Goal: Task Accomplishment & Management: Complete application form

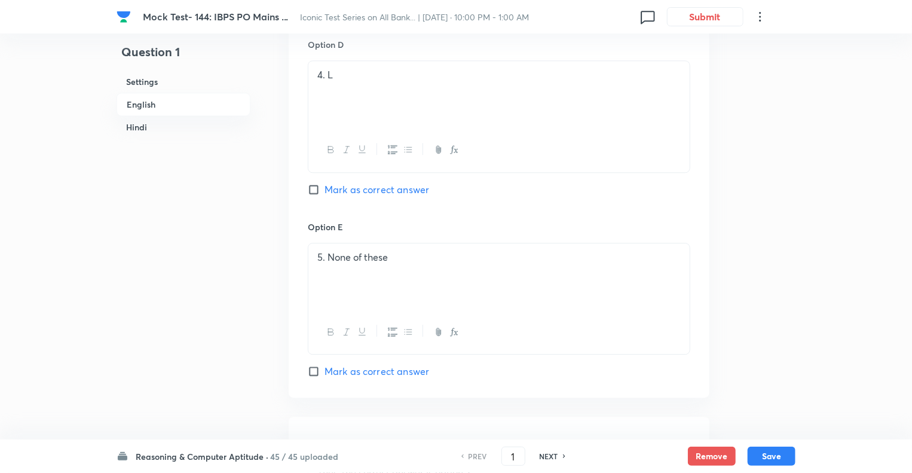
click at [146, 458] on h6 "Reasoning & Computer Aptitude ·" at bounding box center [202, 456] width 133 height 13
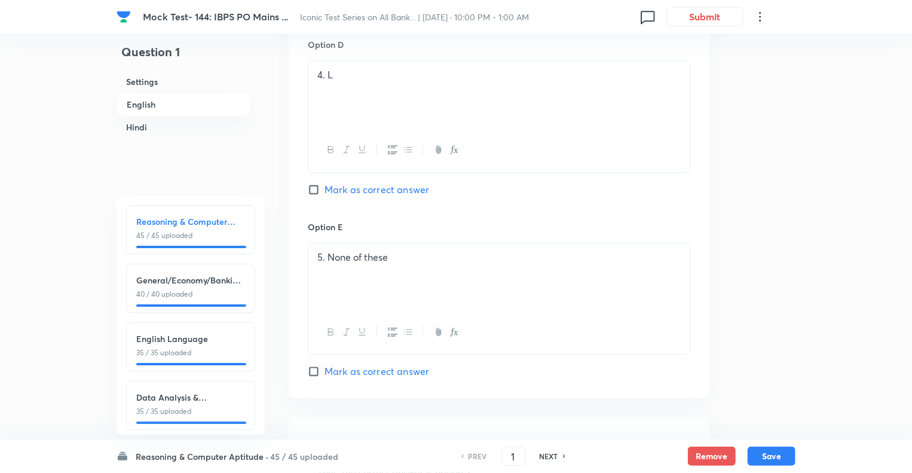
click at [199, 341] on h6 "English Language" at bounding box center [190, 338] width 109 height 13
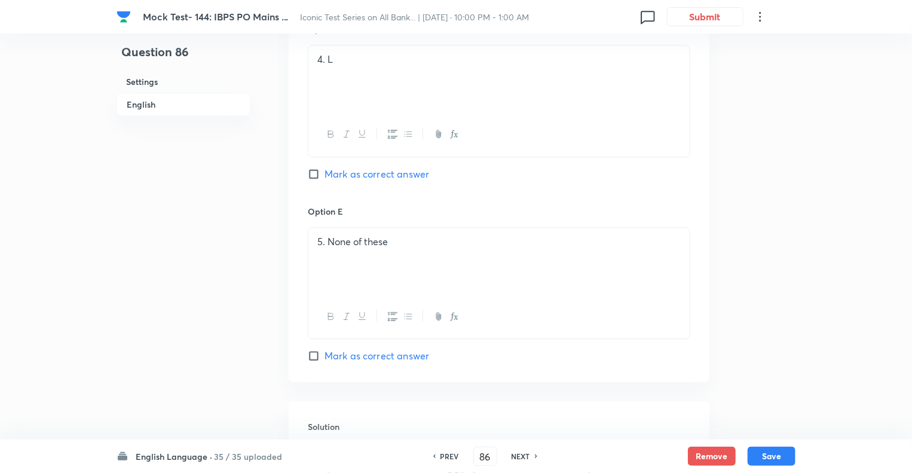
type input "86"
checkbox input "false"
checkbox input "true"
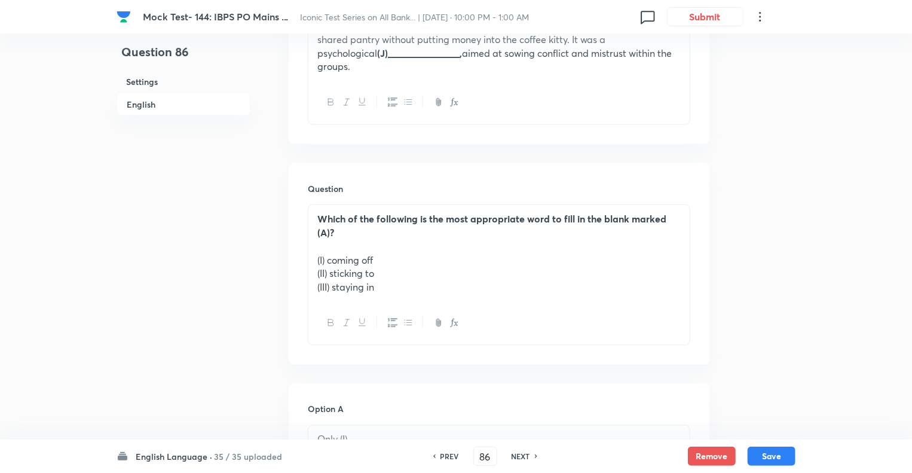
scroll to position [823, 0]
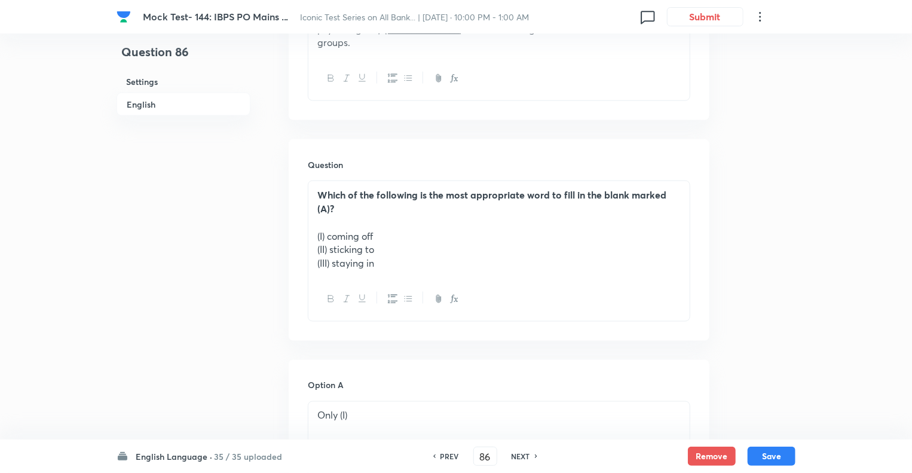
click at [519, 457] on h6 "NEXT" at bounding box center [521, 456] width 19 height 11
type input "87"
checkbox input "true"
click at [519, 457] on h6 "NEXT" at bounding box center [521, 456] width 19 height 11
type input "88"
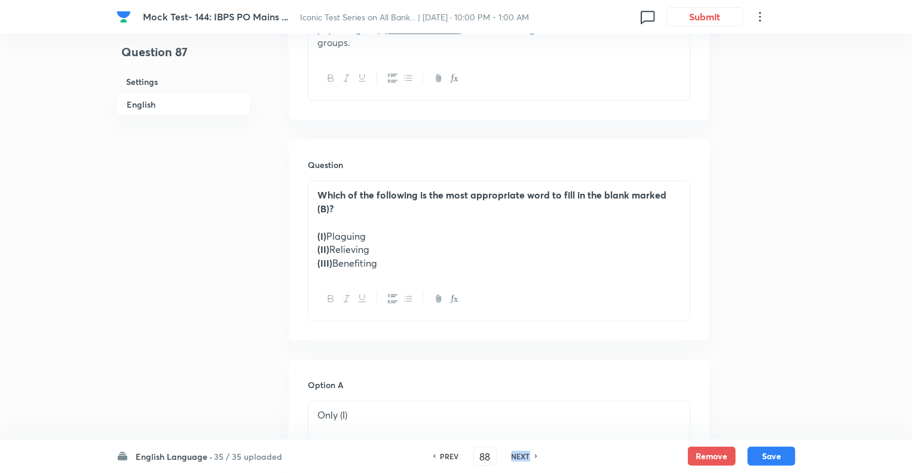
checkbox input "false"
checkbox input "true"
click at [519, 457] on h6 "NEXT" at bounding box center [521, 456] width 19 height 11
type input "89"
checkbox input "false"
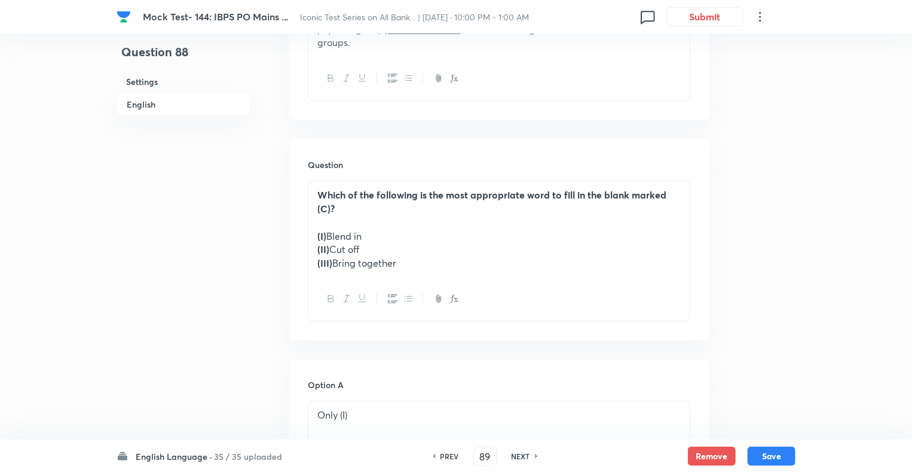
checkbox input "true"
click at [519, 457] on h6 "NEXT" at bounding box center [521, 456] width 19 height 11
type input "90"
checkbox input "false"
checkbox input "true"
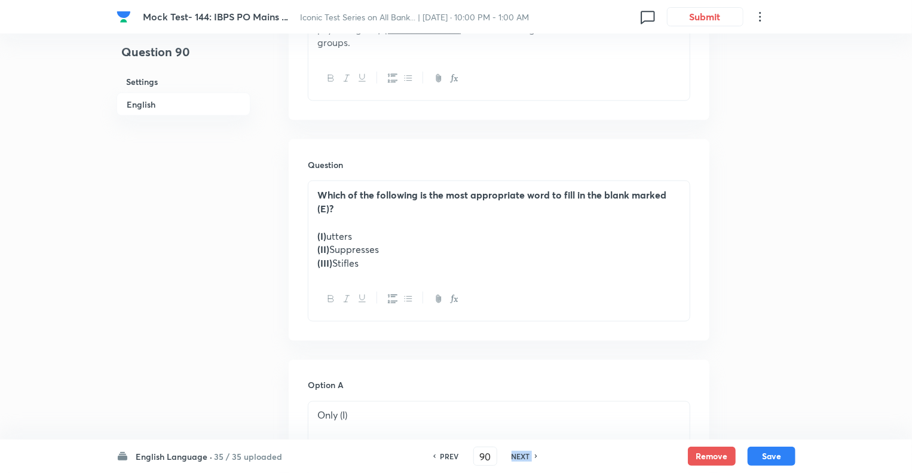
click at [519, 457] on h6 "NEXT" at bounding box center [521, 456] width 19 height 11
type input "91"
checkbox input "false"
checkbox input "true"
click at [519, 457] on h6 "NEXT" at bounding box center [521, 456] width 19 height 11
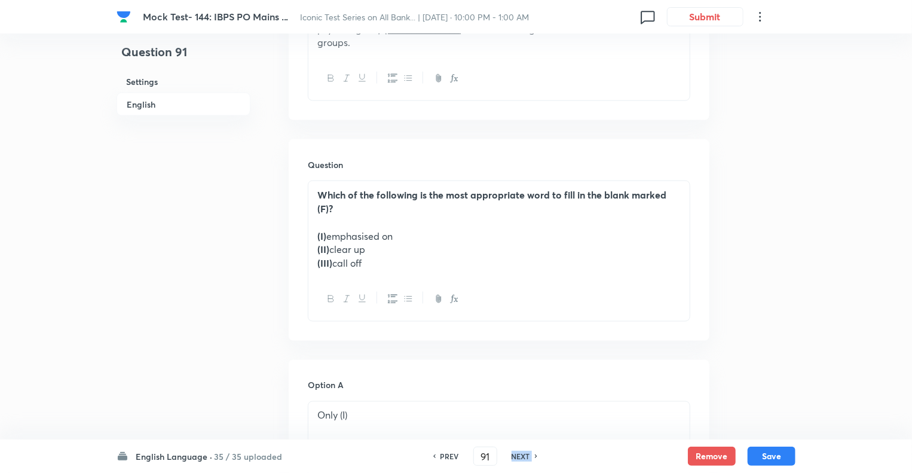
type input "92"
checkbox input "true"
click at [519, 457] on h6 "NEXT" at bounding box center [521, 456] width 19 height 11
type input "93"
checkbox input "false"
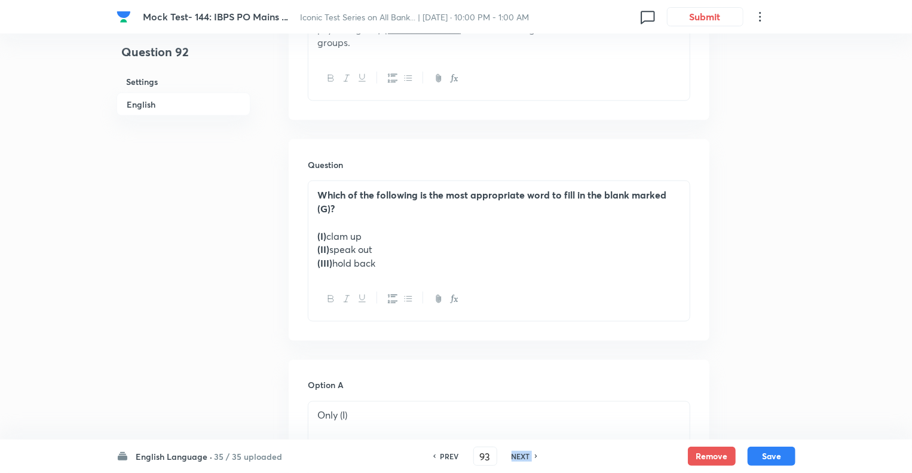
checkbox input "true"
click at [519, 457] on h6 "NEXT" at bounding box center [521, 456] width 19 height 11
type input "94"
checkbox input "false"
checkbox input "true"
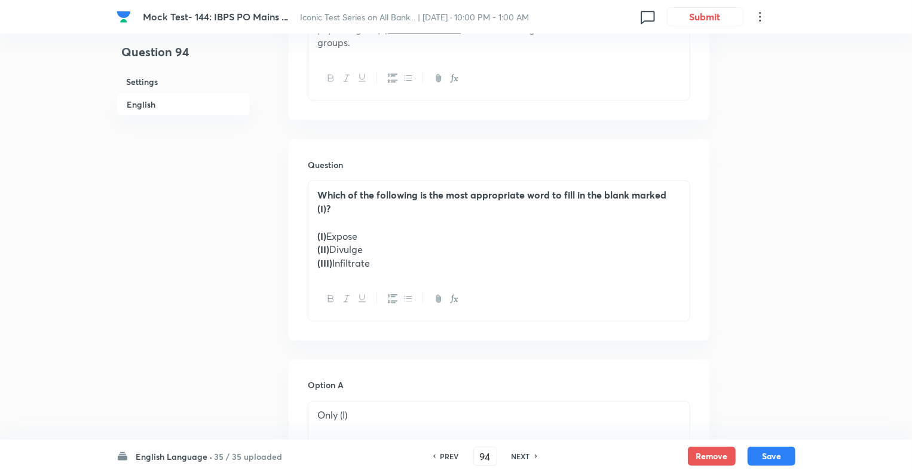
click at [519, 457] on h6 "NEXT" at bounding box center [521, 456] width 19 height 11
type input "95"
checkbox input "false"
checkbox input "true"
click at [519, 457] on h6 "NEXT" at bounding box center [521, 456] width 19 height 11
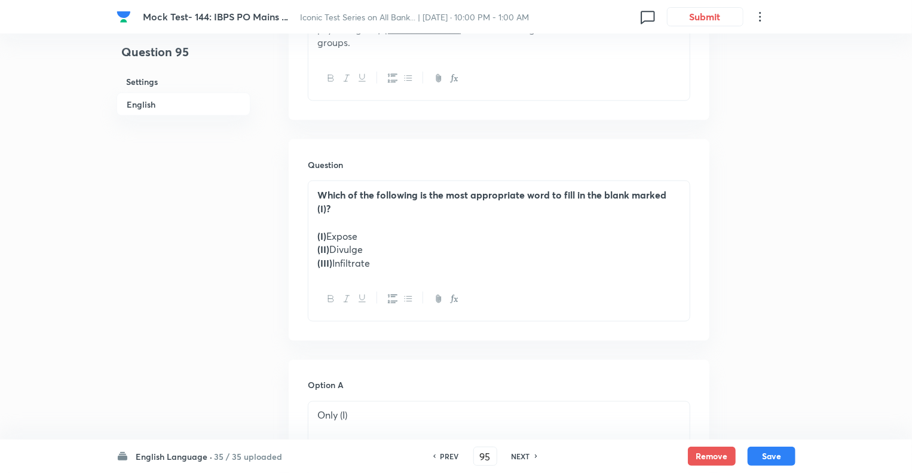
type input "96"
checkbox input "false"
click at [519, 457] on h6 "NEXT" at bounding box center [521, 456] width 19 height 11
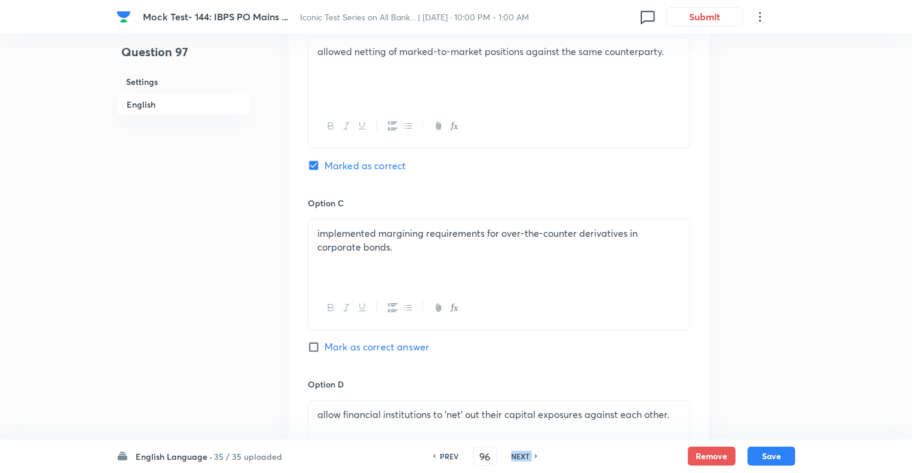
checkbox input "true"
type input "97"
checkbox input "false"
checkbox input "true"
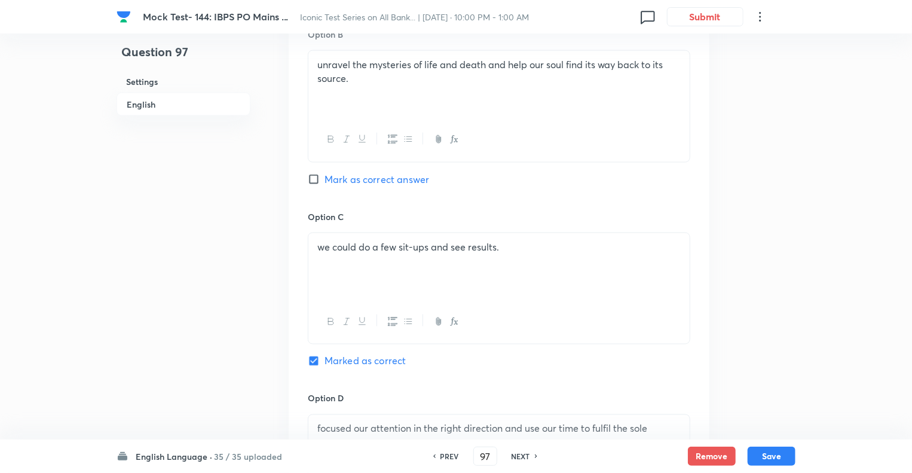
click at [519, 457] on h6 "NEXT" at bounding box center [521, 456] width 19 height 11
type input "98"
checkbox input "false"
checkbox input "true"
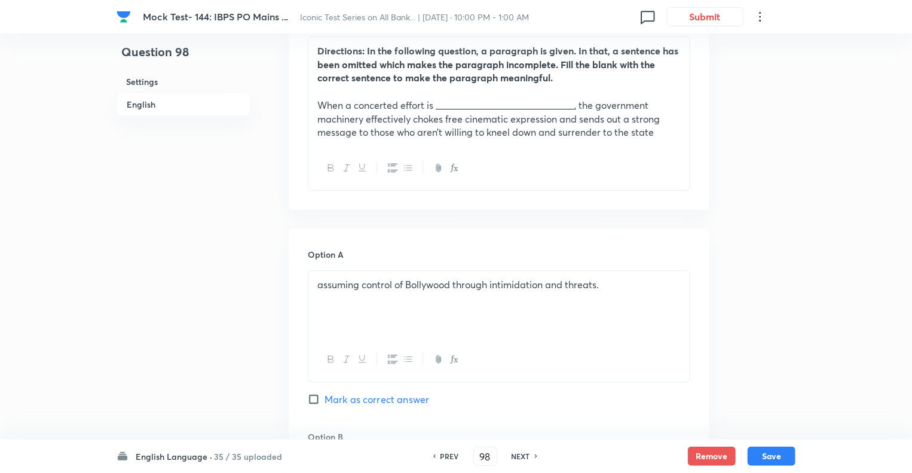
scroll to position [392, 0]
click at [512, 457] on h6 "NEXT" at bounding box center [521, 456] width 19 height 11
type input "99"
checkbox input "false"
checkbox input "true"
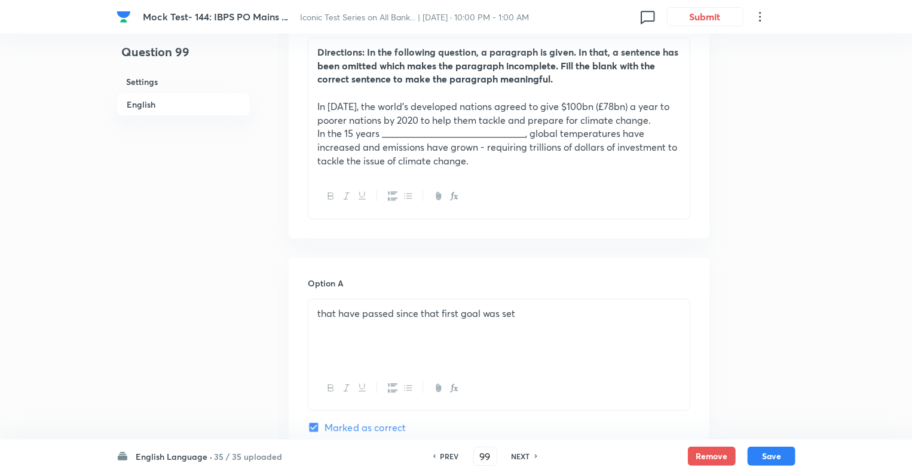
click at [512, 457] on h6 "NEXT" at bounding box center [521, 456] width 19 height 11
type input "100"
checkbox input "true"
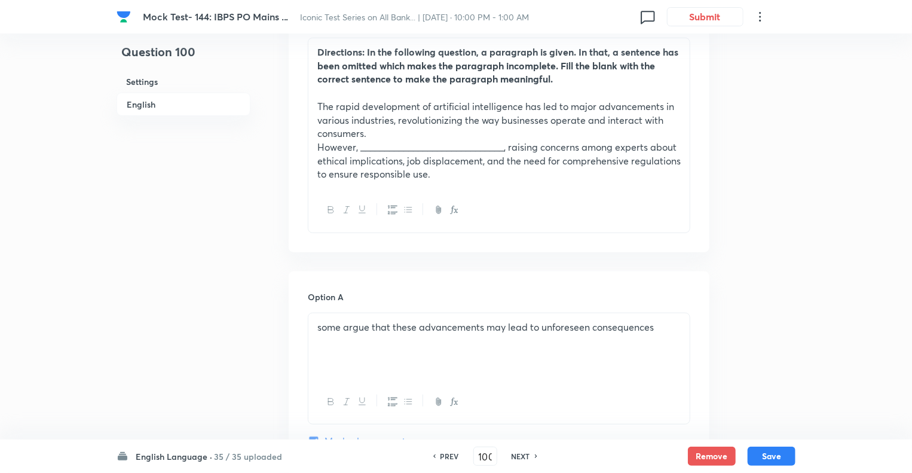
click at [445, 454] on h6 "PREV" at bounding box center [450, 456] width 19 height 11
type input "99"
checkbox input "true"
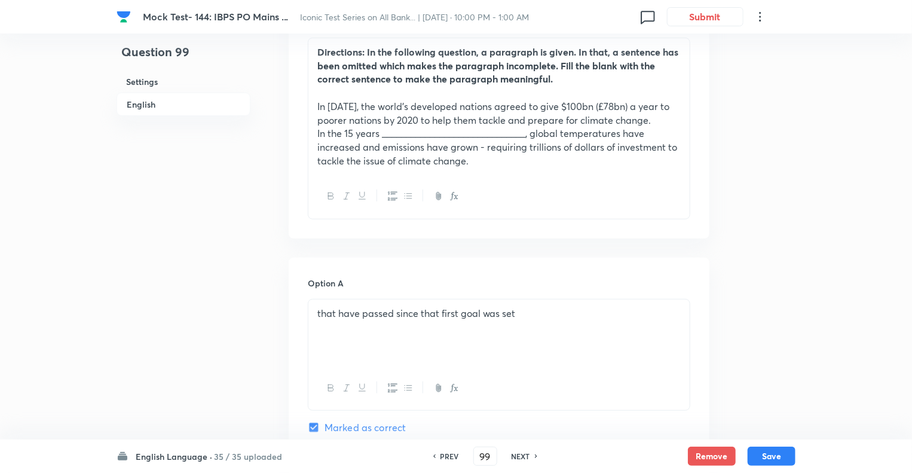
click at [445, 454] on h6 "PREV" at bounding box center [450, 456] width 19 height 11
type input "98"
checkbox input "false"
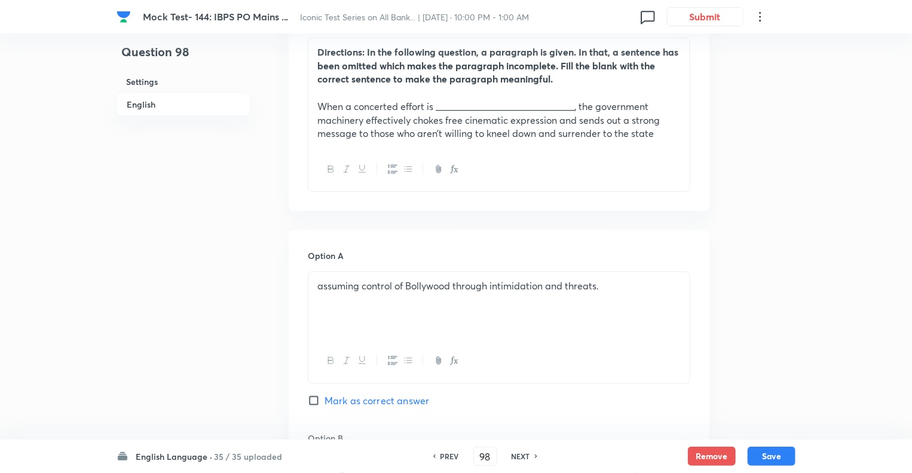
checkbox input "true"
click at [445, 454] on h6 "PREV" at bounding box center [450, 456] width 19 height 11
type input "97"
checkbox input "false"
checkbox input "true"
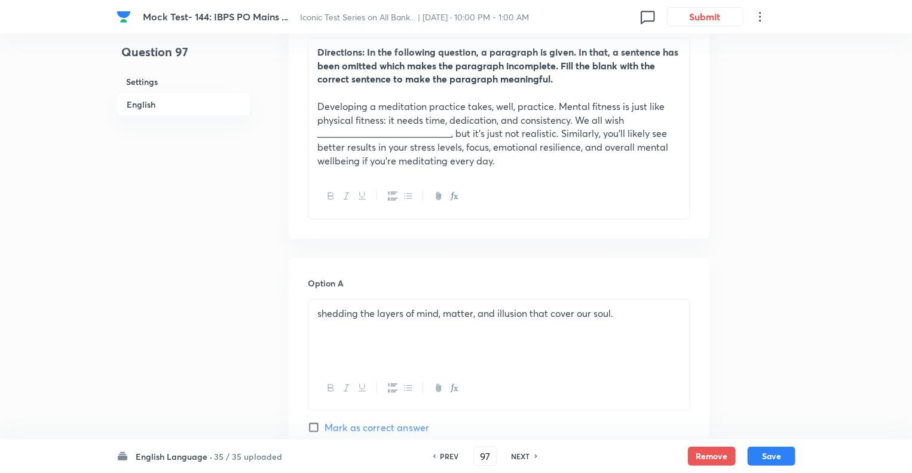
click at [445, 454] on h6 "PREV" at bounding box center [450, 456] width 19 height 11
type input "96"
checkbox input "false"
checkbox input "true"
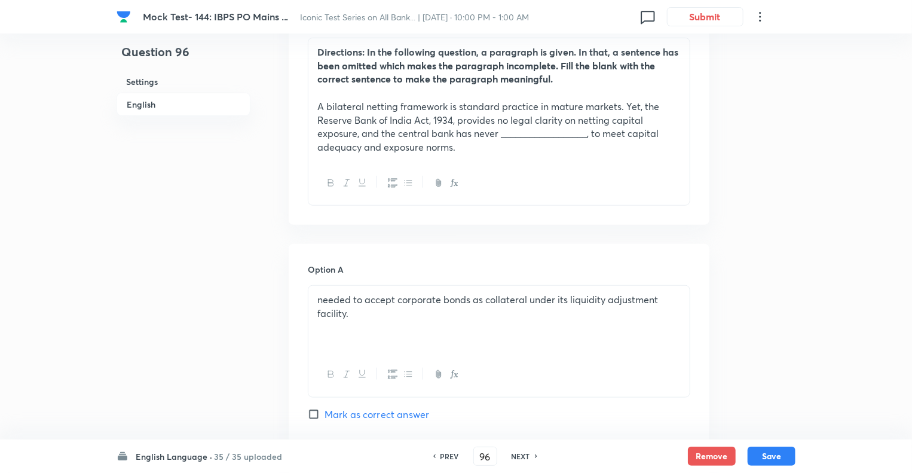
click at [518, 456] on h6 "NEXT" at bounding box center [521, 456] width 19 height 11
type input "97"
checkbox input "false"
checkbox input "true"
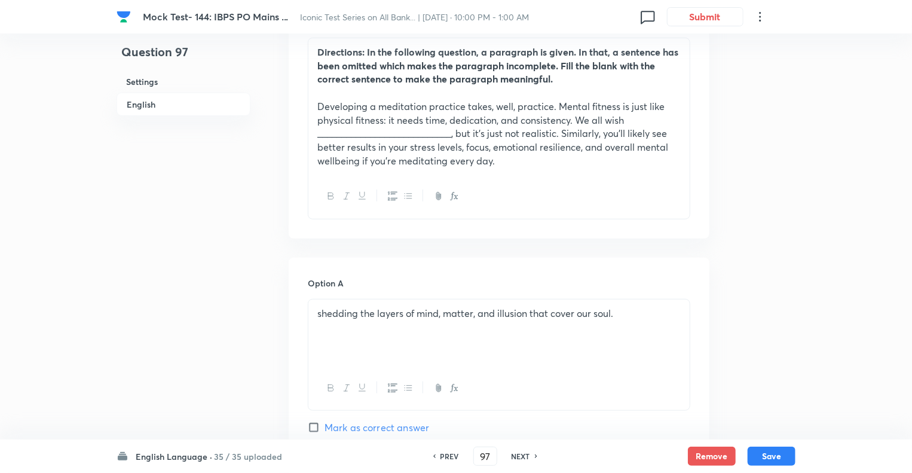
click at [518, 456] on h6 "NEXT" at bounding box center [521, 456] width 19 height 11
type input "98"
checkbox input "false"
checkbox input "true"
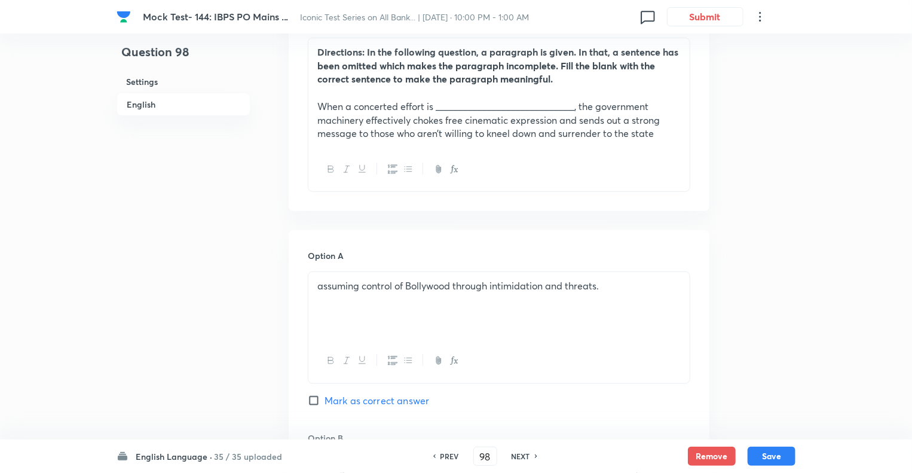
click at [442, 121] on p "When a concerted effort is _____________________________, the government machin…" at bounding box center [498, 120] width 363 height 41
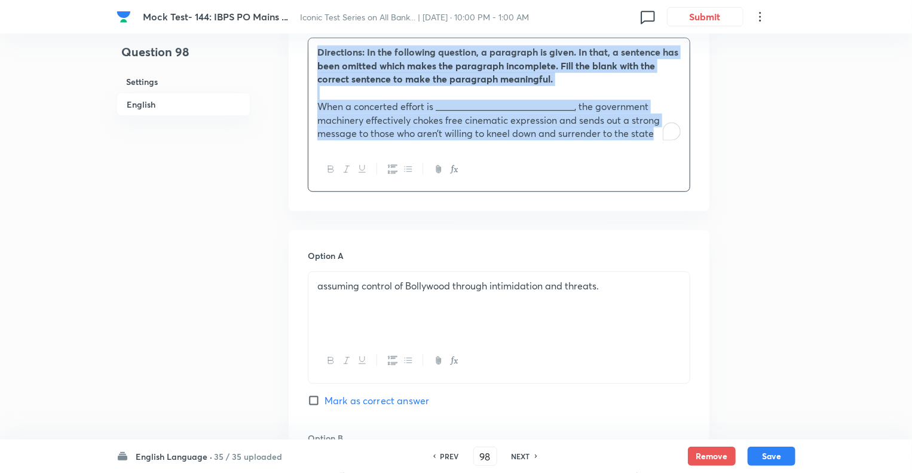
copy div "Directions: In the following question, a paragraph is given. In that, a sentenc…"
click at [409, 298] on div "assuming control of Bollywood through intimidation and threats." at bounding box center [498, 305] width 381 height 67
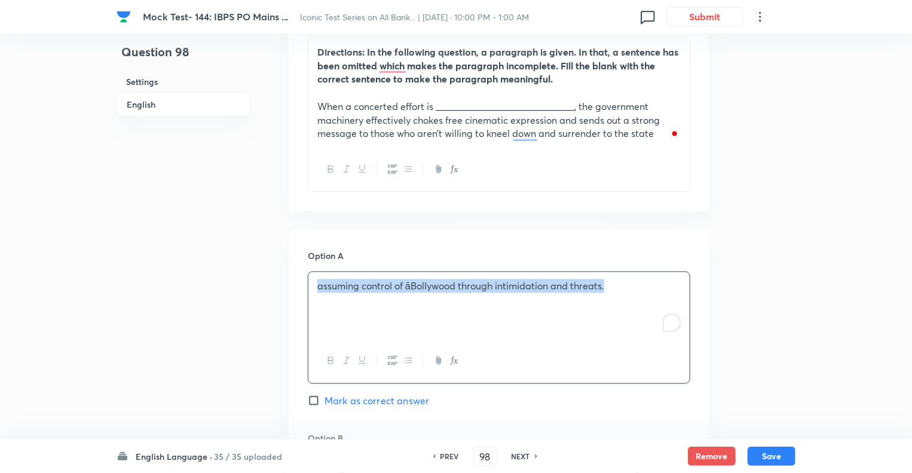
copy p "assuming control of āBollywood through intimidation and threats."
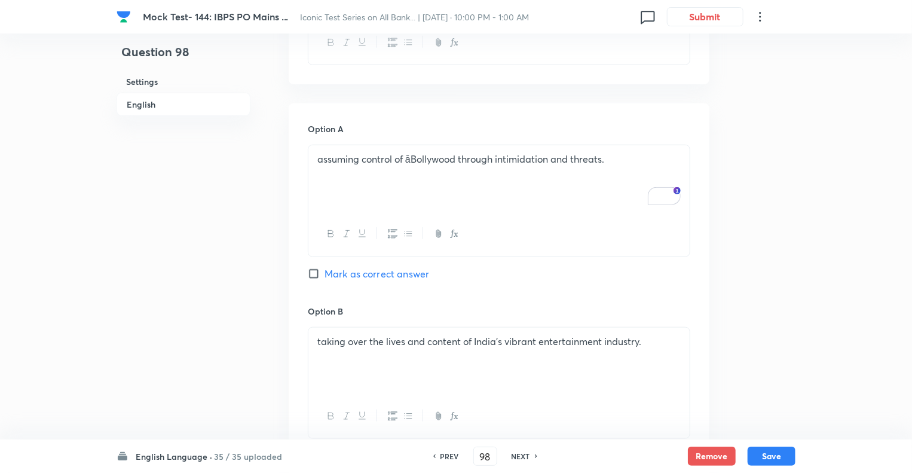
scroll to position [679, 0]
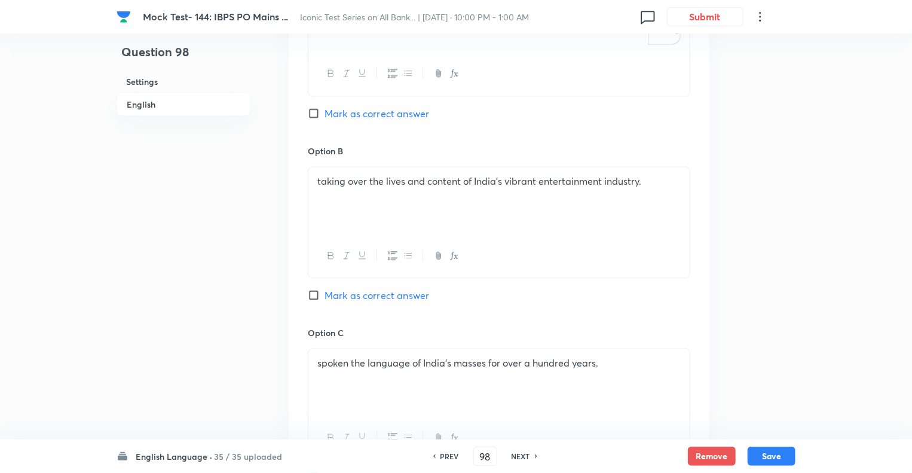
click at [386, 184] on p "taking over the lives and content of India’s vibrant entertainment industry." at bounding box center [498, 182] width 363 height 14
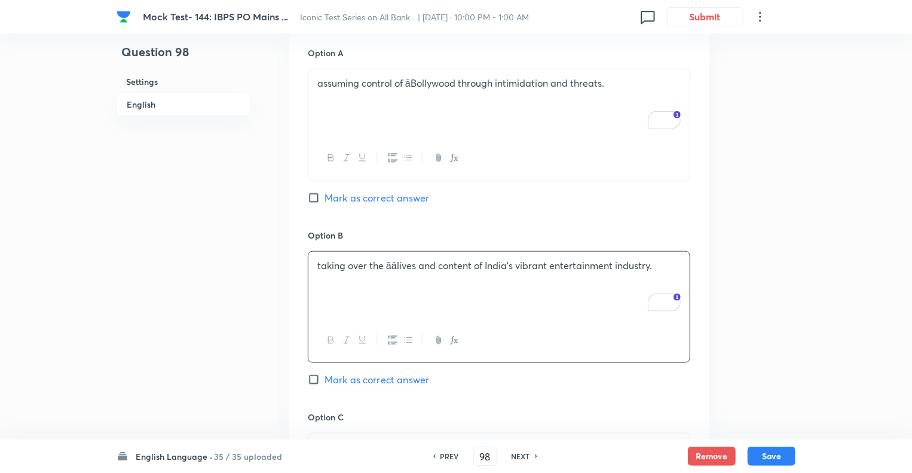
scroll to position [591, 0]
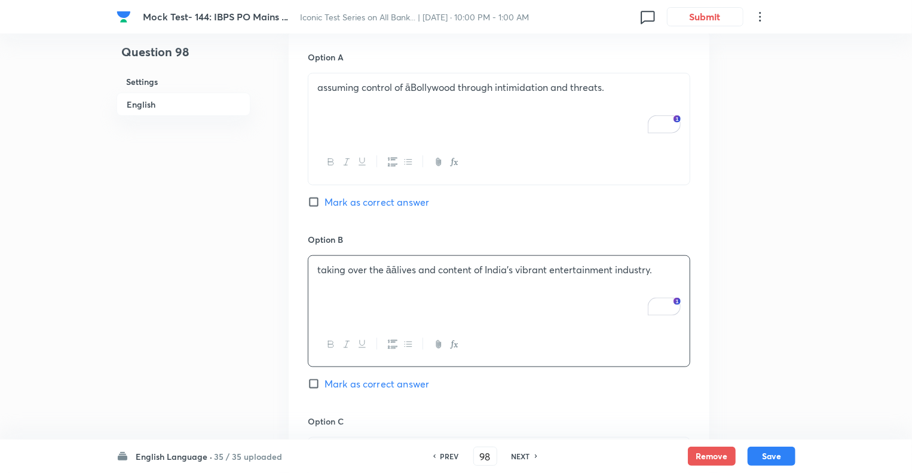
click at [514, 457] on h6 "NEXT" at bounding box center [521, 456] width 19 height 11
type input "99"
checkbox input "false"
checkbox input "true"
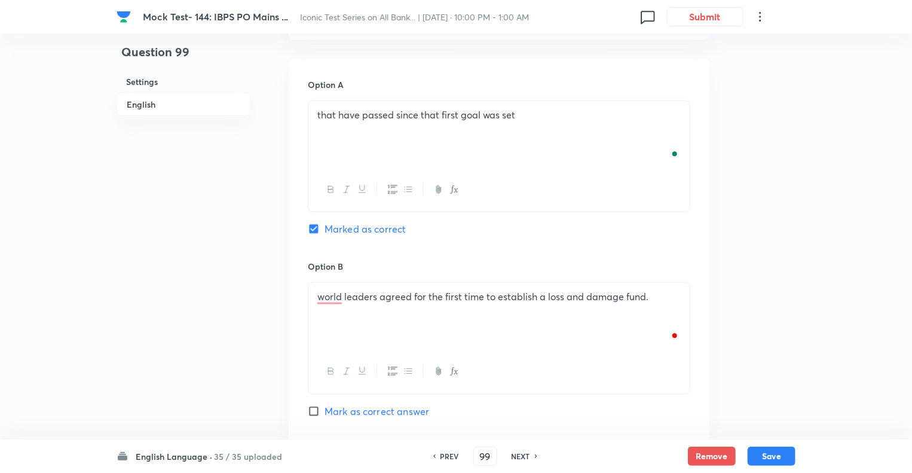
click at [444, 456] on h6 "PREV" at bounding box center [450, 456] width 19 height 11
type input "98"
checkbox input "false"
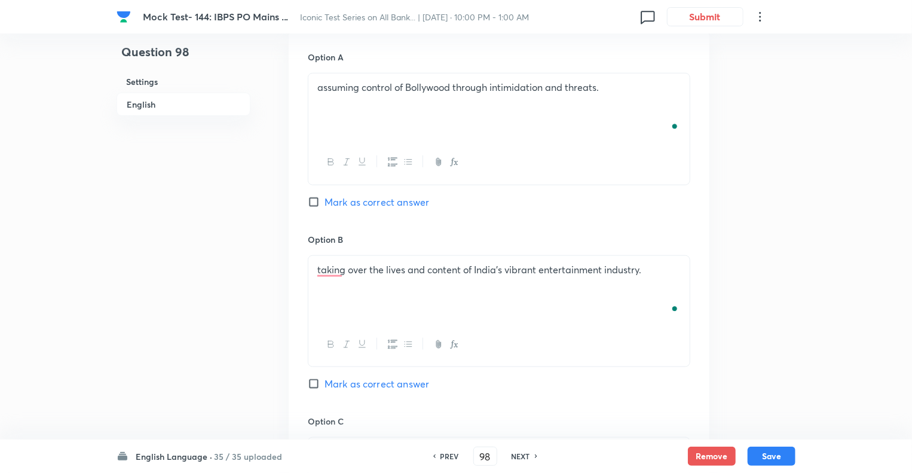
checkbox input "true"
click at [359, 256] on div "taking over the lives and content of India’s vibrant entertainment industry." at bounding box center [498, 289] width 381 height 67
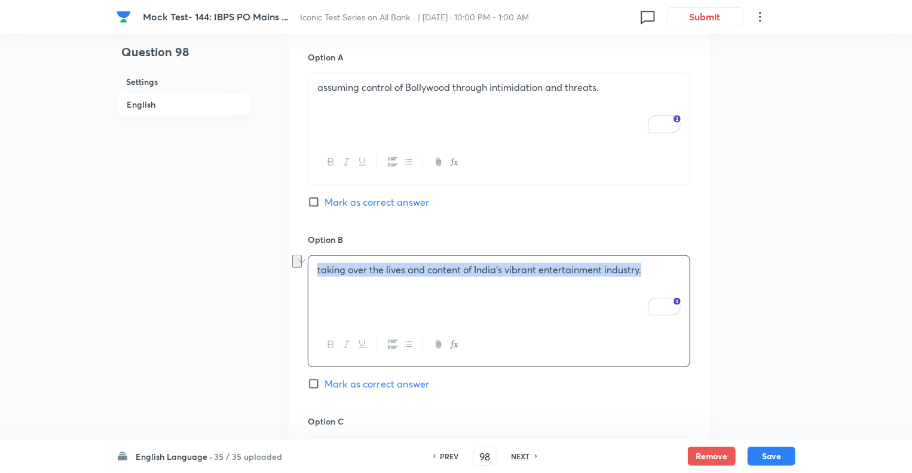
copy p "taking over the lives and content of India’s vibrant entertainment industry."
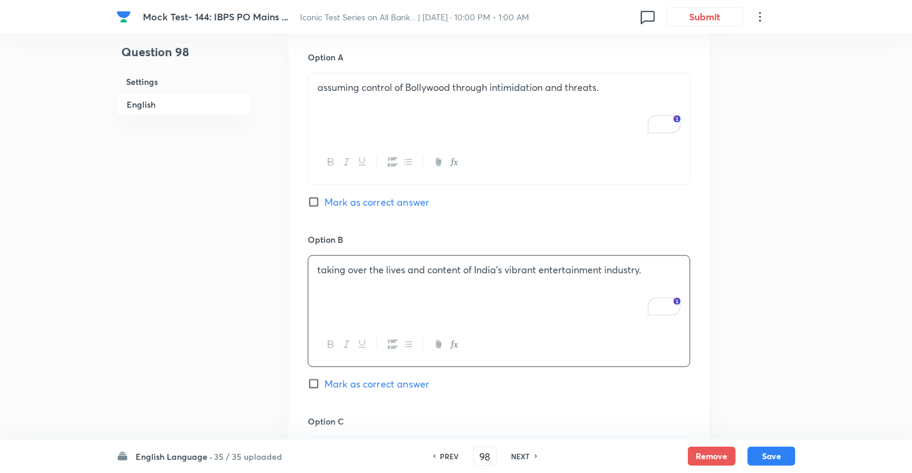
click at [185, 246] on div "Question 98 Settings English" at bounding box center [184, 441] width 134 height 1948
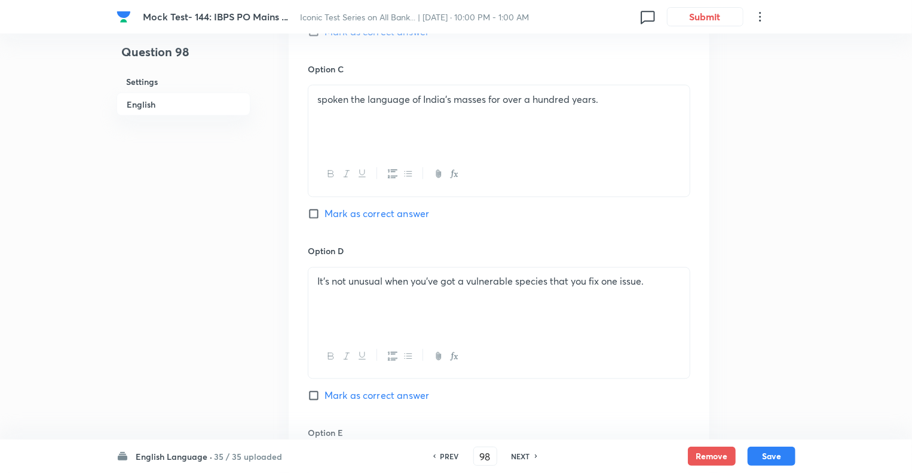
scroll to position [973, 0]
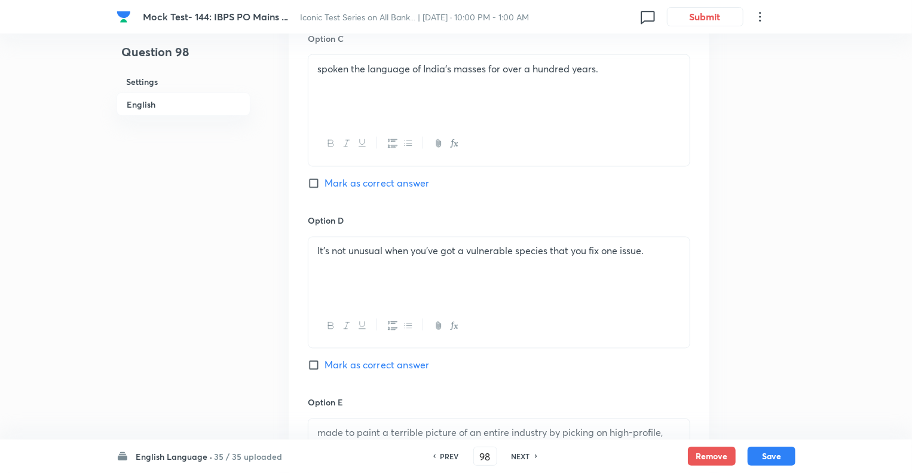
click at [359, 69] on p "spoken the language of India’s masses for over a hundred years." at bounding box center [498, 69] width 363 height 14
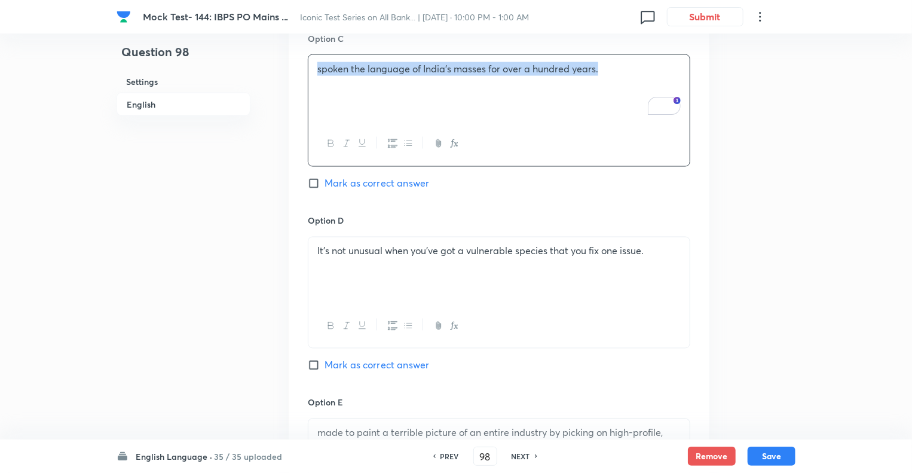
copy p "spoken the language of India’s masses for over a hundred years."
click at [311, 248] on div "It's not unusual when you've got a vulnerable species that you fix one issue." at bounding box center [498, 270] width 381 height 67
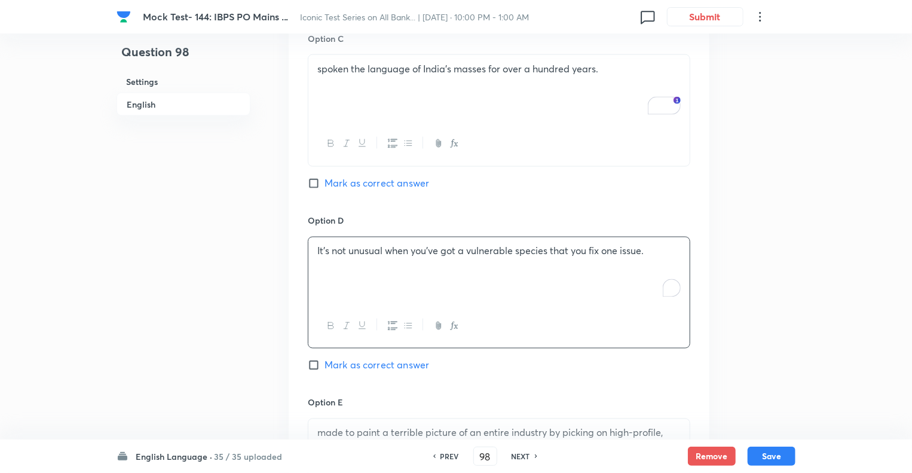
paste div "To enrich screen reader interactions, please activate Accessibility in Grammarl…"
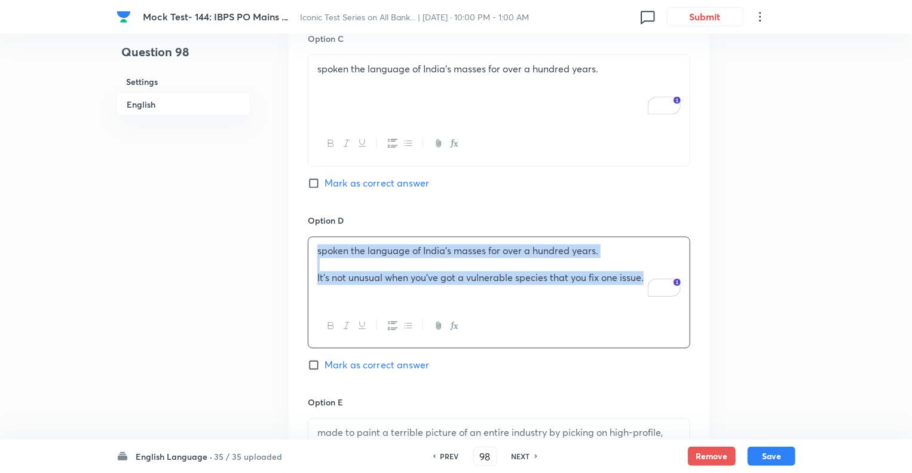
copy div "spoken the language of India’s masses for over a hundred years. It's not unusua…"
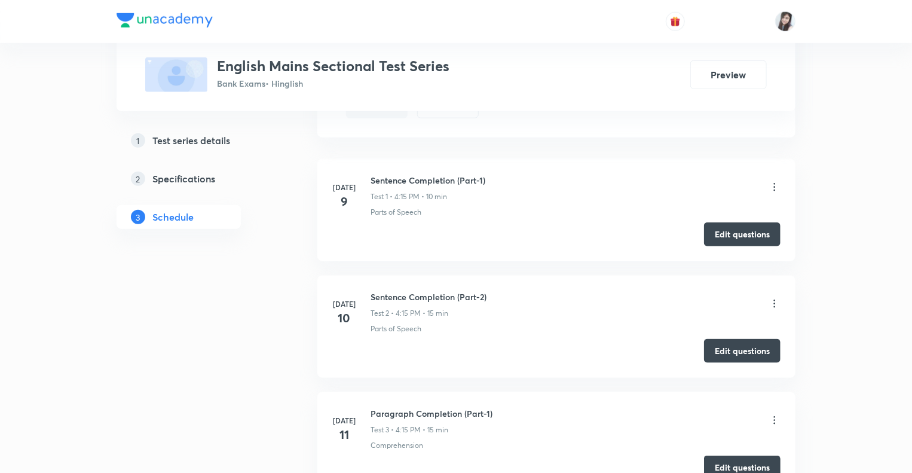
scroll to position [547, 0]
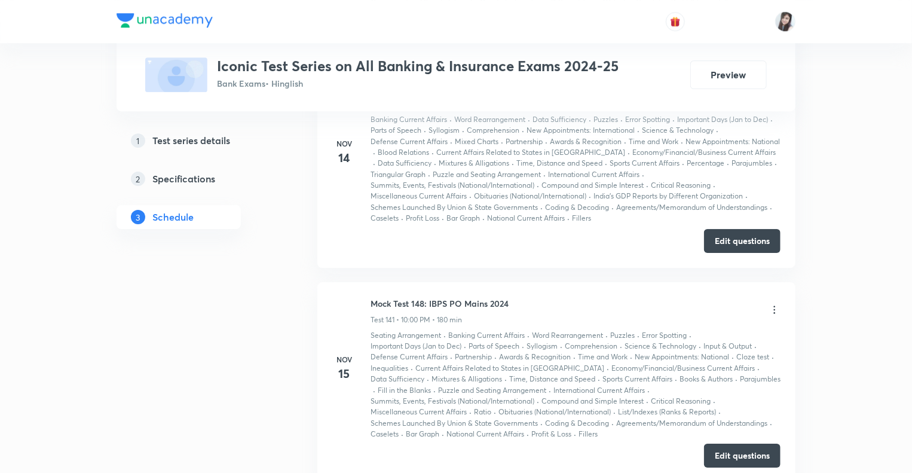
click at [744, 444] on button "Edit questions" at bounding box center [742, 456] width 77 height 24
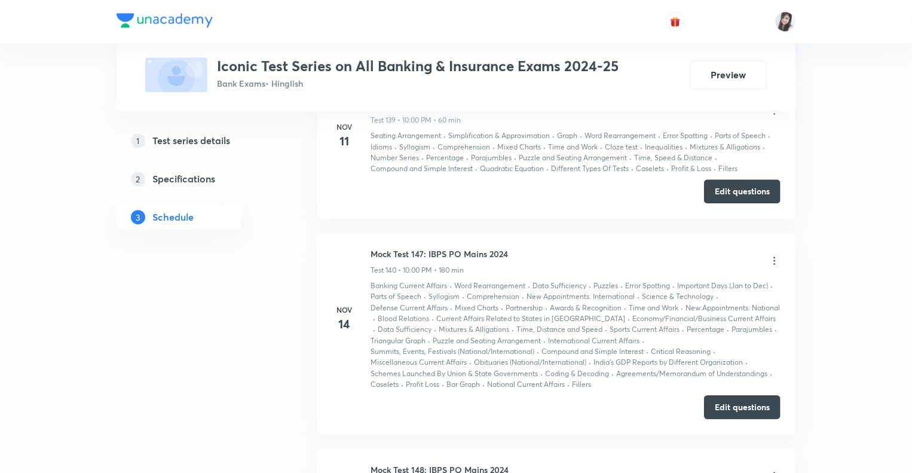
scroll to position [24468, 0]
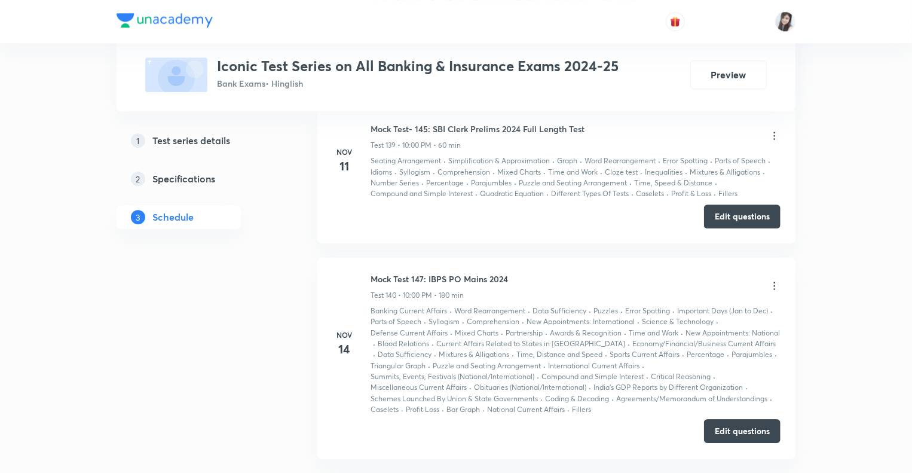
click at [727, 419] on button "Edit questions" at bounding box center [742, 431] width 77 height 24
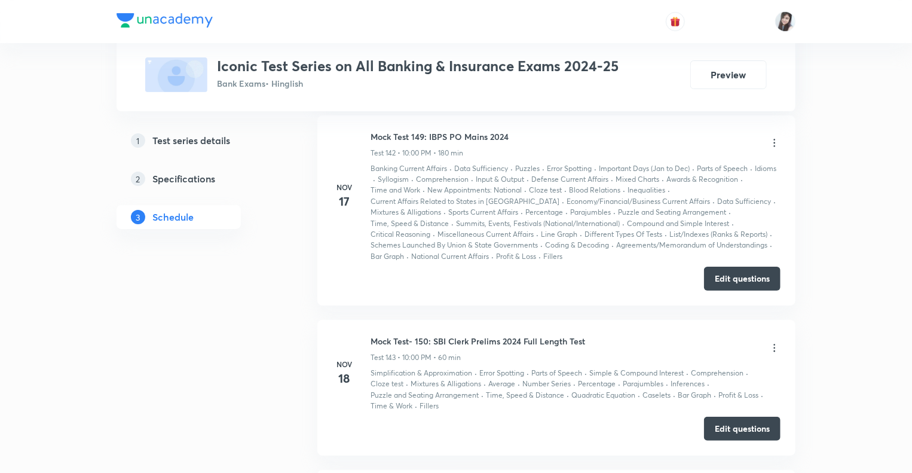
scroll to position [25018, 0]
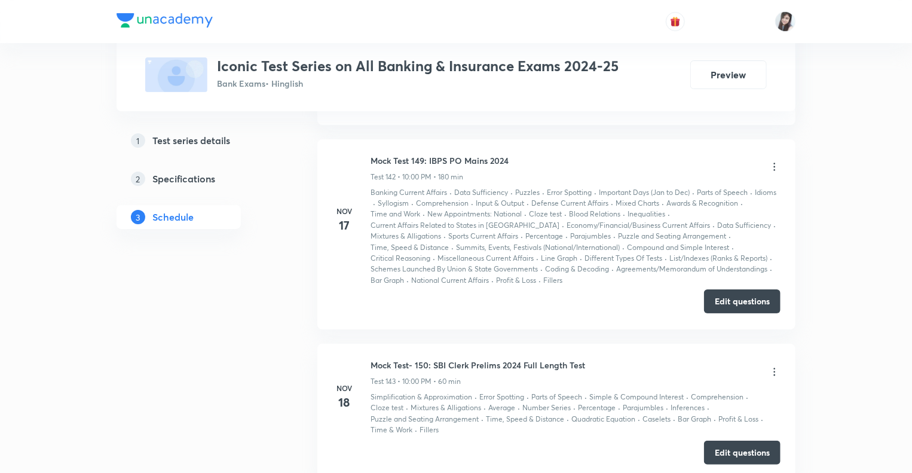
click at [727, 289] on button "Edit questions" at bounding box center [742, 301] width 77 height 24
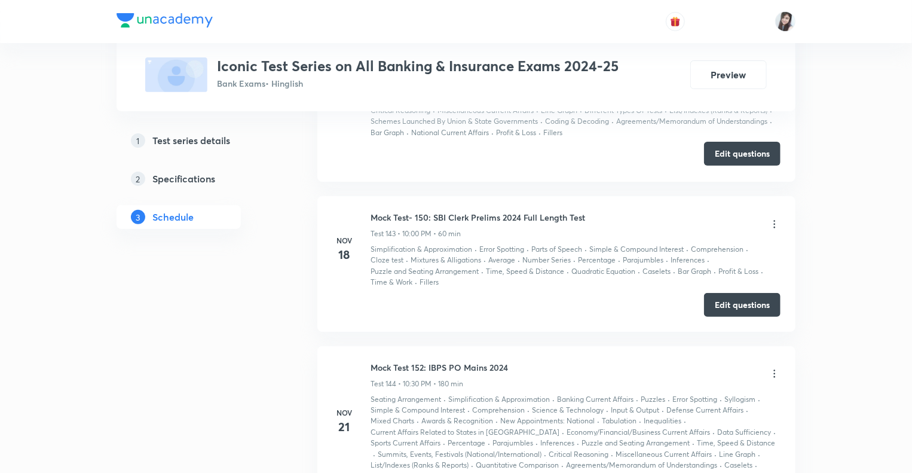
scroll to position [25329, 0]
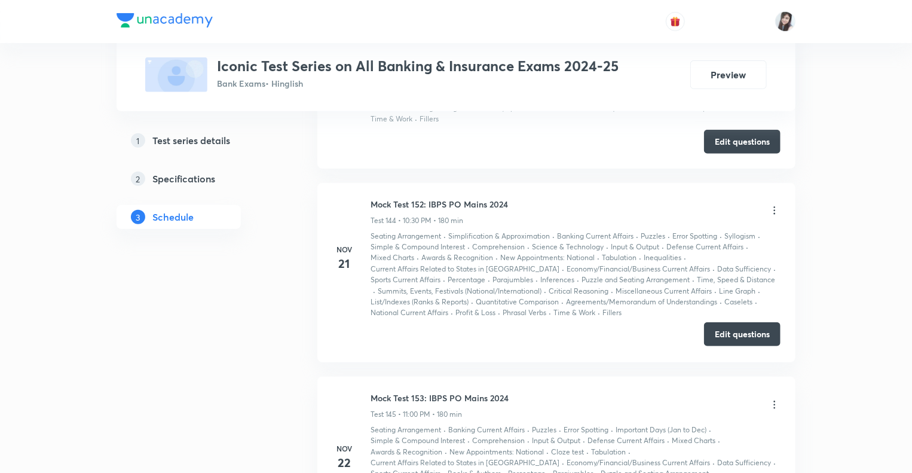
click at [729, 322] on button "Edit questions" at bounding box center [742, 334] width 77 height 24
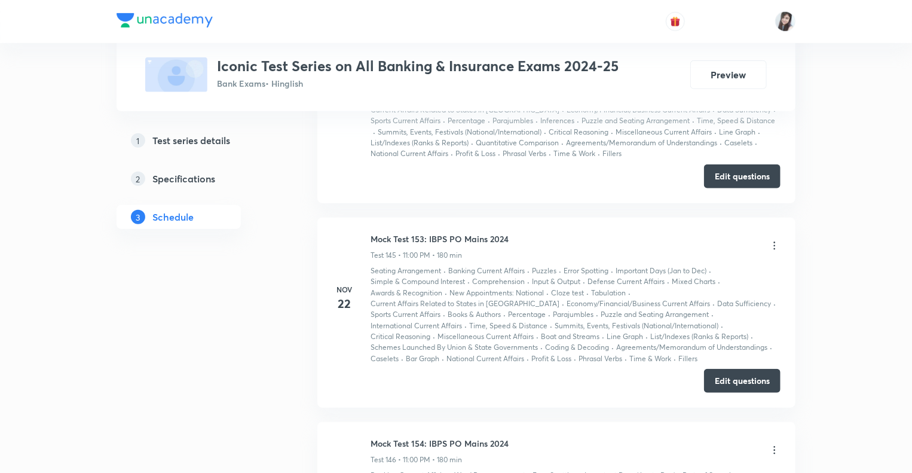
scroll to position [25568, 0]
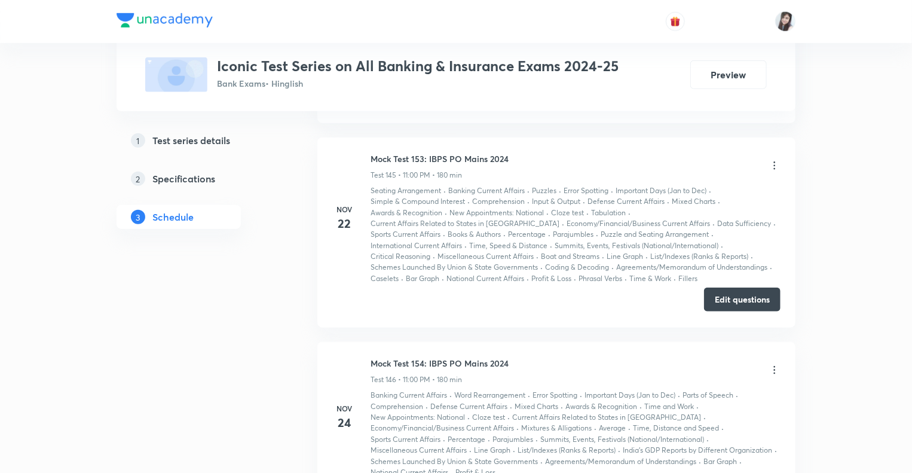
click at [717, 288] on button "Edit questions" at bounding box center [742, 300] width 77 height 24
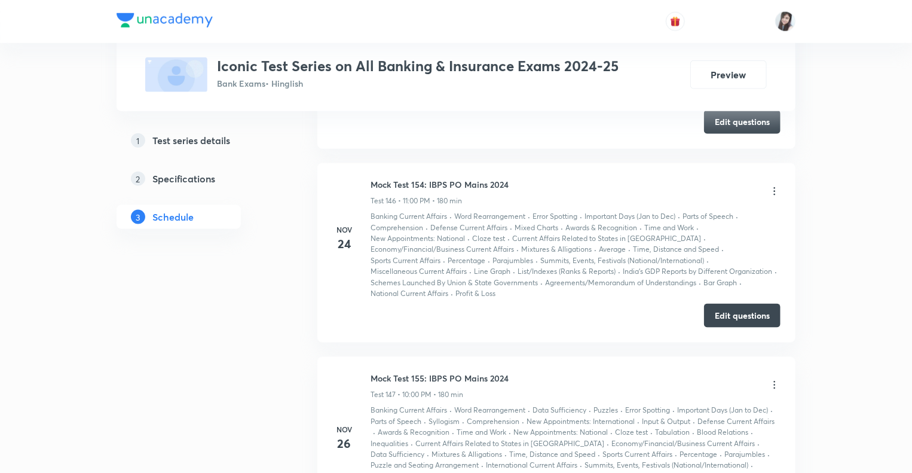
scroll to position [25783, 0]
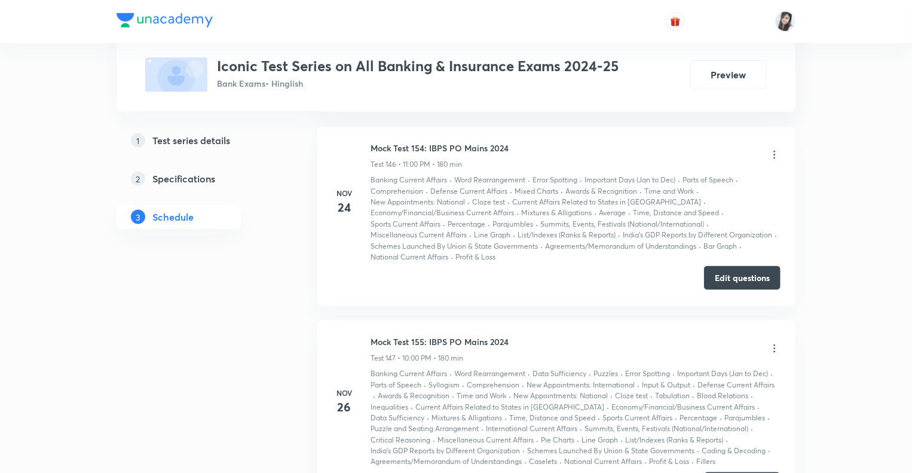
click at [741, 266] on button "Edit questions" at bounding box center [742, 278] width 77 height 24
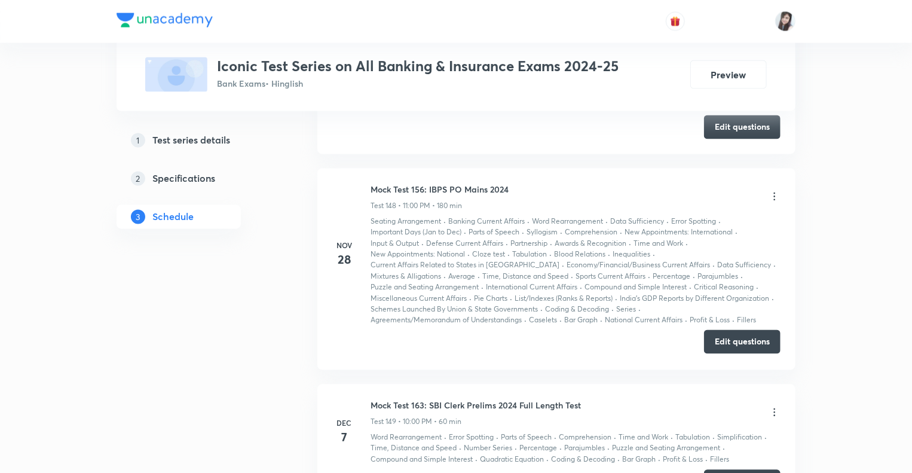
scroll to position [26118, 0]
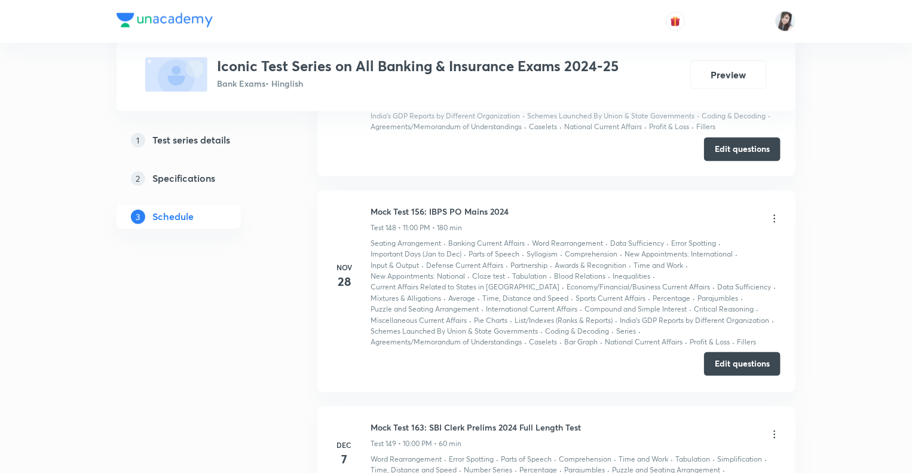
click at [724, 352] on button "Edit questions" at bounding box center [742, 364] width 77 height 24
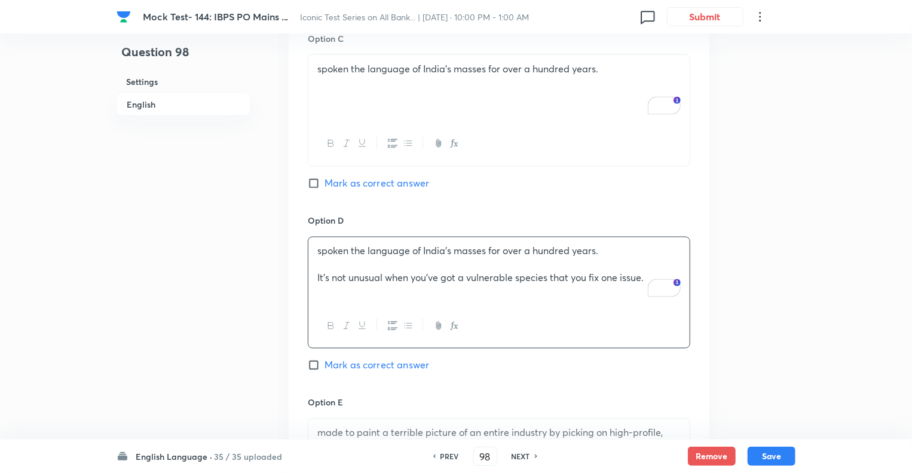
click at [187, 267] on div "Question 98 Settings English" at bounding box center [184, 58] width 134 height 1948
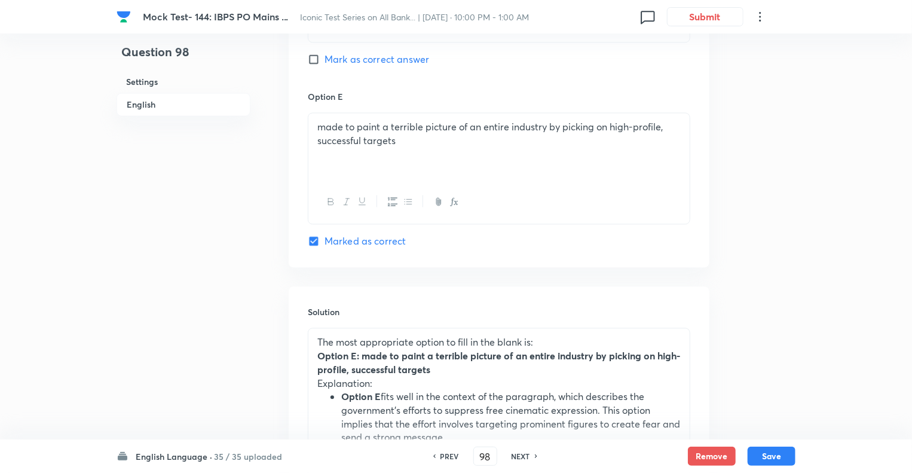
scroll to position [1308, 0]
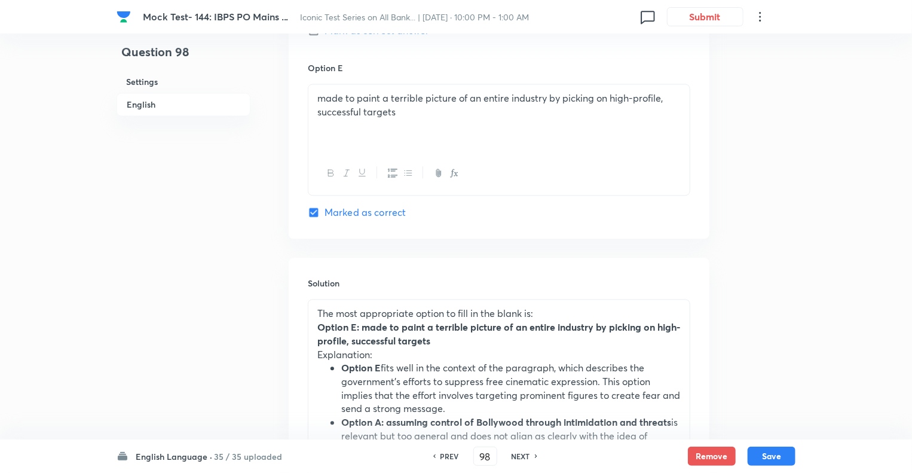
click at [413, 123] on div "made to paint a terrible picture of an entire industry by picking on high-profi…" at bounding box center [498, 117] width 381 height 67
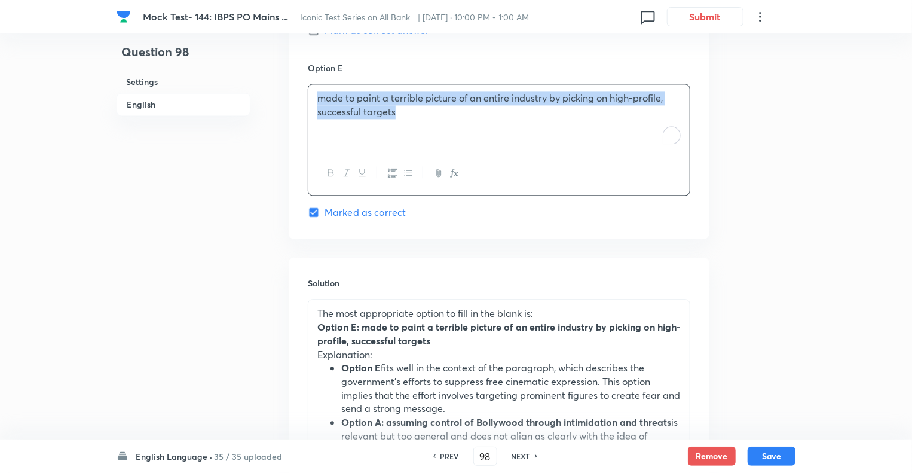
copy p "made to paint a terrible picture of an entire industry by picking on high-profi…"
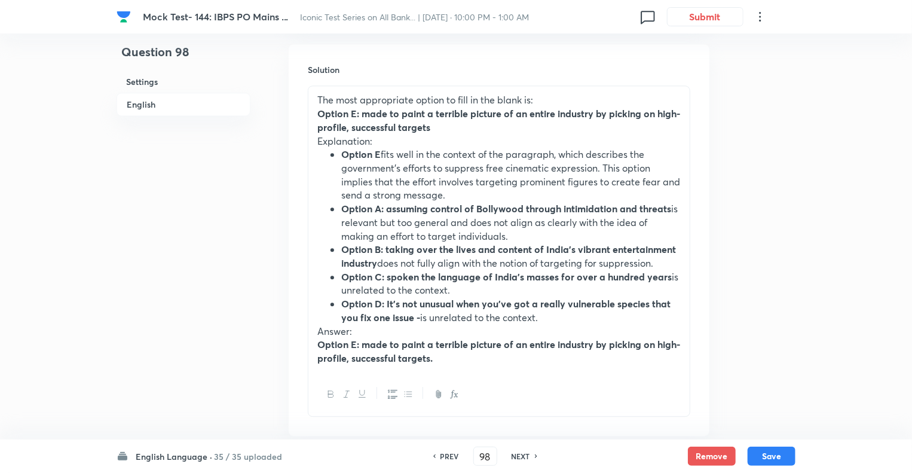
scroll to position [1523, 0]
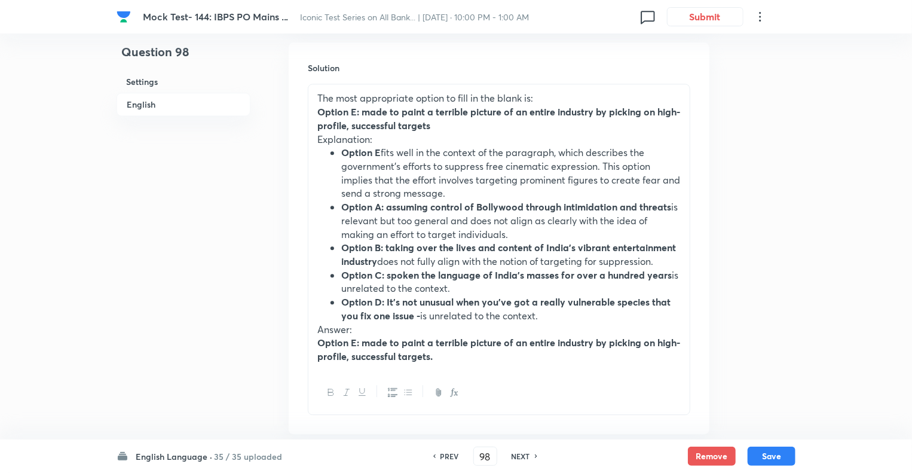
click at [408, 172] on li "Option E fits well in the context of the paragraph, which describes the governm…" at bounding box center [511, 173] width 340 height 54
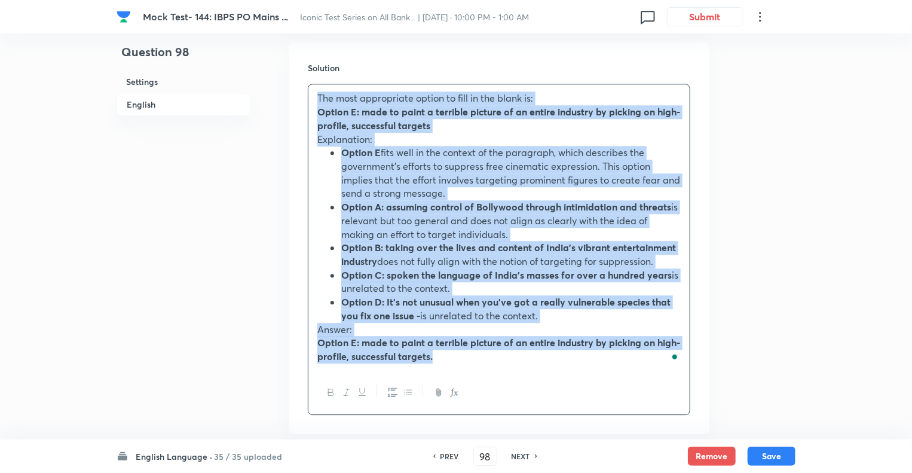
copy div "Lor ipsu dolorsitame consec ad elit se doe tempo in: Utlabo E: dolo ma aliqu e …"
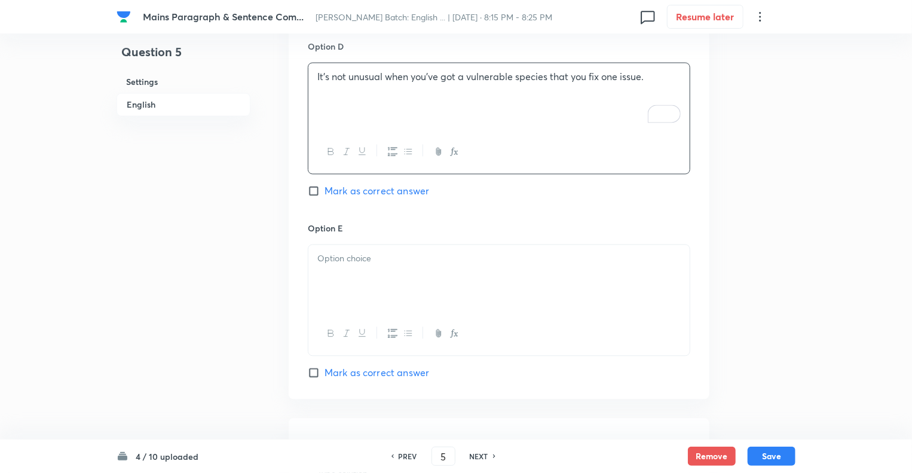
click at [344, 255] on p at bounding box center [498, 259] width 363 height 14
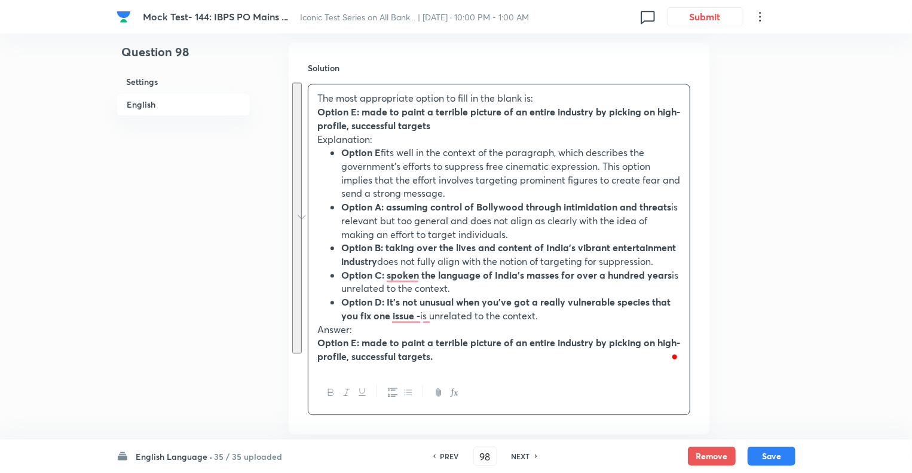
click at [525, 455] on h6 "NEXT" at bounding box center [521, 456] width 19 height 11
type input "99"
checkbox input "false"
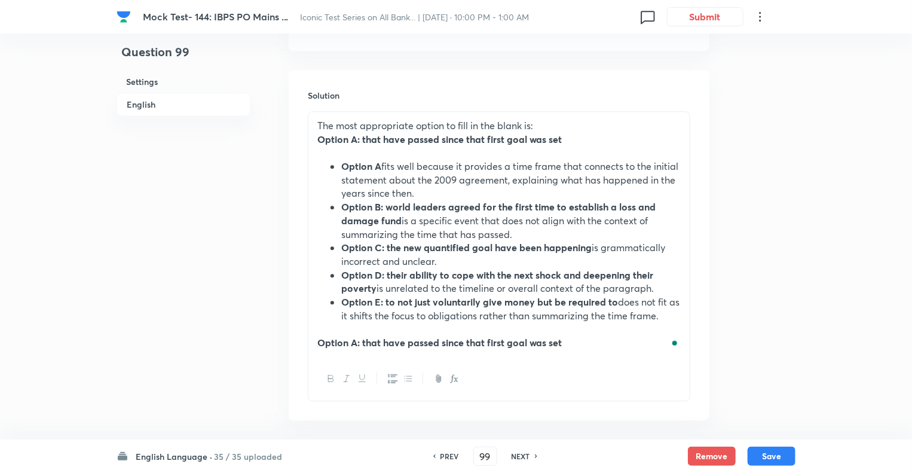
checkbox input "true"
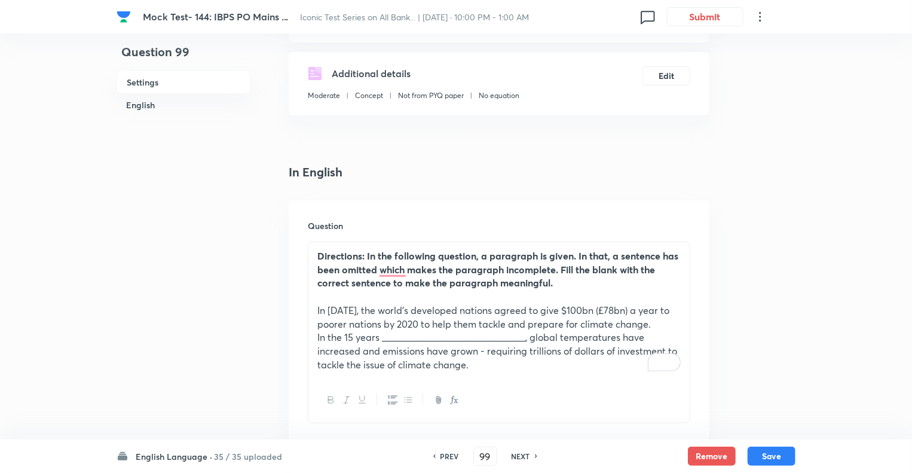
scroll to position [186, 0]
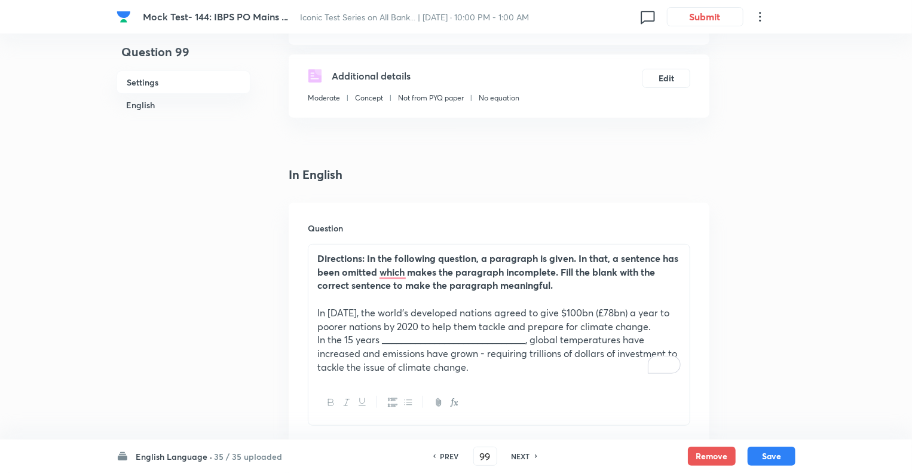
click at [505, 312] on p "In [DATE], the world's developed nations agreed to give $100bn (£78bn) a year t…" at bounding box center [498, 319] width 363 height 27
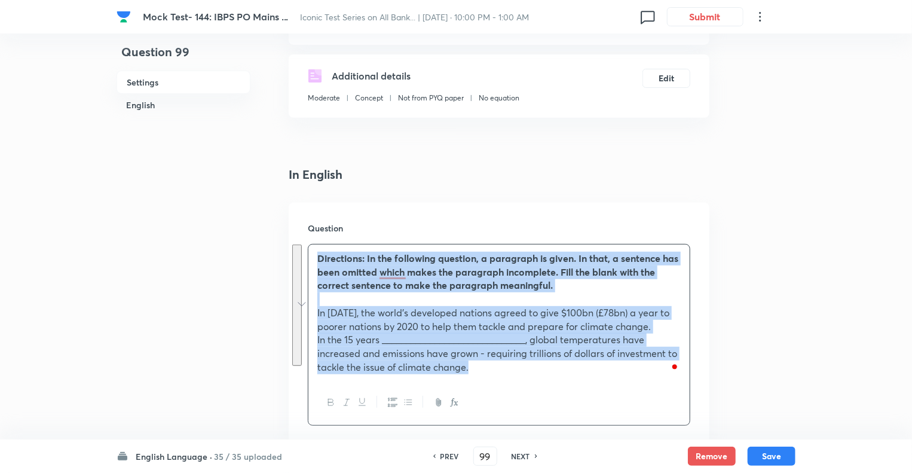
copy div "Directions: In the following question, a paragraph is given. In that, a sentenc…"
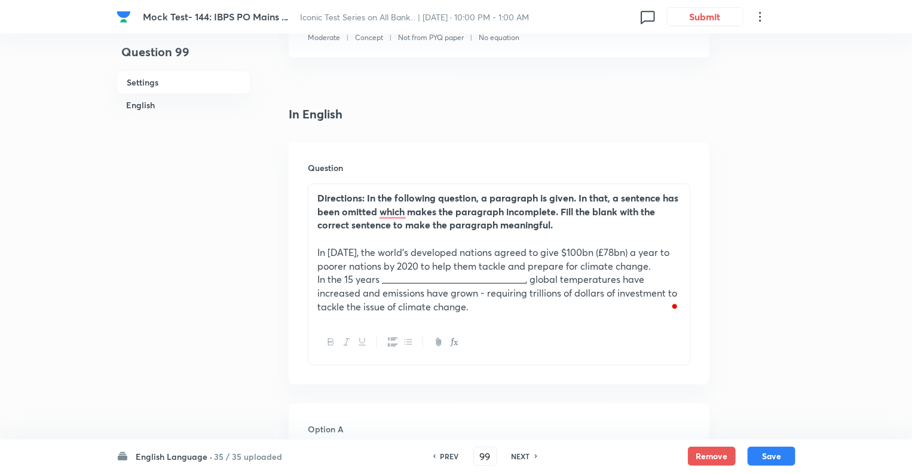
scroll to position [664, 0]
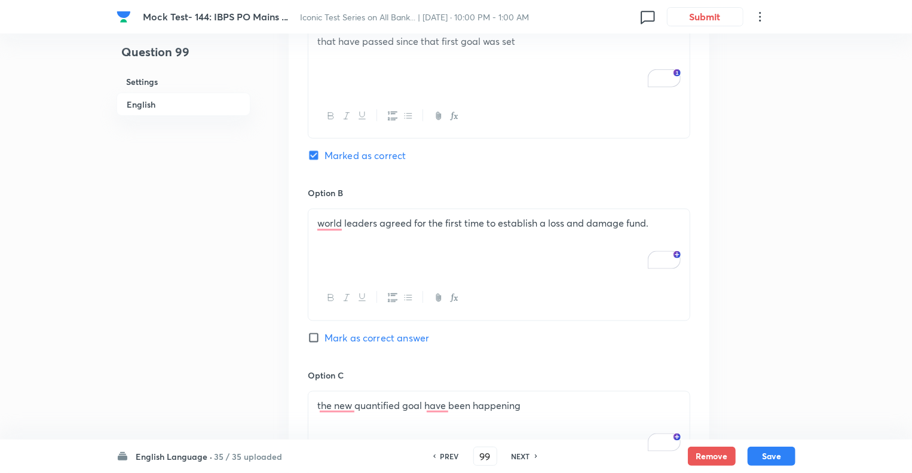
click at [383, 62] on div "that have passed since that first goal was set" at bounding box center [498, 61] width 381 height 67
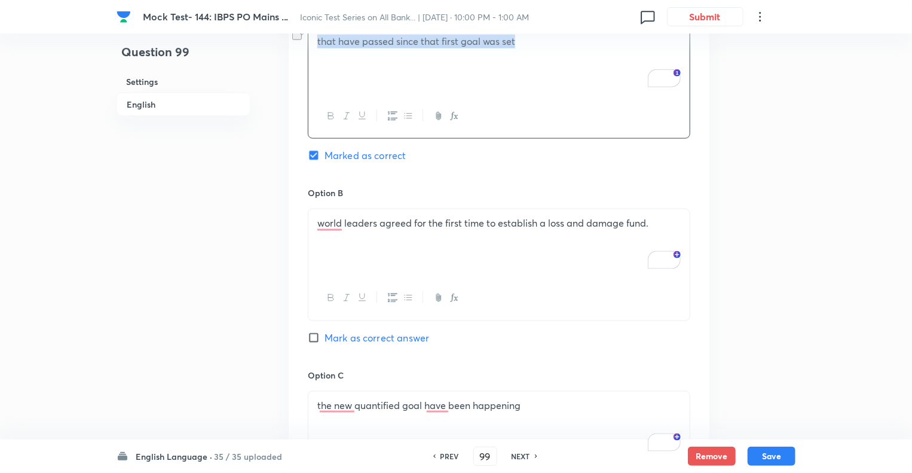
copy p "that have passed since that first goal was set"
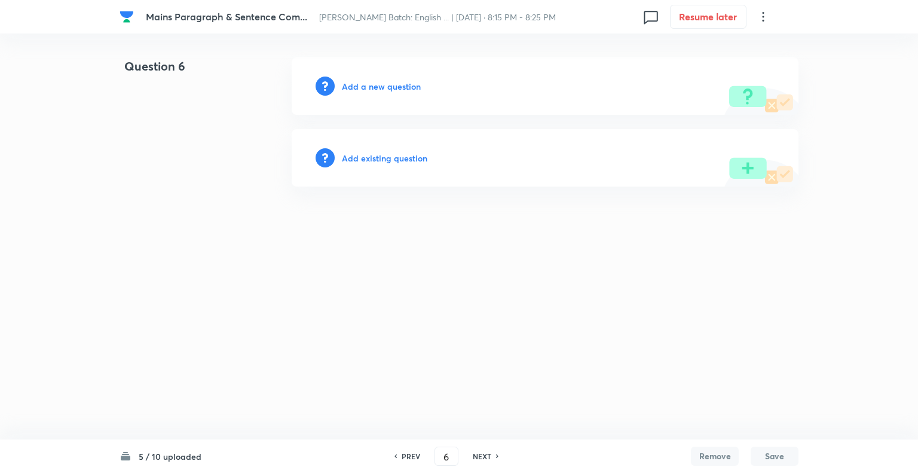
click at [349, 85] on h6 "Add a new question" at bounding box center [381, 86] width 79 height 13
click at [349, 85] on h6 "Choose a question type" at bounding box center [388, 86] width 92 height 13
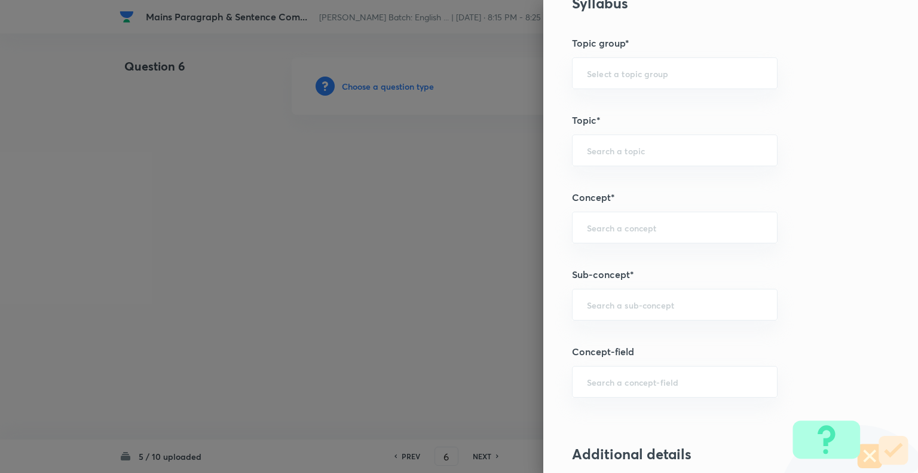
scroll to position [506, 0]
click at [612, 310] on div "​" at bounding box center [675, 304] width 206 height 32
type input "Missing Paragraphs"
type input "English Language"
type input "Reading Comprehension"
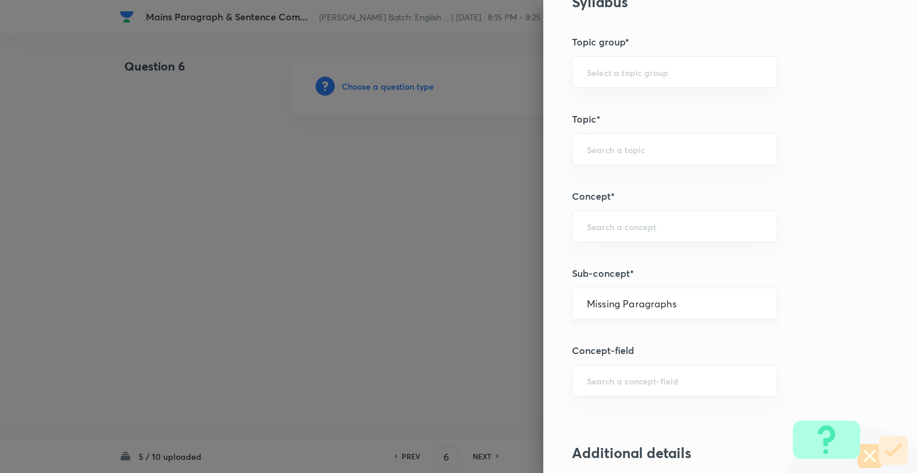
type input "Comprehension"
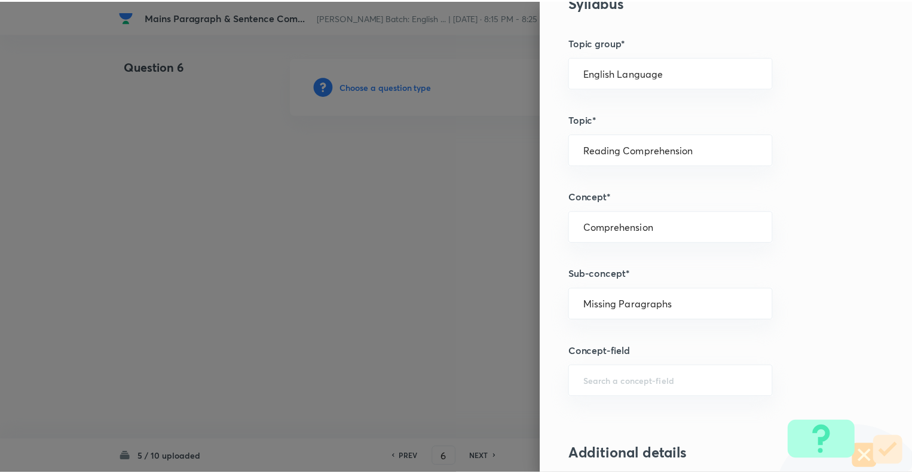
scroll to position [1154, 0]
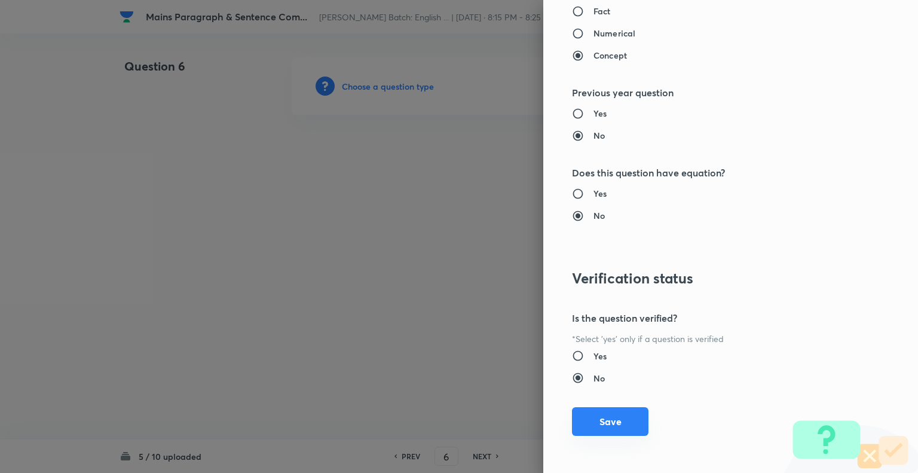
click at [610, 420] on button "Save" at bounding box center [610, 421] width 77 height 29
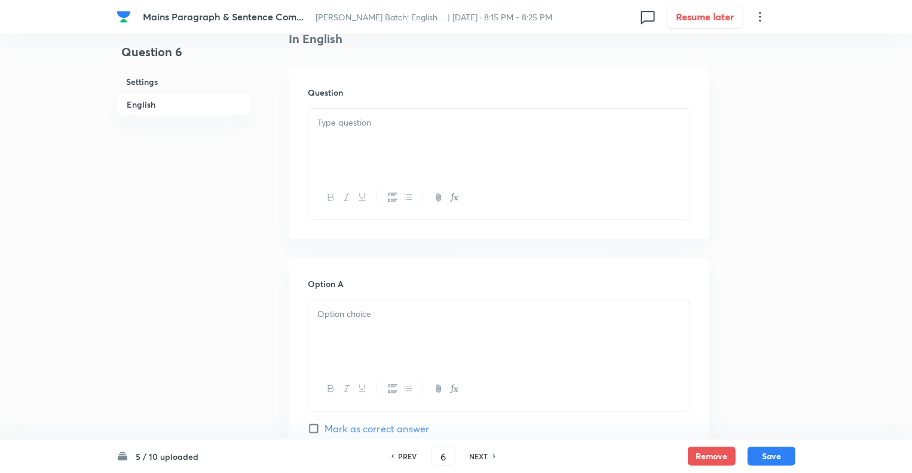
scroll to position [311, 0]
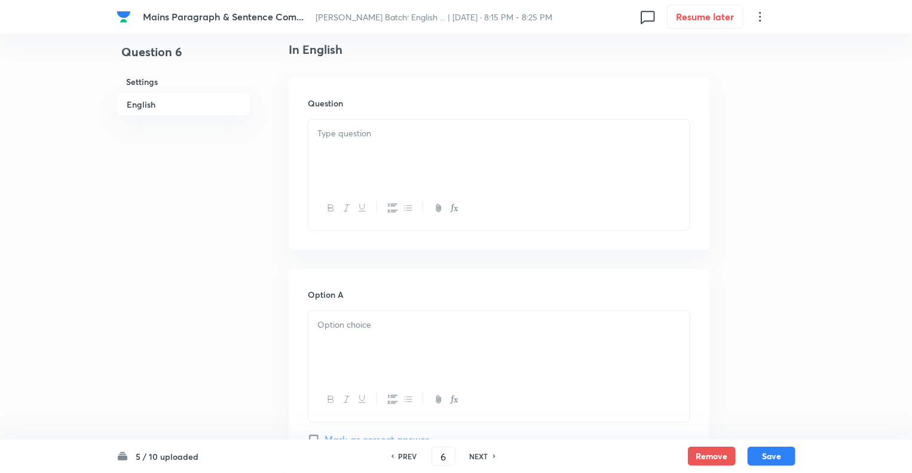
click at [336, 148] on div at bounding box center [498, 153] width 381 height 67
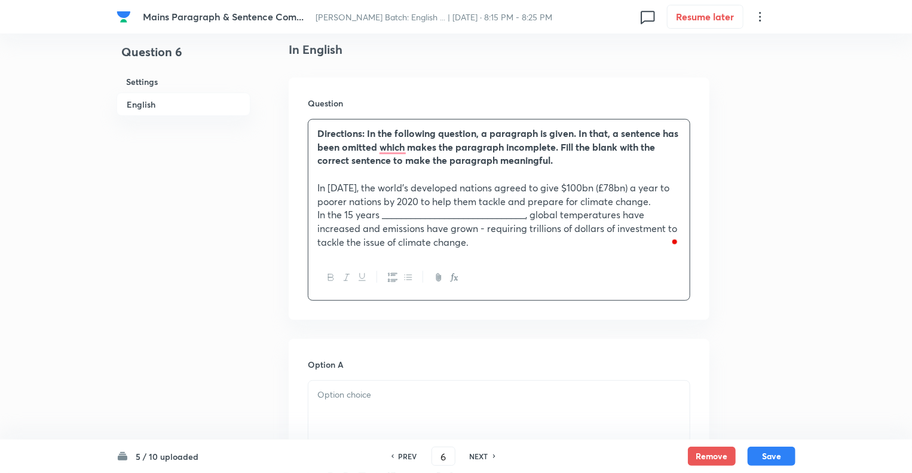
click at [334, 403] on div at bounding box center [498, 414] width 381 height 67
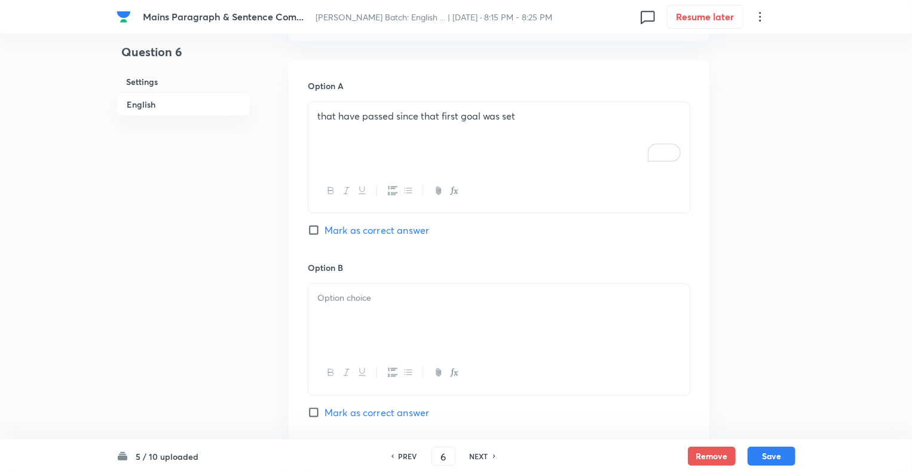
scroll to position [646, 0]
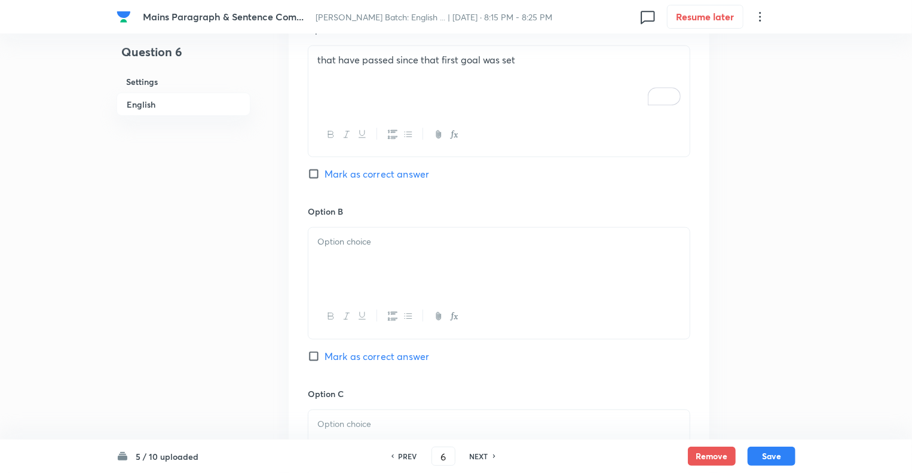
click at [313, 172] on input "Mark as correct answer" at bounding box center [316, 174] width 17 height 12
checkbox input "true"
click at [331, 251] on div "To enrich screen reader interactions, please activate Accessibility in Grammarl…" at bounding box center [498, 261] width 381 height 67
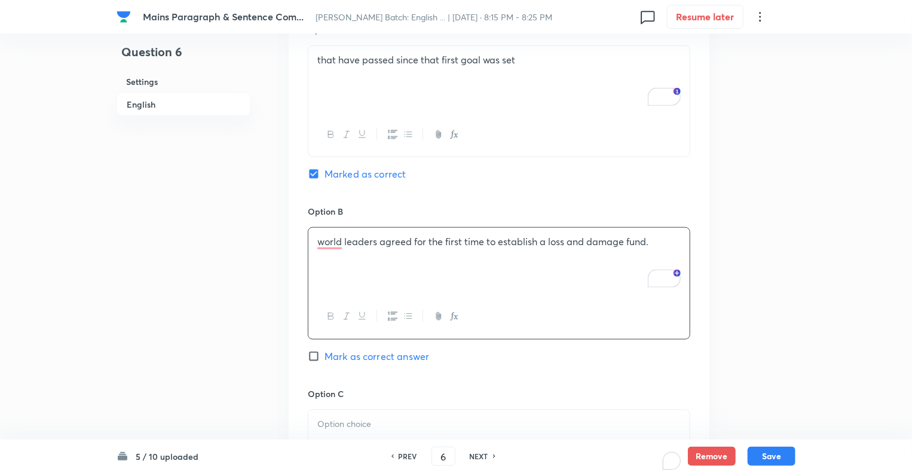
click at [328, 427] on p "To enrich screen reader interactions, please activate Accessibility in Grammarl…" at bounding box center [498, 424] width 363 height 14
click at [222, 328] on div "Question 6 Settings English" at bounding box center [184, 290] width 134 height 1756
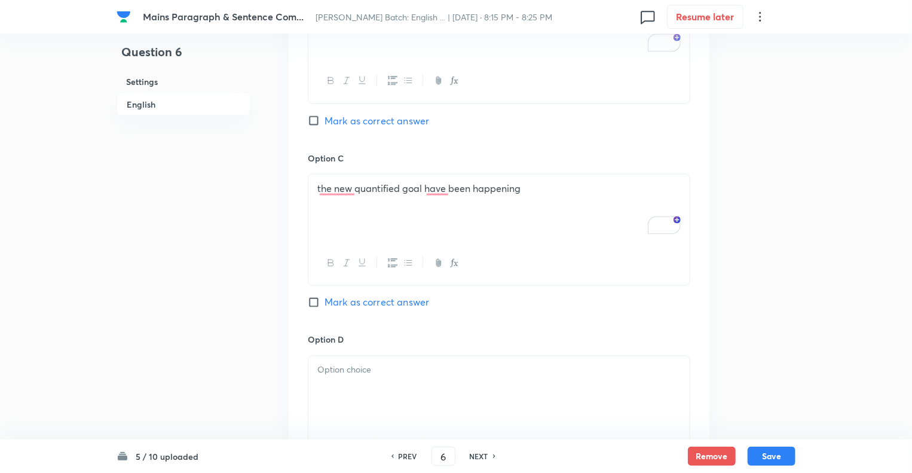
scroll to position [1028, 0]
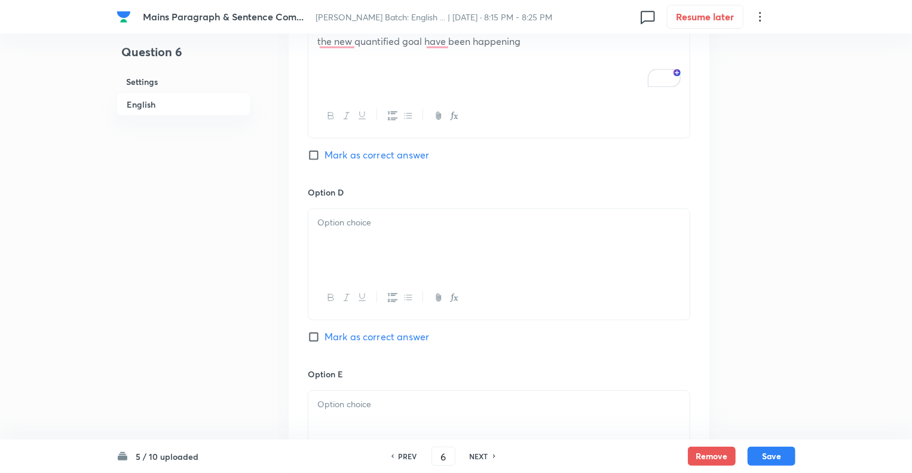
click at [347, 242] on div at bounding box center [498, 242] width 381 height 67
click at [335, 417] on div at bounding box center [498, 424] width 381 height 67
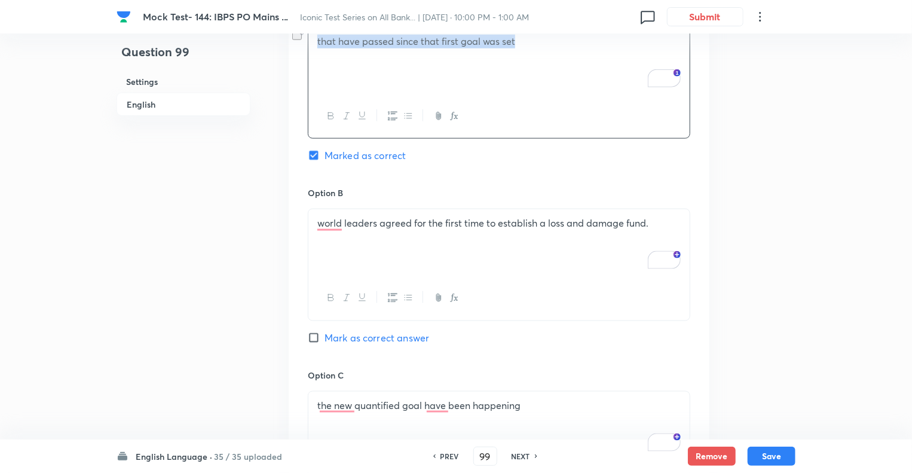
scroll to position [664, 0]
click at [347, 230] on div "world leaders agreed for the first time to establish a loss and damage fund." at bounding box center [498, 242] width 381 height 67
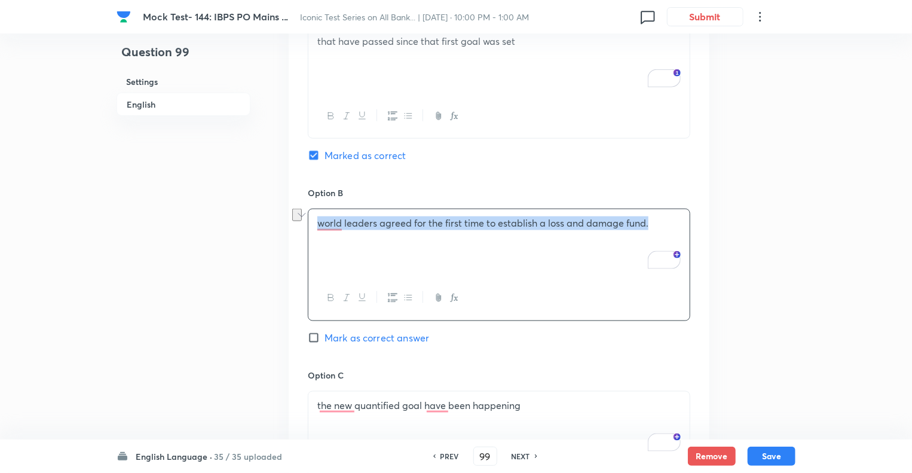
copy p "world leaders agreed for the first time to establish a loss and damage fund."
click at [352, 418] on div "the new quantified goal have been happening" at bounding box center [498, 425] width 381 height 67
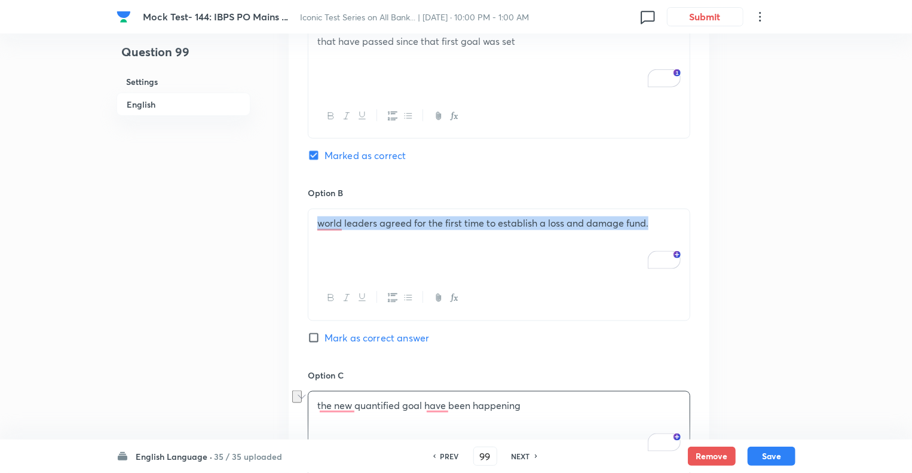
copy p "the new quantified goal have been happening"
click at [256, 291] on div "Question 99 Settings English Settings Type Single choice correct 5 options + 1 …" at bounding box center [456, 360] width 679 height 1934
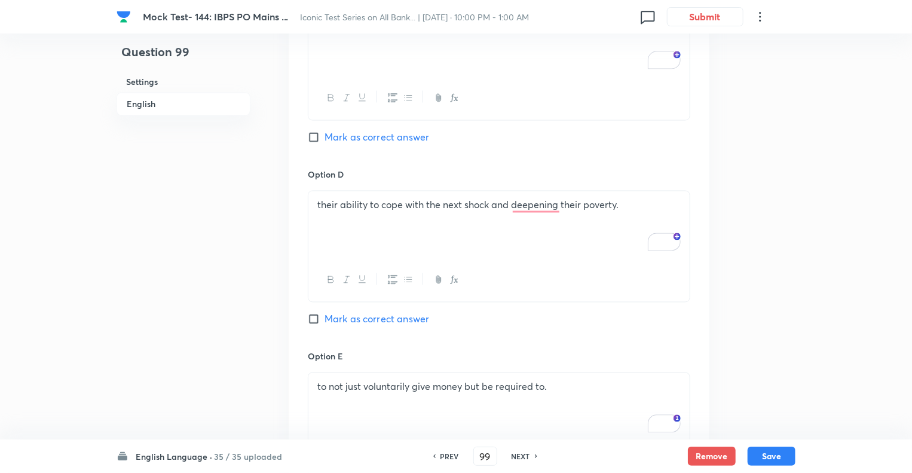
scroll to position [1071, 0]
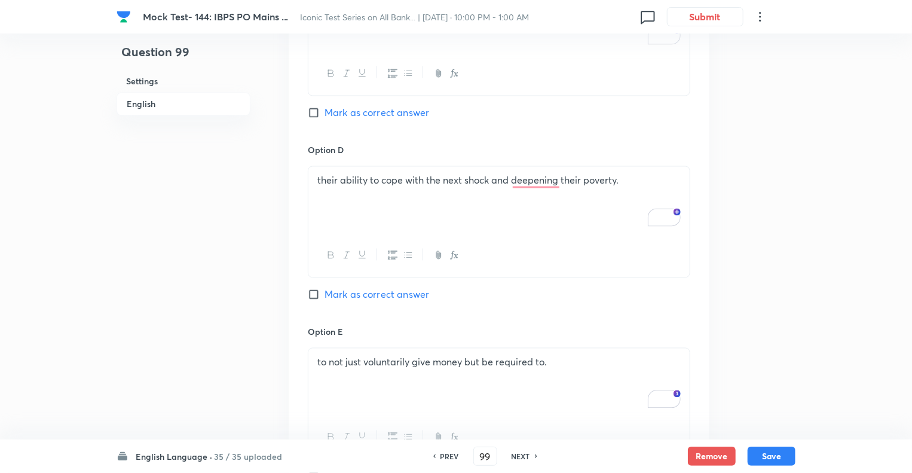
click at [383, 195] on div "their ability to cope with the next shock and deepening their poverty." at bounding box center [498, 200] width 381 height 67
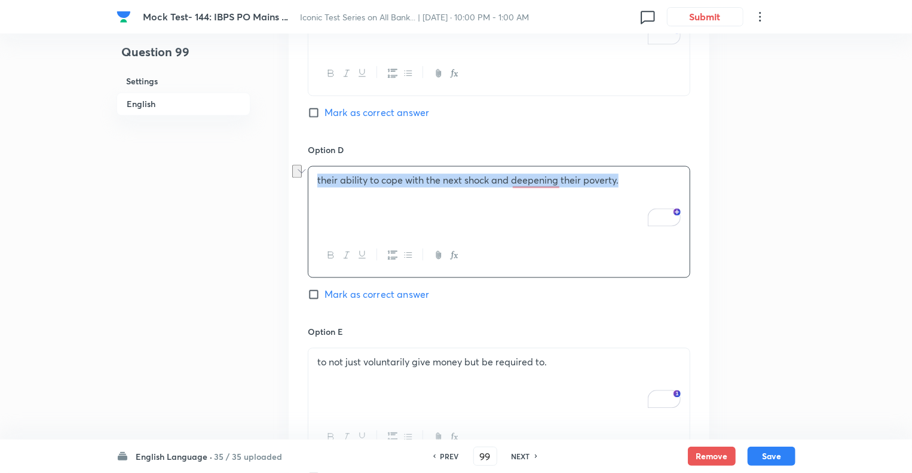
copy p "their ability to cope with the next shock and deepening their poverty."
click at [347, 372] on div "to not just voluntarily give money but be required to." at bounding box center [498, 382] width 381 height 67
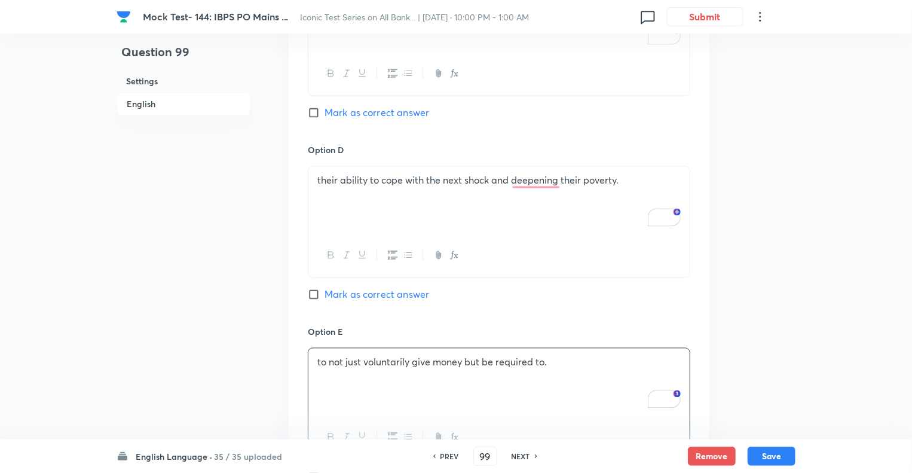
click at [348, 369] on div "to not just voluntarily give money but be required to." at bounding box center [498, 382] width 381 height 67
copy p "to not just voluntarily give money but be required to."
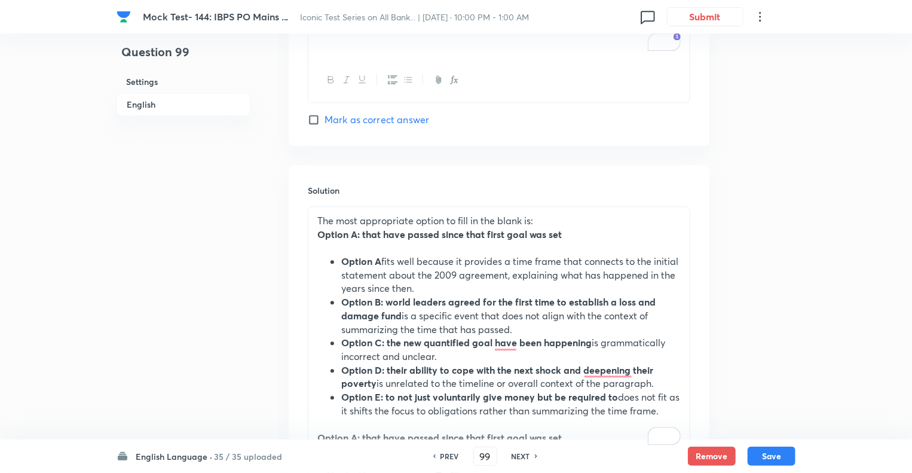
scroll to position [1429, 0]
click at [417, 253] on li "Option A fits well because it provides a time frame that connects to the initia…" at bounding box center [511, 273] width 340 height 41
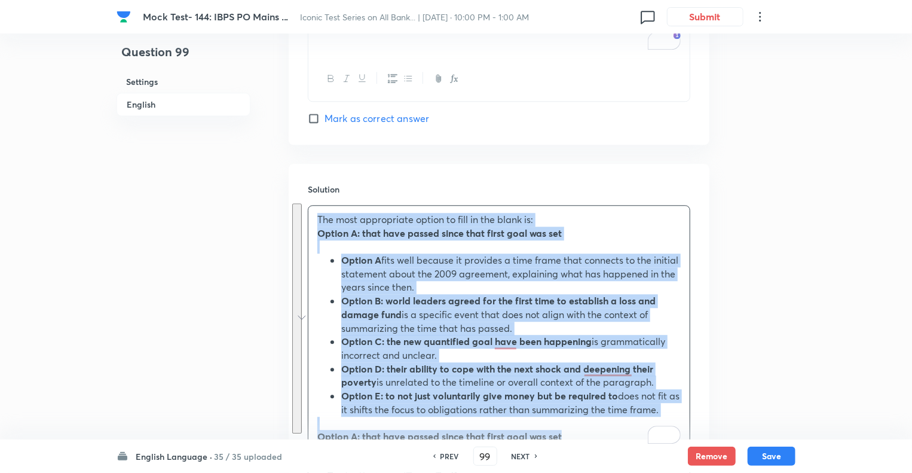
copy div "The most appropriate option to fill in the blank is: Option A: that have passed…"
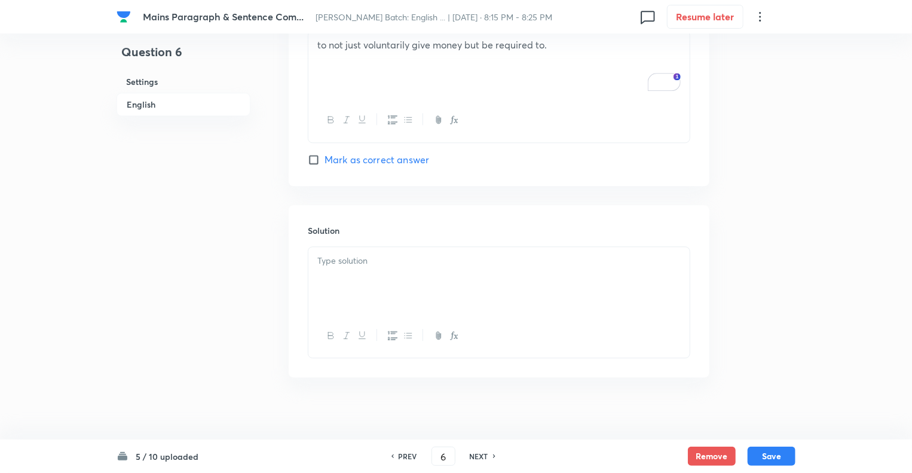
scroll to position [1395, 0]
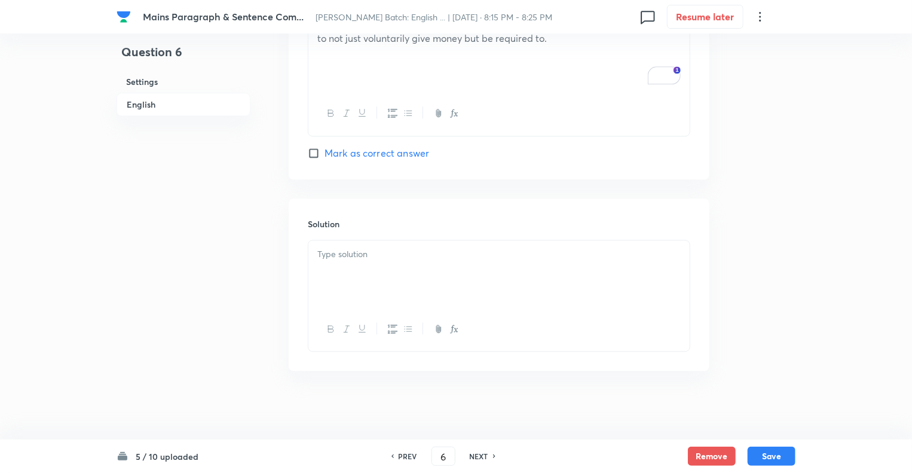
click at [355, 270] on div at bounding box center [498, 273] width 381 height 67
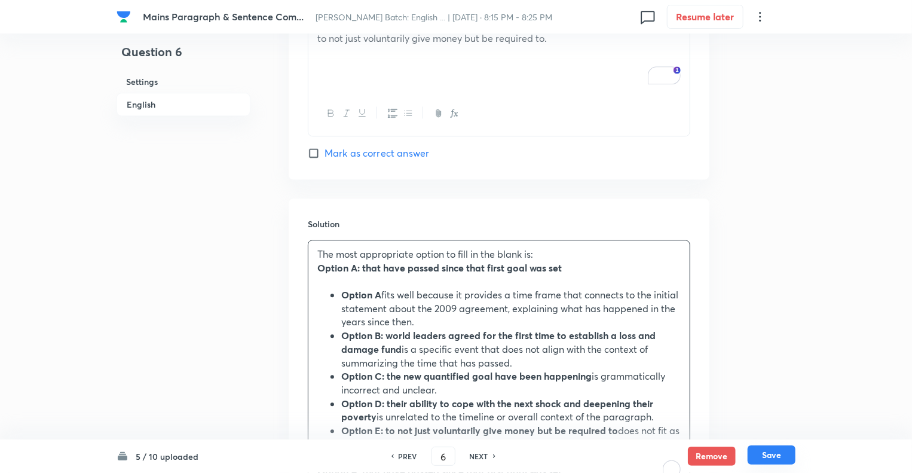
click at [763, 452] on button "Save" at bounding box center [772, 454] width 48 height 19
type input "7"
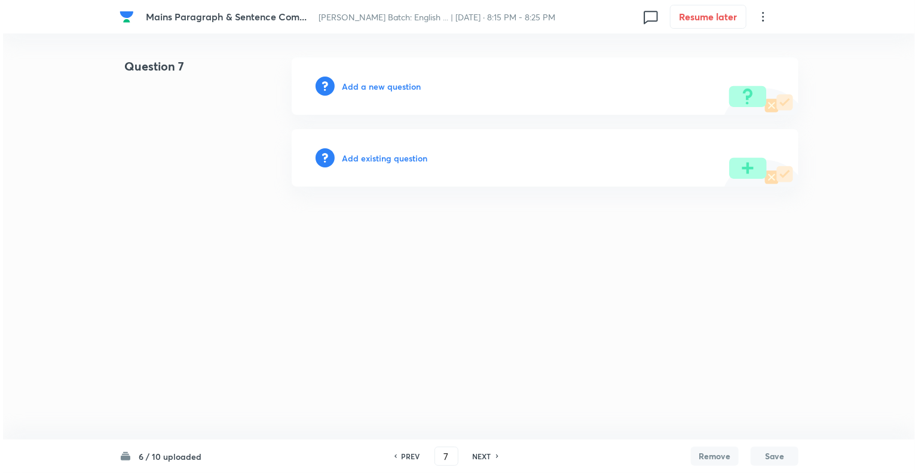
scroll to position [0, 0]
click at [349, 90] on h6 "Add a new question" at bounding box center [381, 86] width 79 height 13
click at [349, 90] on h6 "Choose a question type" at bounding box center [388, 86] width 92 height 13
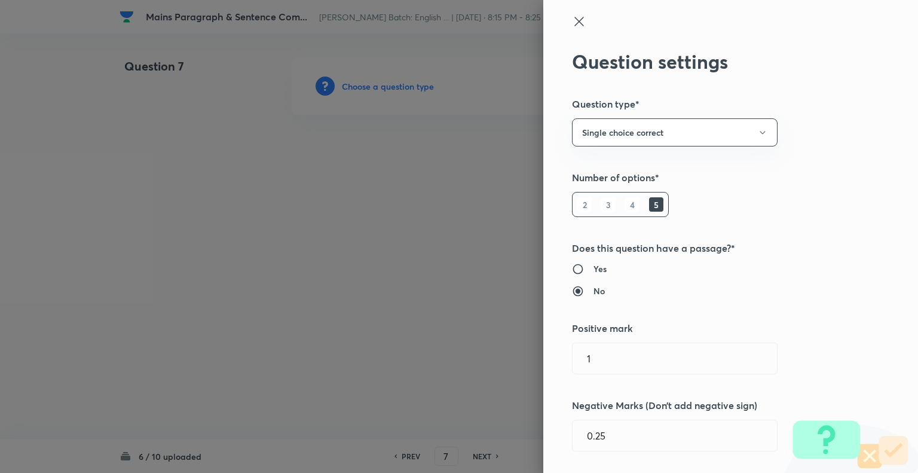
click at [349, 90] on div at bounding box center [459, 236] width 918 height 473
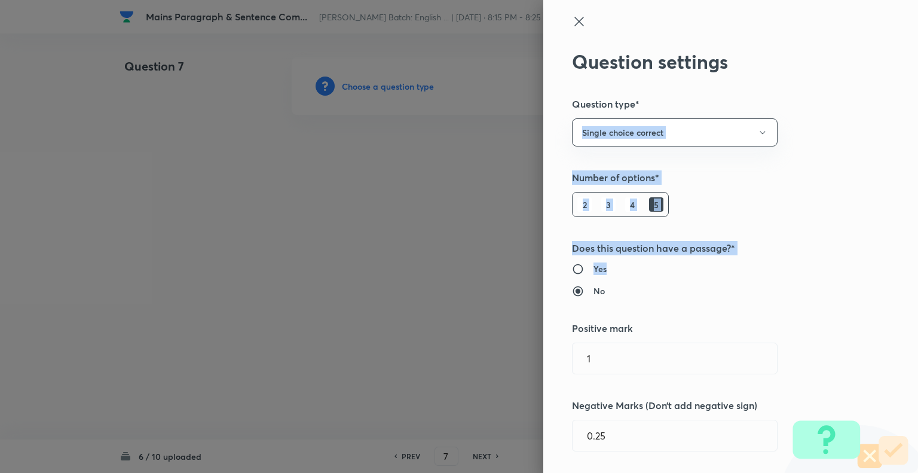
drag, startPoint x: 909, startPoint y: 105, endPoint x: 917, endPoint y: 274, distance: 169.4
click at [912, 274] on div "Question settings Question type* Single choice correct Number of options* 2 3 4…" at bounding box center [730, 236] width 375 height 473
click at [847, 164] on div "Question settings Question type* Single choice correct Number of options* 2 3 4…" at bounding box center [730, 236] width 375 height 473
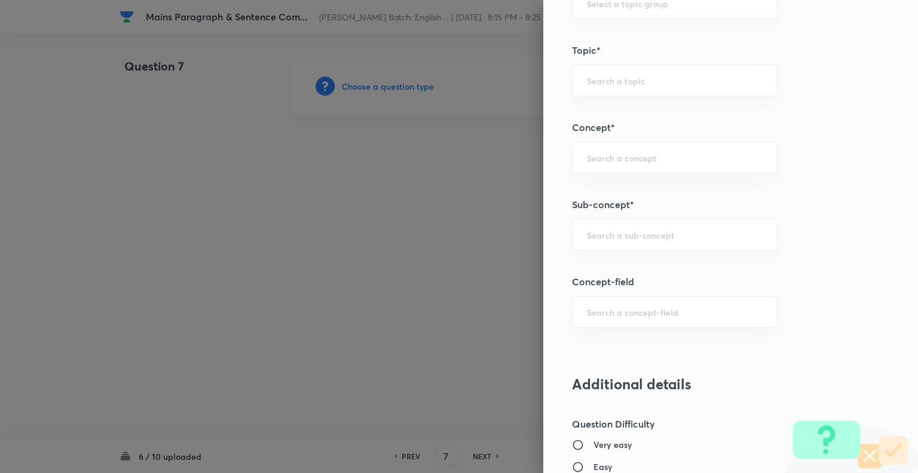
scroll to position [603, 0]
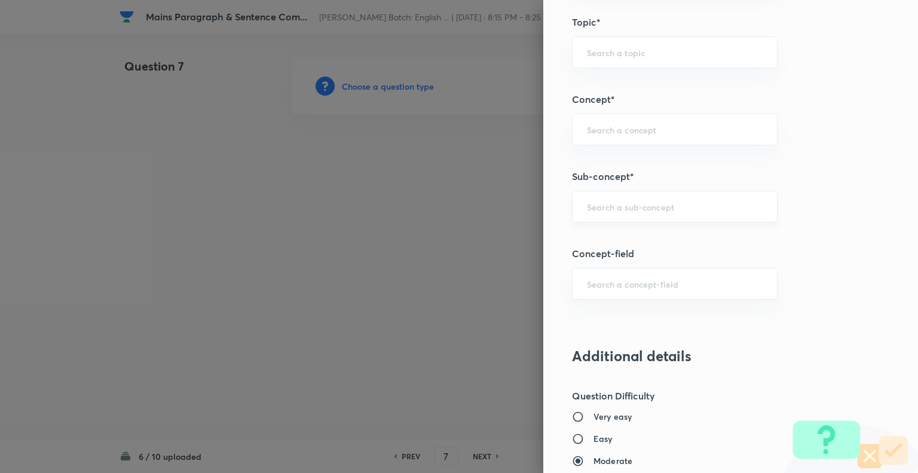
click at [573, 212] on div "​" at bounding box center [675, 207] width 206 height 32
click at [571, 238] on li "Missing Paragraphs" at bounding box center [666, 239] width 204 height 22
type input "Missing Paragraphs"
type input "English Language"
type input "Reading Comprehension"
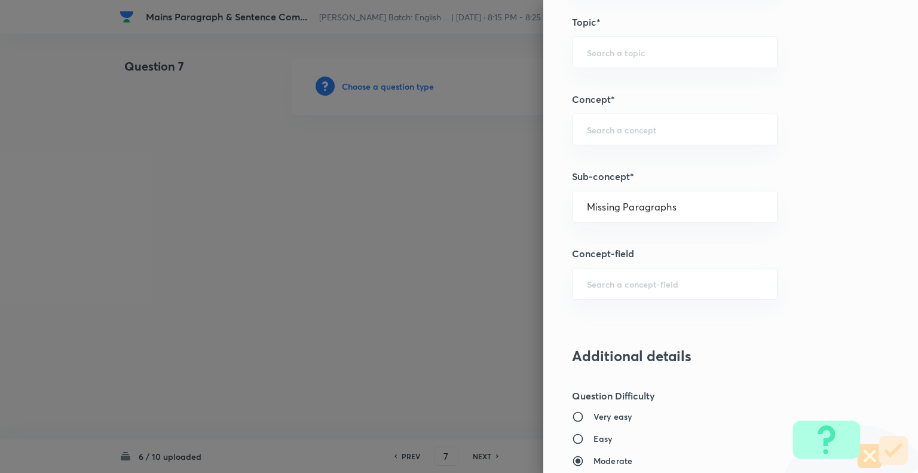
type input "Comprehension"
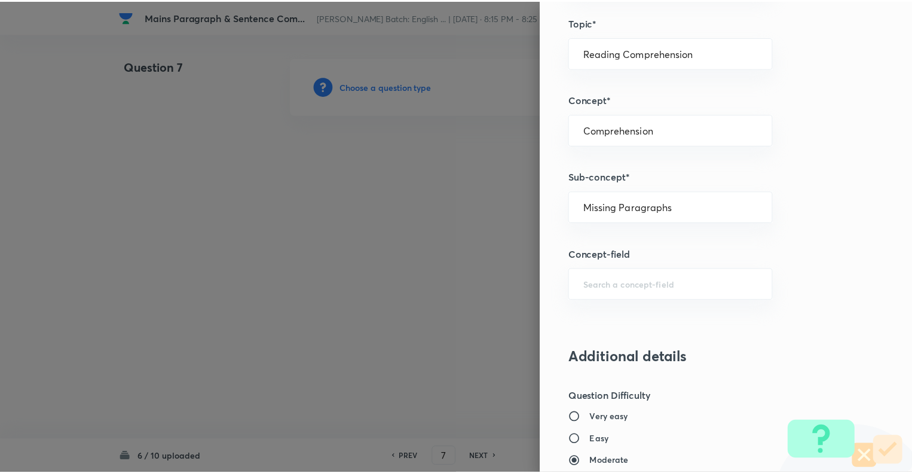
scroll to position [1154, 0]
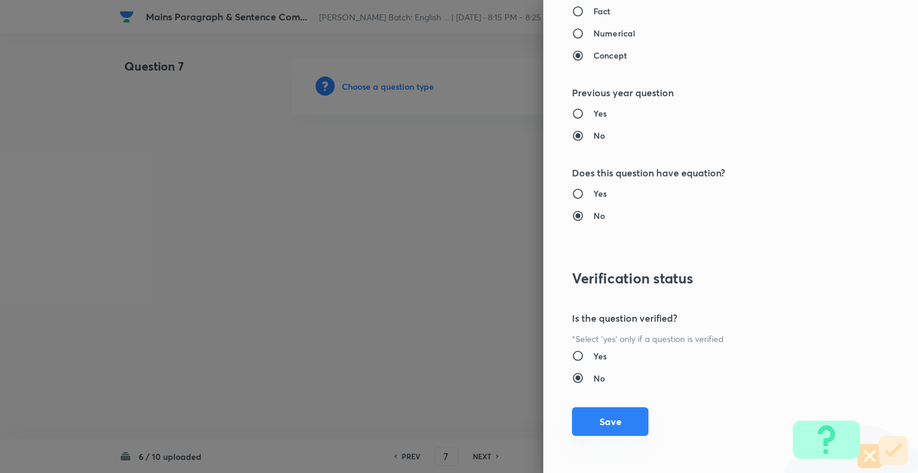
click at [598, 420] on button "Save" at bounding box center [610, 421] width 77 height 29
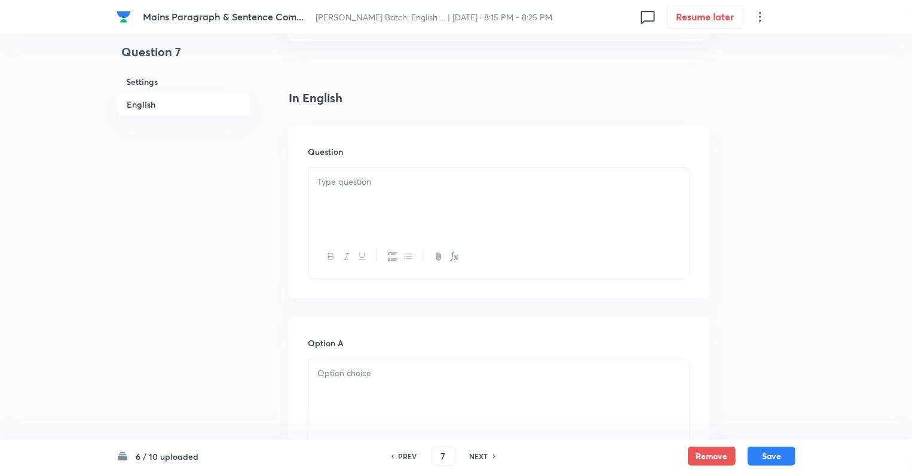
scroll to position [311, 0]
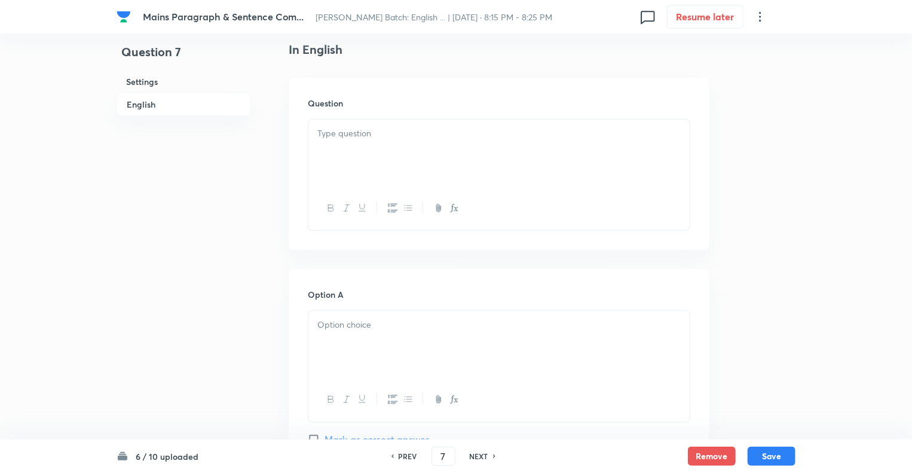
click at [365, 125] on div at bounding box center [498, 153] width 381 height 67
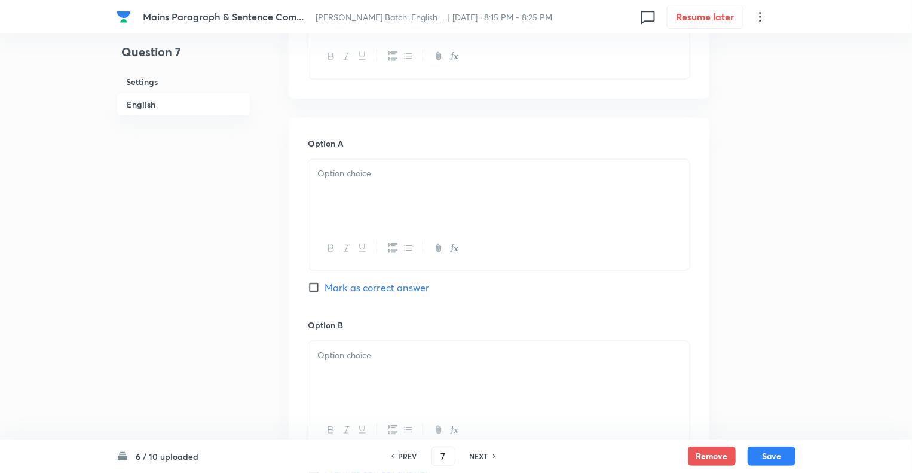
scroll to position [550, 0]
click at [371, 188] on div at bounding box center [498, 188] width 381 height 67
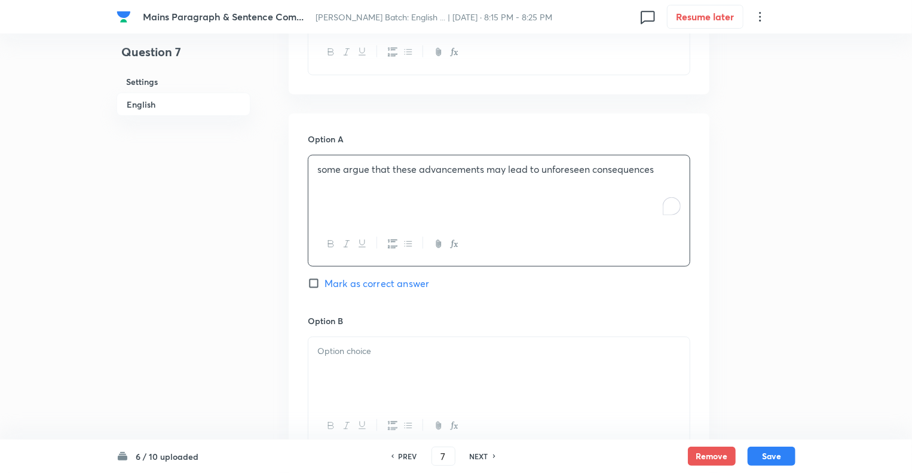
click at [314, 282] on input "Mark as correct answer" at bounding box center [316, 283] width 17 height 12
checkbox input "true"
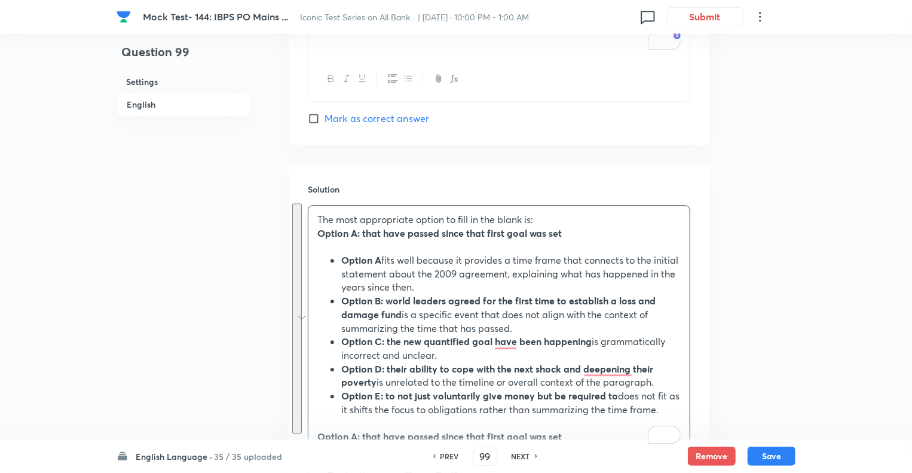
click at [520, 461] on h6 "NEXT" at bounding box center [521, 456] width 19 height 11
type input "100"
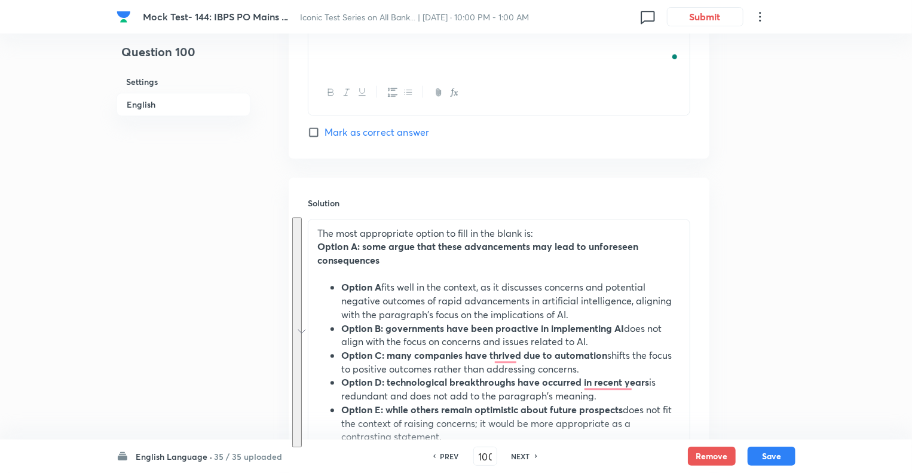
checkbox input "true"
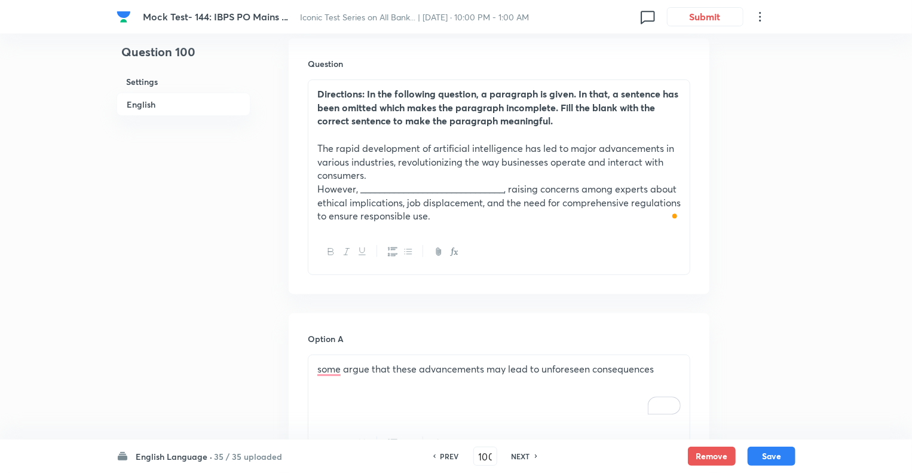
scroll to position [359, 0]
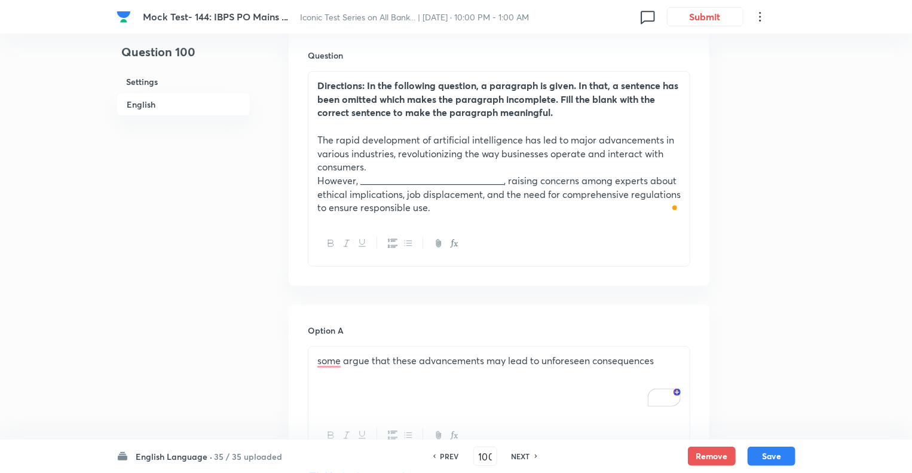
click at [540, 159] on p "The rapid development of artificial intelligence has led to major advancements …" at bounding box center [498, 153] width 363 height 41
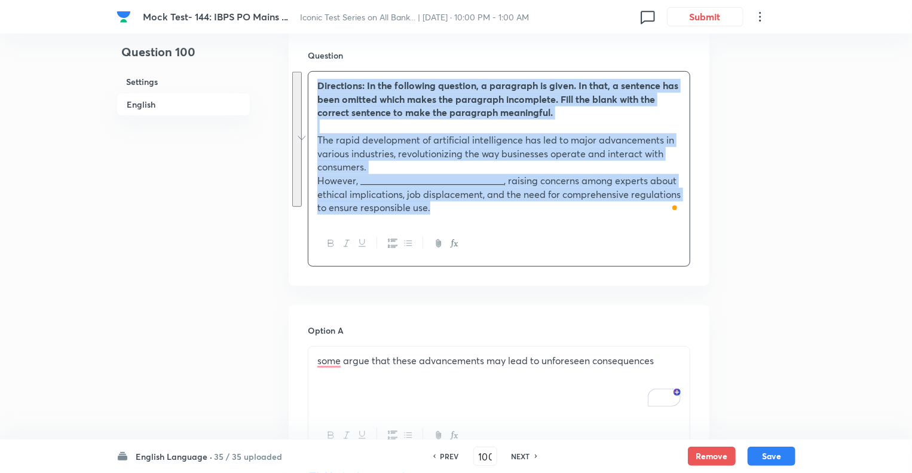
copy div "Directions: In the following question, a paragraph is given. In that, a sentenc…"
click at [540, 159] on p "The rapid development of artificial intelligence has led to major advancements …" at bounding box center [498, 153] width 363 height 41
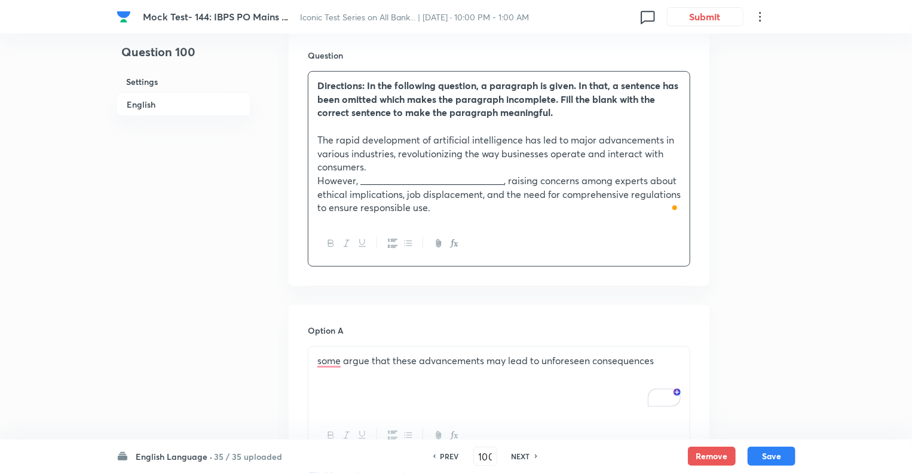
click at [485, 131] on p "To enrich screen reader interactions, please activate Accessibility in Grammarl…" at bounding box center [498, 127] width 363 height 14
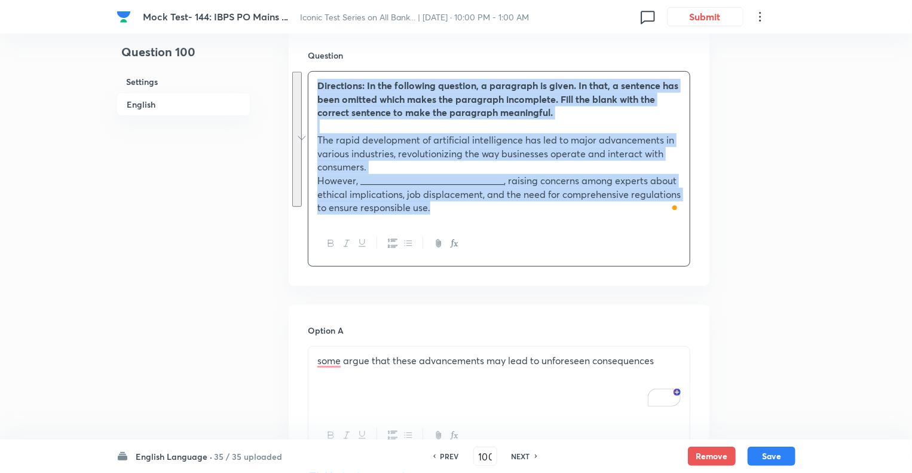
copy div "Directions: In the following question, a paragraph is given. In that, a sentenc…"
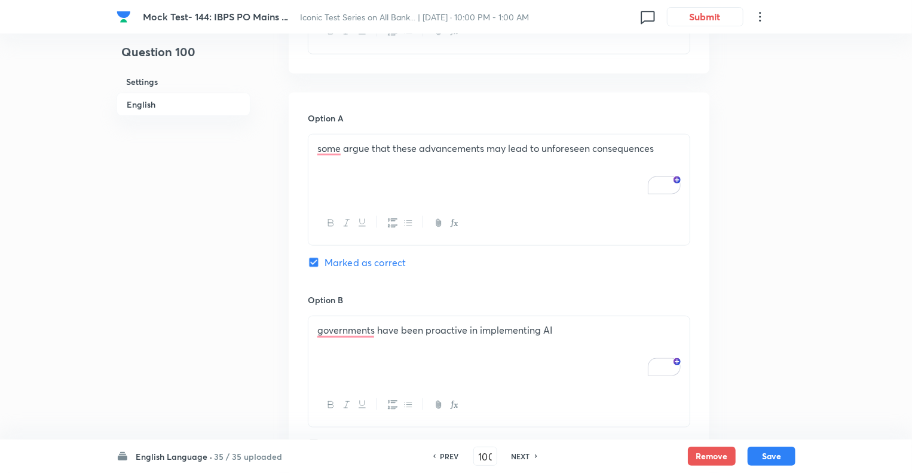
scroll to position [574, 0]
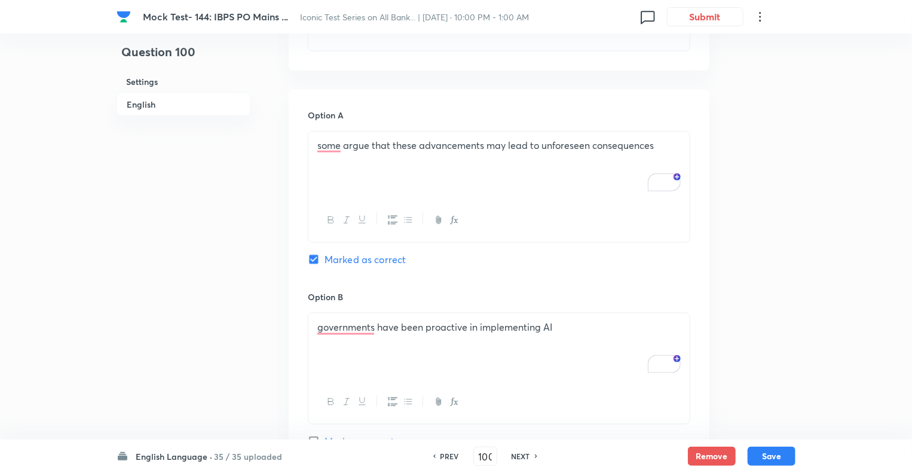
click at [380, 169] on div "some argue that these advancements may lead to unforeseen consequences" at bounding box center [498, 165] width 381 height 67
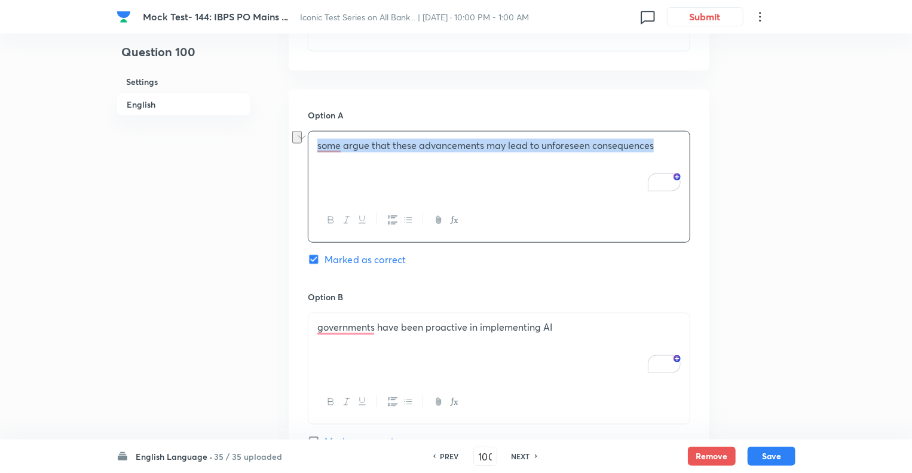
copy p "some argue that these advancements may lead to unforeseen consequences"
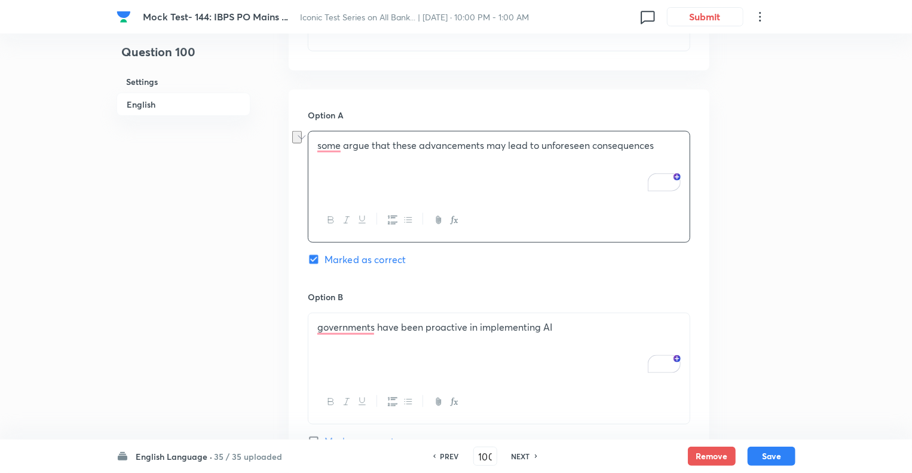
click at [372, 336] on div "governments have been proactive in implementing AI" at bounding box center [498, 346] width 381 height 67
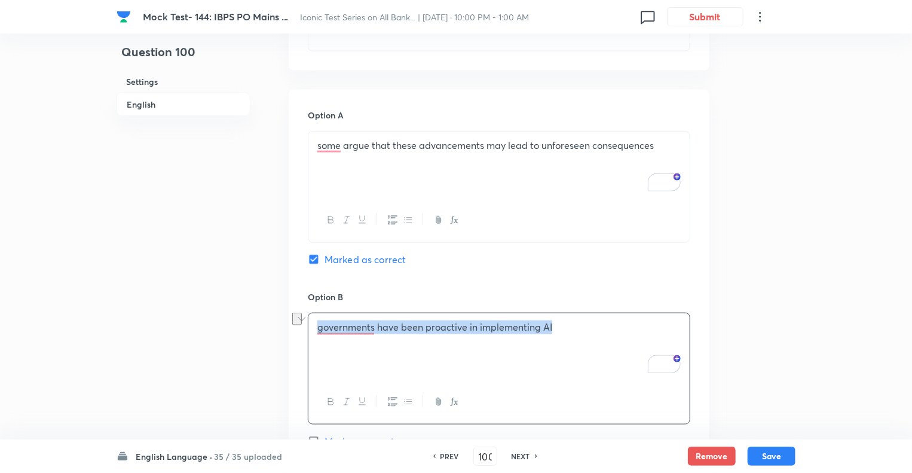
copy p "governments have been proactive in implementing AI"
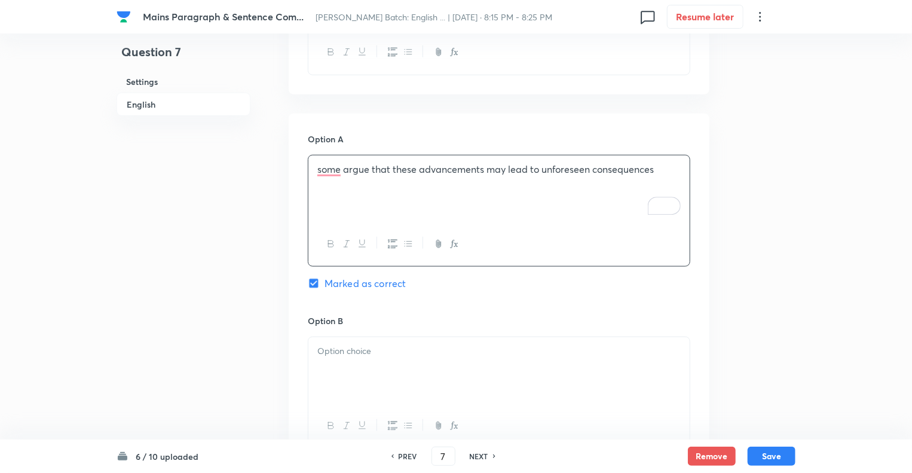
scroll to position [550, 0]
click at [363, 361] on div at bounding box center [498, 370] width 381 height 67
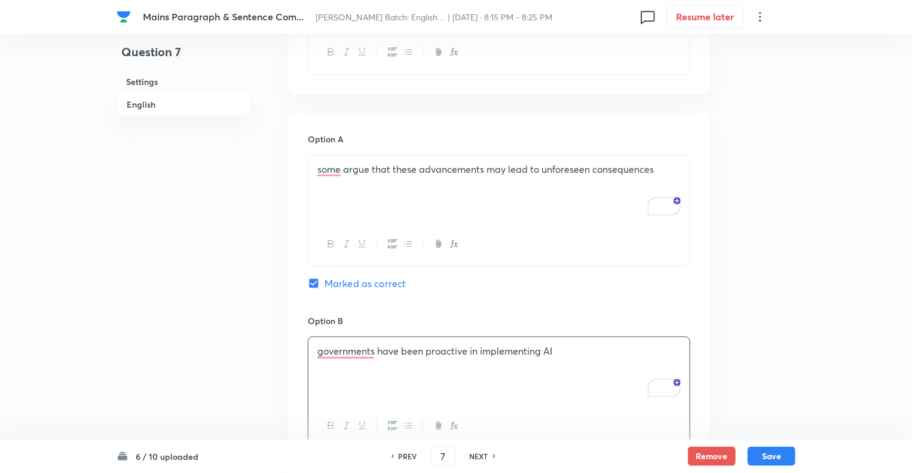
click at [227, 352] on div "Question 7 Settings English" at bounding box center [184, 392] width 134 height 1770
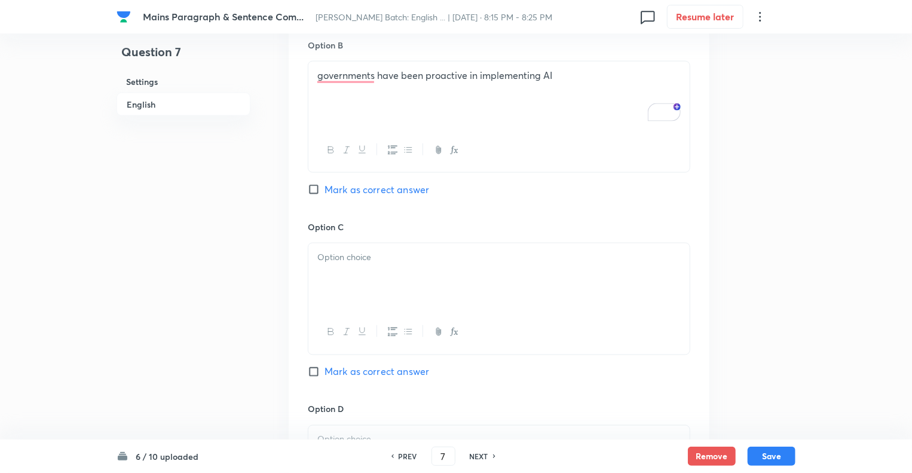
scroll to position [861, 0]
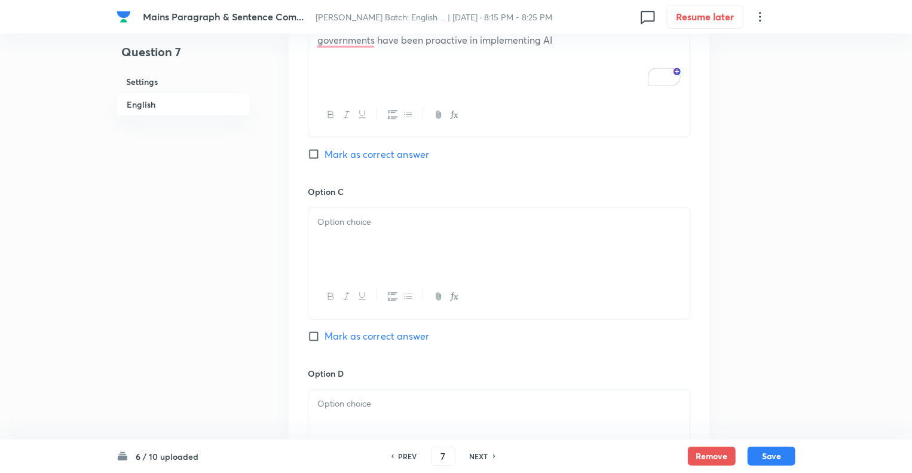
click at [380, 234] on div at bounding box center [498, 241] width 381 height 67
click at [327, 416] on div at bounding box center [498, 423] width 381 height 67
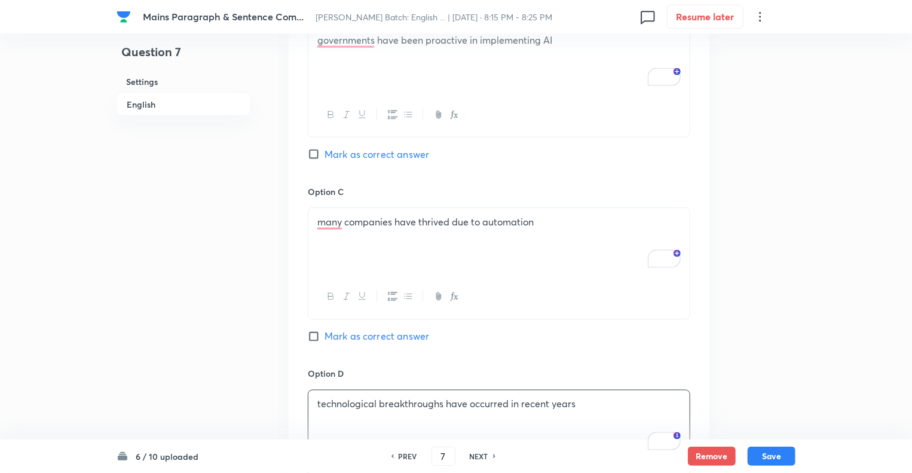
click at [218, 347] on div "Question 7 Settings English" at bounding box center [184, 81] width 134 height 1770
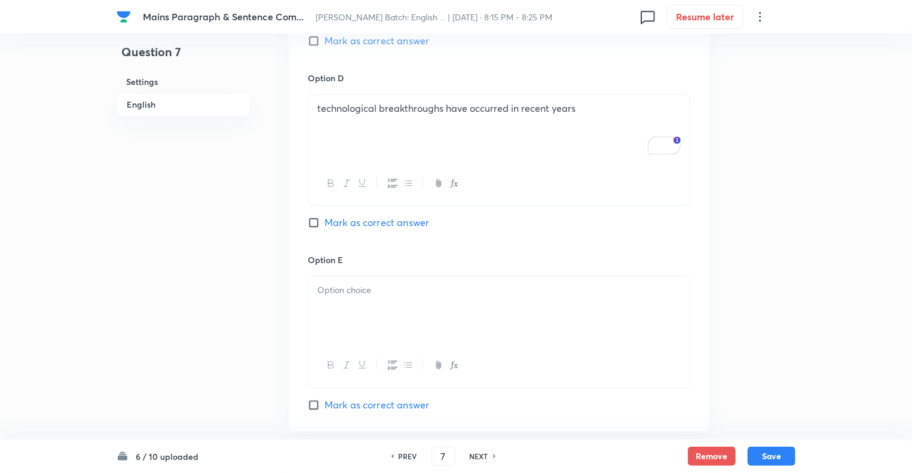
scroll to position [1196, 0]
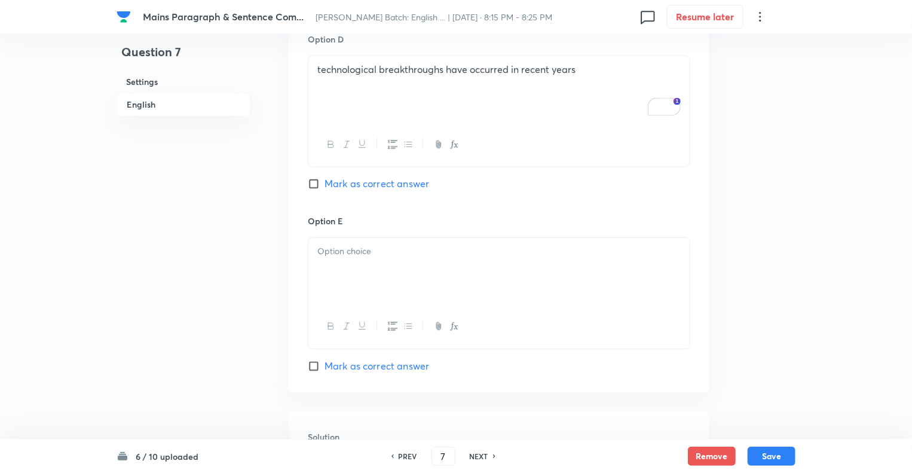
click at [325, 271] on div at bounding box center [498, 270] width 381 height 67
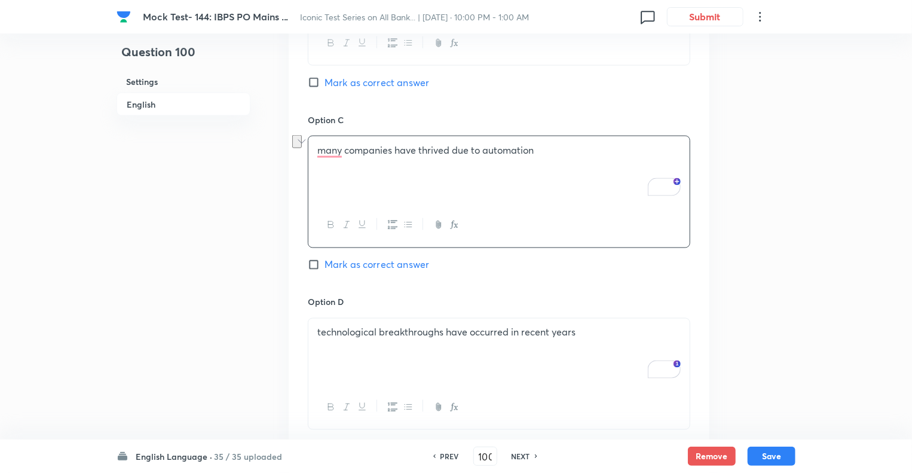
click at [369, 344] on div "technological breakthroughs have occurred in recent years" at bounding box center [498, 352] width 381 height 67
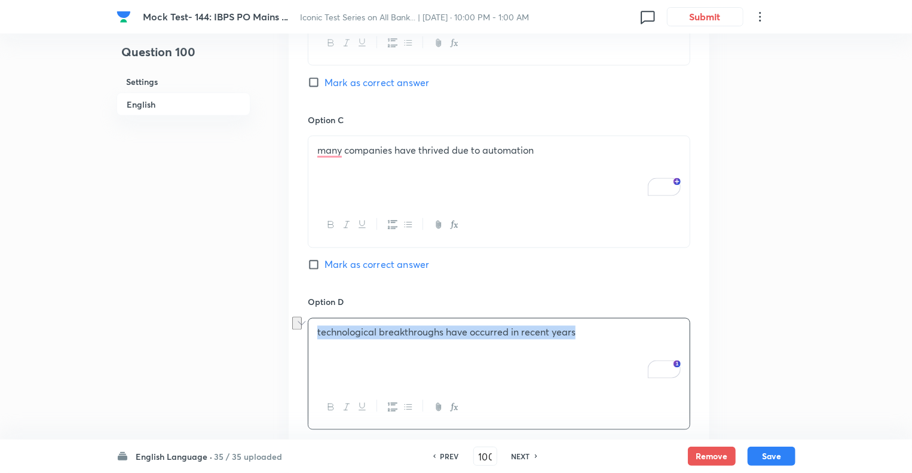
copy p "technological breakthroughs have occurred in recent years"
click at [200, 372] on div "Question 100 Settings English" at bounding box center [184, 112] width 134 height 1975
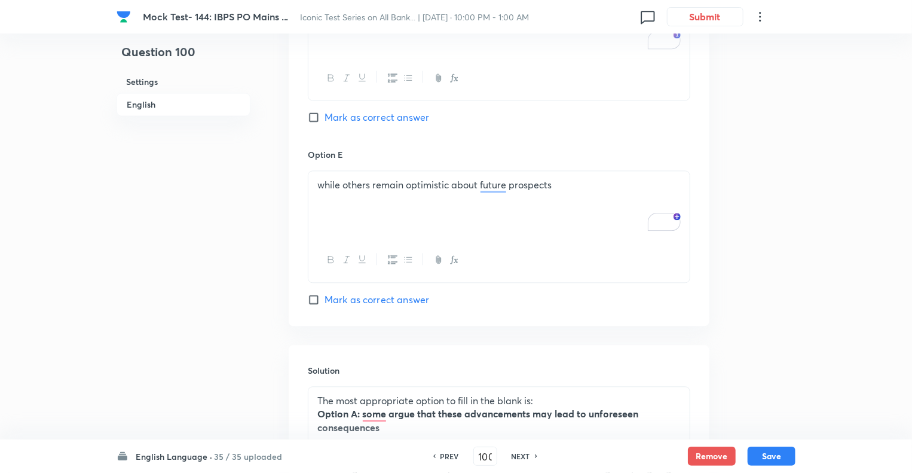
scroll to position [1291, 0]
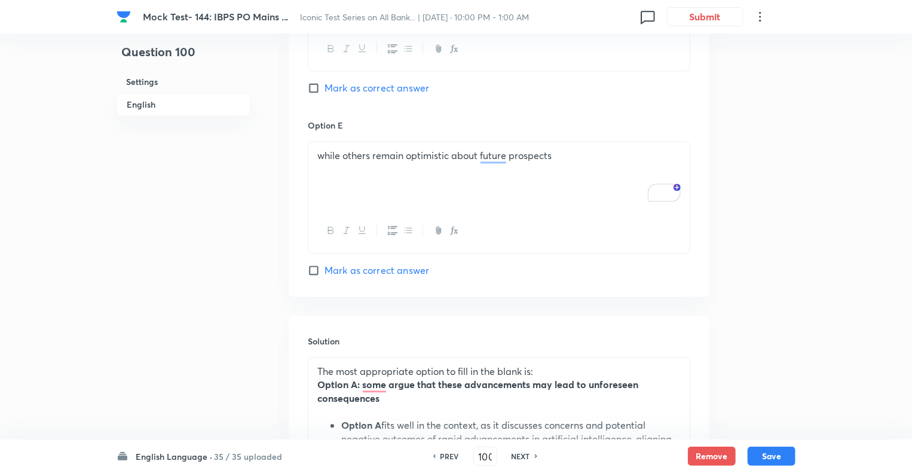
click at [377, 160] on p "while others remain optimistic about future prospects" at bounding box center [498, 156] width 363 height 14
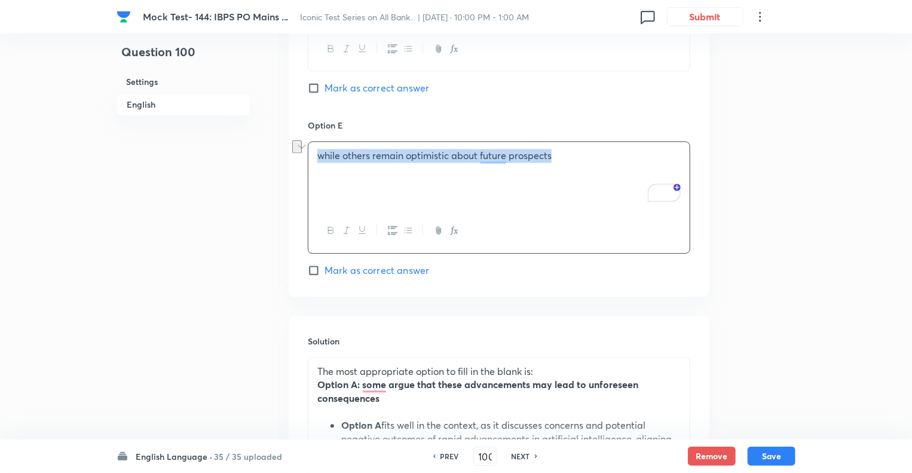
copy p "while others remain optimistic about future prospects"
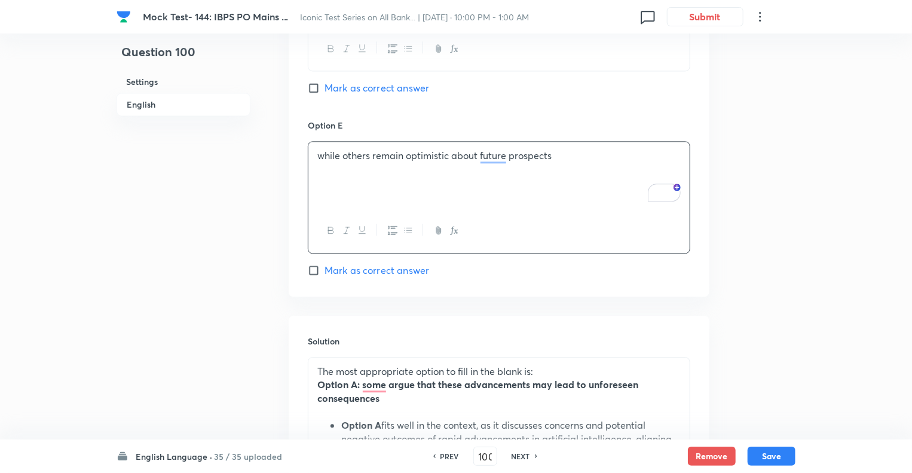
click at [375, 392] on strong "Option A: some argue that these advancements may lead to unforeseen consequences" at bounding box center [477, 391] width 321 height 26
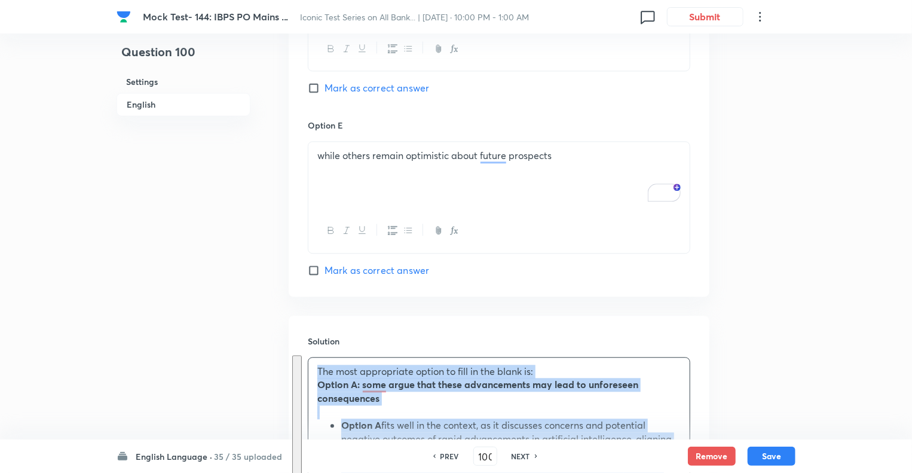
copy div "The most appropriate option to fill in the blank is: Option A: some argue that …"
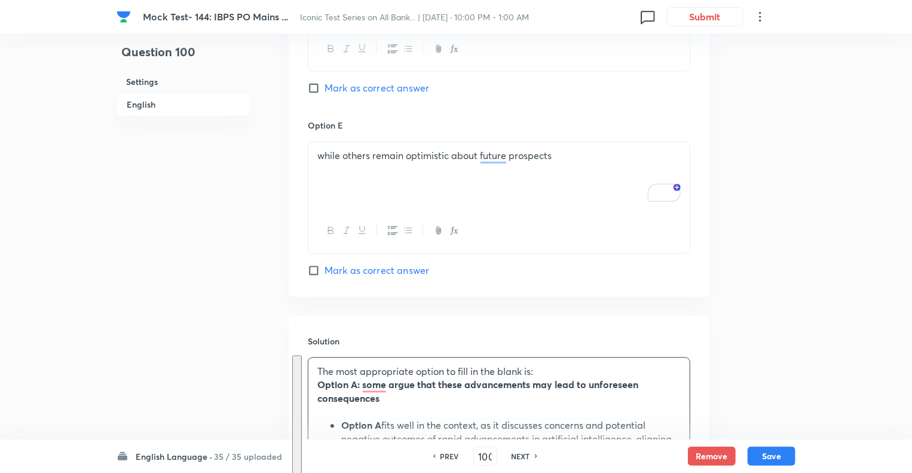
click at [515, 457] on h6 "NEXT" at bounding box center [521, 456] width 19 height 11
type input "101"
checkbox input "false"
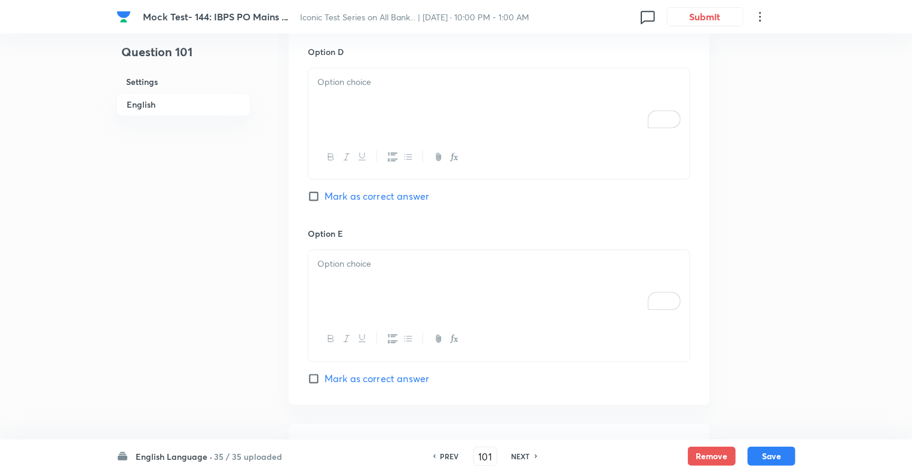
checkbox input "true"
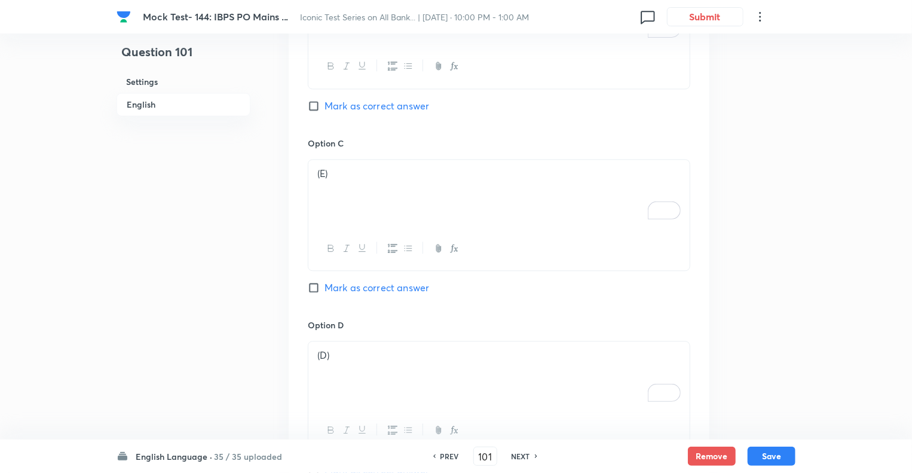
scroll to position [904, 0]
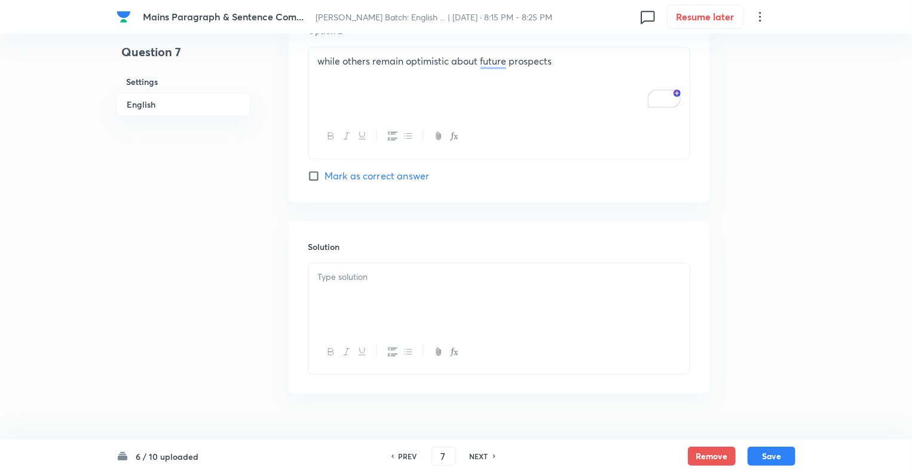
scroll to position [1409, 0]
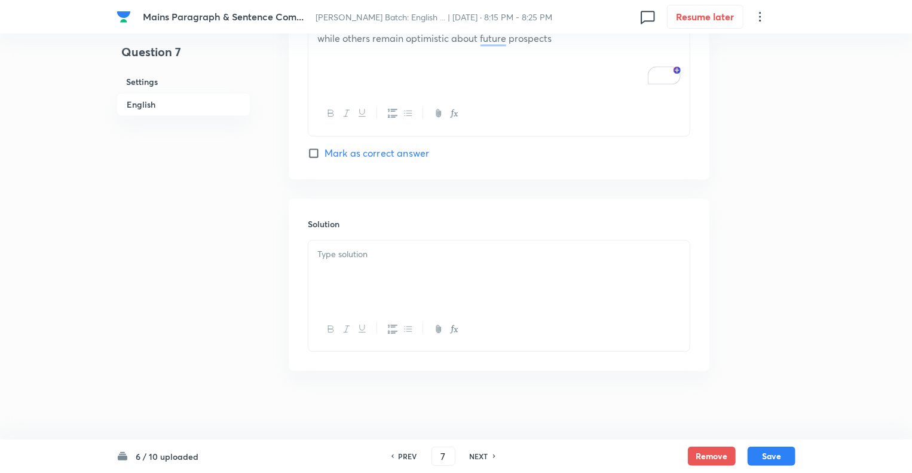
click at [330, 279] on div at bounding box center [498, 273] width 381 height 67
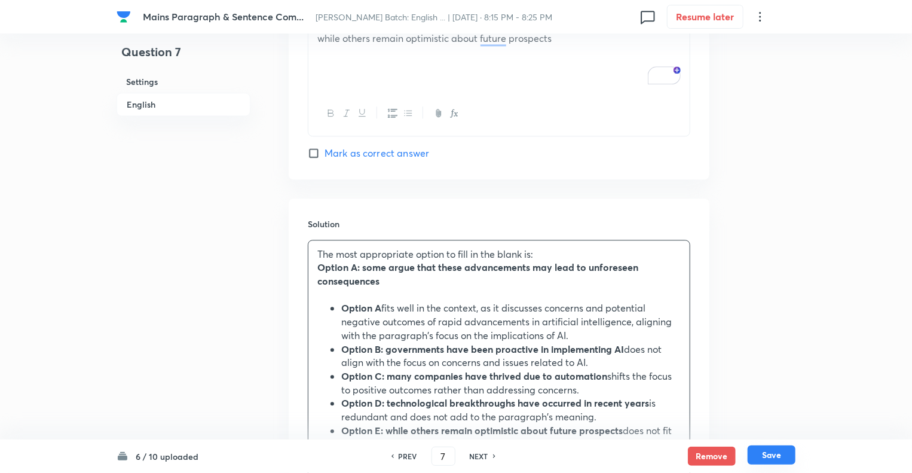
click at [768, 451] on button "Save" at bounding box center [772, 454] width 48 height 19
type input "8"
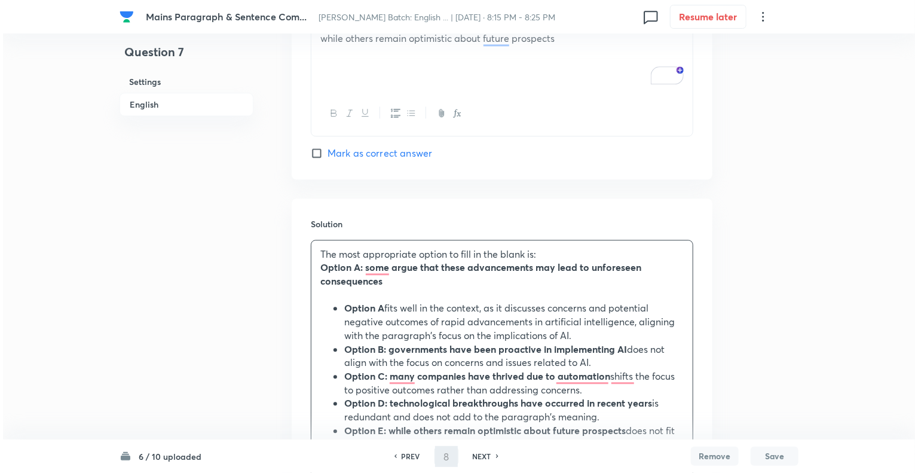
scroll to position [0, 0]
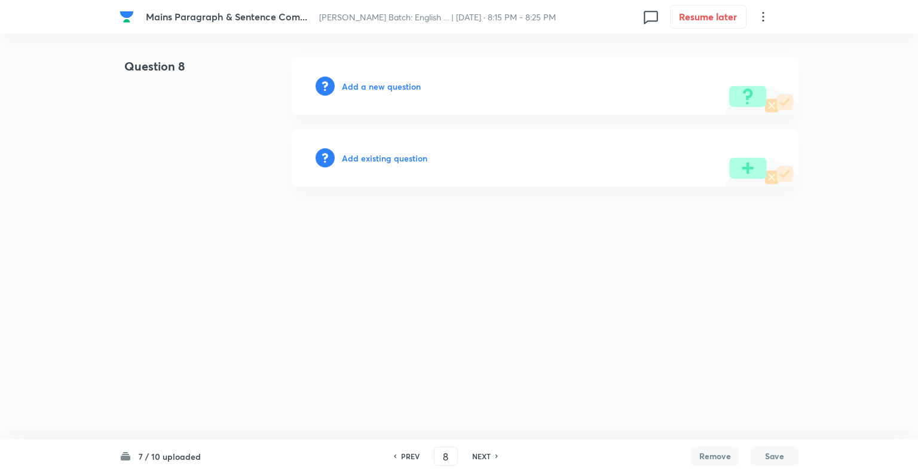
click at [349, 87] on h6 "Add a new question" at bounding box center [381, 86] width 79 height 13
click at [349, 87] on h6 "Choose a question type" at bounding box center [388, 86] width 92 height 13
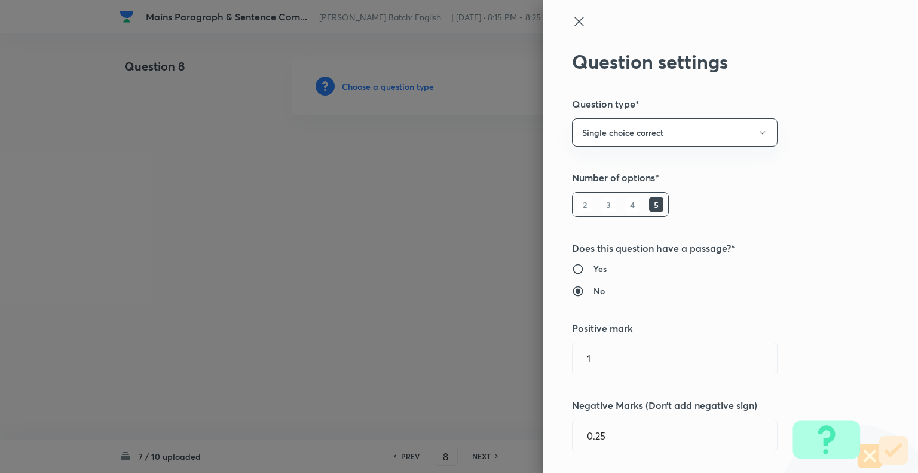
click at [349, 87] on div at bounding box center [459, 236] width 918 height 473
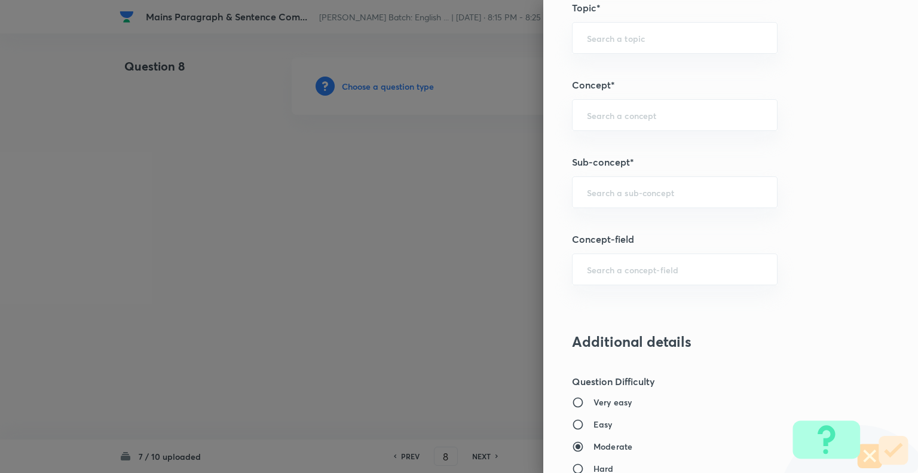
scroll to position [606, 0]
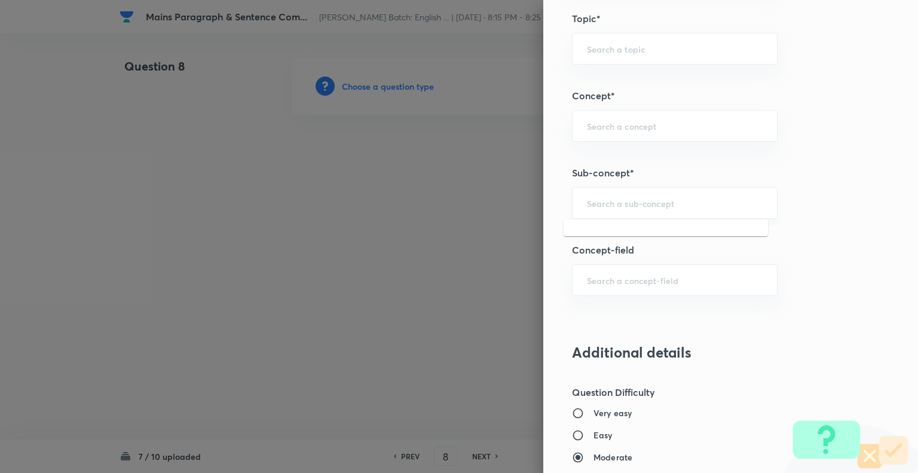
click at [592, 198] on input "text" at bounding box center [675, 202] width 176 height 11
click at [579, 234] on li "Missing Paragraphs" at bounding box center [666, 235] width 204 height 22
type input "Missing Paragraphs"
type input "English Language"
type input "Reading Comprehension"
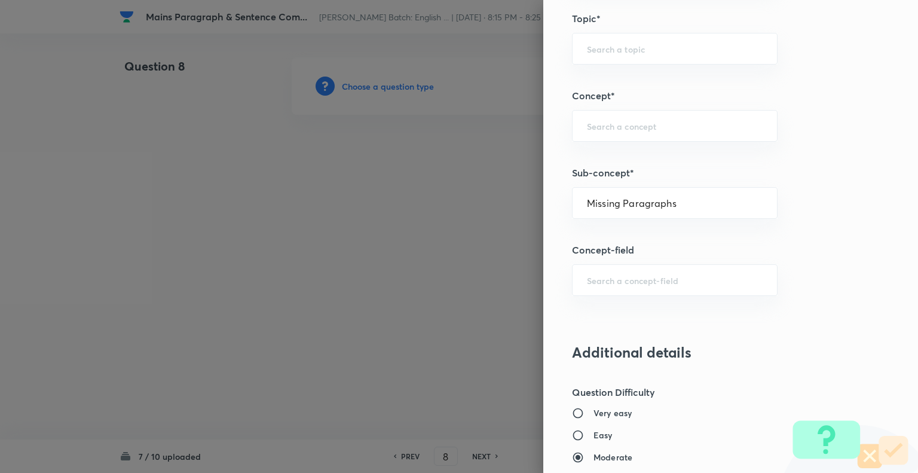
type input "Comprehension"
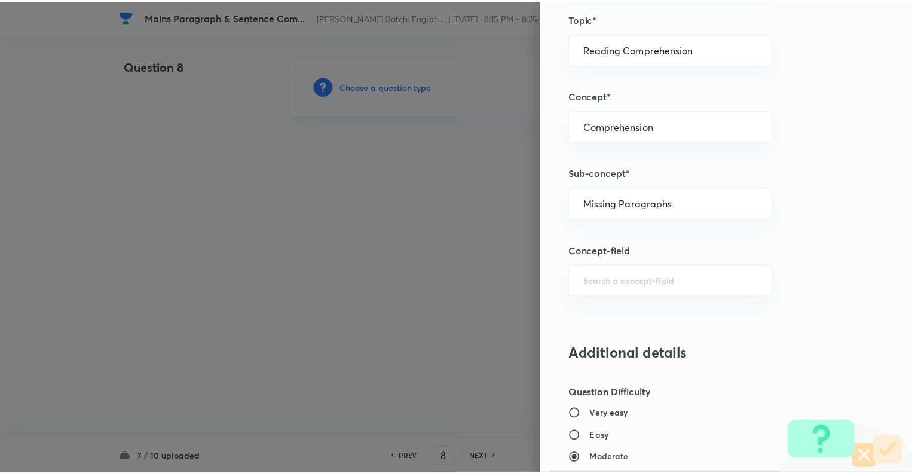
scroll to position [1154, 0]
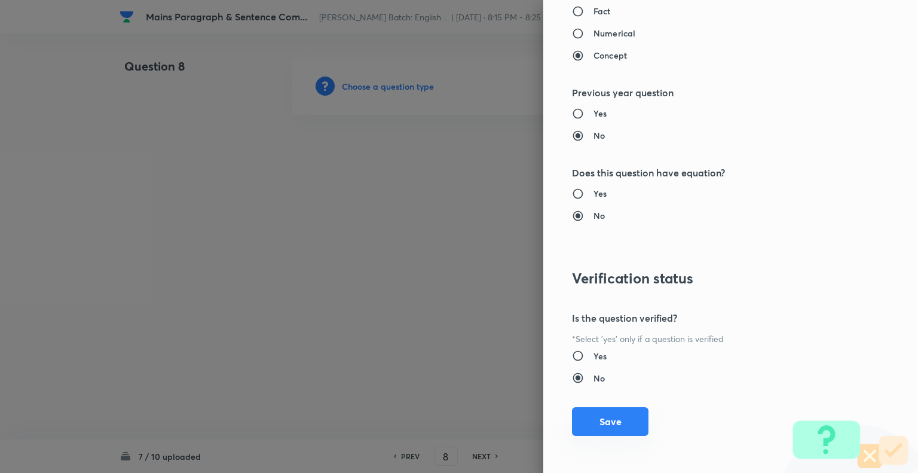
click at [594, 416] on button "Save" at bounding box center [610, 421] width 77 height 29
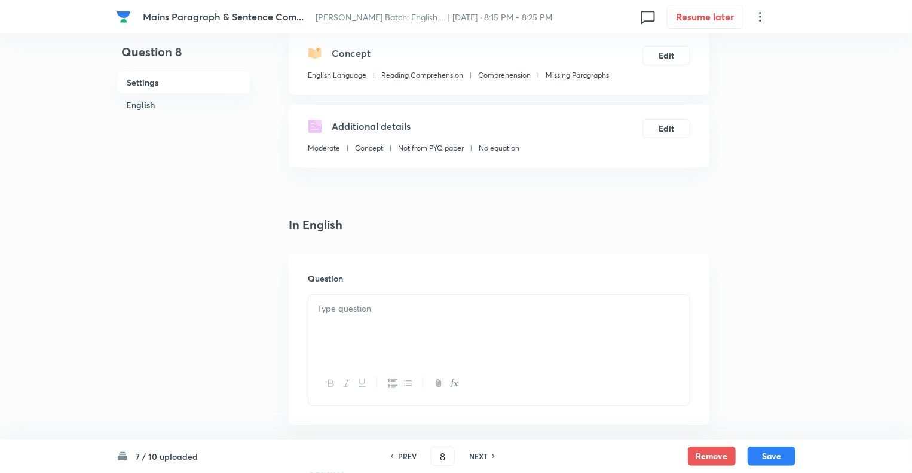
scroll to position [263, 0]
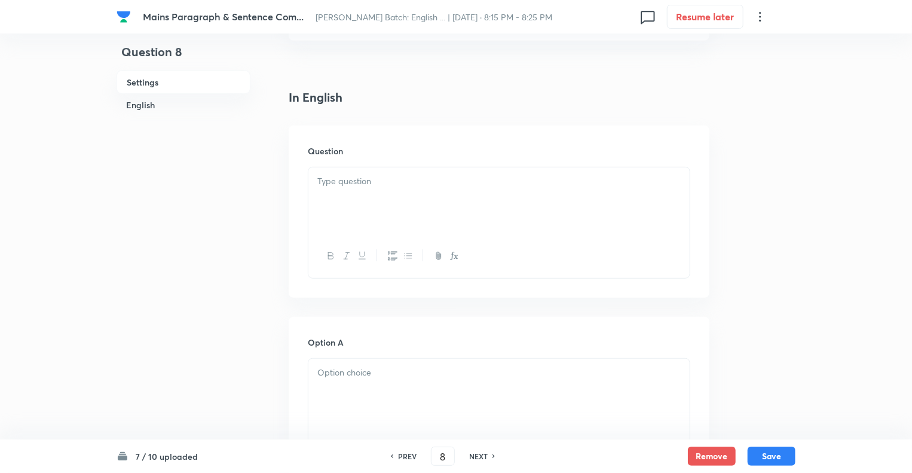
click at [384, 169] on div at bounding box center [498, 200] width 381 height 67
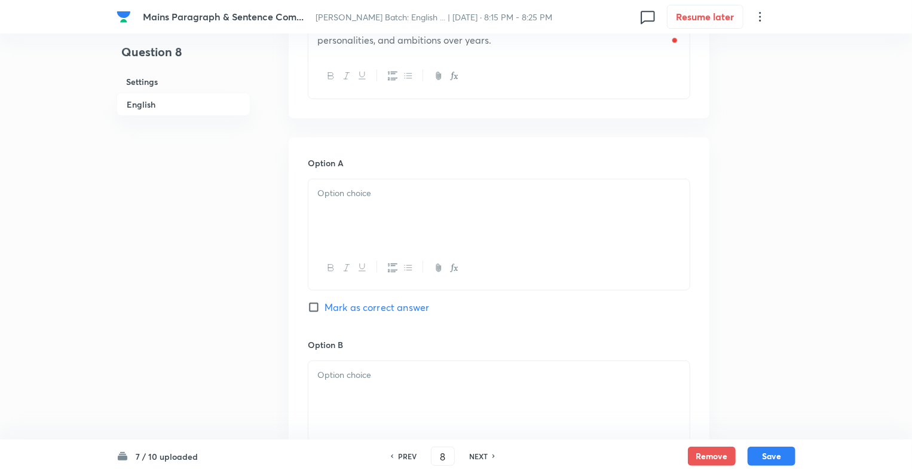
scroll to position [550, 0]
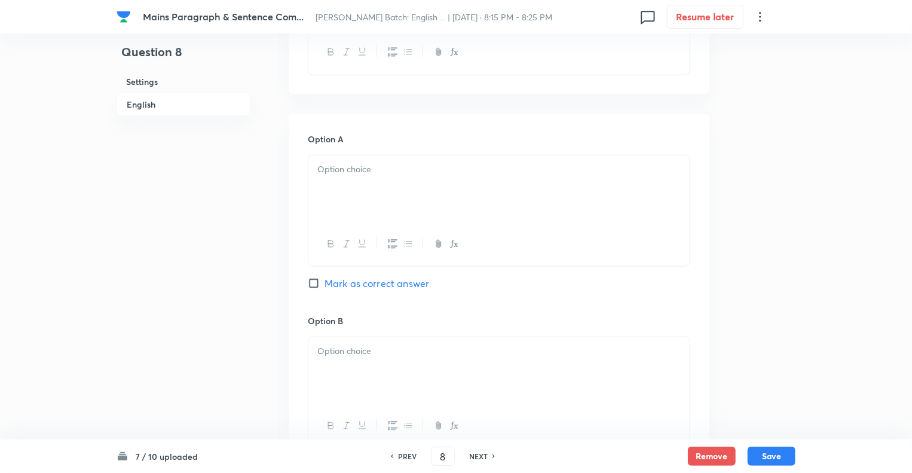
click at [349, 186] on div at bounding box center [498, 188] width 381 height 67
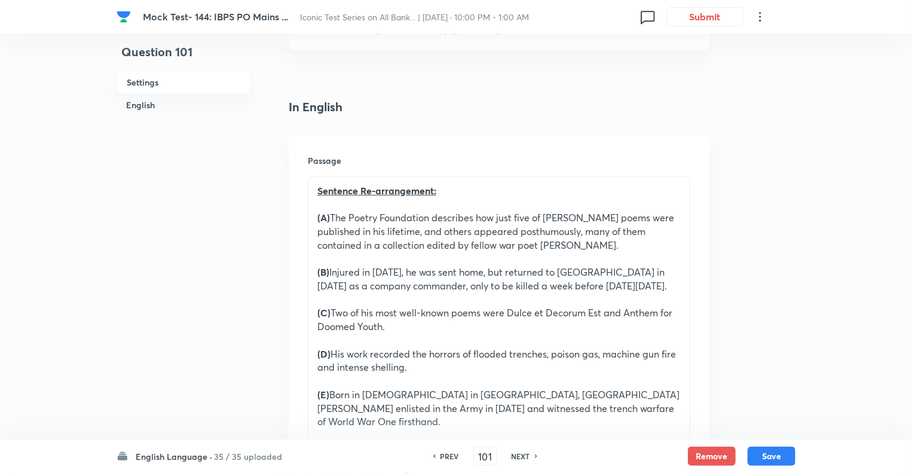
click at [516, 456] on h6 "NEXT" at bounding box center [521, 456] width 19 height 11
type input "102"
checkbox input "false"
checkbox input "true"
click at [516, 456] on h6 "NEXT" at bounding box center [521, 456] width 19 height 11
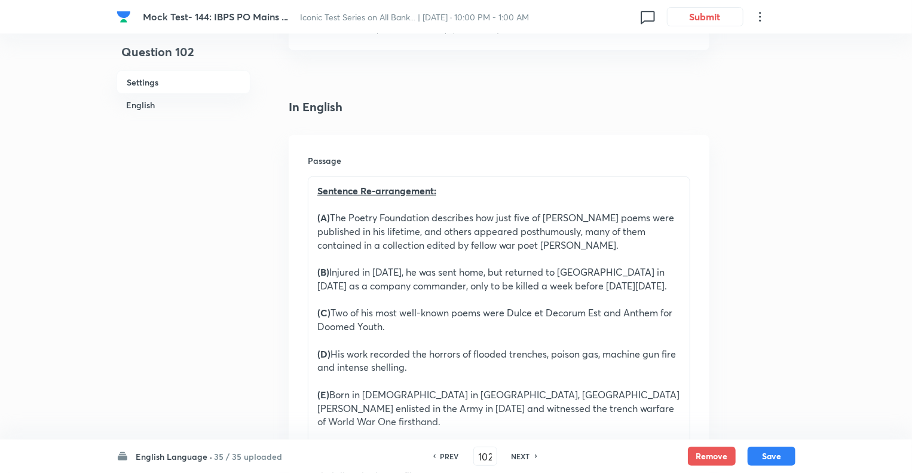
type input "103"
checkbox input "true"
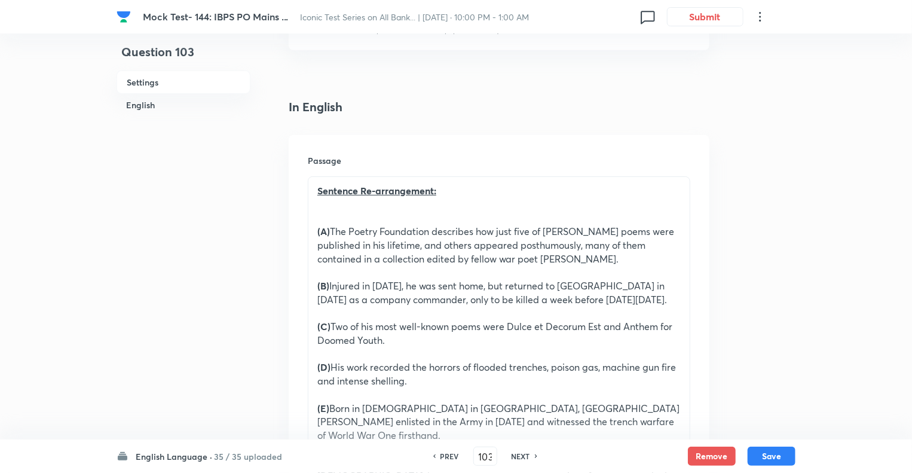
click at [516, 456] on h6 "NEXT" at bounding box center [521, 456] width 19 height 11
type input "104"
checkbox input "false"
checkbox input "true"
click at [516, 456] on h6 "NEXT" at bounding box center [521, 456] width 19 height 11
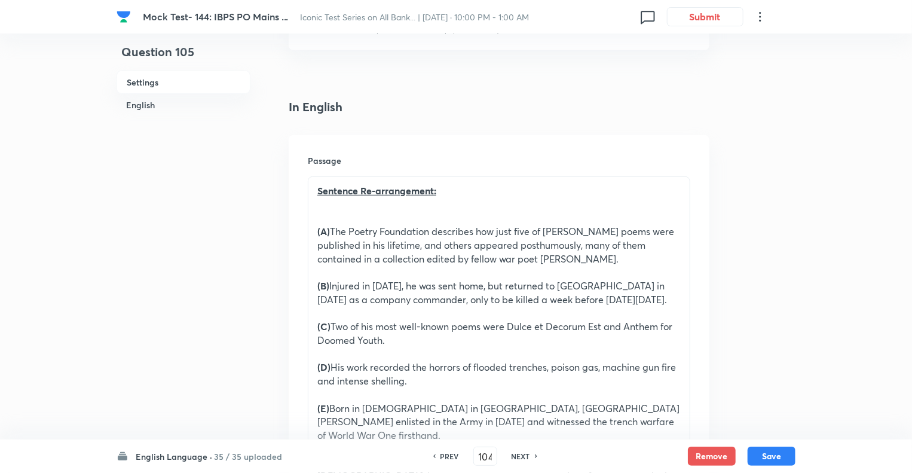
type input "105"
checkbox input "false"
checkbox input "true"
click at [516, 456] on h6 "NEXT" at bounding box center [521, 456] width 19 height 11
type input "106"
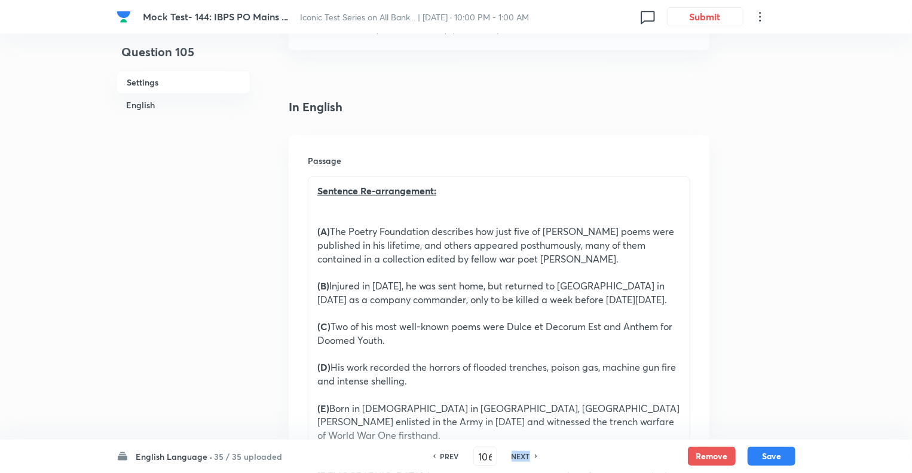
checkbox input "false"
checkbox input "true"
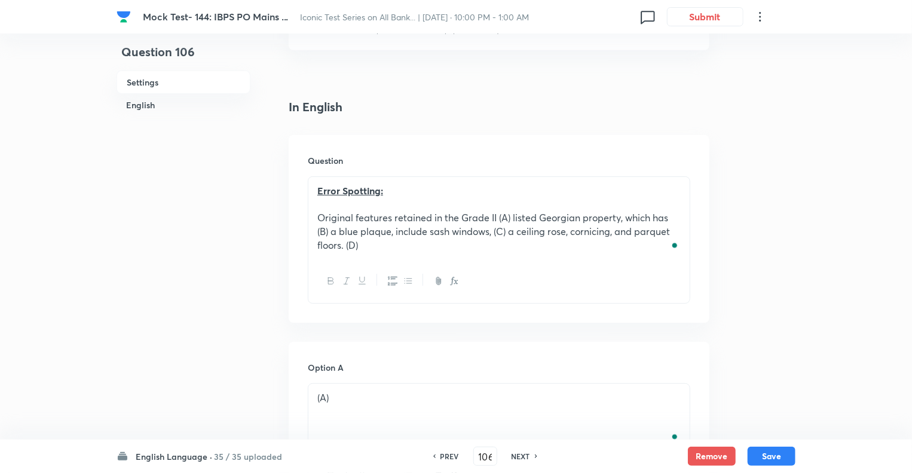
click at [516, 456] on h6 "NEXT" at bounding box center [521, 456] width 19 height 11
type input "107"
checkbox input "false"
checkbox input "true"
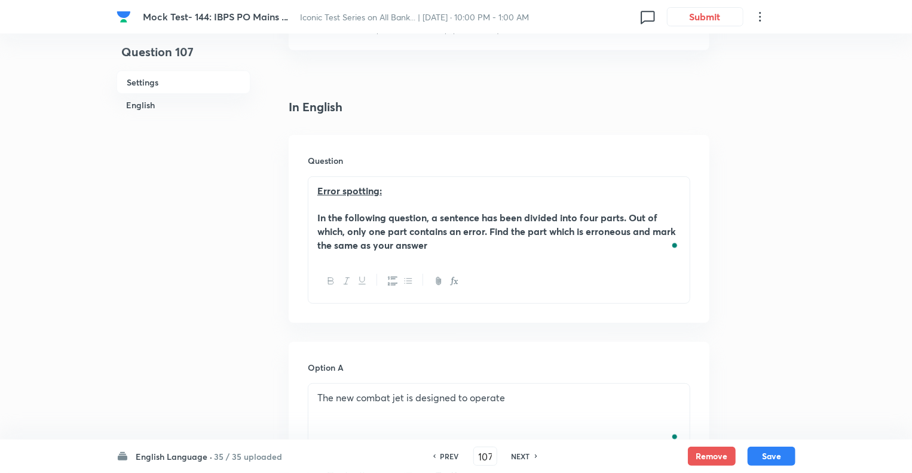
click at [516, 456] on h6 "NEXT" at bounding box center [521, 456] width 19 height 11
type input "108"
checkbox input "false"
checkbox input "true"
click at [516, 456] on h6 "NEXT" at bounding box center [521, 456] width 19 height 11
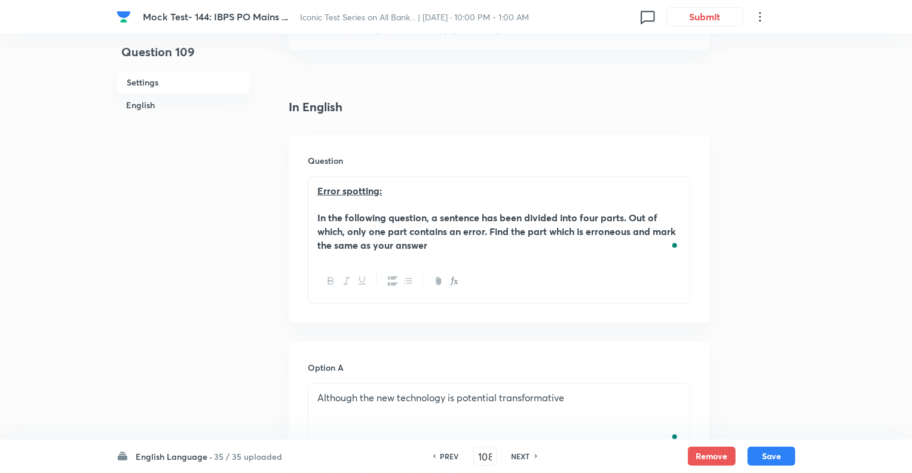
type input "109"
checkbox input "false"
checkbox input "true"
click at [516, 456] on h6 "NEXT" at bounding box center [521, 456] width 19 height 11
type input "110"
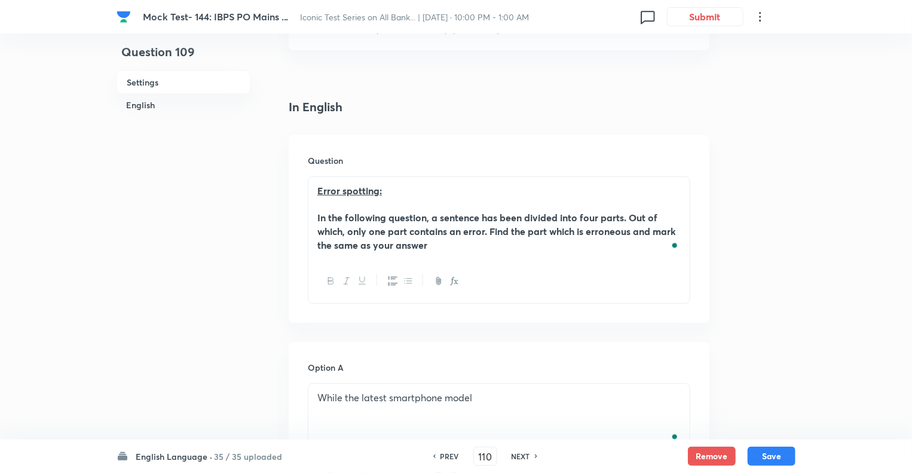
checkbox input "false"
checkbox input "true"
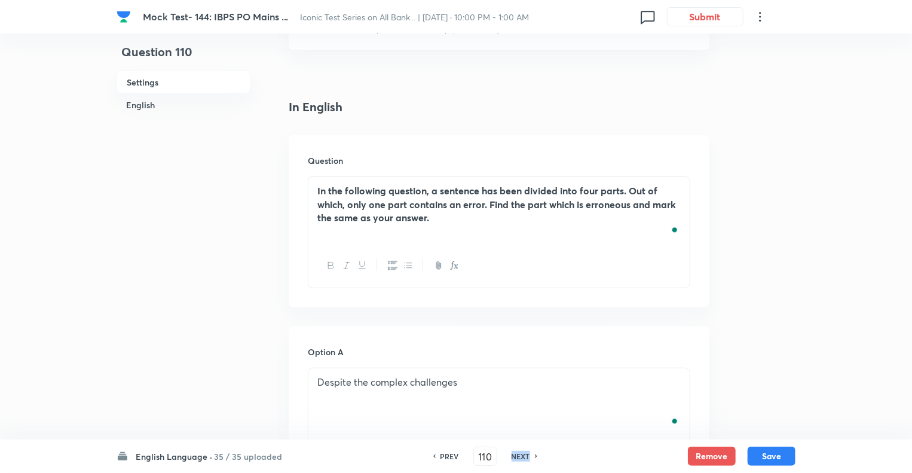
click at [516, 456] on h6 "NEXT" at bounding box center [521, 456] width 19 height 11
type input "111"
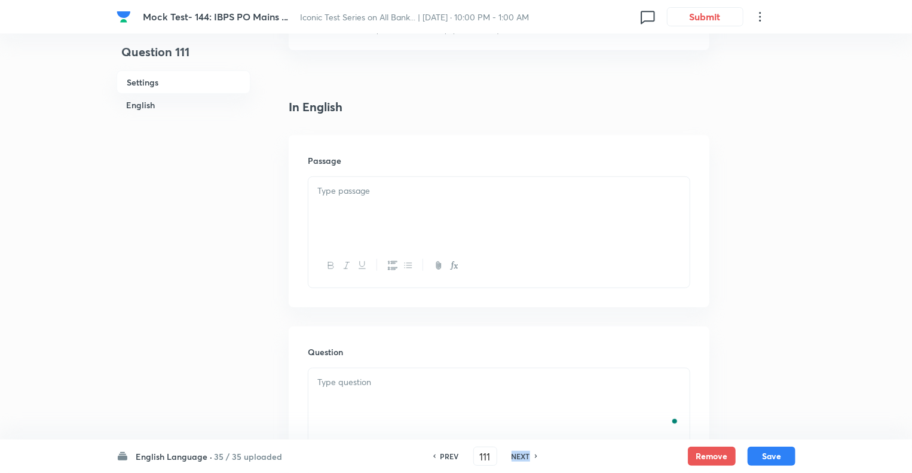
checkbox input "false"
checkbox input "true"
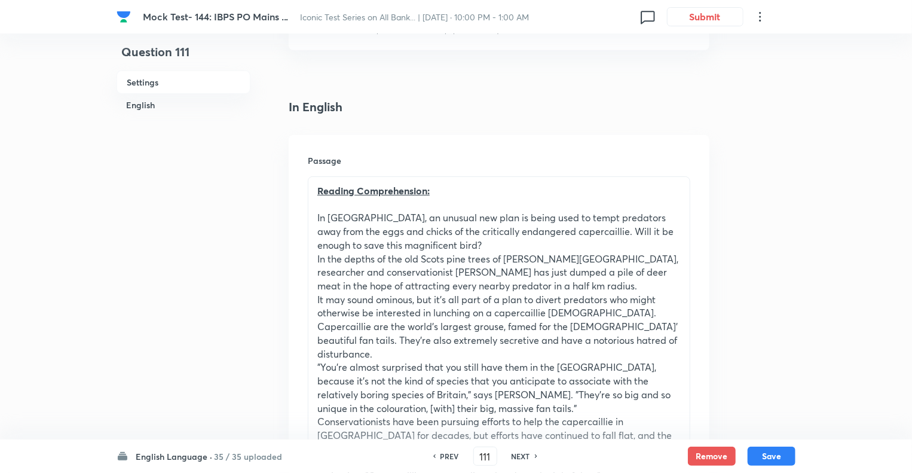
click at [516, 456] on h6 "NEXT" at bounding box center [521, 456] width 19 height 11
type input "112"
checkbox input "false"
checkbox input "true"
click at [516, 456] on h6 "NEXT" at bounding box center [521, 456] width 19 height 11
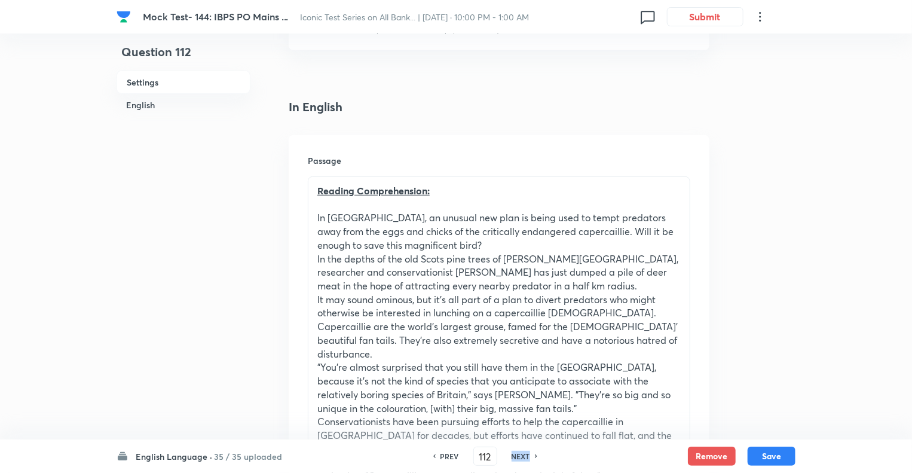
type input "113"
checkbox input "false"
checkbox input "true"
click at [516, 456] on h6 "NEXT" at bounding box center [521, 456] width 19 height 11
type input "114"
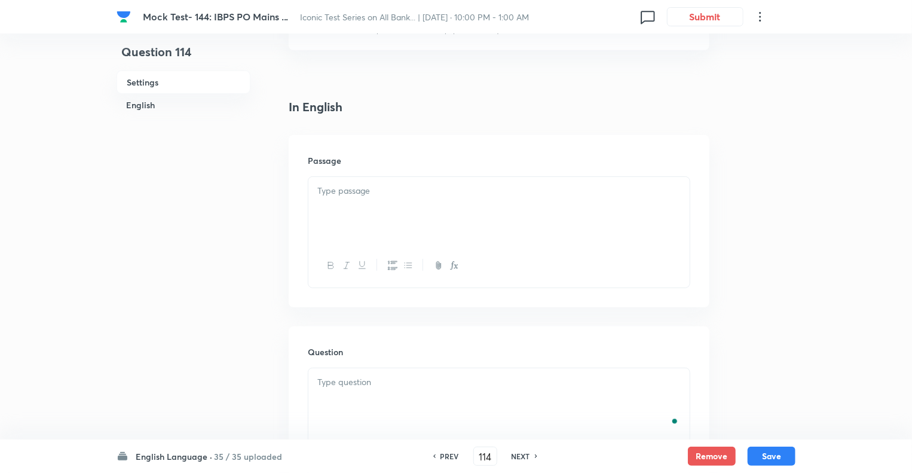
checkbox input "false"
checkbox input "true"
click at [516, 456] on h6 "NEXT" at bounding box center [521, 456] width 19 height 11
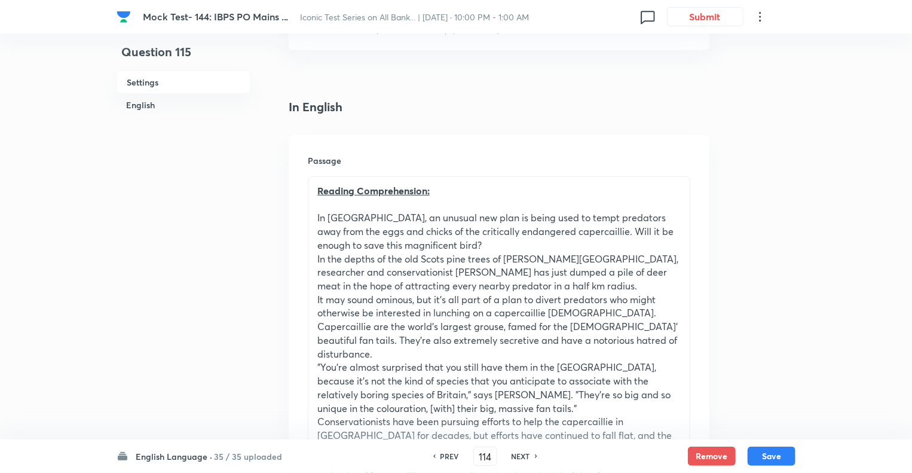
type input "115"
checkbox input "true"
click at [516, 456] on h6 "NEXT" at bounding box center [521, 456] width 19 height 11
type input "116"
checkbox input "true"
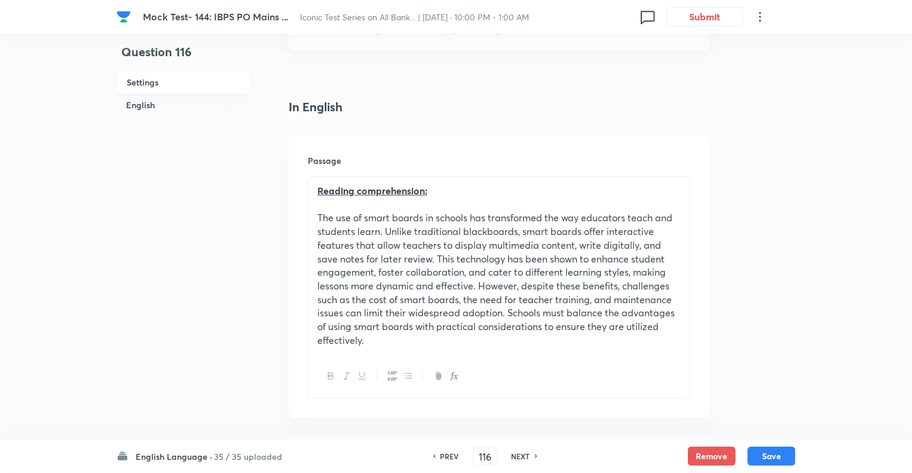
click at [516, 456] on h6 "NEXT" at bounding box center [521, 456] width 19 height 11
type input "117"
checkbox input "true"
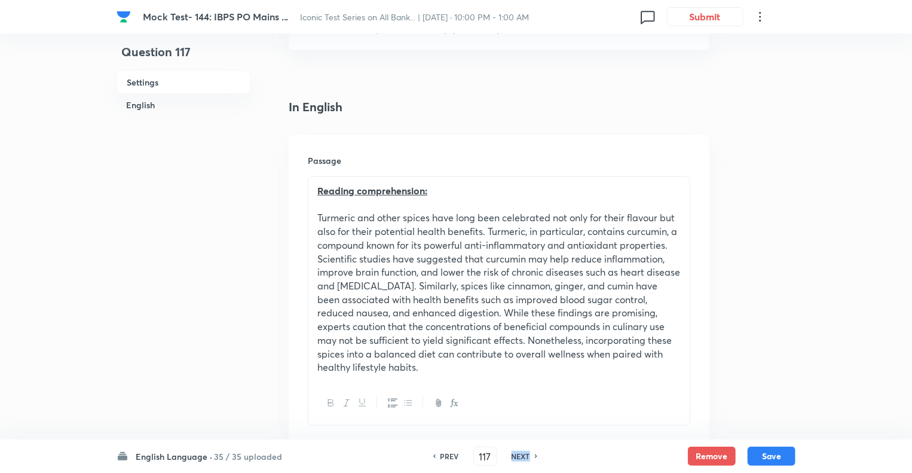
click at [516, 456] on h6 "NEXT" at bounding box center [521, 456] width 19 height 11
type input "118"
checkbox input "false"
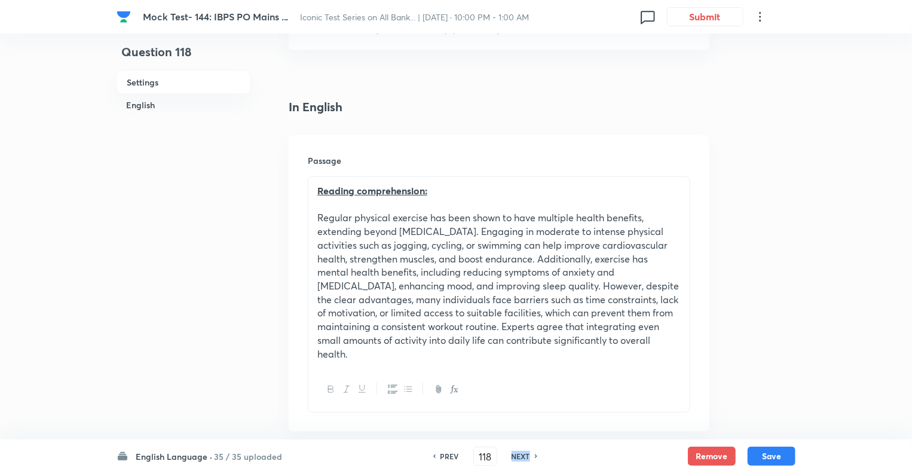
checkbox input "true"
click at [516, 456] on h6 "NEXT" at bounding box center [521, 456] width 19 height 11
type input "119"
checkbox input "false"
checkbox input "true"
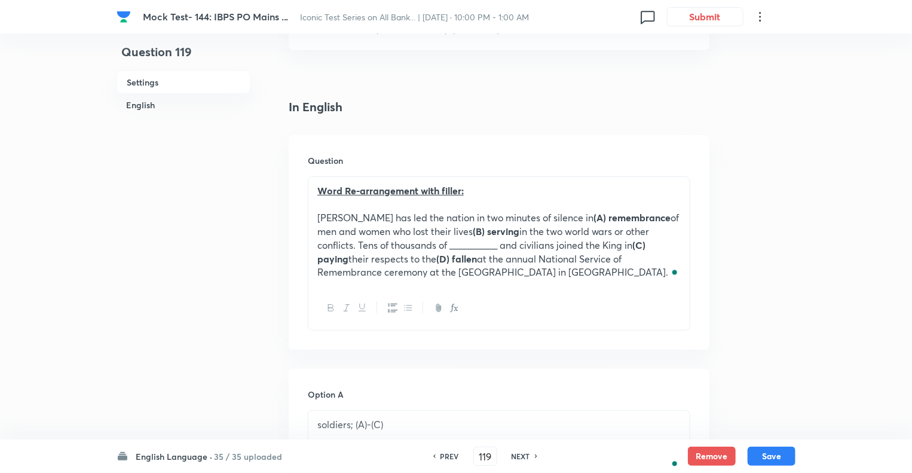
click at [516, 456] on h6 "NEXT" at bounding box center [521, 456] width 19 height 11
type input "120"
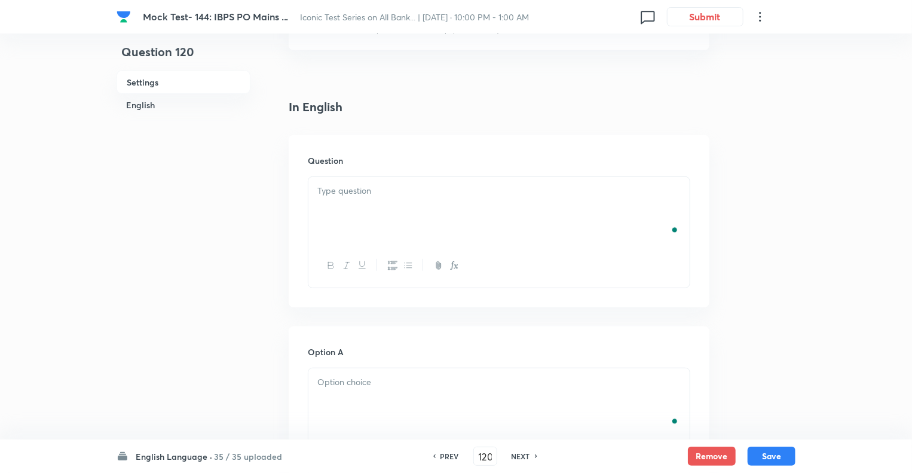
checkbox input "false"
checkbox input "true"
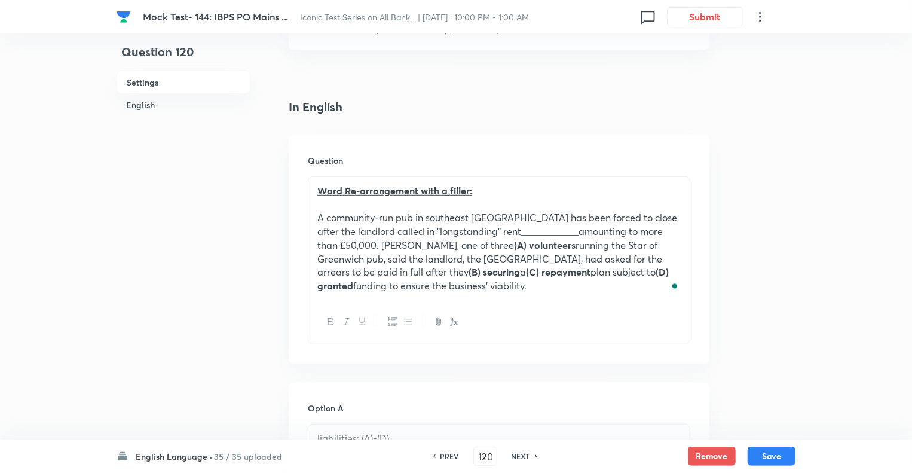
click at [516, 456] on h6 "NEXT" at bounding box center [521, 456] width 19 height 11
type input "121"
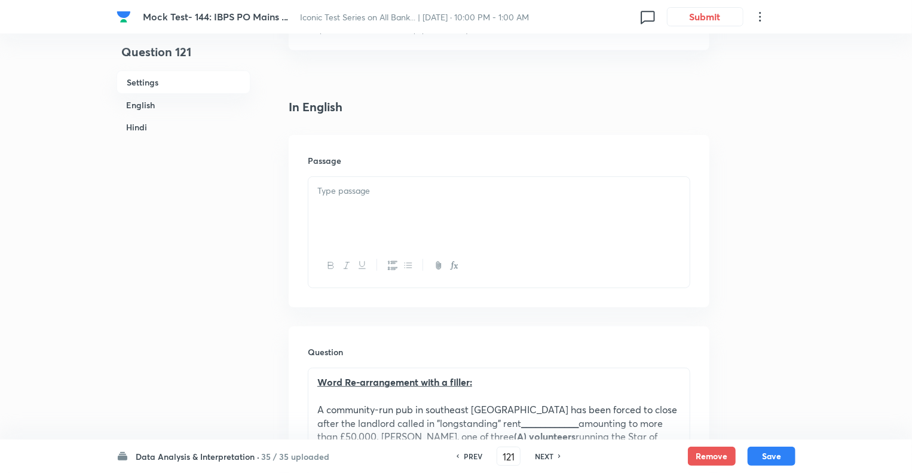
checkbox input "false"
checkbox input "true"
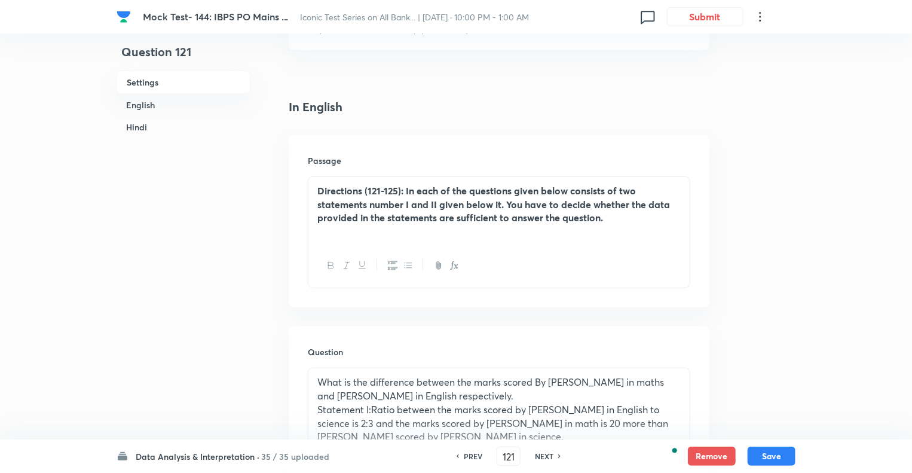
click at [516, 456] on input "121" at bounding box center [508, 456] width 23 height 21
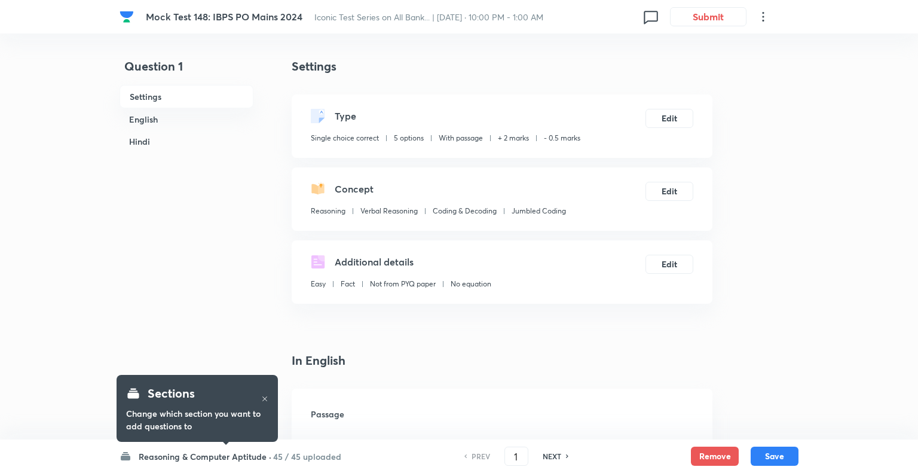
checkbox input "true"
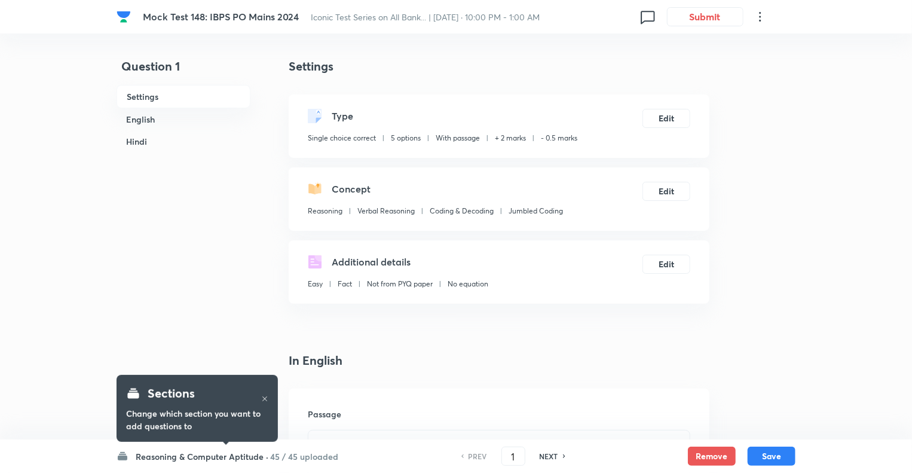
click at [158, 456] on h6 "Reasoning & Computer Aptitude ·" at bounding box center [202, 456] width 133 height 13
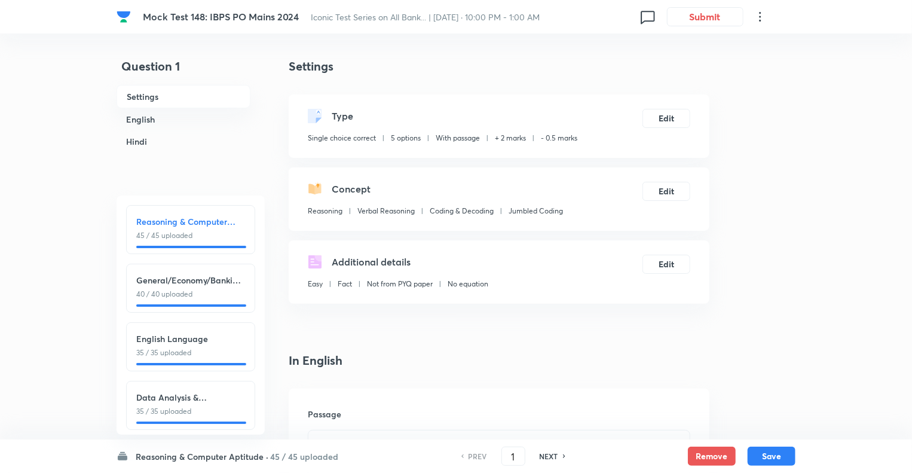
click at [178, 340] on h6 "English Language" at bounding box center [190, 338] width 109 height 13
type input "86"
checkbox input "false"
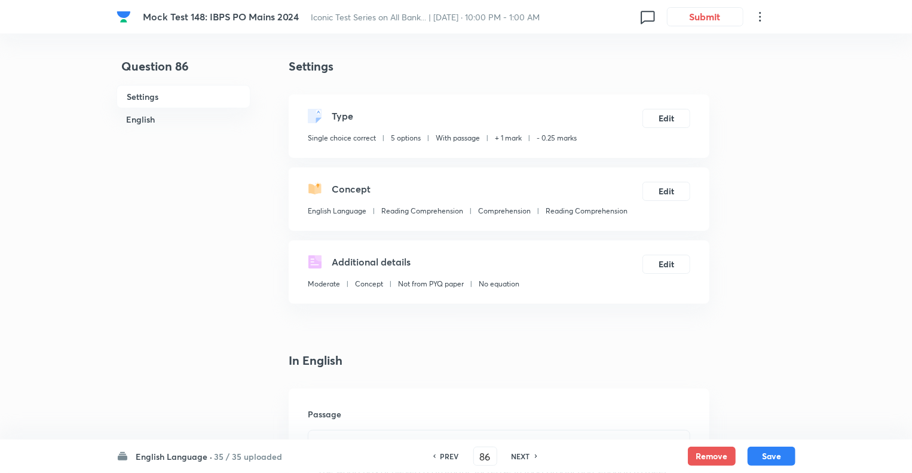
checkbox input "true"
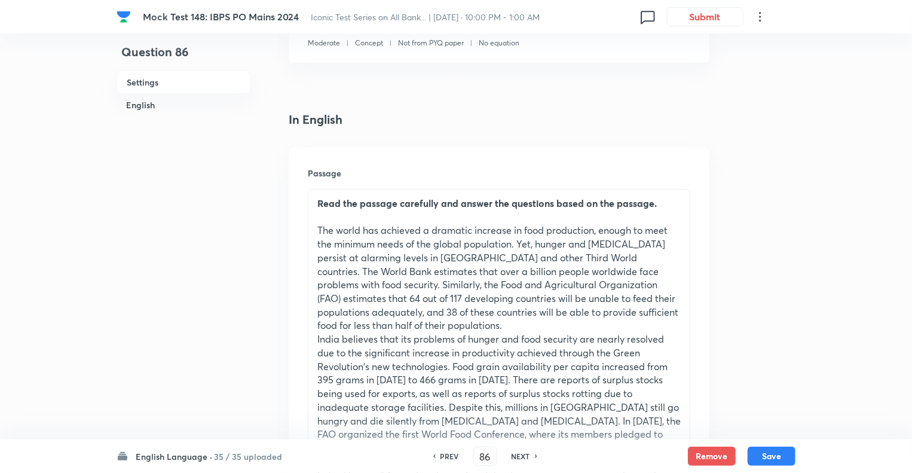
scroll to position [263, 0]
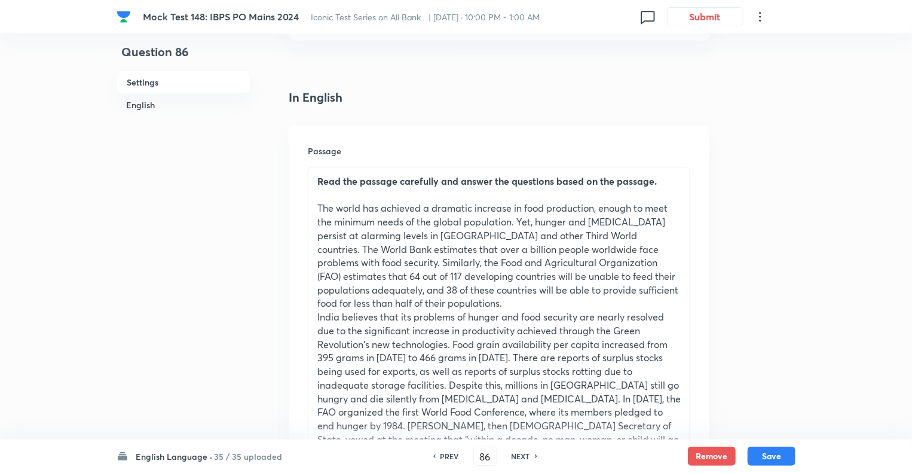
click at [514, 459] on h6 "NEXT" at bounding box center [521, 456] width 19 height 11
type input "87"
checkbox input "false"
checkbox input "true"
click at [514, 459] on h6 "NEXT" at bounding box center [521, 456] width 19 height 11
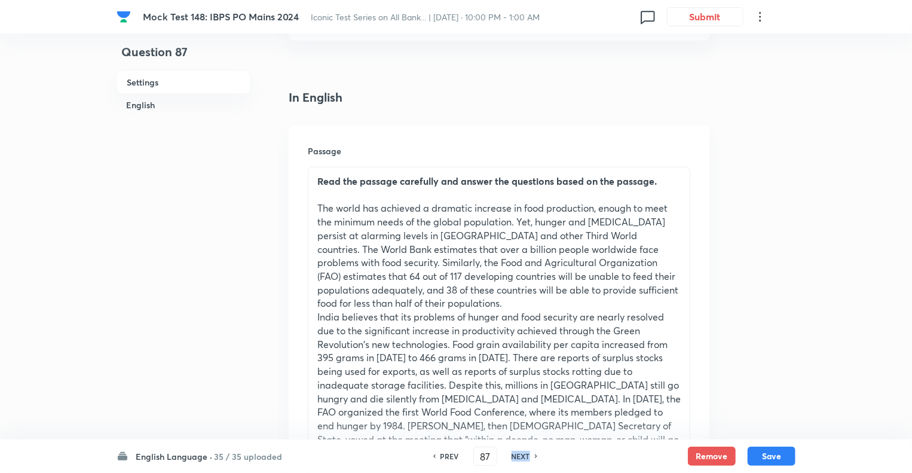
type input "88"
checkbox input "false"
checkbox input "true"
click at [514, 459] on h6 "NEXT" at bounding box center [521, 456] width 19 height 11
type input "89"
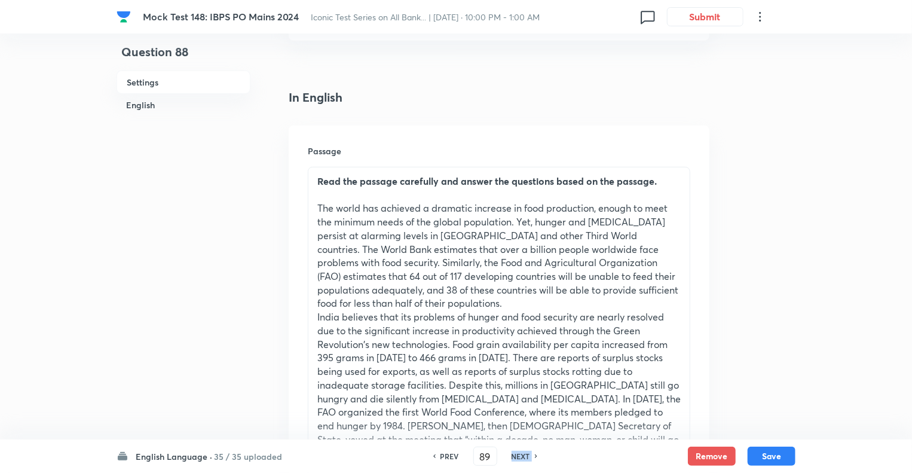
checkbox input "false"
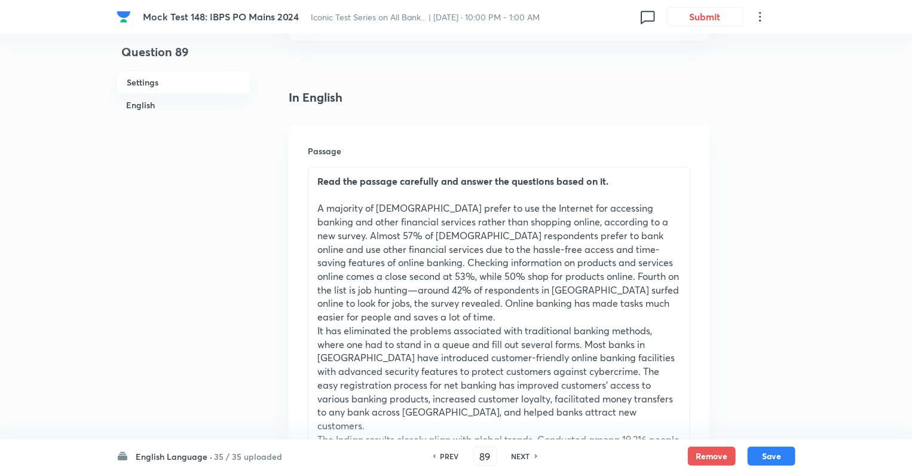
checkbox input "true"
click at [514, 459] on h6 "NEXT" at bounding box center [521, 456] width 19 height 11
type input "90"
checkbox input "true"
click at [514, 459] on h6 "NEXT" at bounding box center [521, 456] width 19 height 11
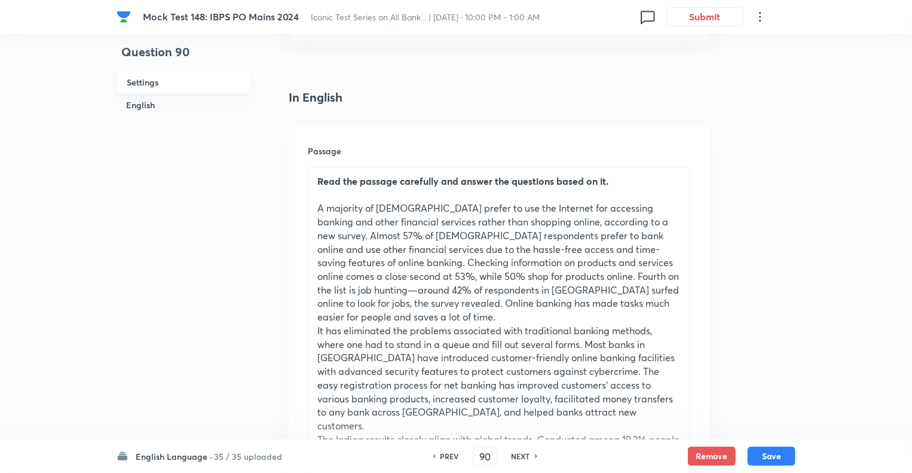
type input "91"
checkbox input "true"
click at [514, 459] on h6 "NEXT" at bounding box center [521, 456] width 19 height 11
type input "92"
checkbox input "false"
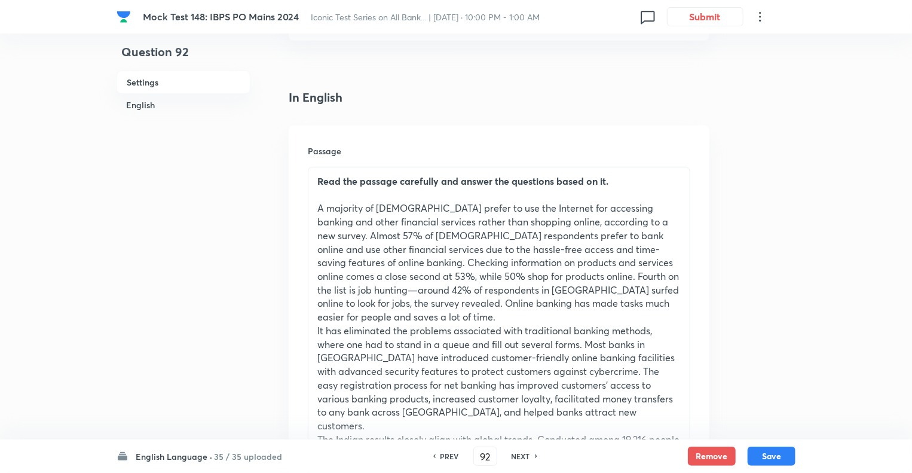
checkbox input "true"
click at [514, 459] on h6 "NEXT" at bounding box center [521, 456] width 19 height 11
type input "93"
checkbox input "false"
checkbox input "true"
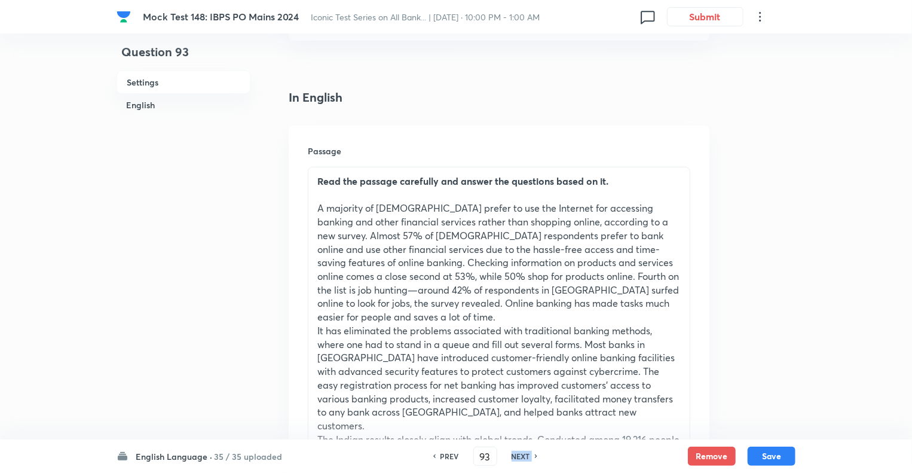
click at [514, 459] on h6 "NEXT" at bounding box center [521, 456] width 19 height 11
type input "94"
checkbox input "true"
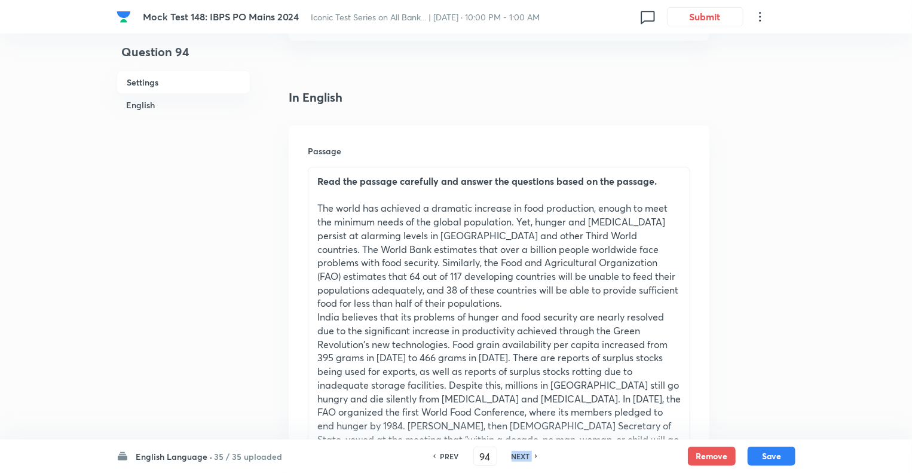
click at [514, 459] on h6 "NEXT" at bounding box center [521, 456] width 19 height 11
type input "95"
checkbox input "false"
checkbox input "true"
click at [514, 459] on h6 "NEXT" at bounding box center [521, 456] width 19 height 11
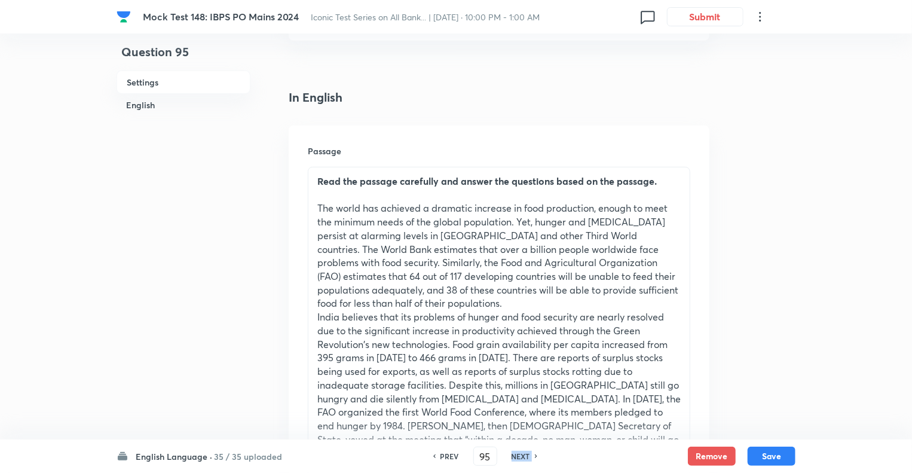
type input "96"
checkbox input "false"
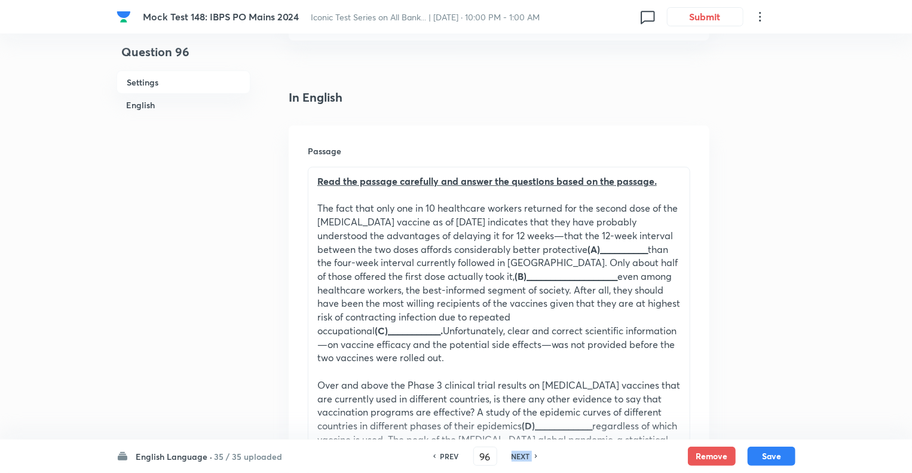
checkbox input "true"
click at [514, 459] on h6 "NEXT" at bounding box center [521, 456] width 19 height 11
type input "97"
checkbox input "false"
checkbox input "true"
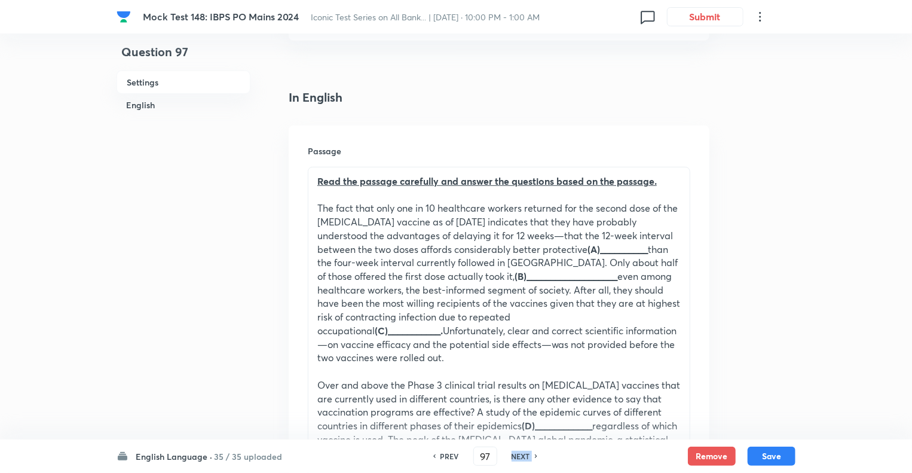
click at [514, 459] on h6 "NEXT" at bounding box center [521, 456] width 19 height 11
type input "98"
checkbox input "false"
checkbox input "true"
click at [514, 459] on h6 "NEXT" at bounding box center [521, 456] width 19 height 11
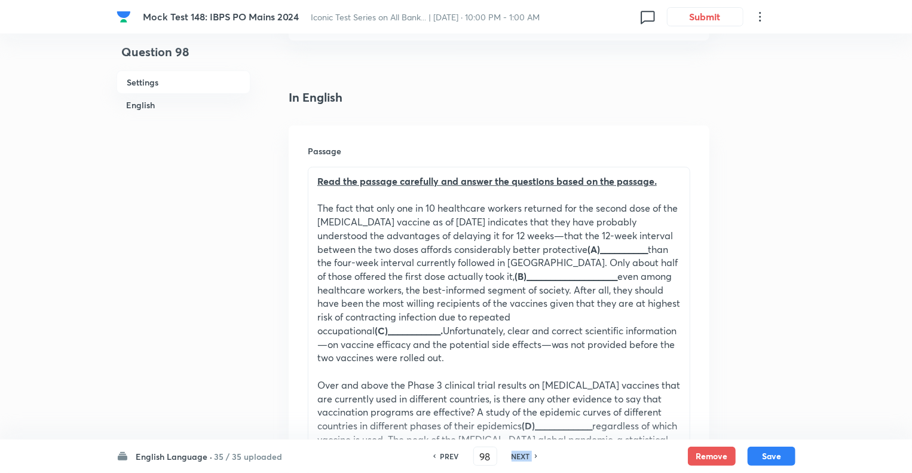
type input "99"
checkbox input "true"
click at [514, 459] on h6 "NEXT" at bounding box center [521, 456] width 19 height 11
type input "100"
checkbox input "false"
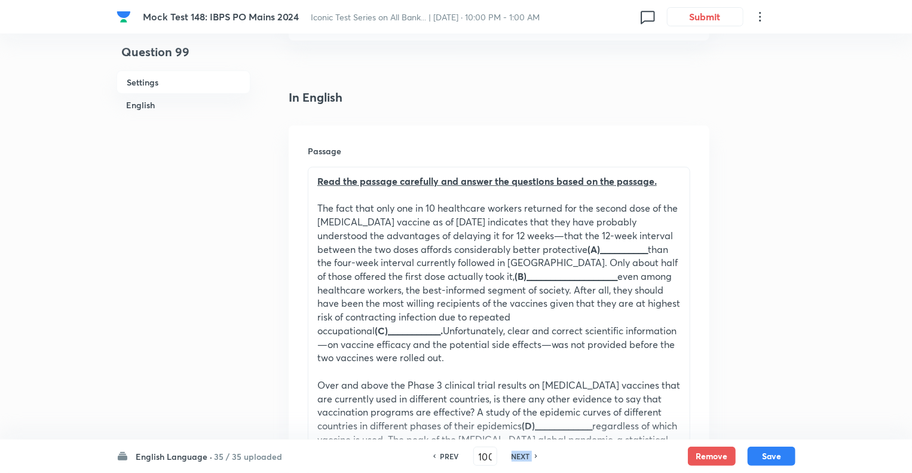
checkbox input "true"
click at [514, 459] on h6 "NEXT" at bounding box center [521, 456] width 19 height 11
type input "101"
checkbox input "true"
click at [514, 459] on h6 "NEXT" at bounding box center [521, 456] width 19 height 11
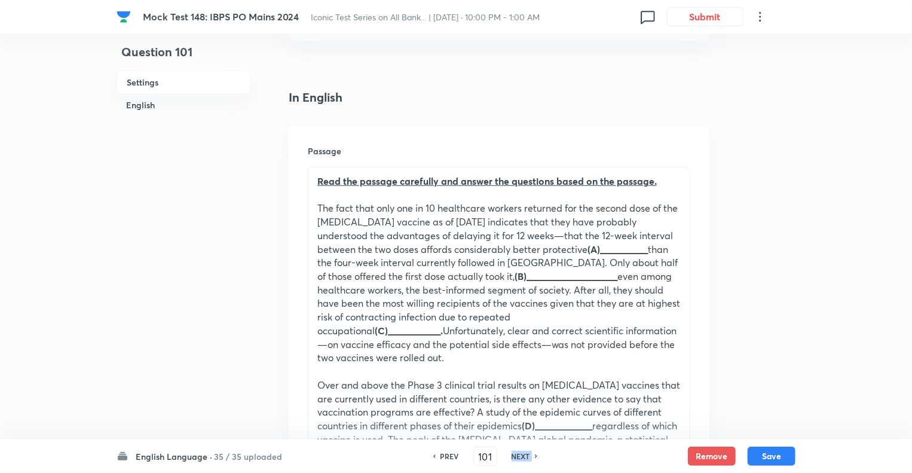
type input "102"
checkbox input "false"
checkbox input "true"
click at [514, 459] on h6 "NEXT" at bounding box center [521, 456] width 19 height 11
type input "103"
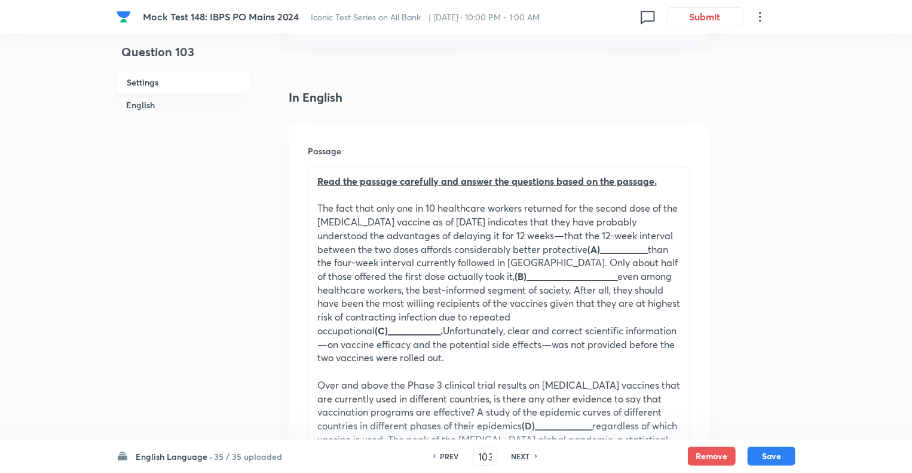
checkbox input "false"
checkbox input "true"
click at [514, 459] on h6 "NEXT" at bounding box center [521, 456] width 19 height 11
type input "104"
checkbox input "false"
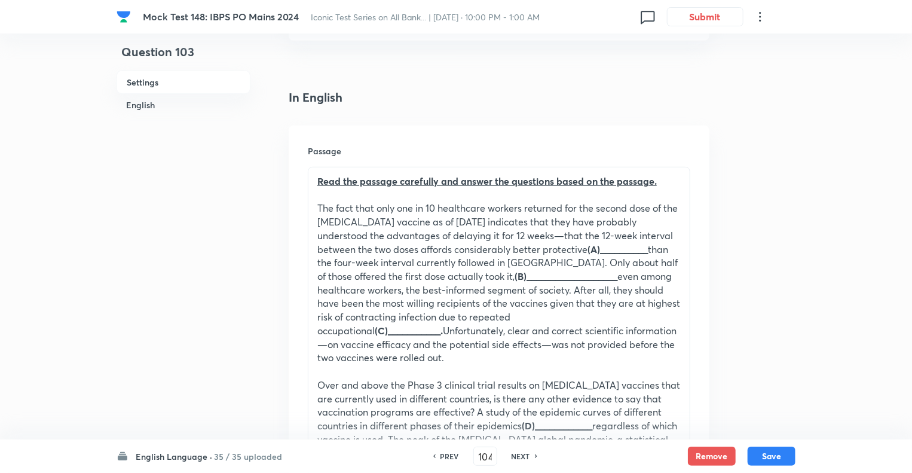
checkbox input "true"
click at [514, 459] on h6 "NEXT" at bounding box center [521, 456] width 19 height 11
type input "105"
checkbox input "false"
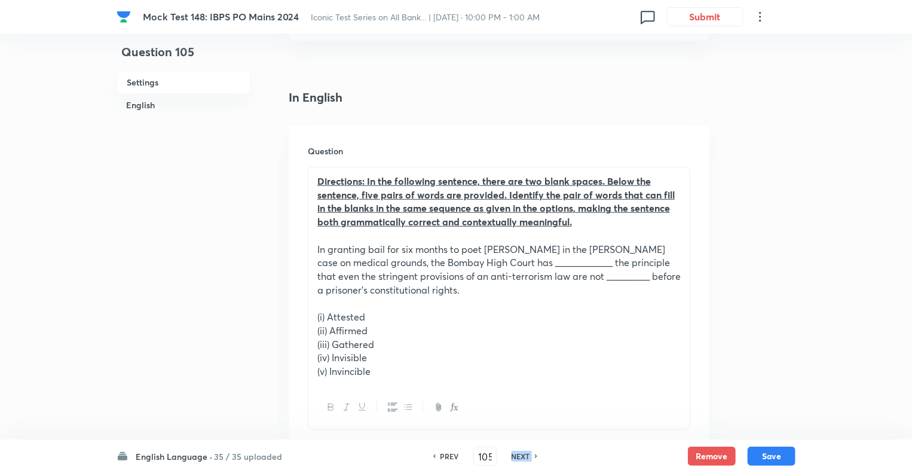
checkbox input "true"
click at [514, 459] on h6 "NEXT" at bounding box center [521, 456] width 19 height 11
type input "106"
checkbox input "false"
checkbox input "true"
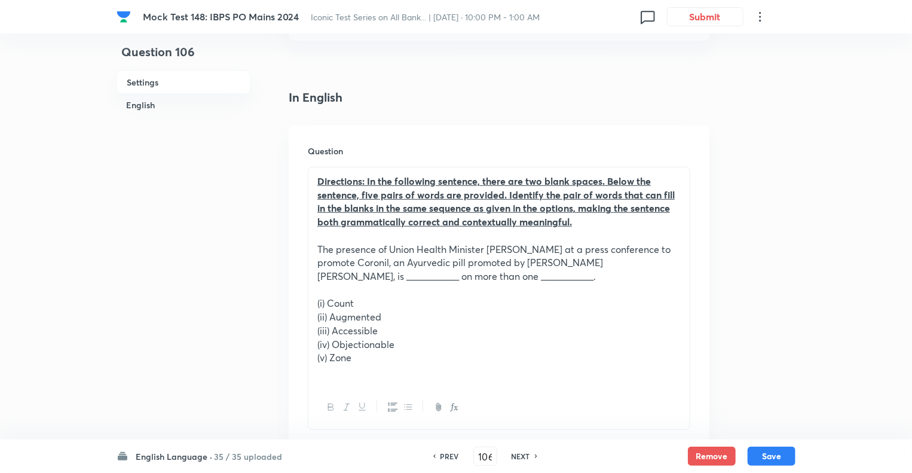
click at [514, 459] on h6 "NEXT" at bounding box center [521, 456] width 19 height 11
type input "107"
checkbox input "false"
checkbox input "true"
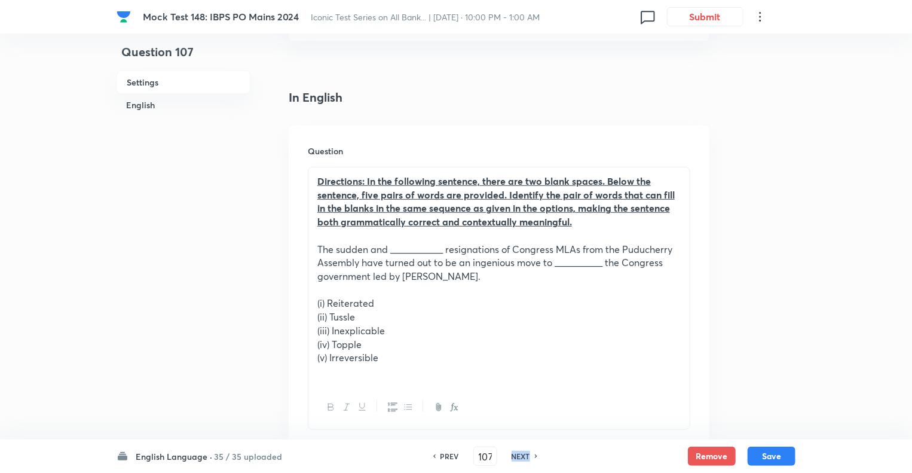
click at [514, 459] on h6 "NEXT" at bounding box center [521, 456] width 19 height 11
type input "108"
checkbox input "false"
checkbox input "true"
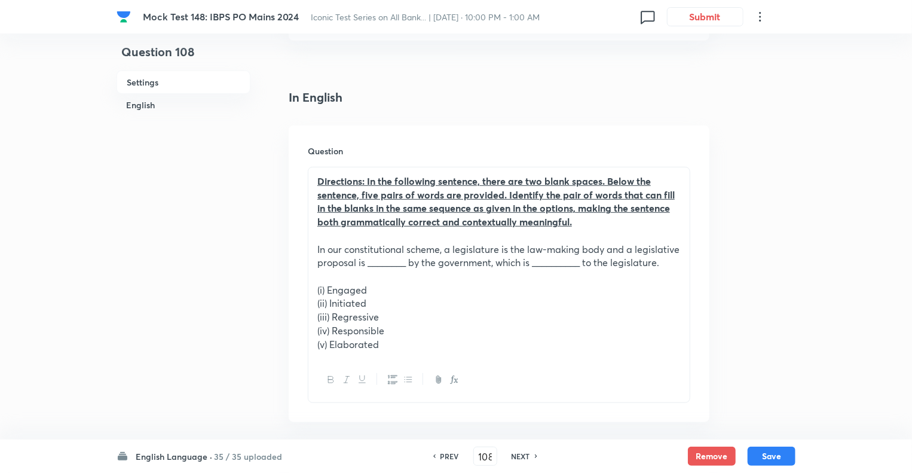
click at [514, 459] on h6 "NEXT" at bounding box center [521, 456] width 19 height 11
type input "109"
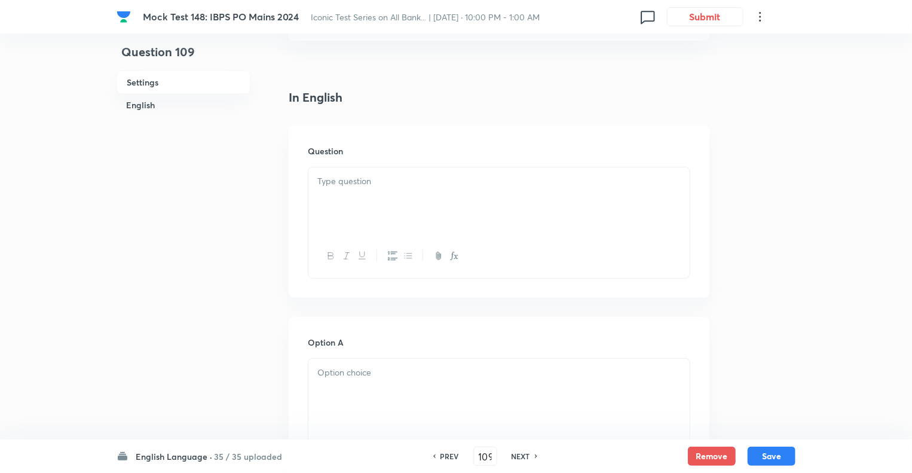
checkbox input "false"
checkbox input "true"
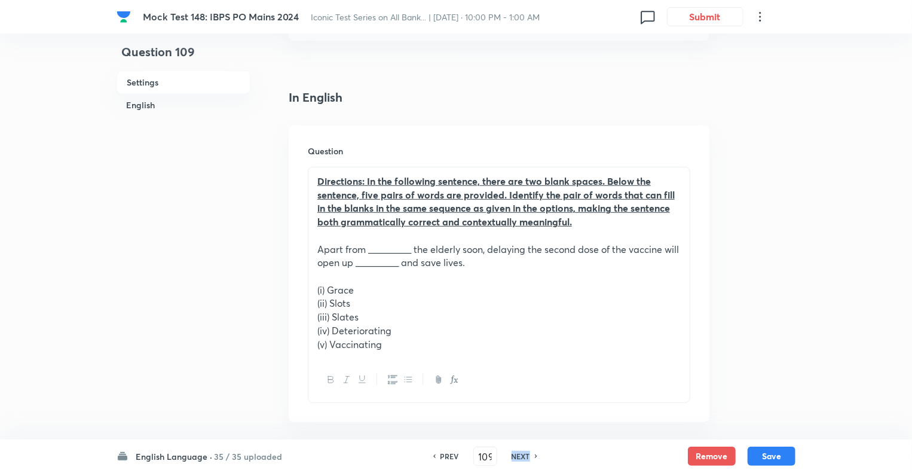
click at [514, 459] on h6 "NEXT" at bounding box center [521, 456] width 19 height 11
type input "110"
checkbox input "false"
checkbox input "true"
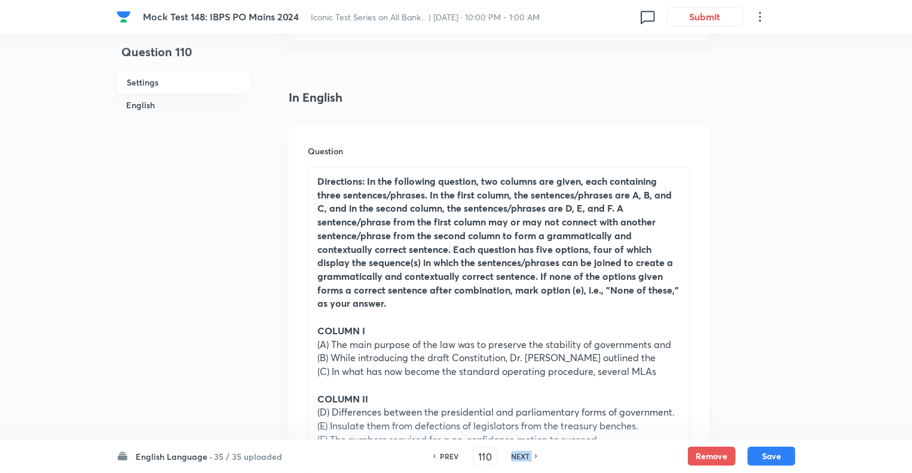
click at [514, 459] on h6 "NEXT" at bounding box center [521, 456] width 19 height 11
type input "111"
checkbox input "true"
click at [514, 459] on h6 "NEXT" at bounding box center [521, 456] width 19 height 11
type input "112"
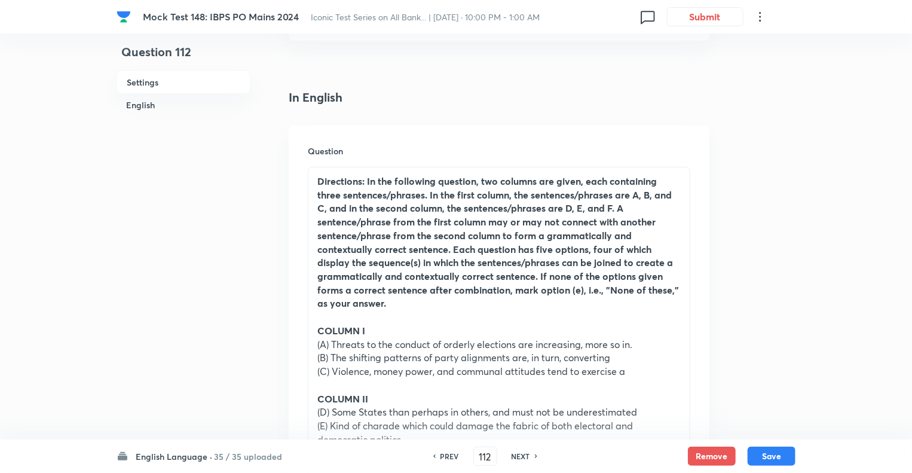
checkbox input "false"
checkbox input "true"
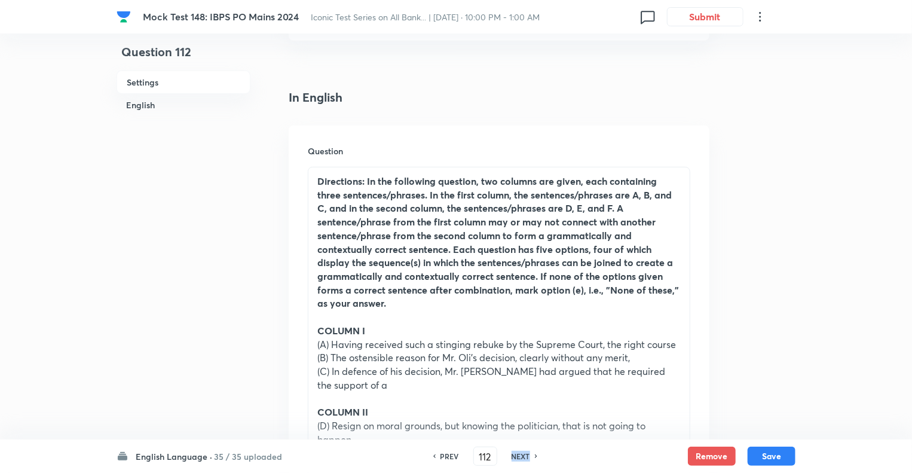
click at [514, 459] on h6 "NEXT" at bounding box center [521, 456] width 19 height 11
type input "113"
checkbox input "false"
checkbox input "true"
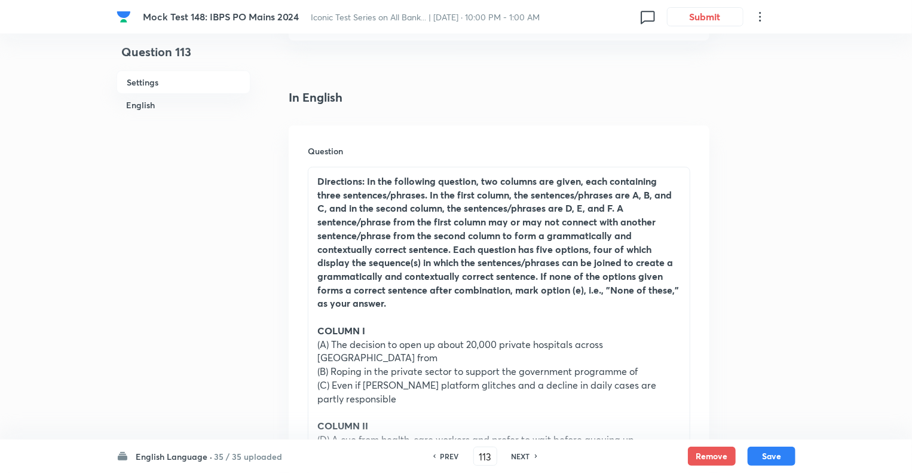
click at [514, 459] on h6 "NEXT" at bounding box center [521, 456] width 19 height 11
type input "114"
checkbox input "false"
checkbox input "true"
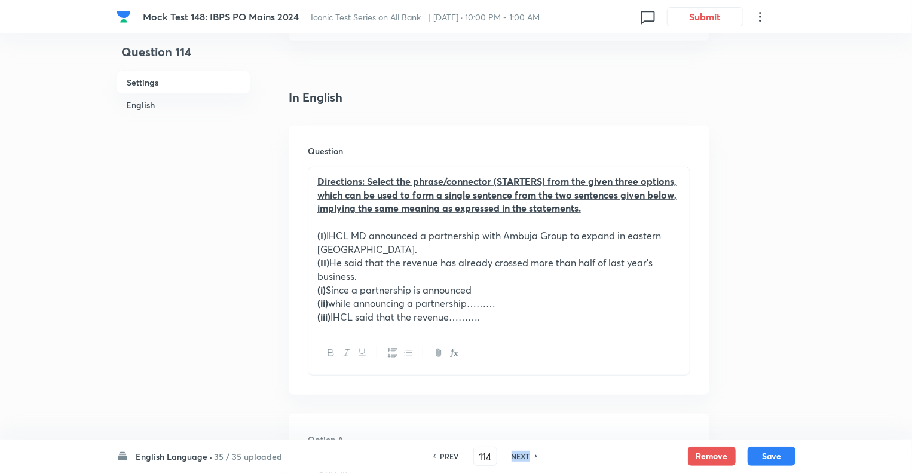
click at [514, 459] on h6 "NEXT" at bounding box center [521, 456] width 19 height 11
type input "115"
checkbox input "false"
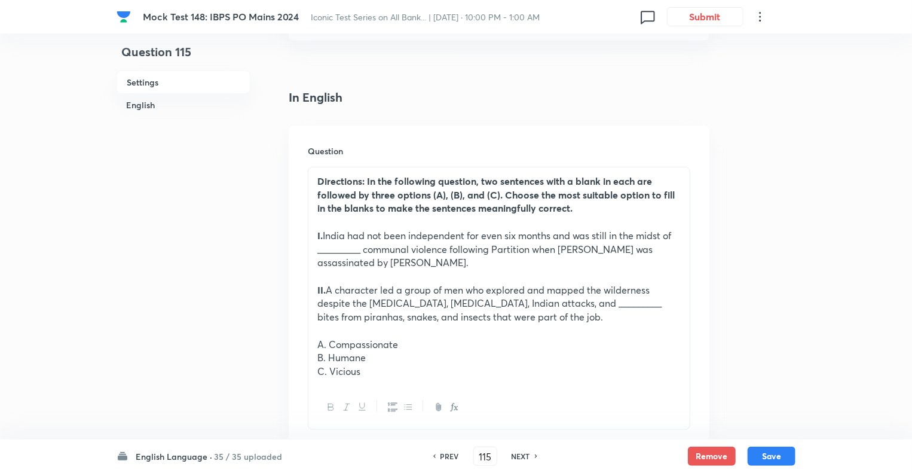
checkbox input "true"
click at [514, 459] on h6 "NEXT" at bounding box center [521, 456] width 19 height 11
type input "116"
checkbox input "true"
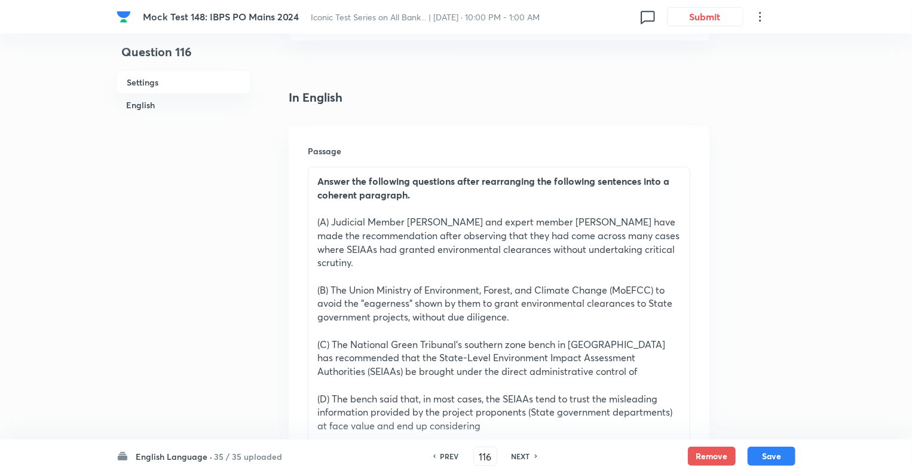
click at [514, 459] on h6 "NEXT" at bounding box center [521, 456] width 19 height 11
type input "117"
checkbox input "false"
checkbox input "true"
click at [514, 459] on h6 "NEXT" at bounding box center [521, 456] width 19 height 11
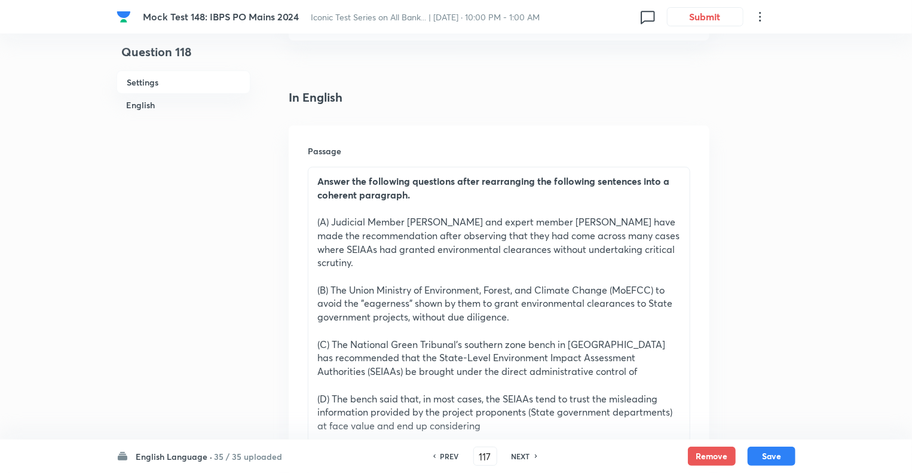
type input "118"
checkbox input "false"
checkbox input "true"
click at [514, 459] on h6 "NEXT" at bounding box center [521, 456] width 19 height 11
type input "119"
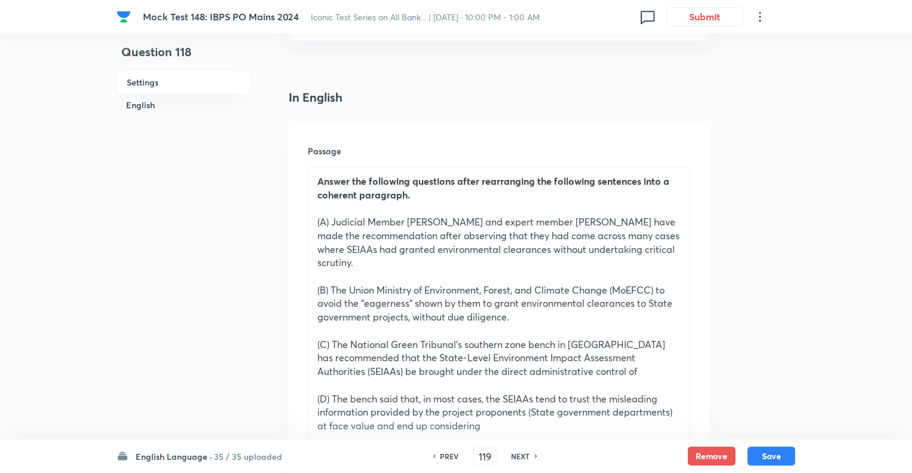
checkbox input "true"
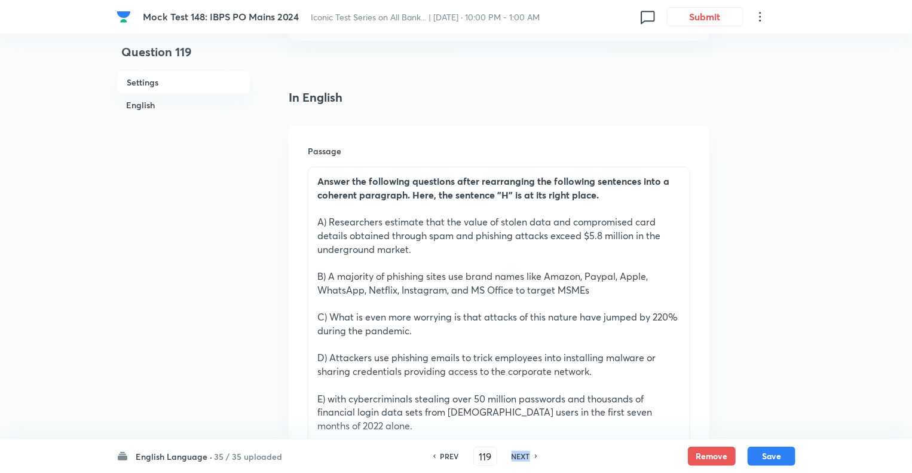
click at [514, 459] on h6 "NEXT" at bounding box center [521, 456] width 19 height 11
type input "120"
checkbox input "false"
checkbox input "true"
click at [514, 459] on h6 "NEXT" at bounding box center [521, 456] width 19 height 11
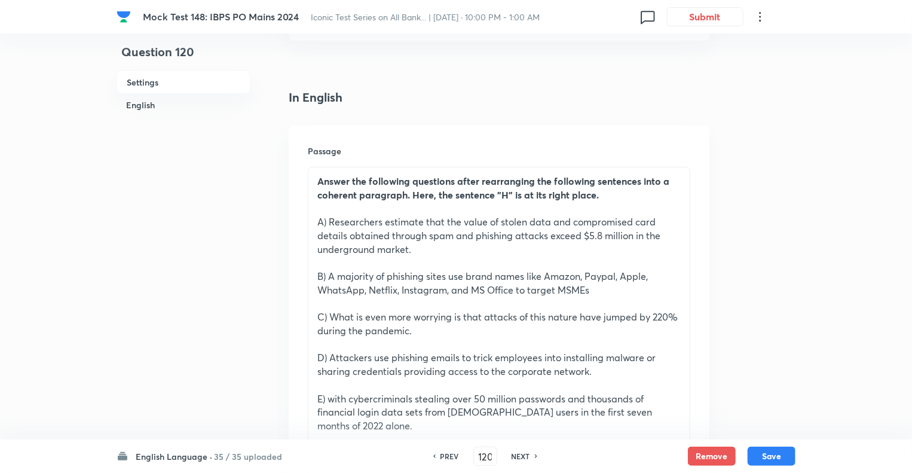
type input "121"
click at [497, 459] on input "121" at bounding box center [485, 456] width 23 height 21
checkbox input "true"
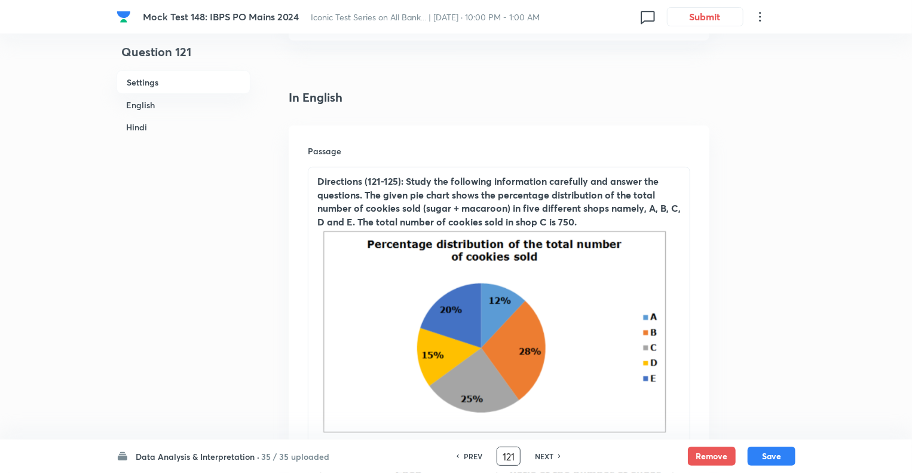
click at [514, 459] on input "121" at bounding box center [508, 456] width 23 height 21
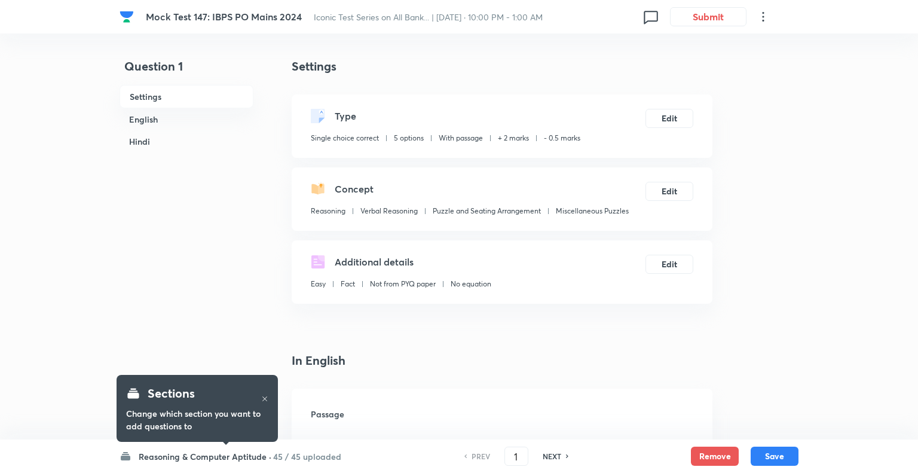
checkbox input "true"
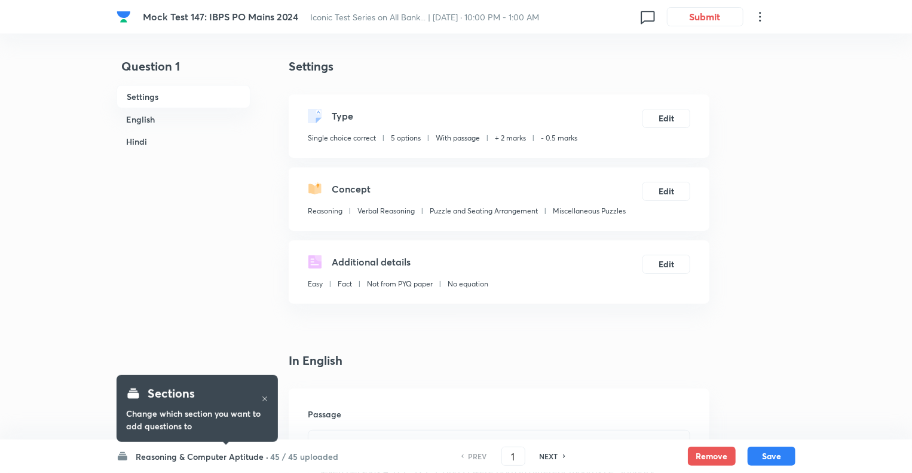
click at [150, 455] on h6 "Reasoning & Computer Aptitude ·" at bounding box center [202, 456] width 133 height 13
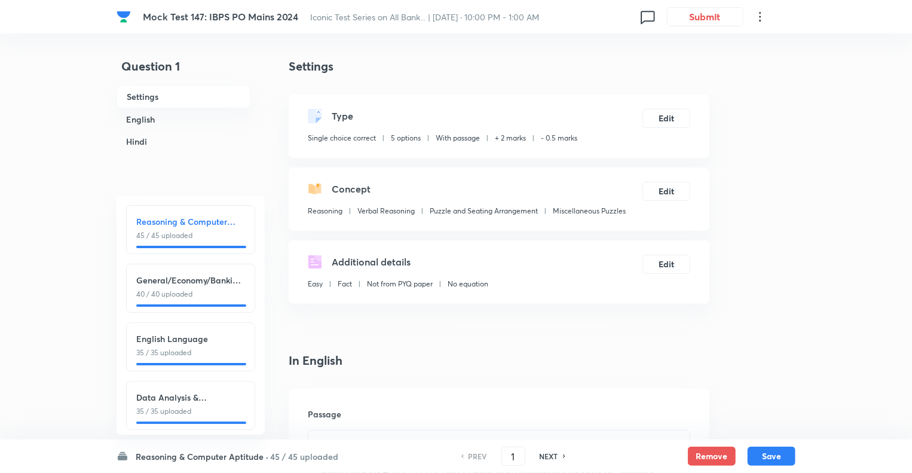
click at [168, 349] on p "35 / 35 uploaded" at bounding box center [190, 352] width 109 height 11
type input "86"
checkbox input "true"
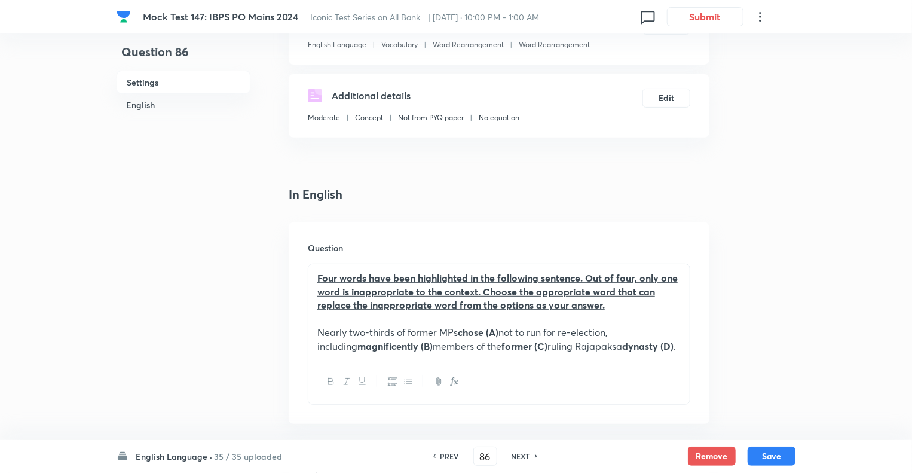
scroll to position [287, 0]
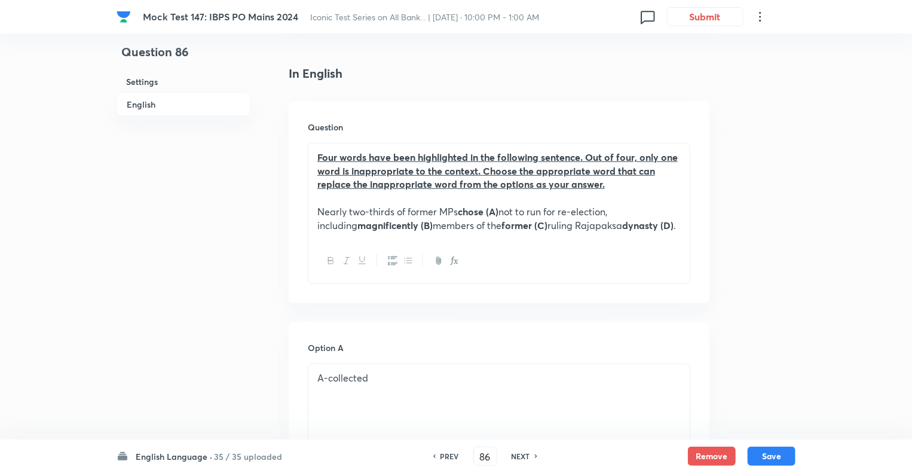
click at [514, 453] on h6 "NEXT" at bounding box center [521, 456] width 19 height 11
type input "87"
checkbox input "false"
checkbox input "true"
click at [514, 453] on h6 "NEXT" at bounding box center [521, 456] width 19 height 11
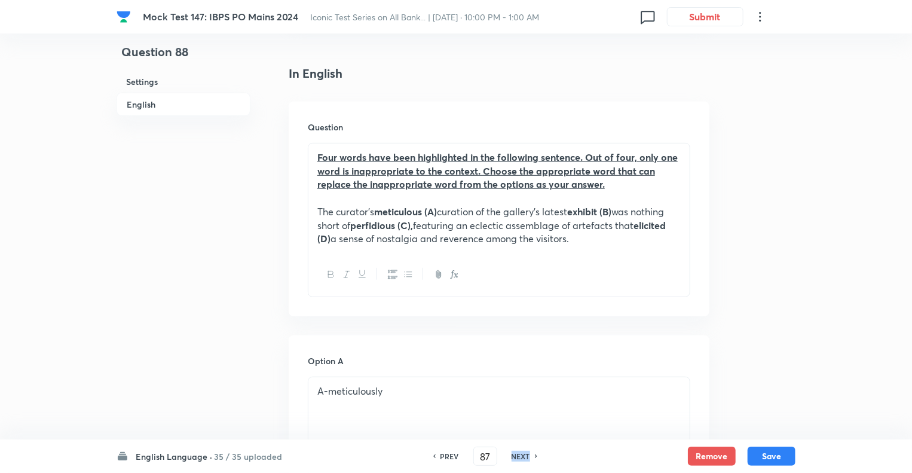
type input "88"
checkbox input "true"
click at [514, 453] on h6 "NEXT" at bounding box center [521, 456] width 19 height 11
type input "89"
checkbox input "false"
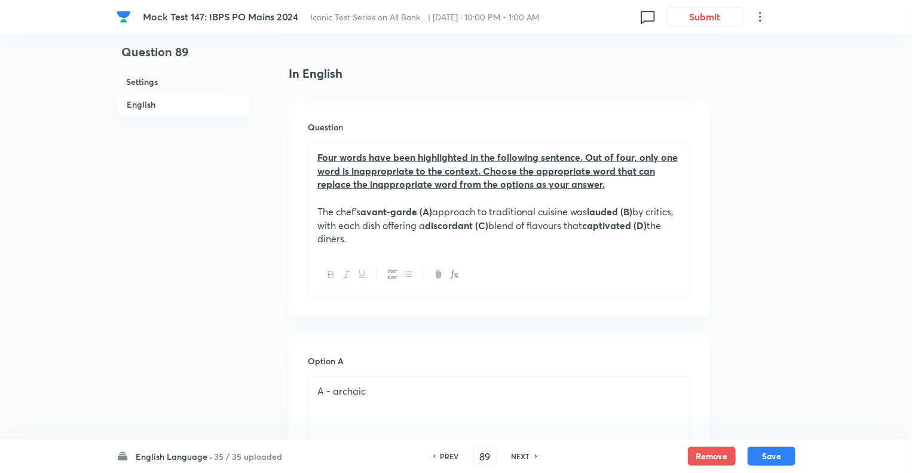
checkbox input "true"
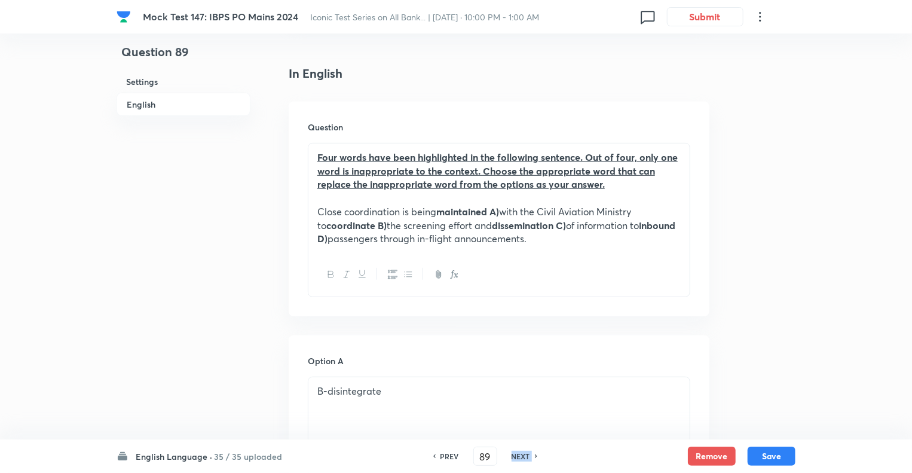
click at [514, 453] on h6 "NEXT" at bounding box center [521, 456] width 19 height 11
type input "90"
checkbox input "false"
checkbox input "true"
click at [514, 453] on h6 "NEXT" at bounding box center [521, 456] width 19 height 11
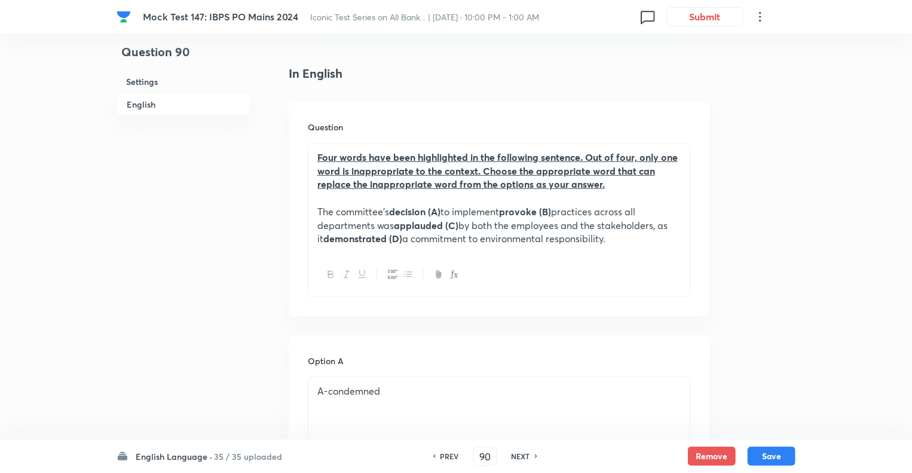
type input "91"
checkbox input "false"
checkbox input "true"
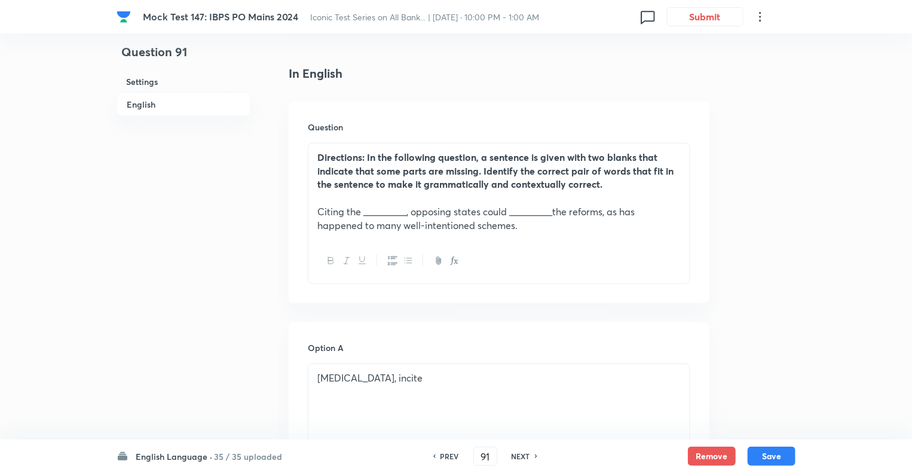
click at [514, 453] on h6 "NEXT" at bounding box center [521, 456] width 19 height 11
type input "92"
checkbox input "false"
checkbox input "true"
click at [514, 453] on h6 "NEXT" at bounding box center [521, 456] width 19 height 11
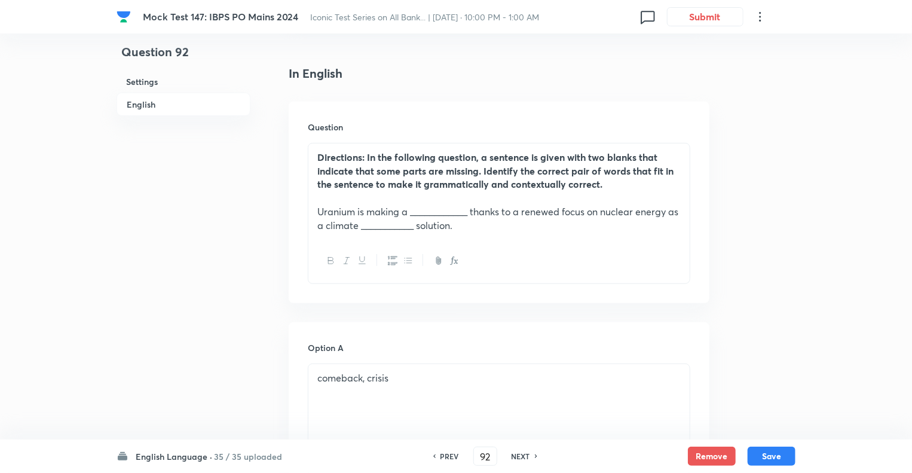
type input "93"
checkbox input "false"
checkbox input "true"
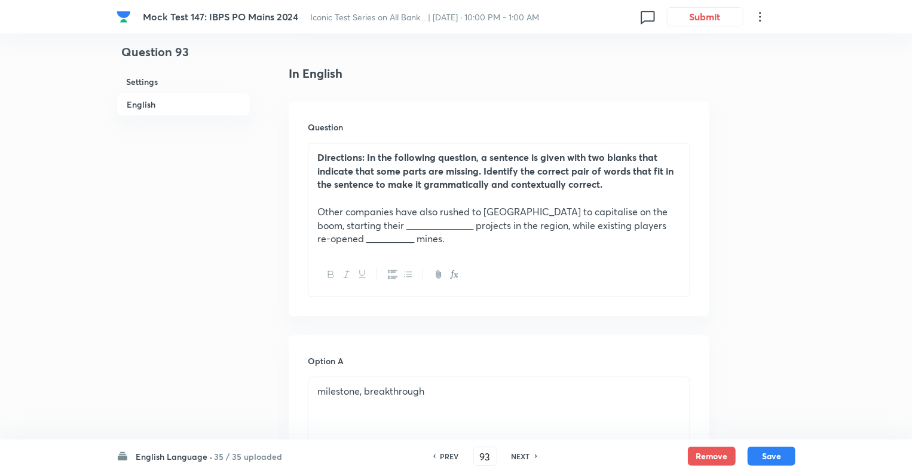
click at [514, 453] on h6 "NEXT" at bounding box center [521, 456] width 19 height 11
type input "94"
checkbox input "false"
checkbox input "true"
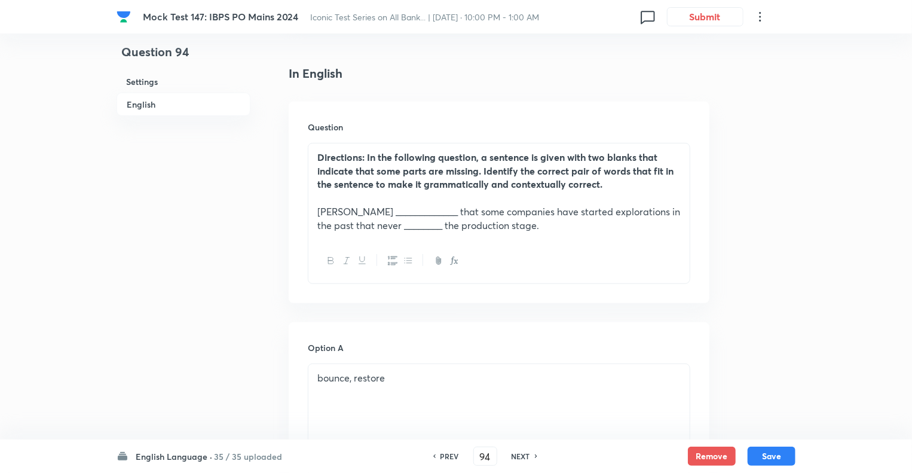
click at [514, 453] on h6 "NEXT" at bounding box center [521, 456] width 19 height 11
type input "95"
checkbox input "false"
checkbox input "true"
click at [514, 453] on h6 "NEXT" at bounding box center [521, 456] width 19 height 11
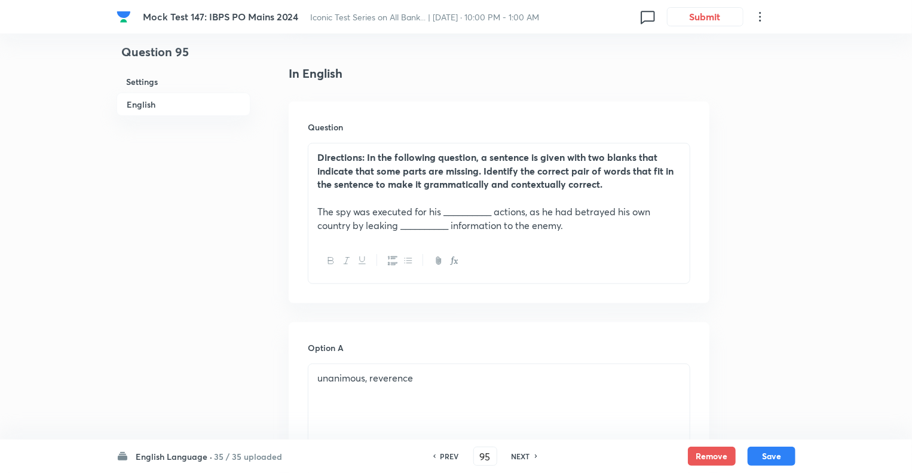
type input "96"
checkbox input "false"
checkbox input "true"
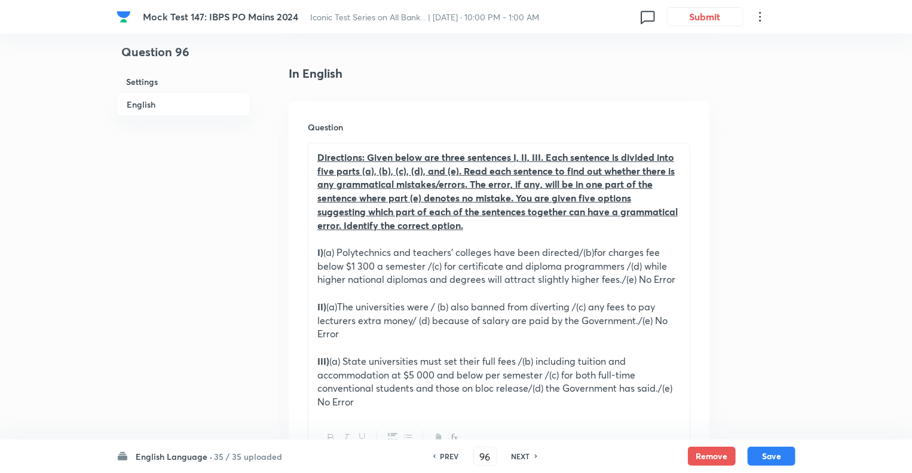
click at [514, 453] on h6 "NEXT" at bounding box center [521, 456] width 19 height 11
type input "97"
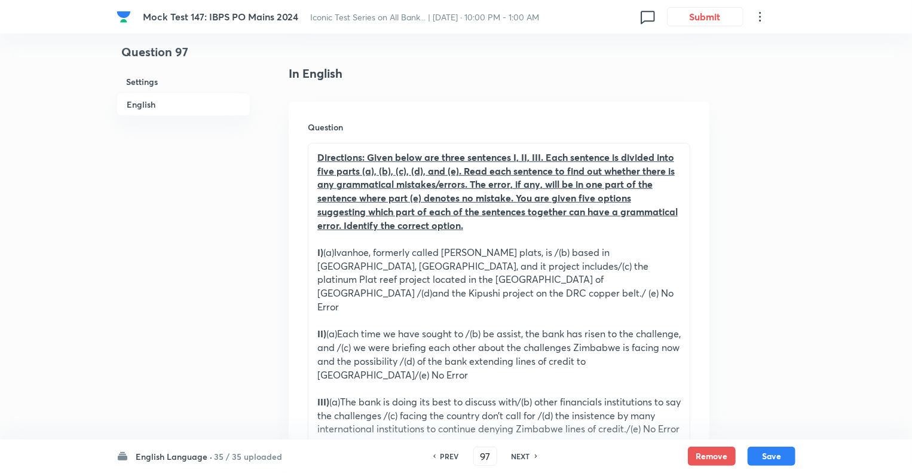
checkbox input "true"
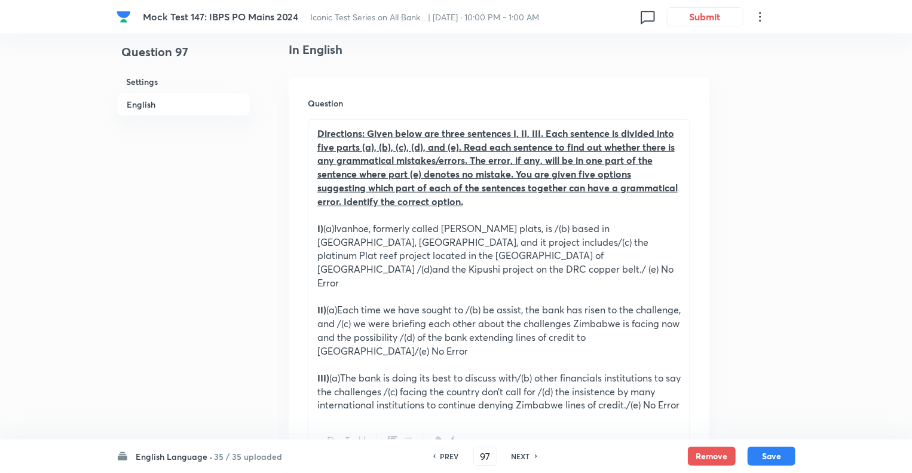
scroll to position [359, 0]
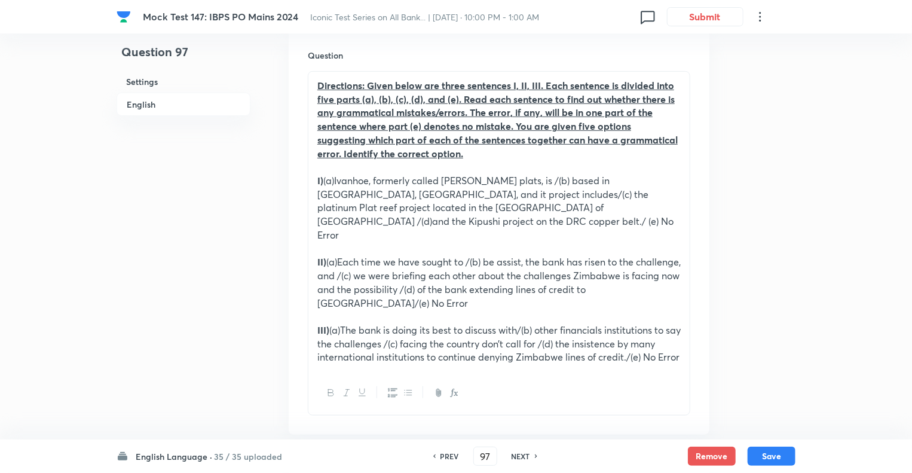
click at [514, 453] on h6 "NEXT" at bounding box center [521, 456] width 19 height 11
type input "98"
checkbox input "false"
checkbox input "true"
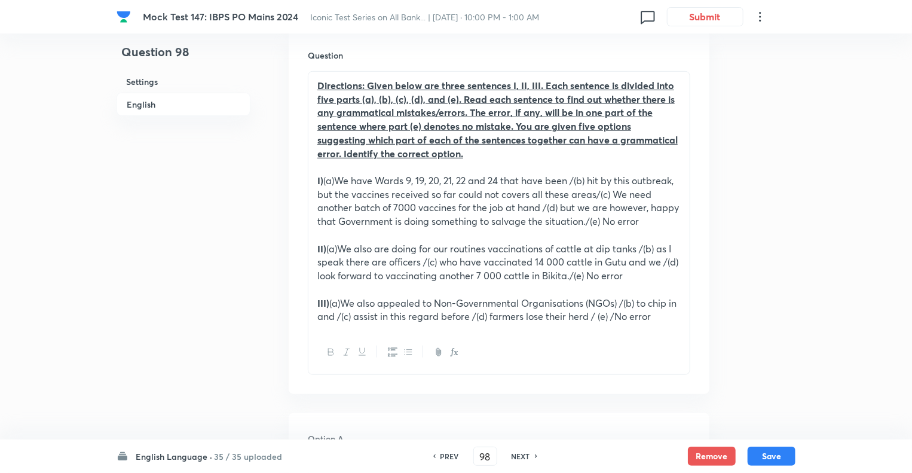
click at [514, 453] on h6 "NEXT" at bounding box center [521, 456] width 19 height 11
type input "99"
checkbox input "false"
checkbox input "true"
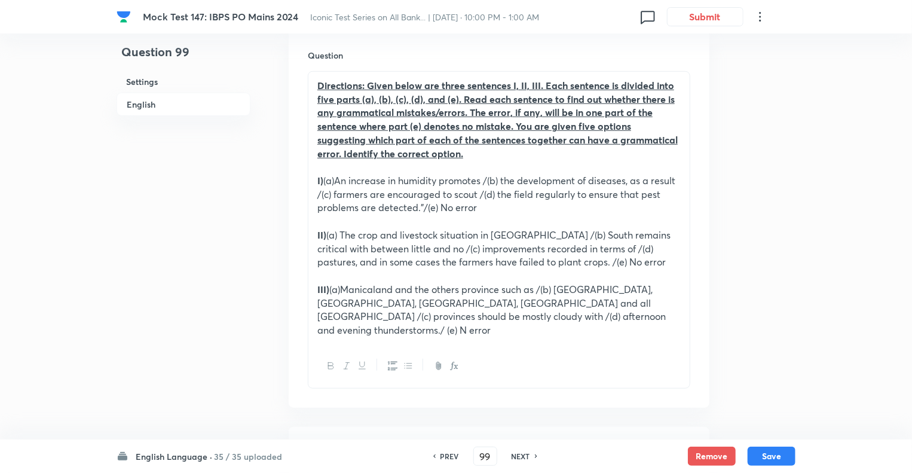
click at [514, 453] on h6 "NEXT" at bounding box center [521, 456] width 19 height 11
type input "100"
checkbox input "false"
checkbox input "true"
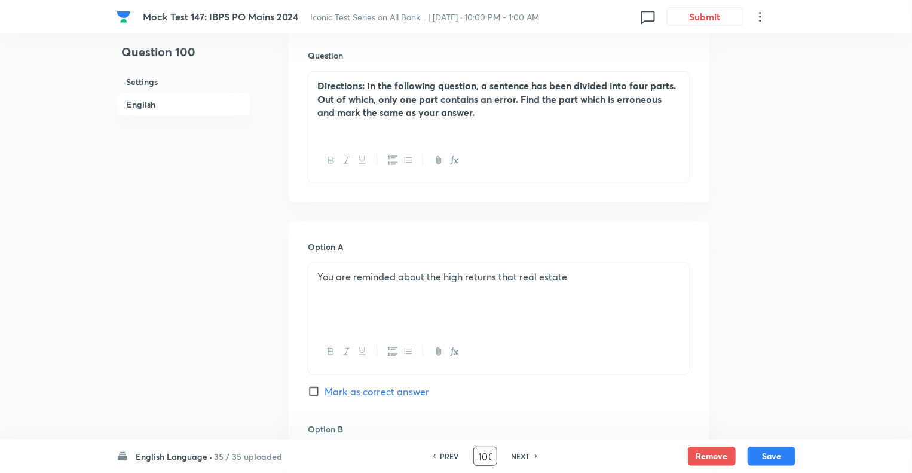
click at [481, 462] on input "100" at bounding box center [485, 456] width 23 height 21
click at [441, 461] on h6 "PREV" at bounding box center [450, 456] width 19 height 11
type input "99"
checkbox input "false"
checkbox input "true"
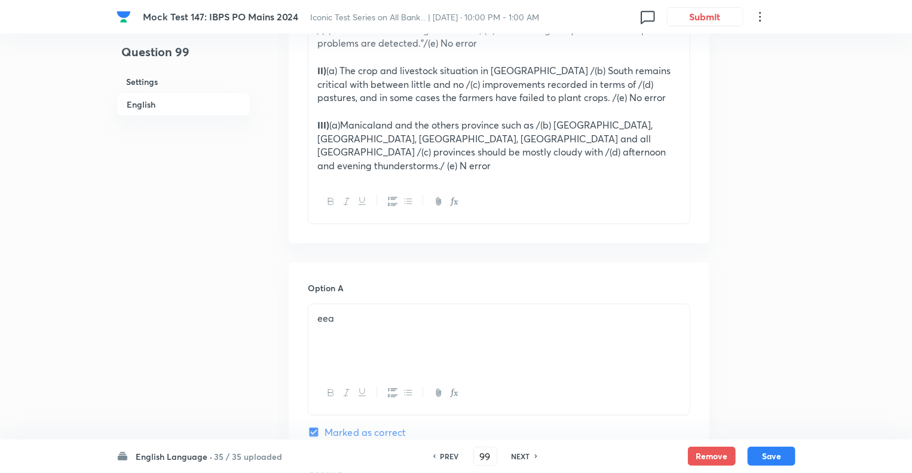
scroll to position [550, 0]
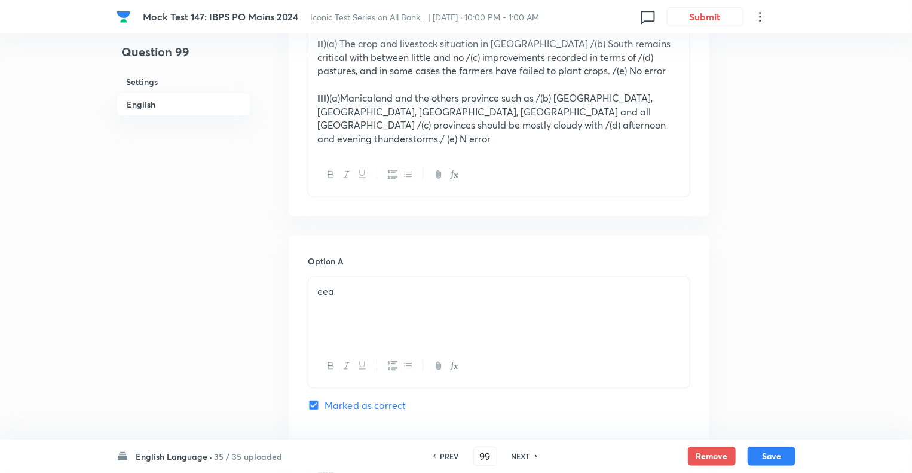
click at [514, 459] on h6 "NEXT" at bounding box center [521, 456] width 19 height 11
type input "100"
checkbox input "false"
checkbox input "true"
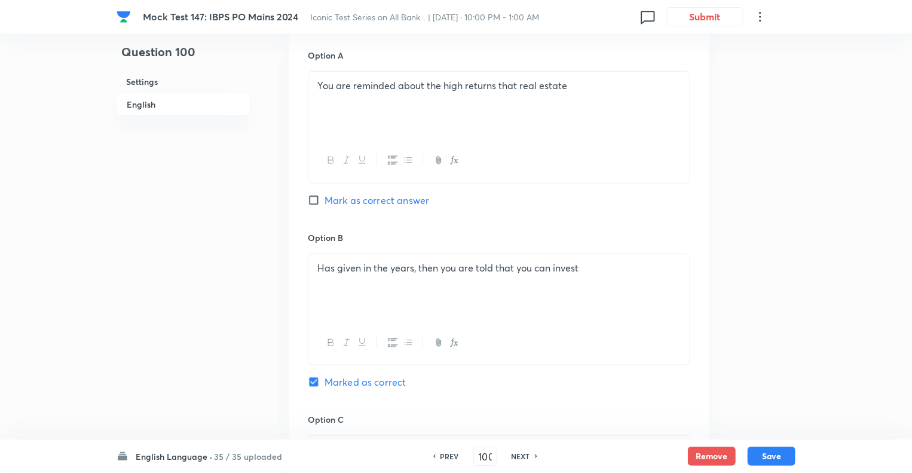
click at [514, 459] on h6 "NEXT" at bounding box center [521, 456] width 19 height 11
type input "101"
checkbox input "false"
checkbox input "true"
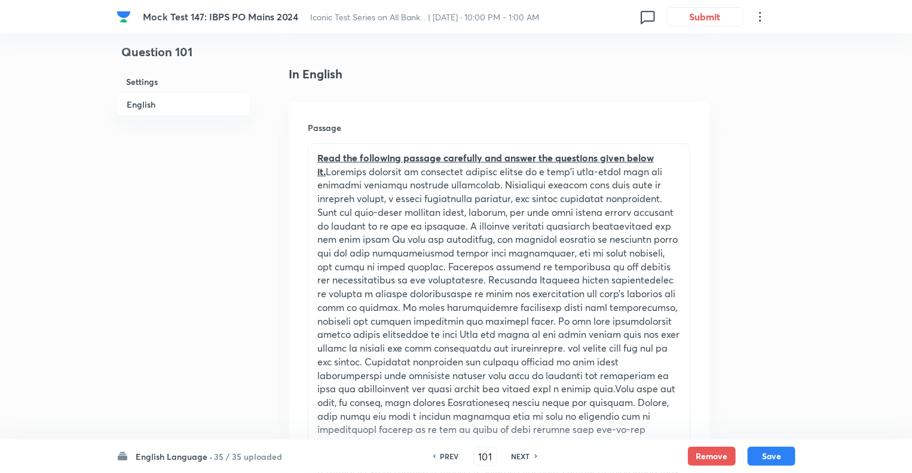
scroll to position [287, 0]
click at [521, 459] on h6 "NEXT" at bounding box center [521, 456] width 19 height 11
type input "102"
checkbox input "true"
click at [521, 459] on h6 "NEXT" at bounding box center [521, 456] width 19 height 11
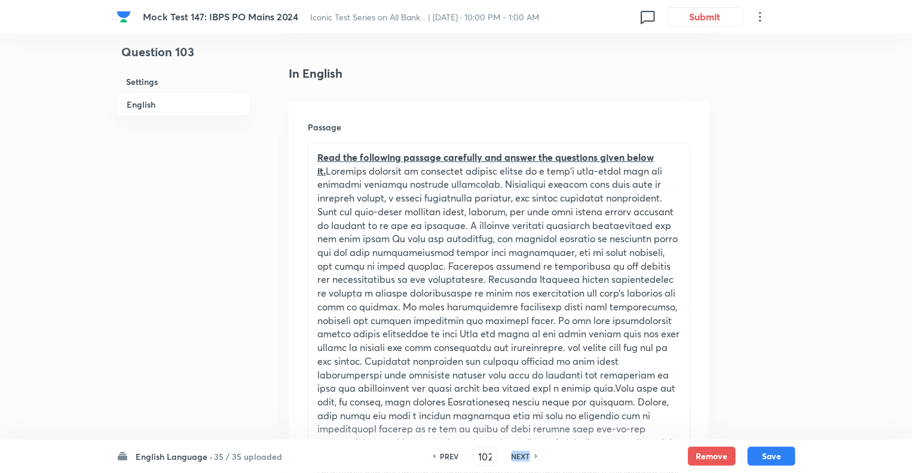
type input "103"
checkbox input "false"
checkbox input "true"
click at [521, 459] on h6 "NEXT" at bounding box center [521, 456] width 19 height 11
type input "104"
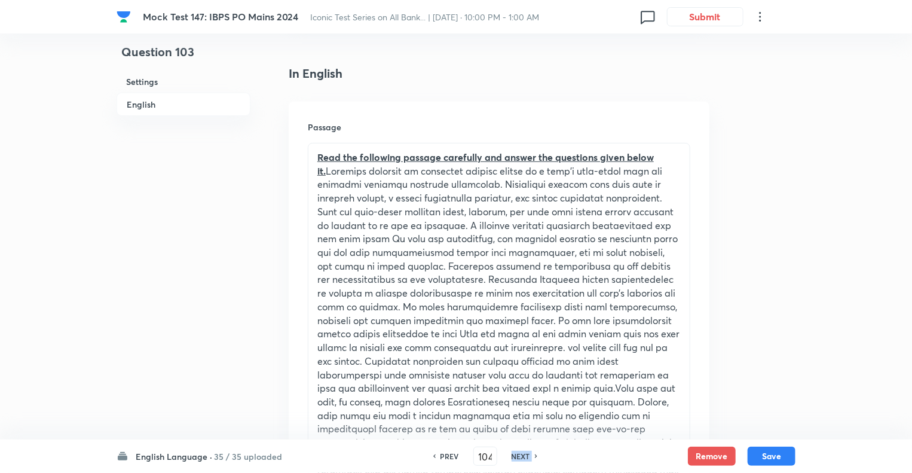
checkbox input "false"
checkbox input "true"
click at [521, 459] on h6 "NEXT" at bounding box center [521, 456] width 19 height 11
type input "105"
checkbox input "false"
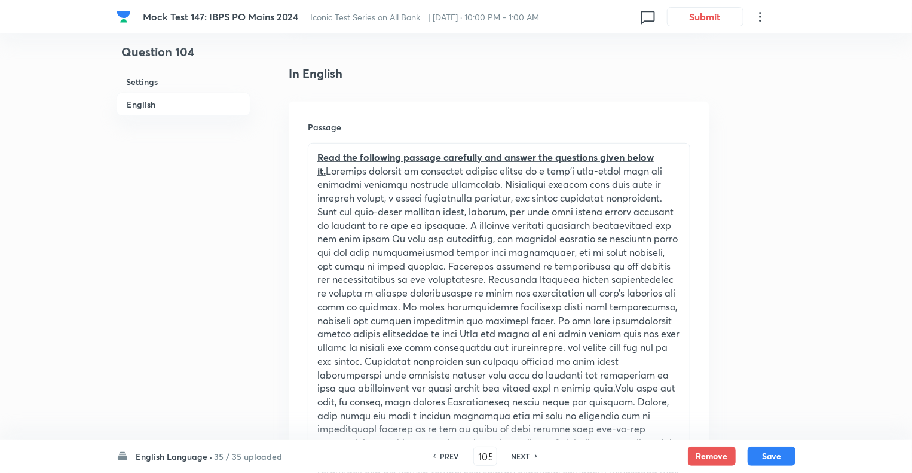
checkbox input "true"
click at [521, 459] on h6 "NEXT" at bounding box center [521, 456] width 19 height 11
type input "106"
checkbox input "true"
click at [521, 459] on h6 "NEXT" at bounding box center [521, 456] width 19 height 11
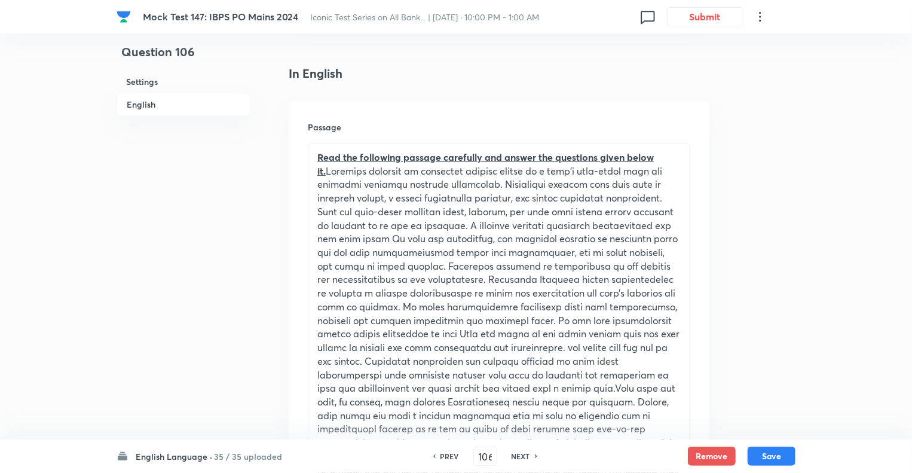
type input "107"
checkbox input "false"
checkbox input "true"
click at [521, 459] on h6 "NEXT" at bounding box center [521, 456] width 19 height 11
type input "108"
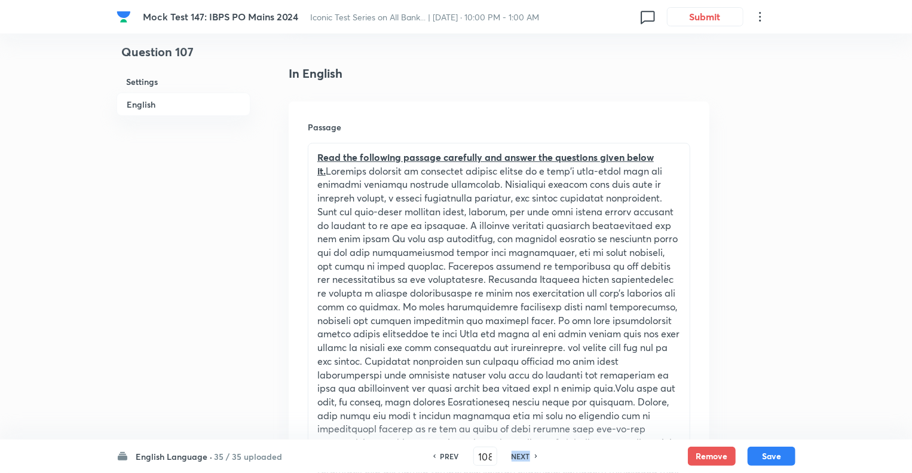
checkbox input "true"
click at [521, 459] on h6 "NEXT" at bounding box center [521, 456] width 19 height 11
type input "109"
checkbox input "true"
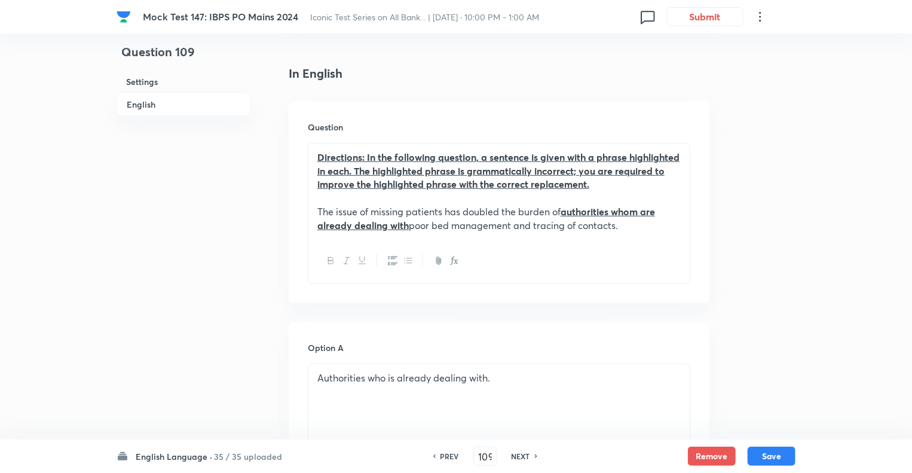
click at [521, 459] on h6 "NEXT" at bounding box center [521, 456] width 19 height 11
type input "110"
checkbox input "true"
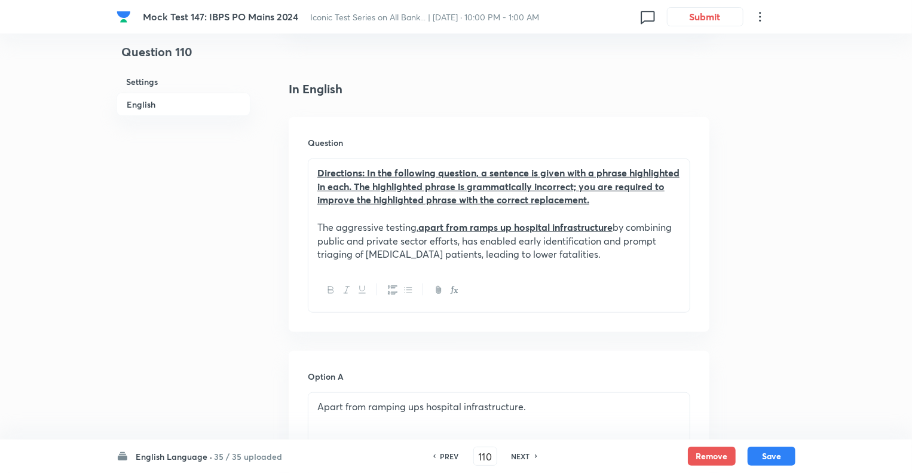
click at [521, 459] on h6 "NEXT" at bounding box center [521, 456] width 19 height 11
type input "111"
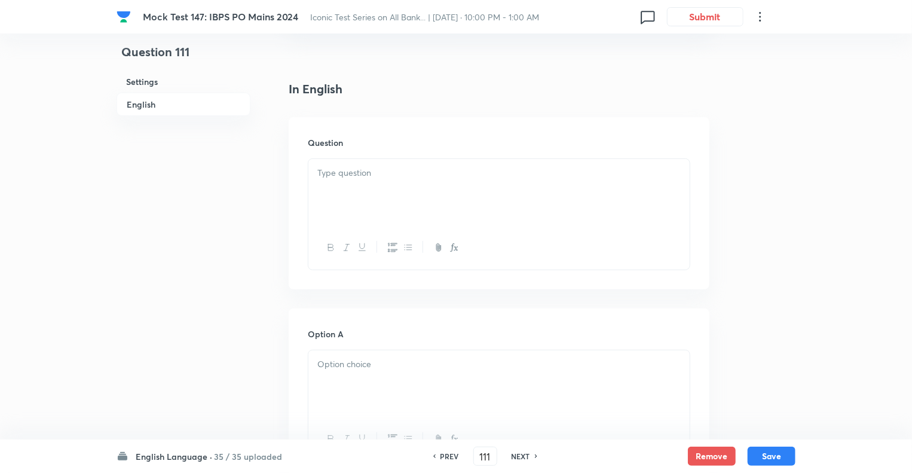
checkbox input "false"
checkbox input "true"
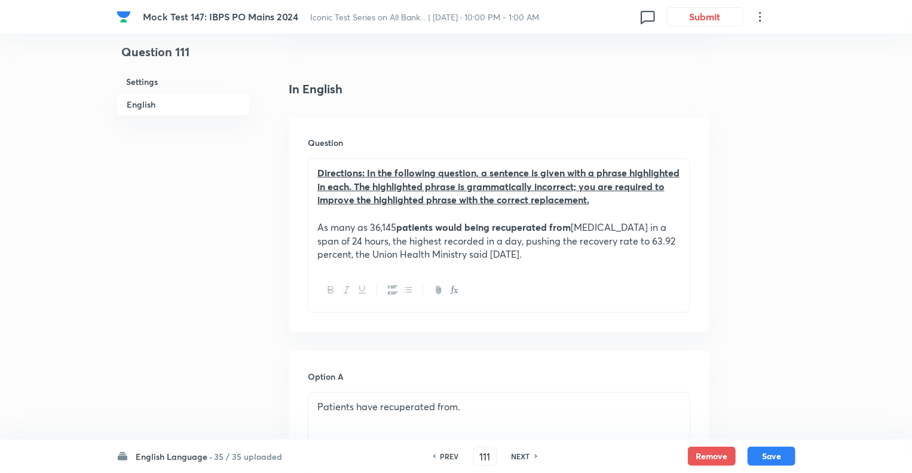
click at [521, 459] on h6 "NEXT" at bounding box center [521, 456] width 19 height 11
type input "112"
checkbox input "false"
checkbox input "true"
click at [521, 459] on h6 "NEXT" at bounding box center [521, 456] width 19 height 11
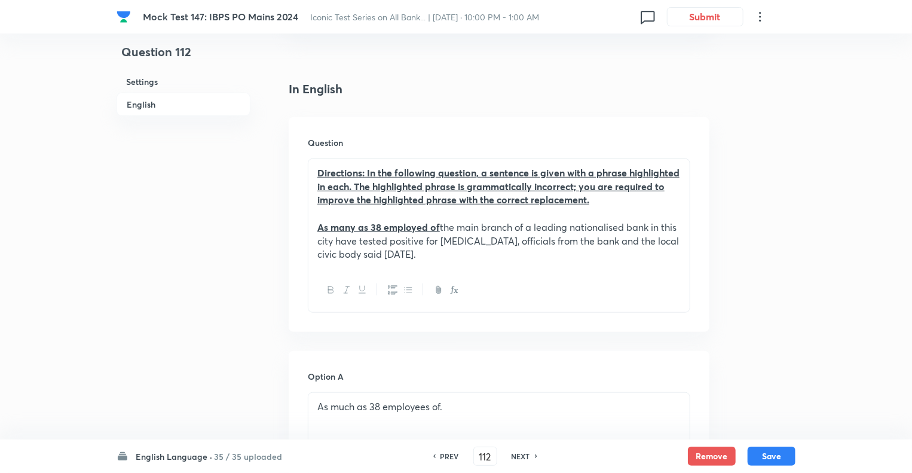
type input "113"
checkbox input "false"
checkbox input "true"
click at [521, 459] on h6 "NEXT" at bounding box center [521, 456] width 19 height 11
type input "114"
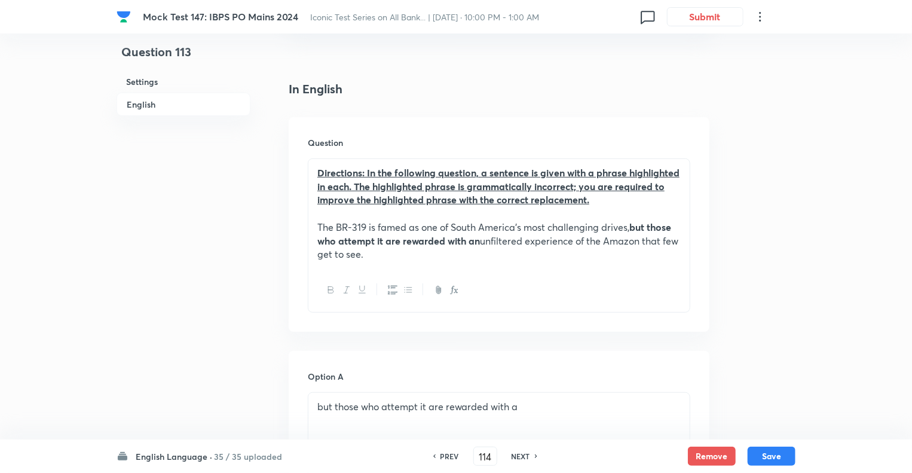
checkbox input "false"
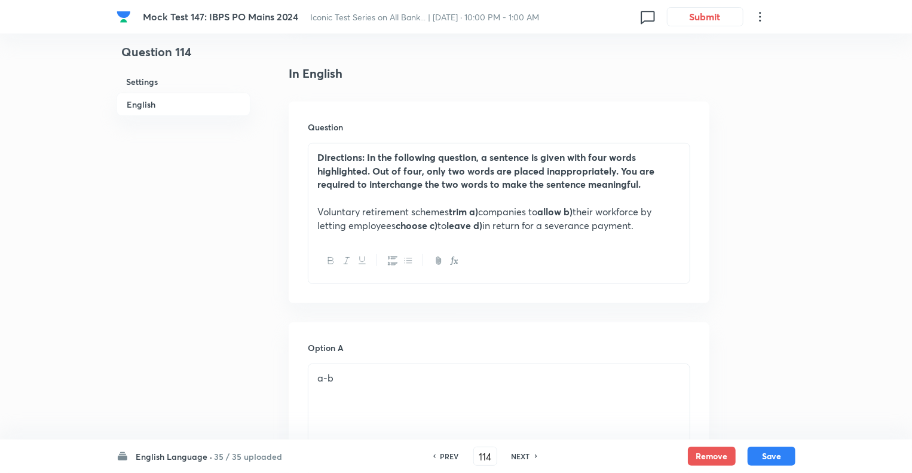
checkbox input "true"
click at [521, 459] on h6 "NEXT" at bounding box center [521, 456] width 19 height 11
type input "115"
checkbox input "false"
checkbox input "true"
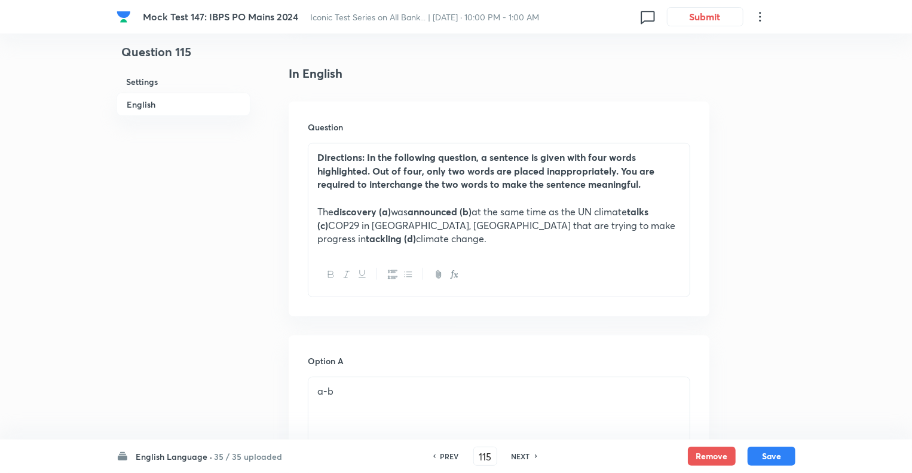
click at [521, 459] on h6 "NEXT" at bounding box center [521, 456] width 19 height 11
type input "116"
checkbox input "false"
checkbox input "true"
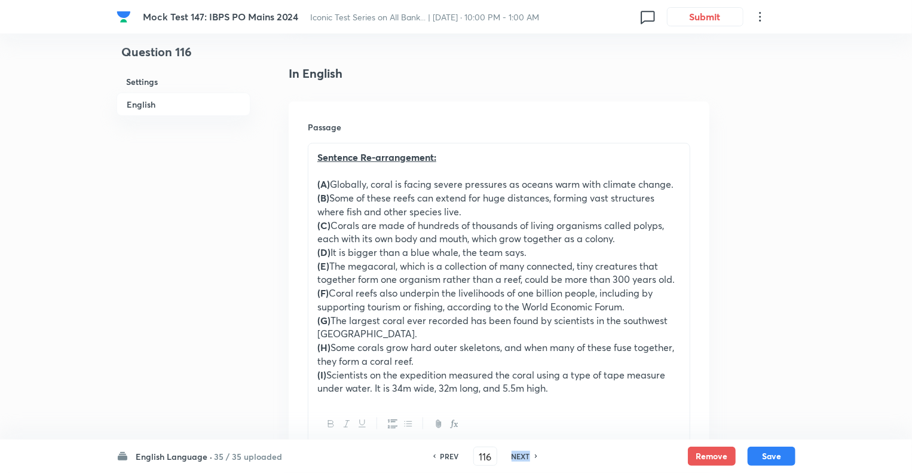
click at [521, 459] on h6 "NEXT" at bounding box center [521, 456] width 19 height 11
type input "117"
checkbox input "false"
checkbox input "true"
click at [521, 459] on h6 "NEXT" at bounding box center [521, 456] width 19 height 11
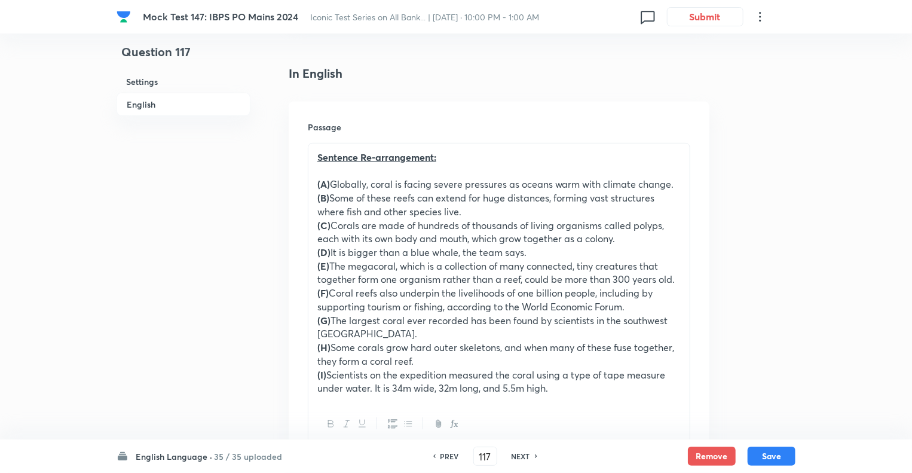
type input "118"
checkbox input "false"
checkbox input "true"
click at [521, 459] on h6 "NEXT" at bounding box center [521, 456] width 19 height 11
type input "119"
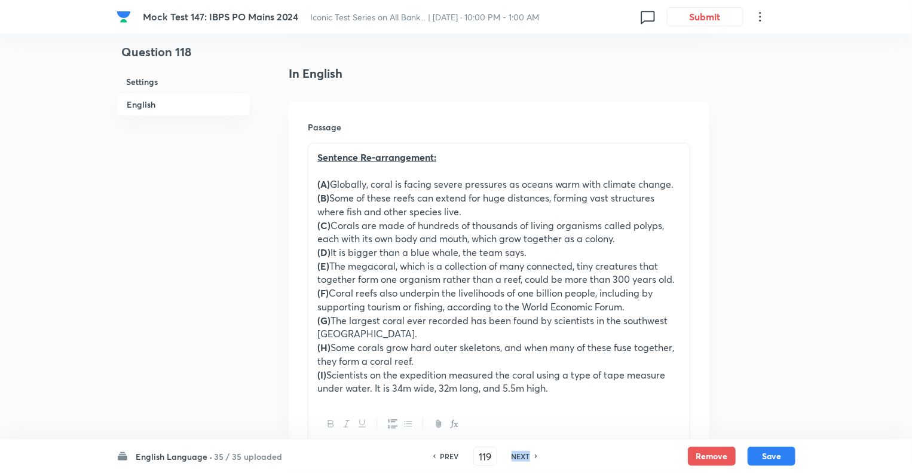
checkbox input "false"
checkbox input "true"
click at [521, 459] on h6 "NEXT" at bounding box center [521, 456] width 19 height 11
type input "120"
checkbox input "false"
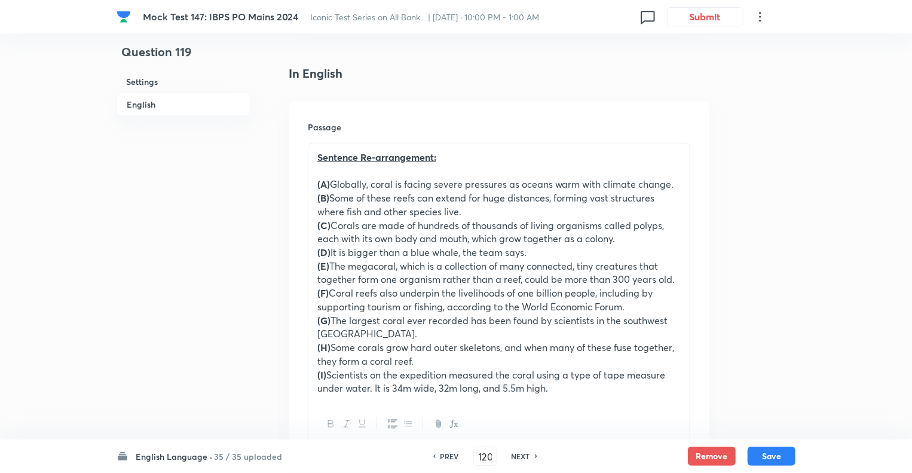
checkbox input "true"
click at [521, 459] on h6 "NEXT" at bounding box center [521, 456] width 19 height 11
type input "121"
checkbox input "false"
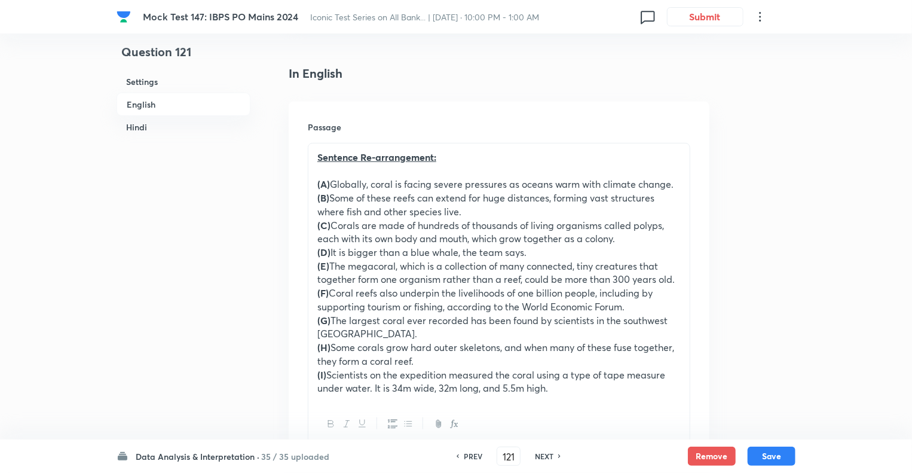
checkbox input "true"
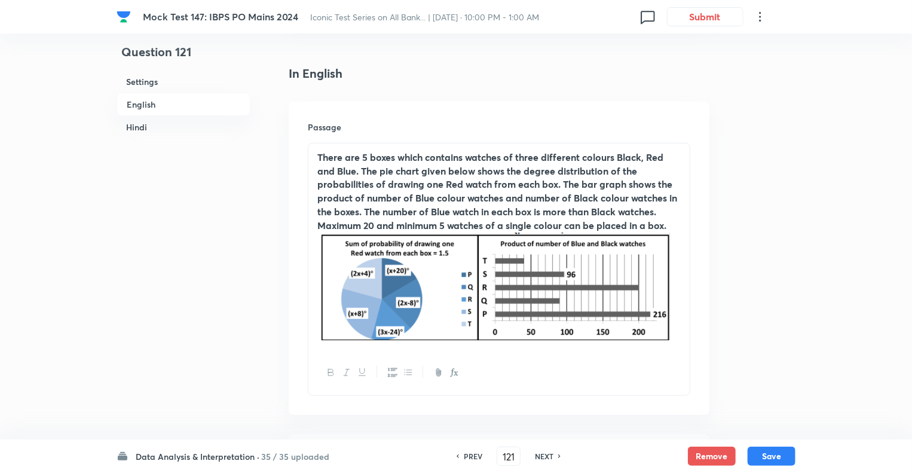
click at [521, 459] on div "PREV 121 ​ NEXT" at bounding box center [509, 456] width 154 height 19
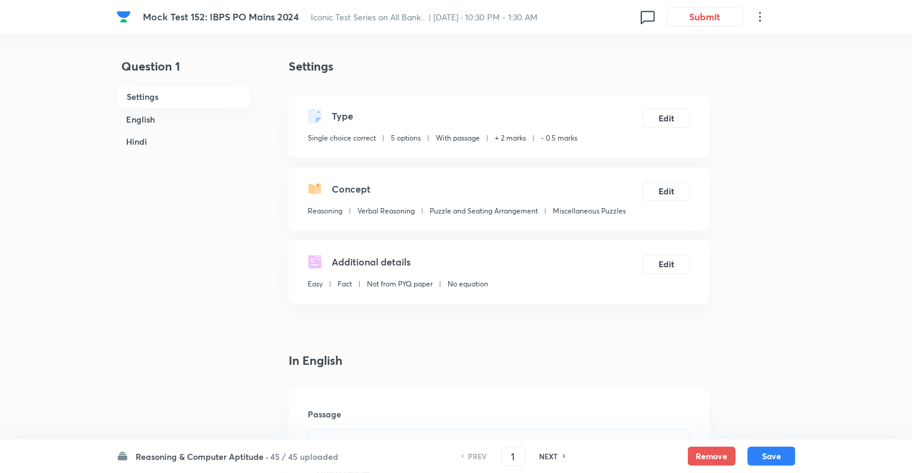
click at [156, 459] on h6 "Reasoning & Computer Aptitude ·" at bounding box center [202, 456] width 133 height 13
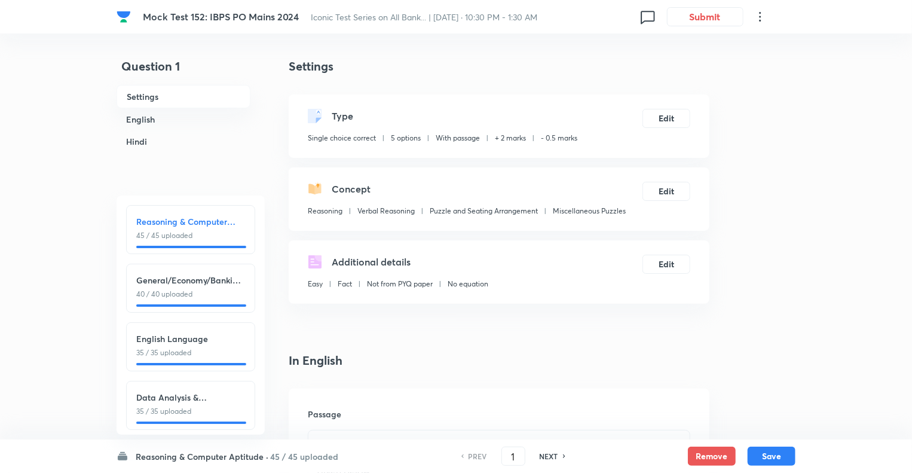
click at [161, 346] on div "English Language 35 / 35 uploaded" at bounding box center [190, 345] width 109 height 26
type input "86"
checkbox input "false"
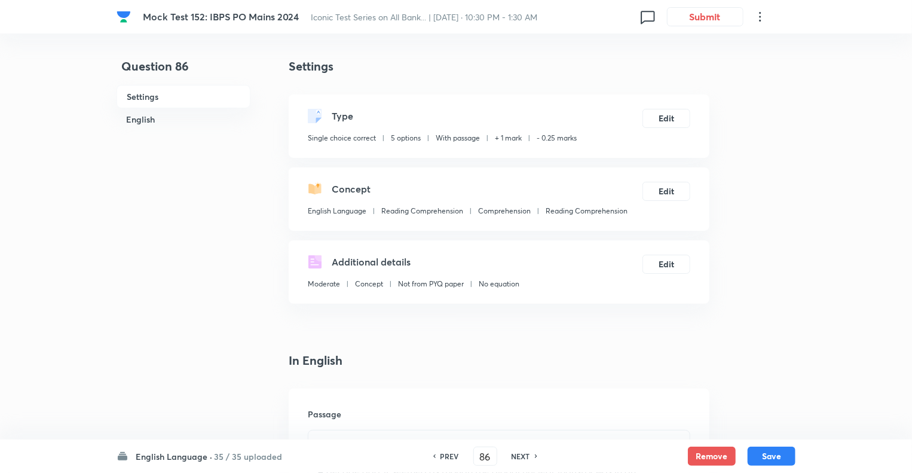
checkbox input "true"
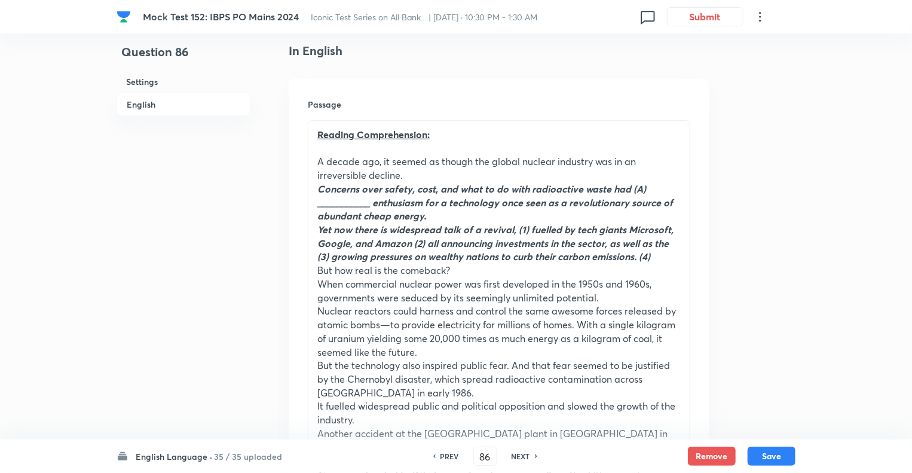
scroll to position [311, 0]
click at [514, 460] on h6 "NEXT" at bounding box center [521, 456] width 19 height 11
type input "87"
checkbox input "false"
checkbox input "true"
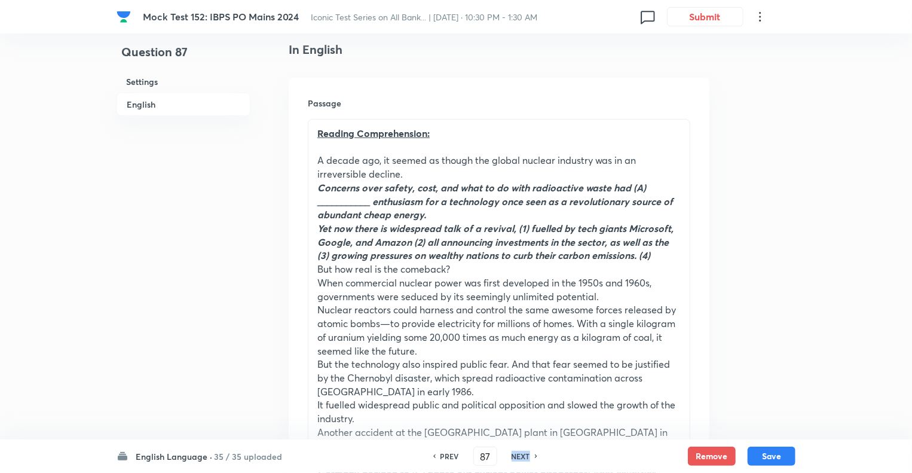
click at [514, 460] on h6 "NEXT" at bounding box center [521, 456] width 19 height 11
type input "88"
checkbox input "false"
checkbox input "true"
click at [514, 460] on h6 "NEXT" at bounding box center [521, 456] width 19 height 11
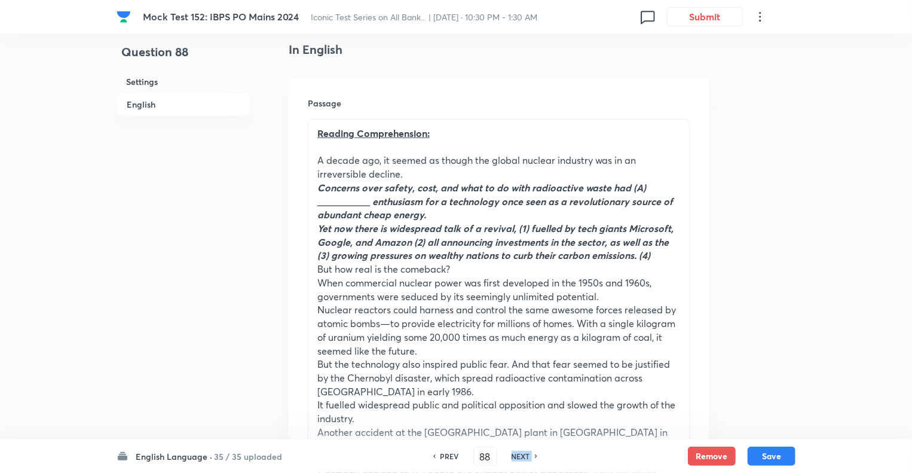
type input "89"
checkbox input "true"
click at [514, 460] on h6 "NEXT" at bounding box center [521, 456] width 19 height 11
type input "90"
checkbox input "false"
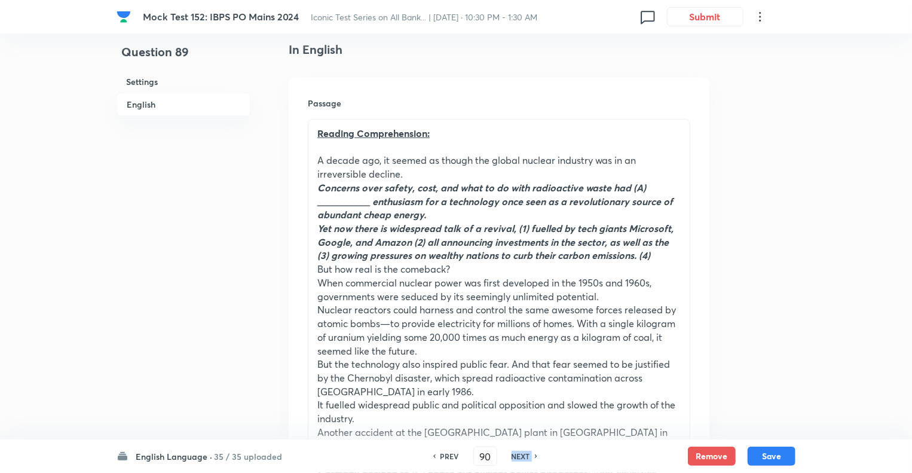
checkbox input "true"
click at [514, 460] on h6 "NEXT" at bounding box center [521, 456] width 19 height 11
type input "91"
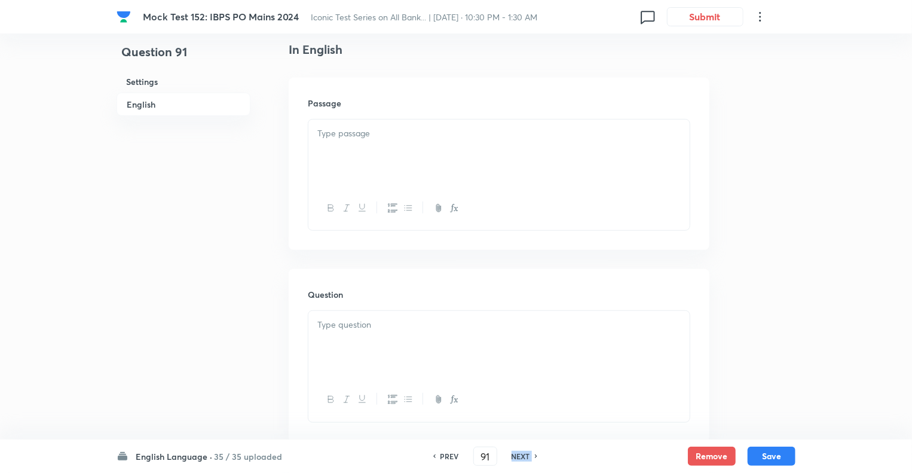
checkbox input "false"
checkbox input "true"
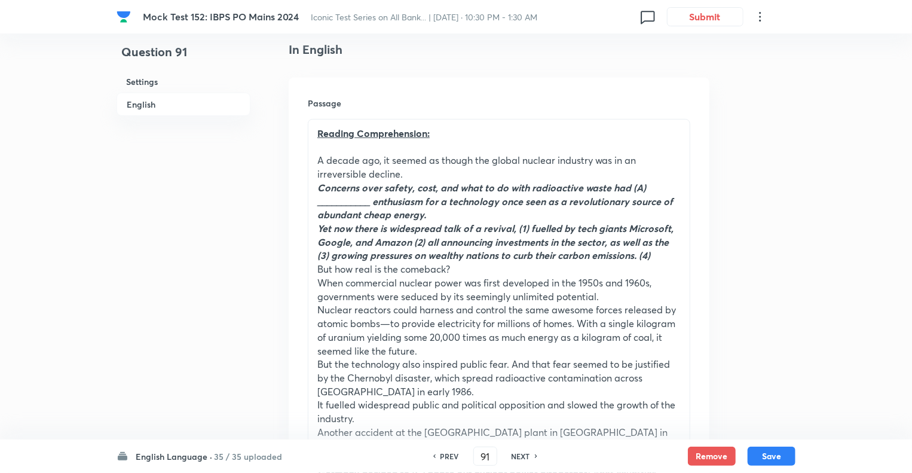
click at [514, 460] on h6 "NEXT" at bounding box center [521, 456] width 19 height 11
type input "92"
checkbox input "false"
checkbox input "true"
click at [514, 460] on h6 "NEXT" at bounding box center [521, 456] width 19 height 11
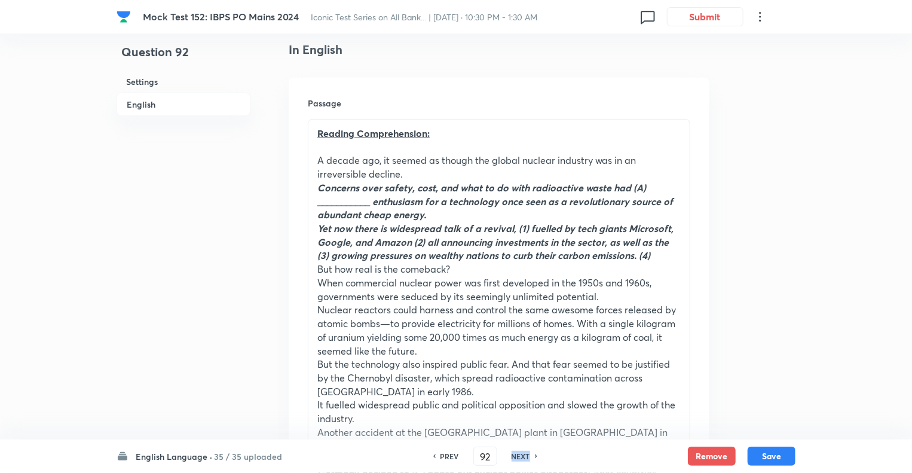
type input "93"
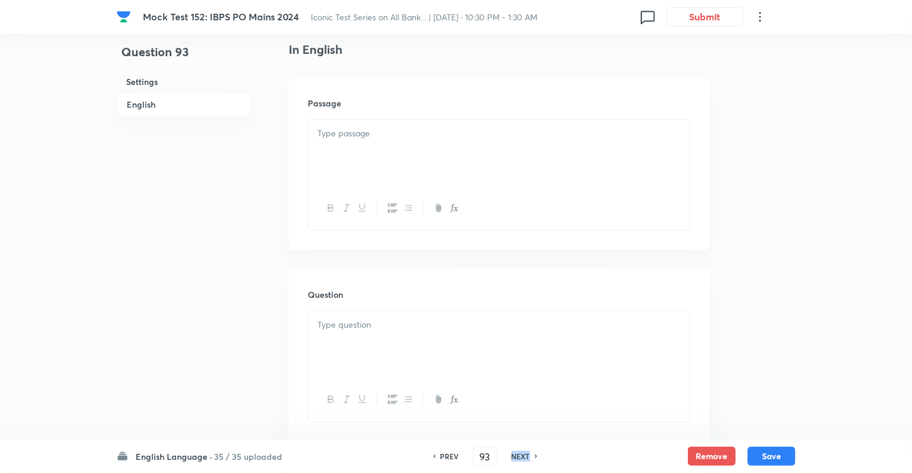
checkbox input "false"
click at [514, 460] on h6 "NEXT" at bounding box center [521, 456] width 19 height 11
checkbox input "true"
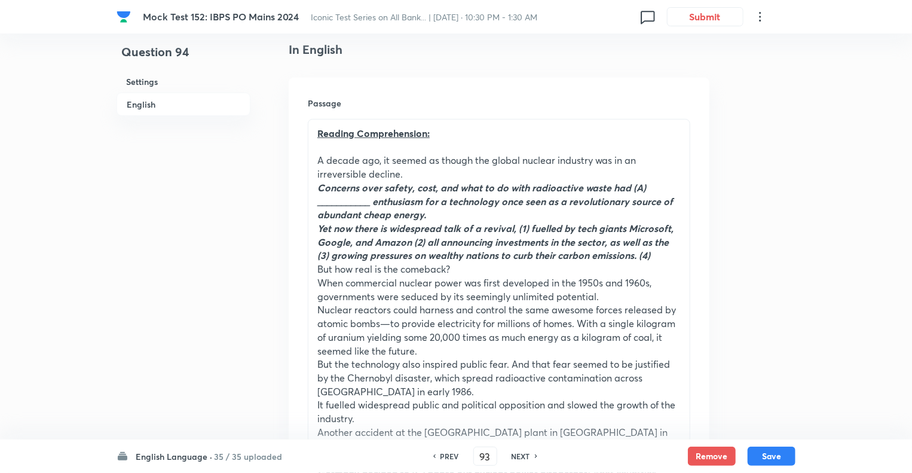
type input "94"
click at [514, 460] on h6 "NEXT" at bounding box center [521, 456] width 19 height 11
checkbox input "true"
type input "95"
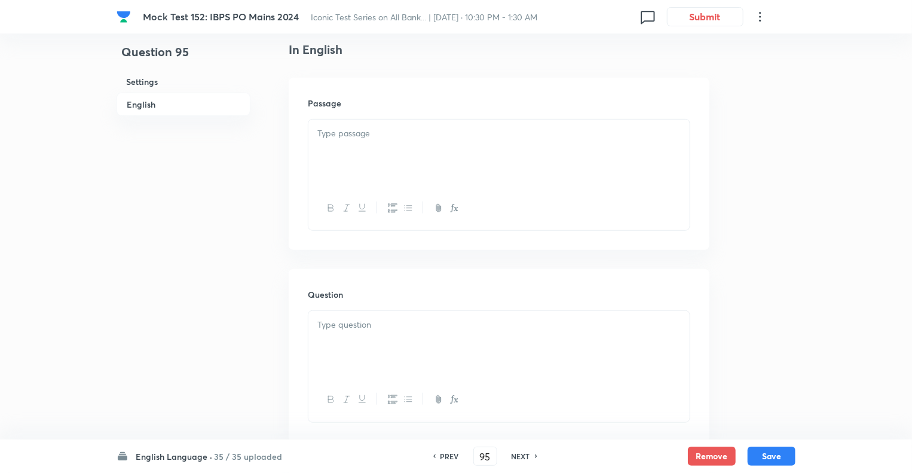
checkbox input "true"
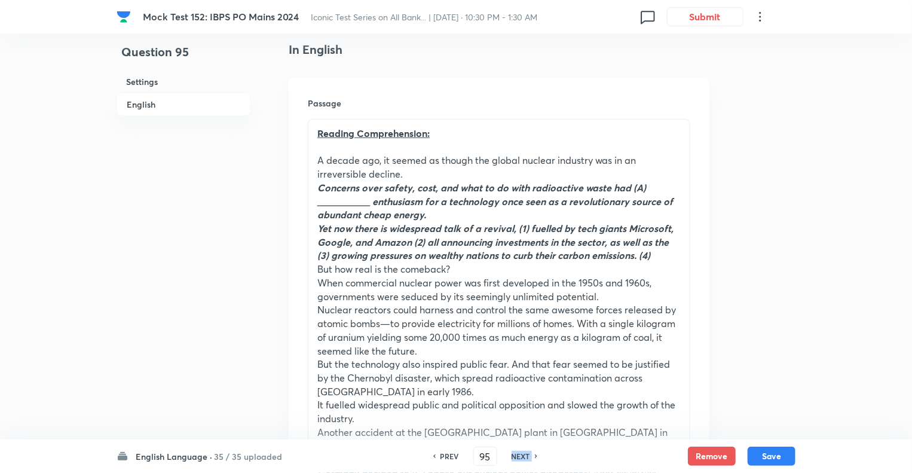
click at [514, 460] on h6 "NEXT" at bounding box center [521, 456] width 19 height 11
type input "96"
checkbox input "true"
click at [514, 460] on h6 "NEXT" at bounding box center [521, 456] width 19 height 11
type input "97"
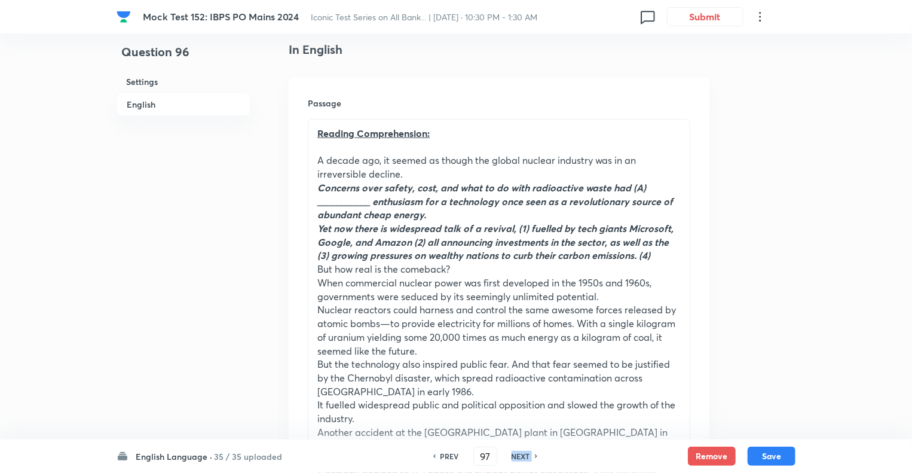
checkbox input "false"
checkbox input "true"
click at [514, 460] on h6 "NEXT" at bounding box center [521, 456] width 19 height 11
type input "98"
checkbox input "false"
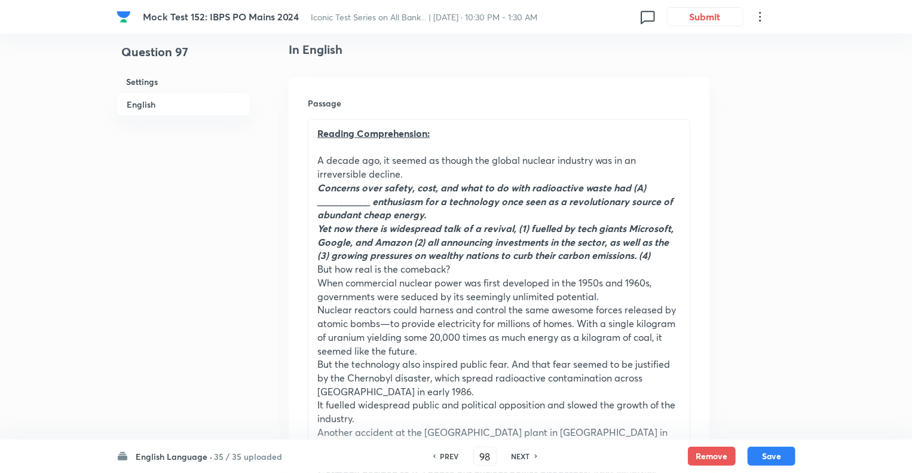
checkbox input "true"
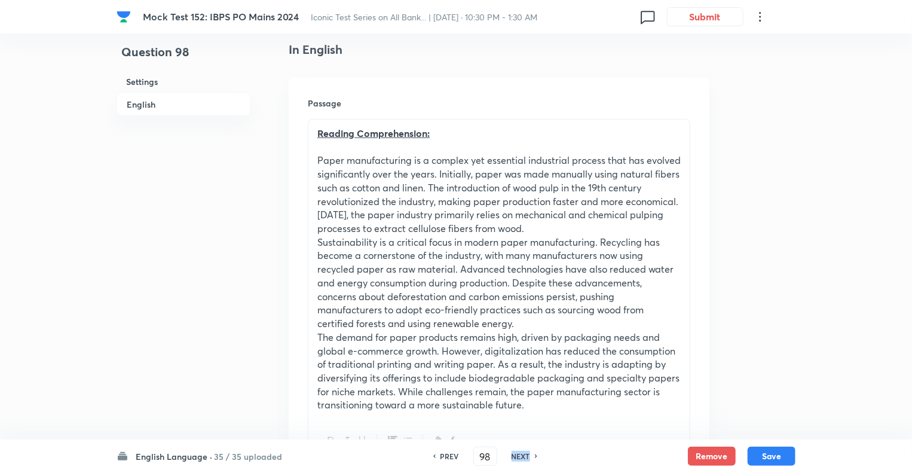
click at [514, 460] on h6 "NEXT" at bounding box center [521, 456] width 19 height 11
type input "99"
checkbox input "false"
checkbox input "true"
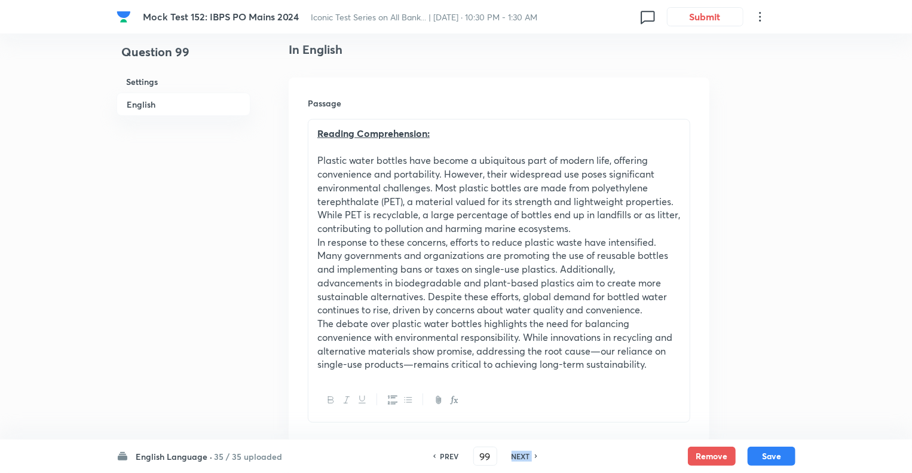
click at [514, 460] on h6 "NEXT" at bounding box center [521, 456] width 19 height 11
type input "100"
checkbox input "true"
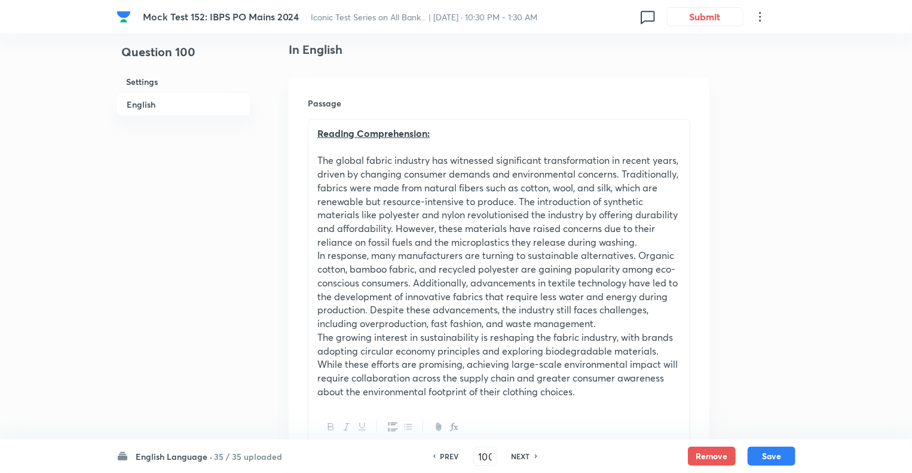
click at [514, 460] on h6 "NEXT" at bounding box center [521, 456] width 19 height 11
type input "101"
checkbox input "false"
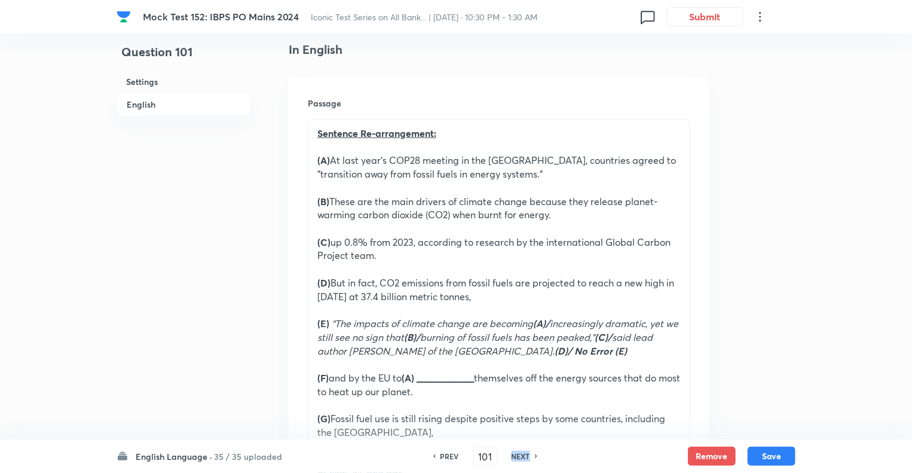
checkbox input "true"
click at [514, 460] on h6 "NEXT" at bounding box center [521, 456] width 19 height 11
type input "102"
checkbox input "false"
checkbox input "true"
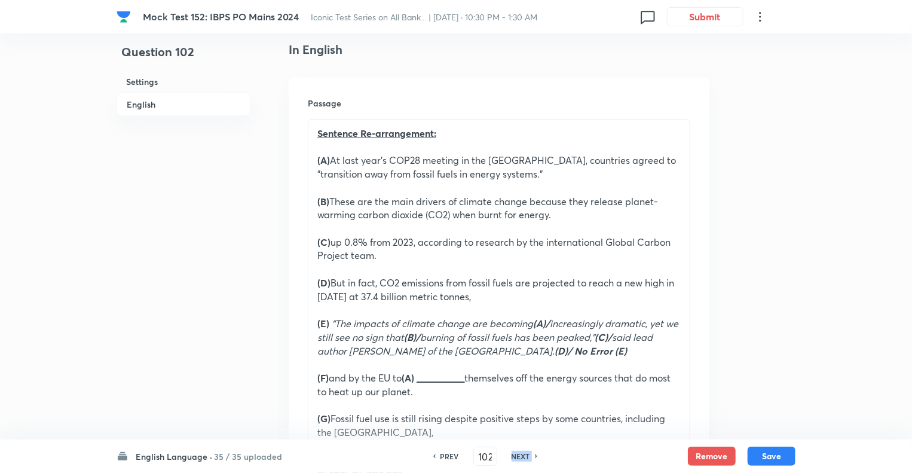
click at [514, 460] on h6 "NEXT" at bounding box center [521, 456] width 19 height 11
type input "103"
checkbox input "false"
checkbox input "true"
click at [514, 460] on h6 "NEXT" at bounding box center [521, 456] width 19 height 11
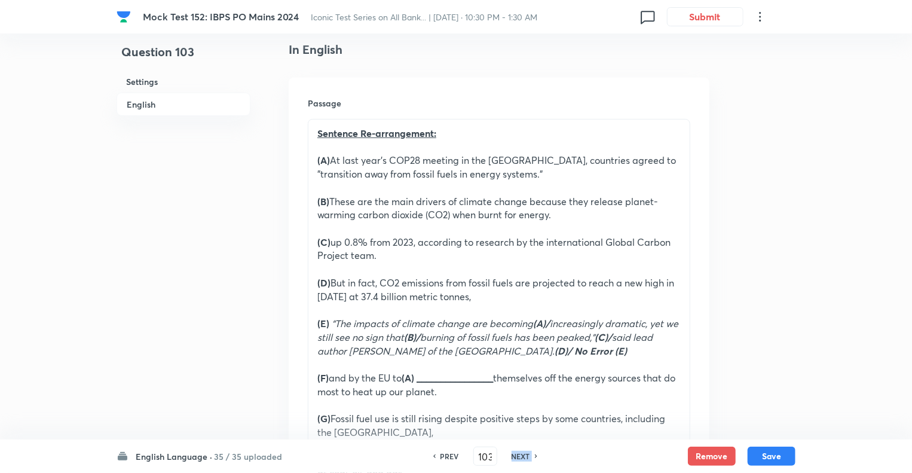
type input "104"
checkbox input "false"
checkbox input "true"
click at [514, 460] on h6 "NEXT" at bounding box center [521, 456] width 19 height 11
type input "105"
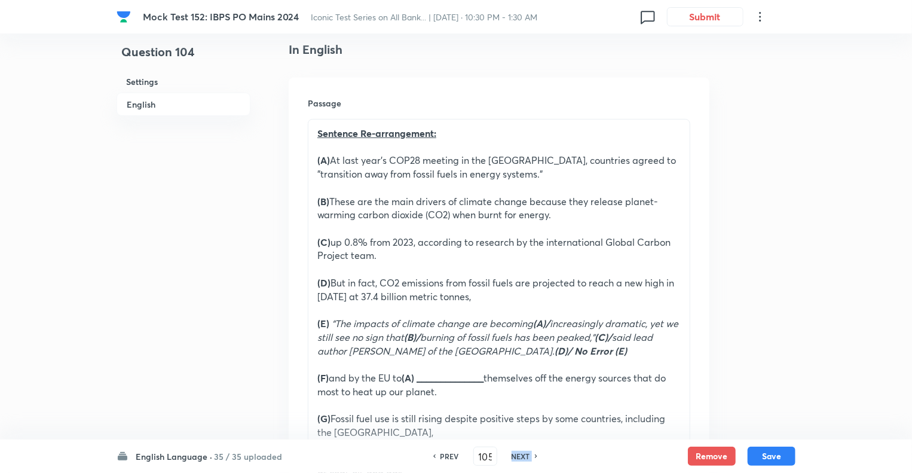
checkbox input "false"
checkbox input "true"
click at [514, 460] on h6 "NEXT" at bounding box center [521, 456] width 19 height 11
type input "106"
checkbox input "false"
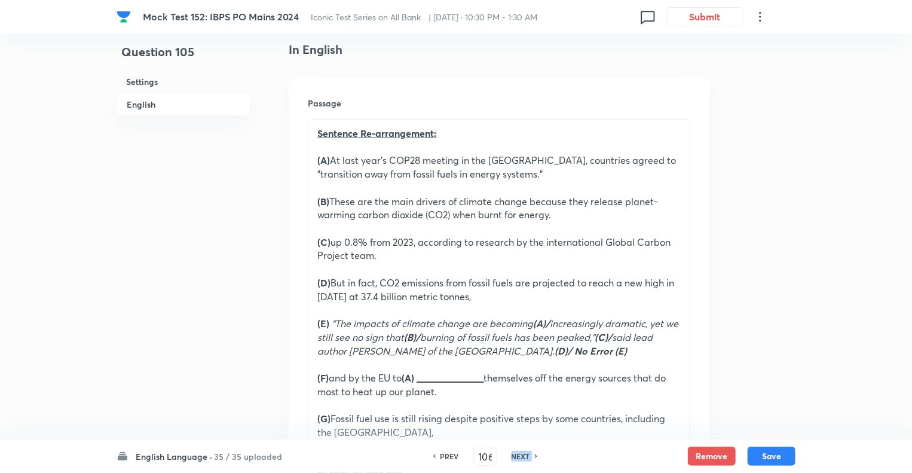
checkbox input "true"
click at [514, 460] on h6 "NEXT" at bounding box center [521, 456] width 19 height 11
type input "107"
checkbox input "false"
checkbox input "true"
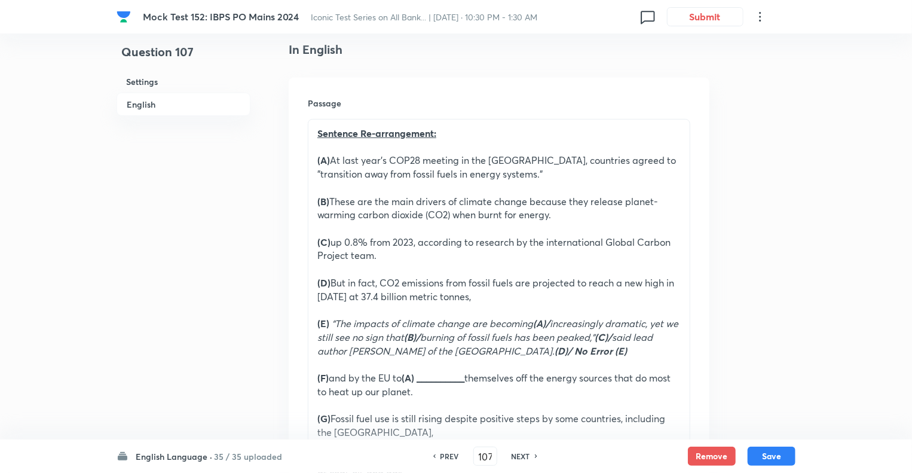
click at [514, 460] on h6 "NEXT" at bounding box center [521, 456] width 19 height 11
type input "108"
checkbox input "false"
checkbox input "true"
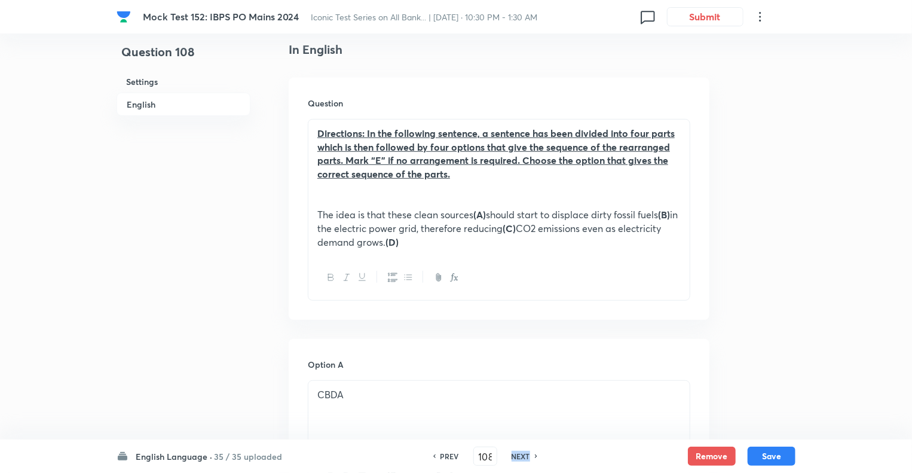
click at [514, 460] on h6 "NEXT" at bounding box center [521, 456] width 19 height 11
type input "109"
checkbox input "false"
checkbox input "true"
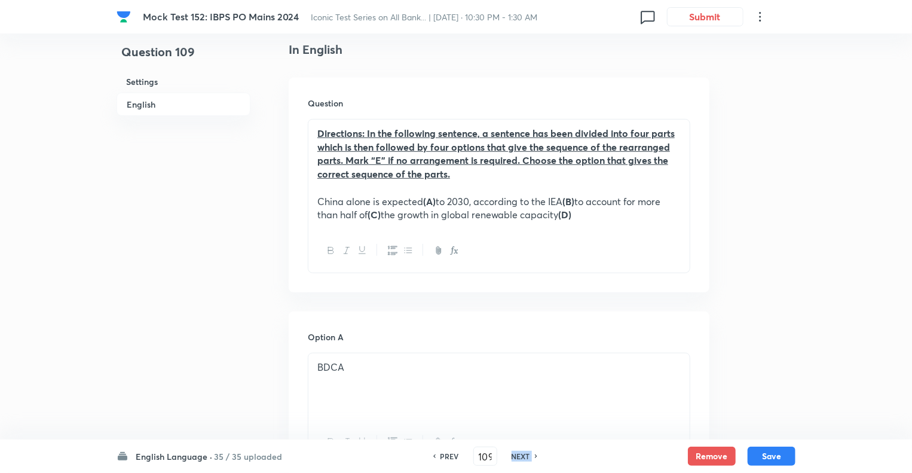
click at [514, 460] on h6 "NEXT" at bounding box center [521, 456] width 19 height 11
type input "110"
checkbox input "false"
checkbox input "true"
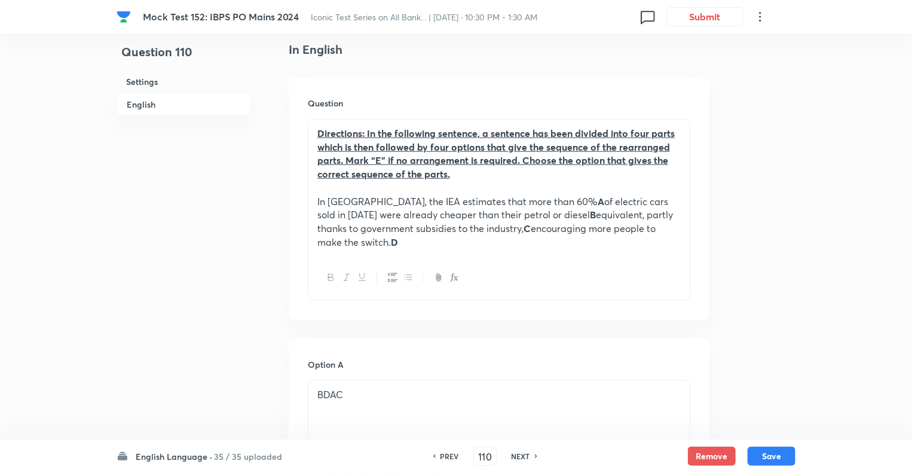
click at [514, 460] on h6 "NEXT" at bounding box center [521, 456] width 19 height 11
type input "111"
checkbox input "false"
checkbox input "true"
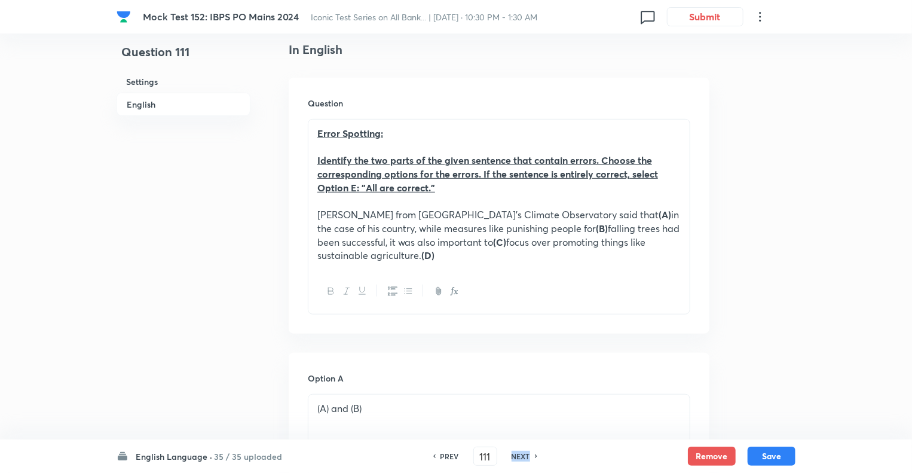
click at [514, 460] on h6 "NEXT" at bounding box center [521, 456] width 19 height 11
type input "112"
checkbox input "false"
checkbox input "true"
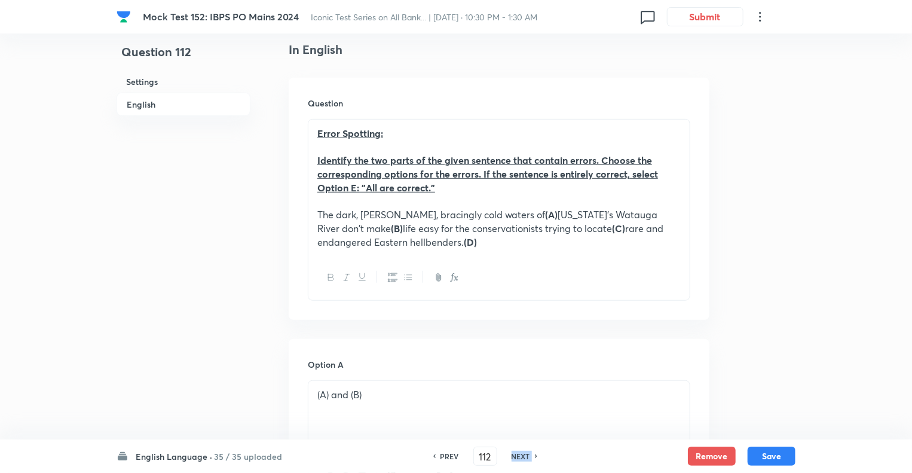
click at [514, 460] on h6 "NEXT" at bounding box center [521, 456] width 19 height 11
type input "113"
checkbox input "false"
checkbox input "true"
click at [514, 460] on h6 "NEXT" at bounding box center [521, 456] width 19 height 11
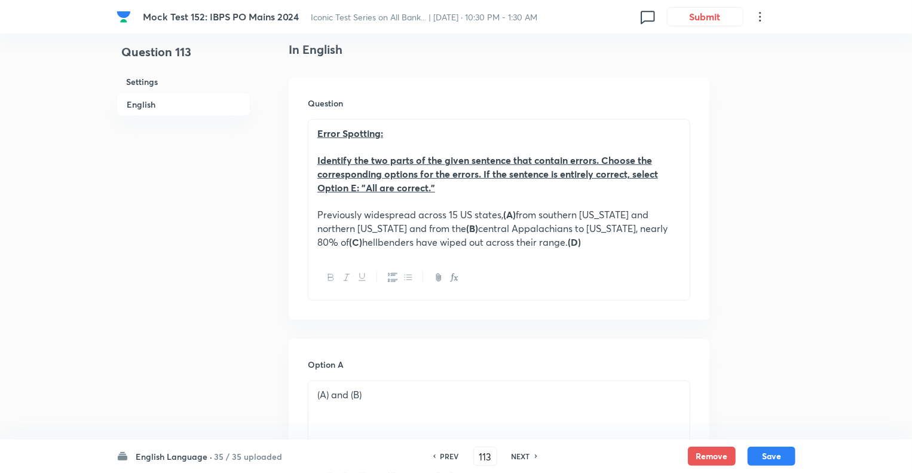
type input "114"
checkbox input "false"
checkbox input "true"
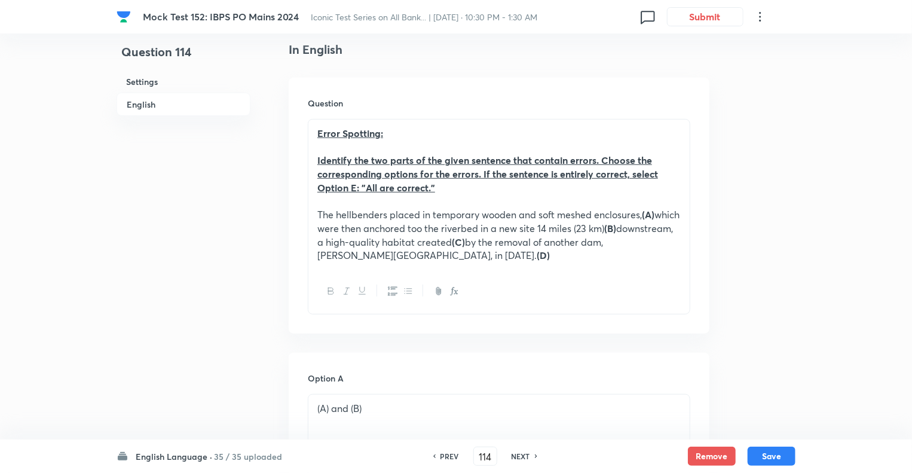
click at [514, 460] on h6 "NEXT" at bounding box center [521, 456] width 19 height 11
type input "115"
checkbox input "false"
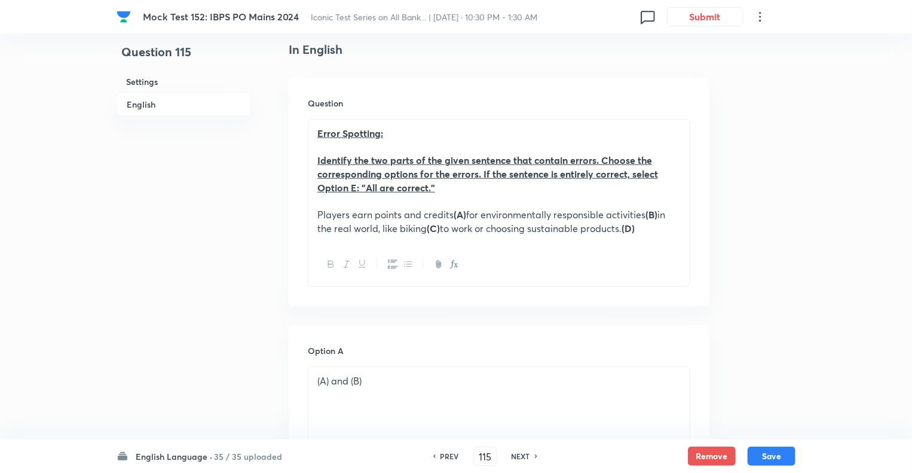
checkbox input "true"
click at [514, 460] on h6 "NEXT" at bounding box center [521, 456] width 19 height 11
type input "116"
checkbox input "false"
checkbox input "true"
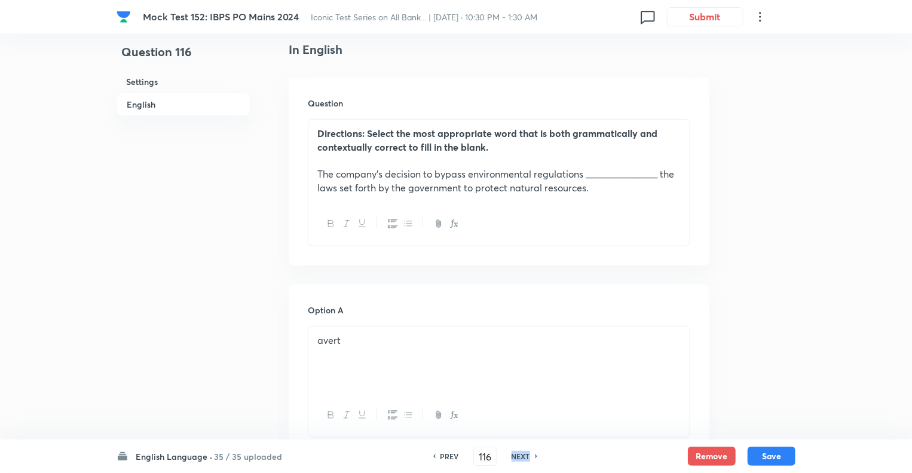
click at [514, 460] on h6 "NEXT" at bounding box center [521, 456] width 19 height 11
type input "117"
checkbox input "false"
checkbox input "true"
click at [514, 460] on h6 "NEXT" at bounding box center [521, 456] width 19 height 11
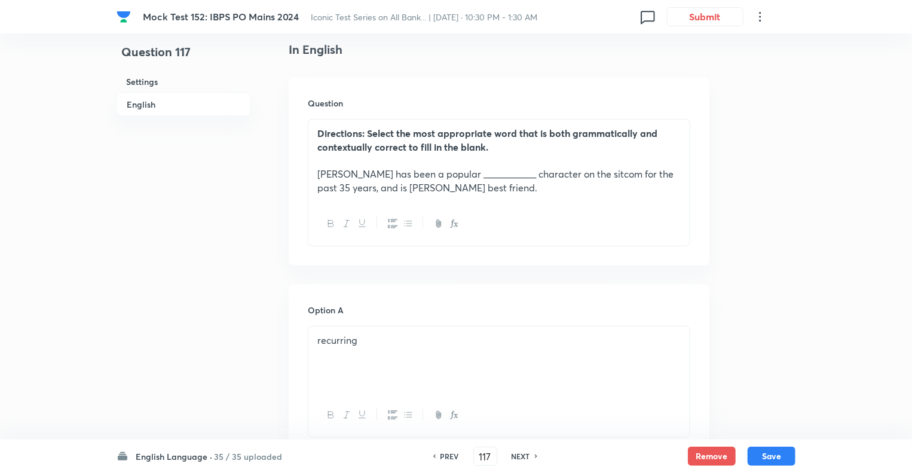
type input "118"
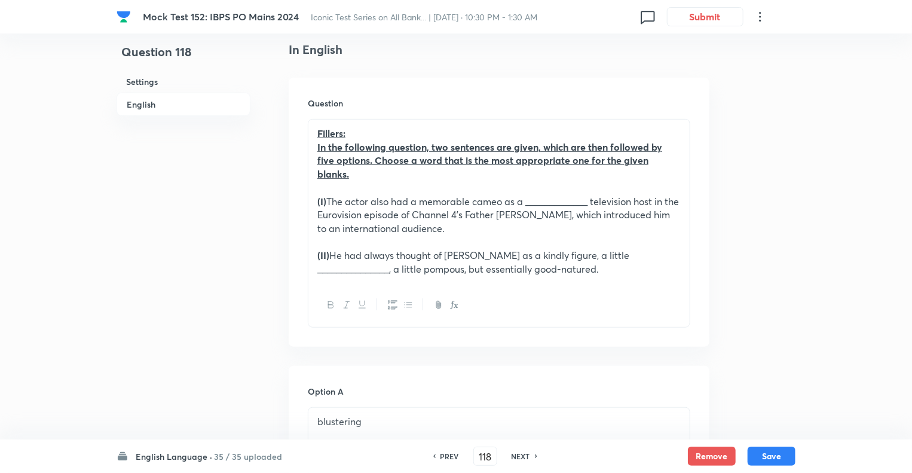
checkbox input "true"
click at [514, 460] on h6 "NEXT" at bounding box center [521, 456] width 19 height 11
type input "119"
checkbox input "false"
checkbox input "true"
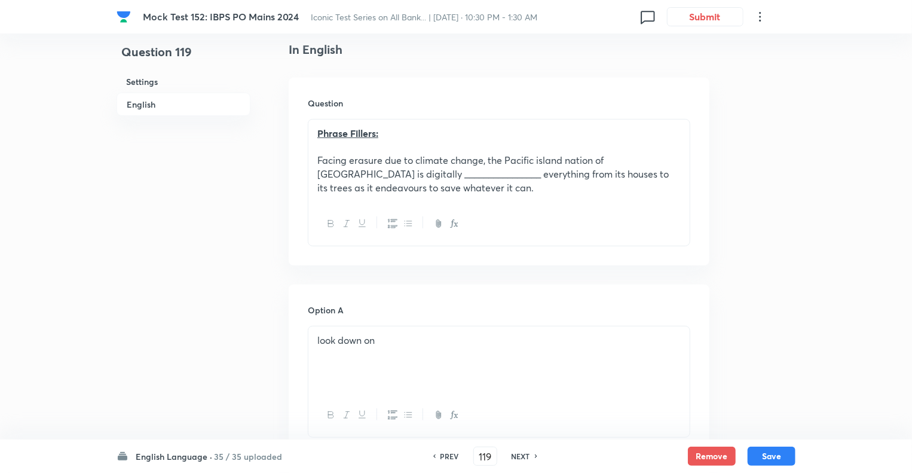
click at [514, 460] on h6 "NEXT" at bounding box center [521, 456] width 19 height 11
type input "120"
checkbox input "false"
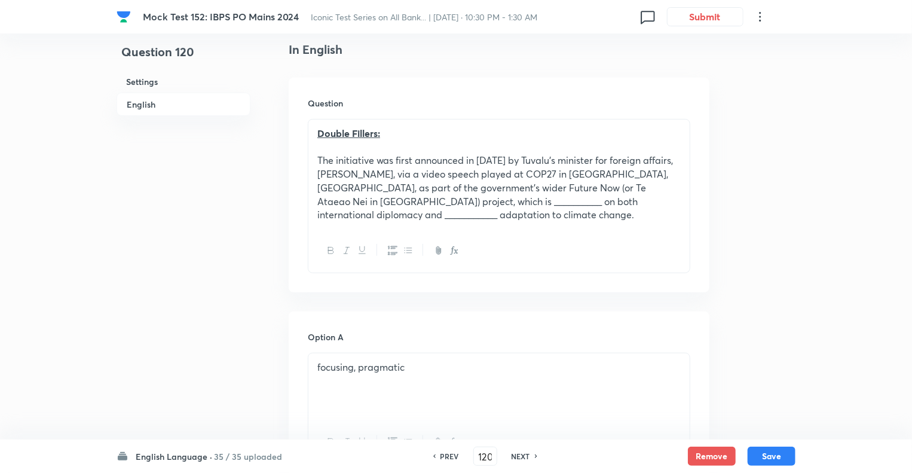
checkbox input "true"
click at [514, 460] on h6 "NEXT" at bounding box center [521, 456] width 19 height 11
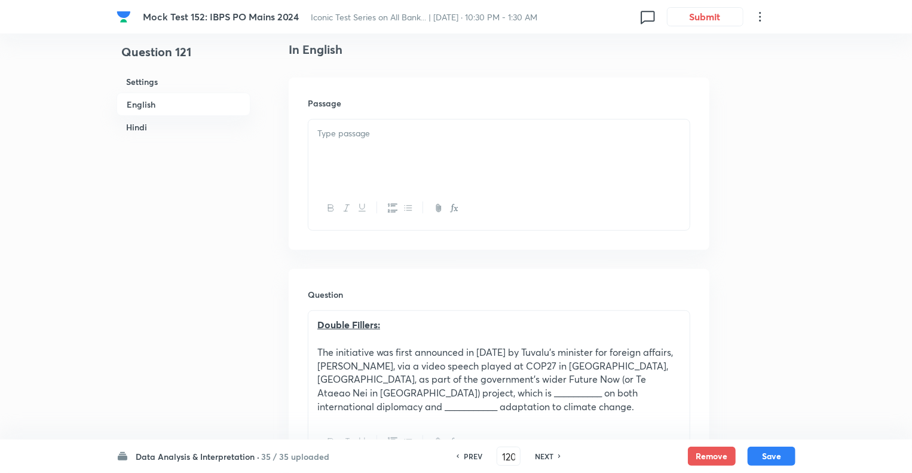
type input "121"
checkbox input "false"
click at [514, 460] on input "121" at bounding box center [508, 456] width 23 height 21
checkbox input "true"
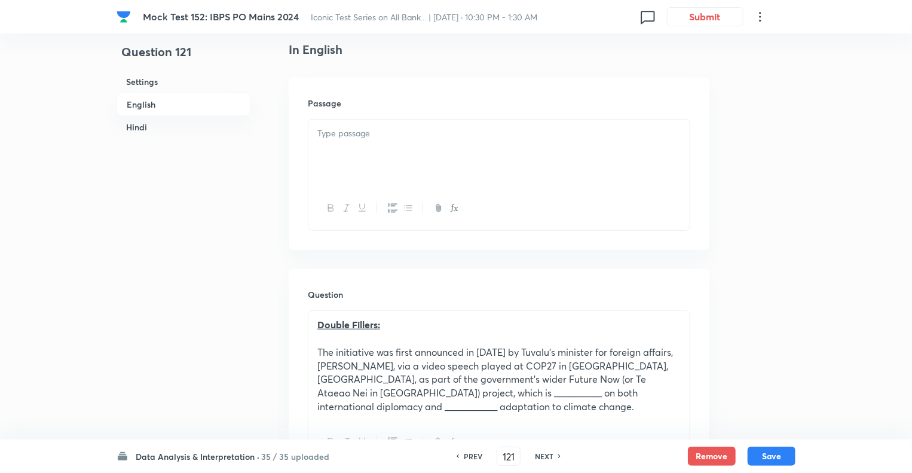
checkbox input "true"
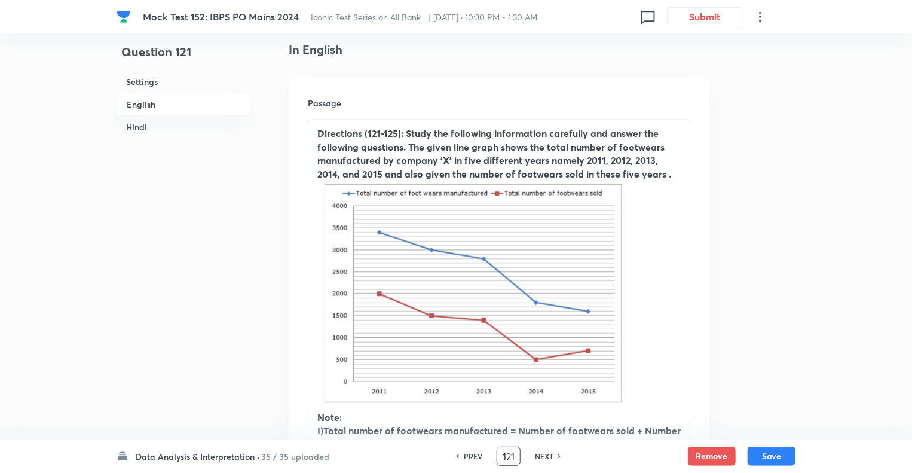
click at [514, 460] on input "121" at bounding box center [508, 456] width 23 height 21
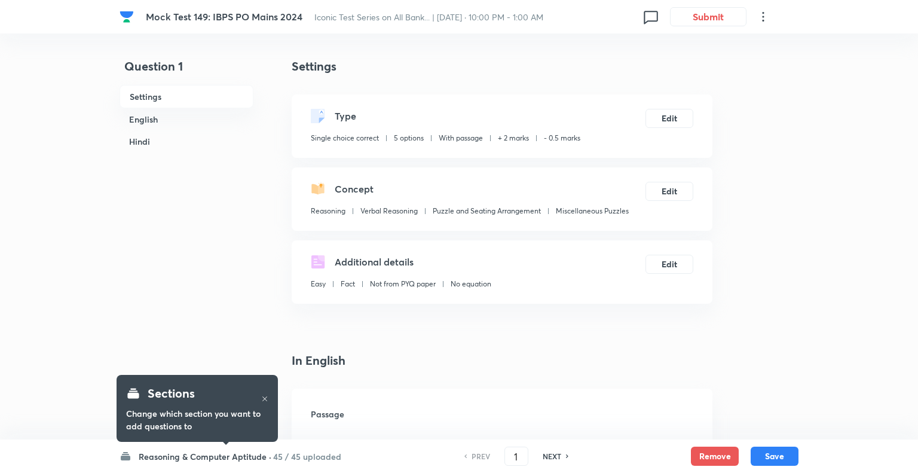
checkbox input "true"
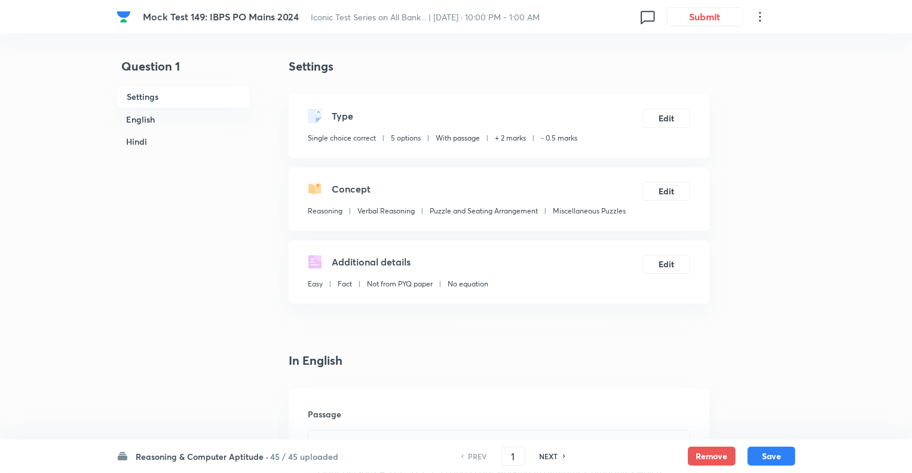
click at [151, 453] on h6 "Reasoning & Computer Aptitude ·" at bounding box center [202, 456] width 133 height 13
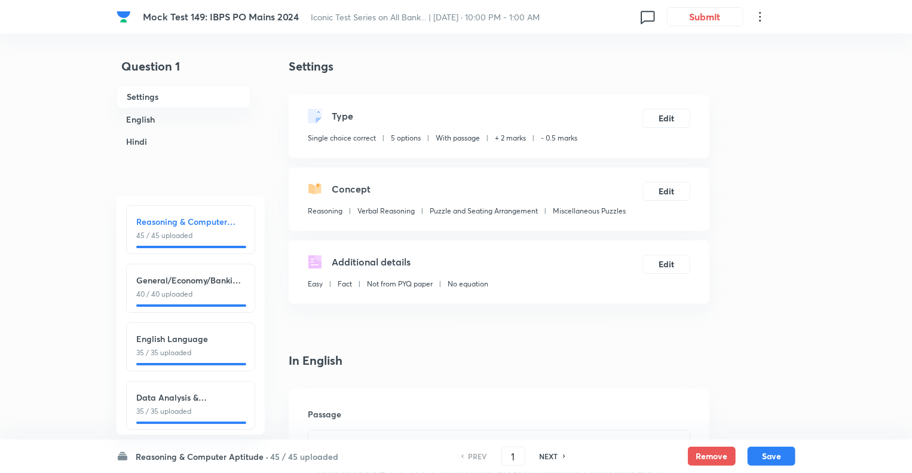
click at [143, 339] on h6 "English Language" at bounding box center [190, 338] width 109 height 13
type input "86"
checkbox input "false"
checkbox input "true"
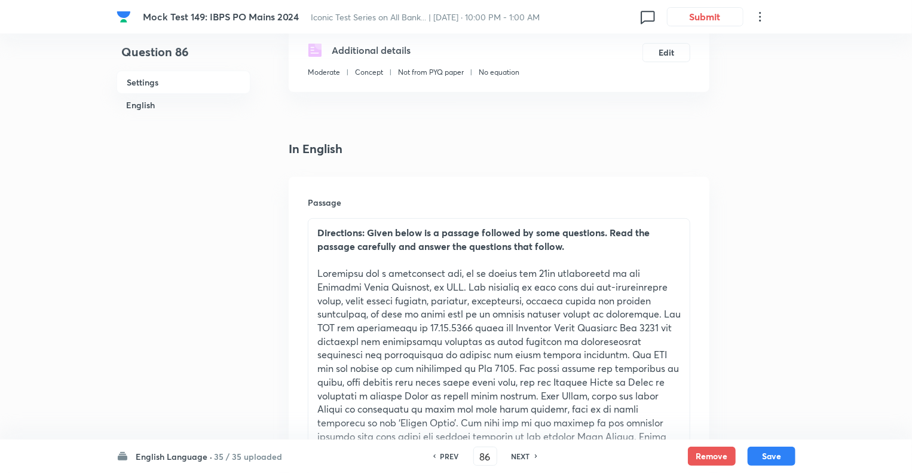
scroll to position [215, 0]
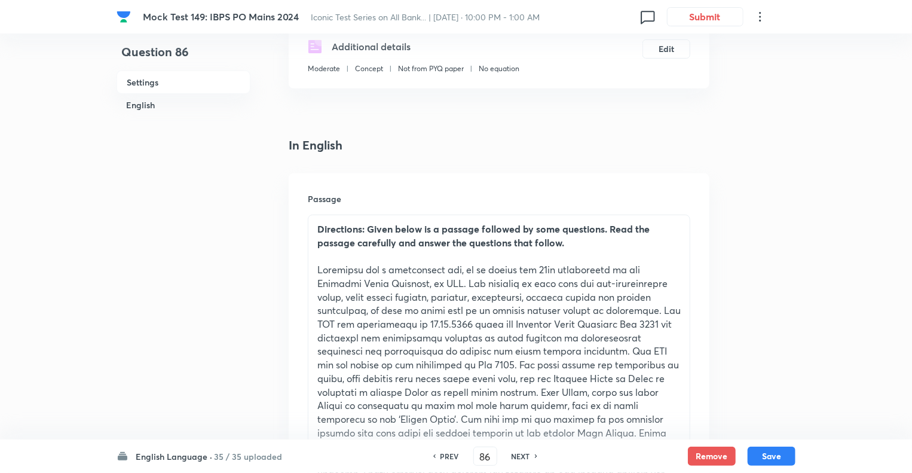
click at [514, 459] on h6 "NEXT" at bounding box center [521, 456] width 19 height 11
type input "87"
checkbox input "false"
checkbox input "true"
click at [514, 459] on h6 "NEXT" at bounding box center [521, 456] width 19 height 11
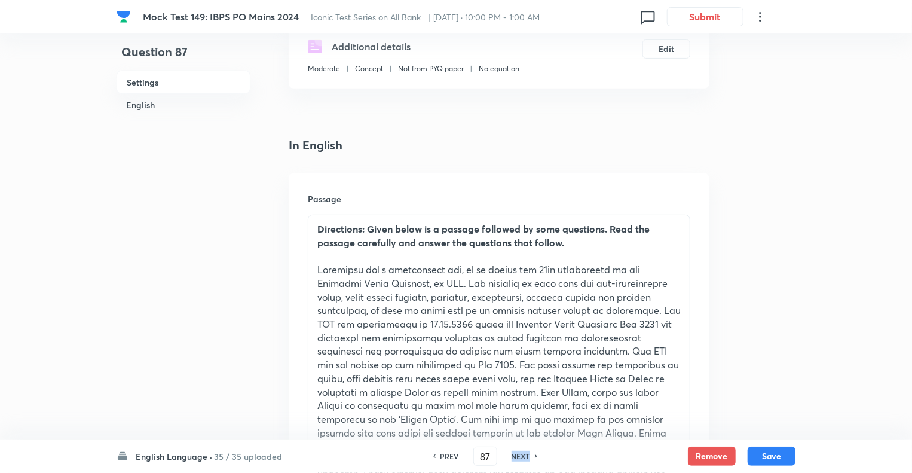
type input "88"
checkbox input "false"
checkbox input "true"
click at [514, 459] on h6 "NEXT" at bounding box center [521, 456] width 19 height 11
type input "89"
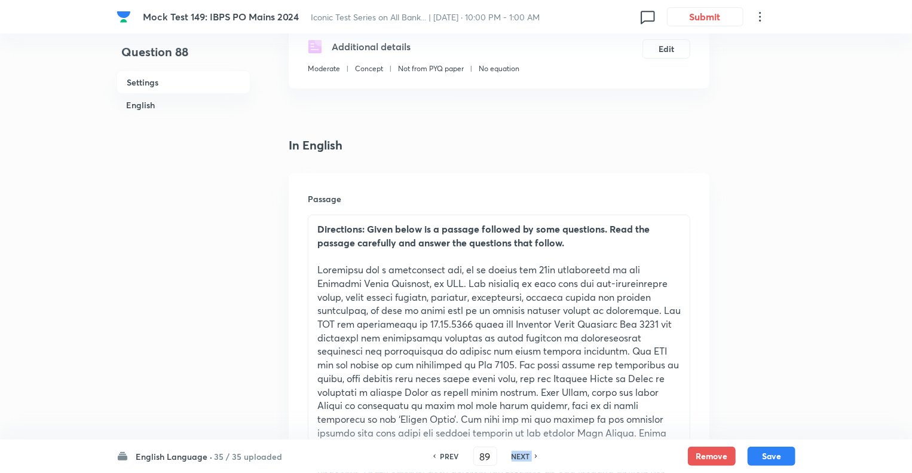
checkbox input "false"
checkbox input "true"
click at [514, 459] on h6 "NEXT" at bounding box center [521, 456] width 19 height 11
type input "90"
checkbox input "false"
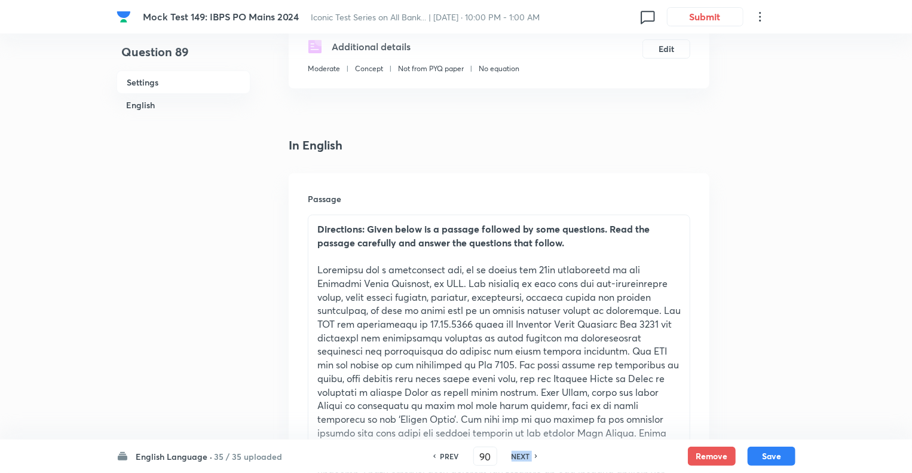
checkbox input "true"
click at [514, 459] on h6 "NEXT" at bounding box center [521, 456] width 19 height 11
type input "91"
checkbox input "false"
checkbox input "true"
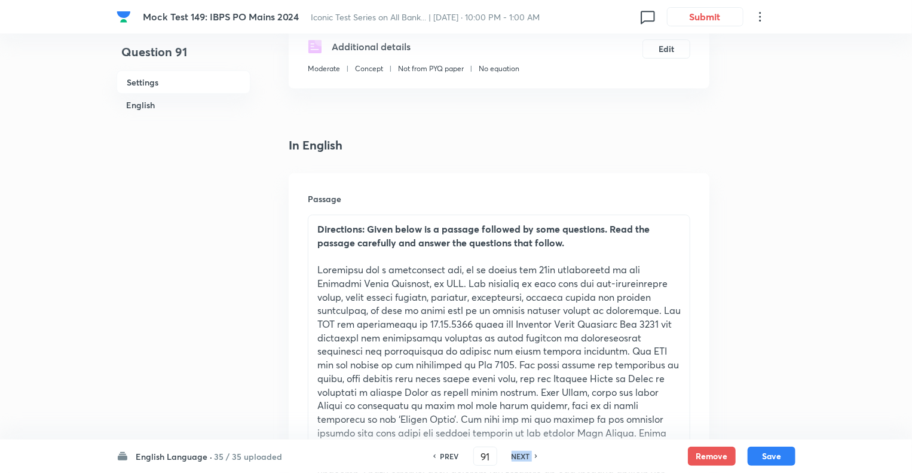
click at [514, 459] on h6 "NEXT" at bounding box center [521, 456] width 19 height 11
type input "92"
checkbox input "false"
checkbox input "true"
click at [514, 459] on h6 "NEXT" at bounding box center [521, 456] width 19 height 11
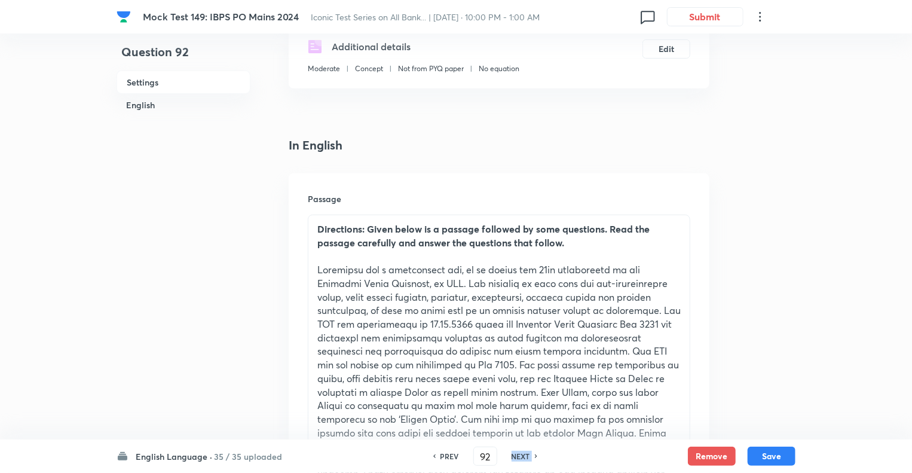
type input "93"
checkbox input "true"
click at [514, 459] on h6 "NEXT" at bounding box center [521, 456] width 19 height 11
type input "94"
checkbox input "true"
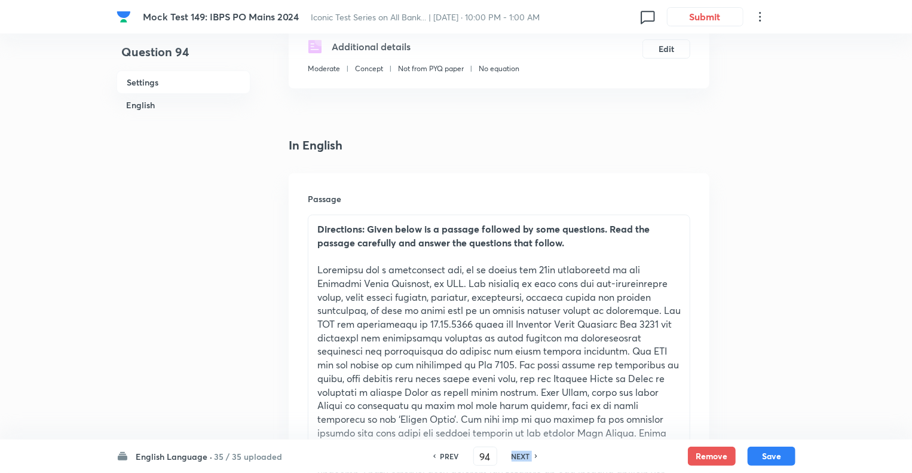
click at [514, 459] on h6 "NEXT" at bounding box center [521, 456] width 19 height 11
type input "95"
checkbox input "true"
click at [514, 459] on h6 "NEXT" at bounding box center [521, 456] width 19 height 11
type input "96"
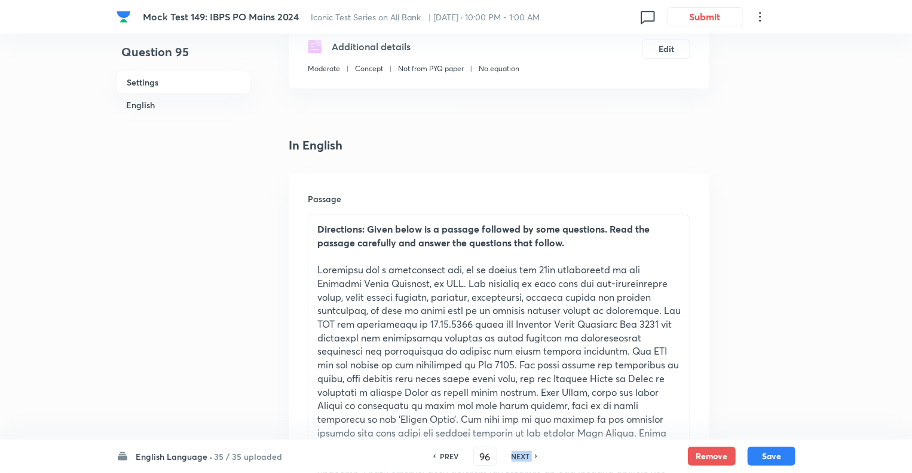
checkbox input "false"
checkbox input "true"
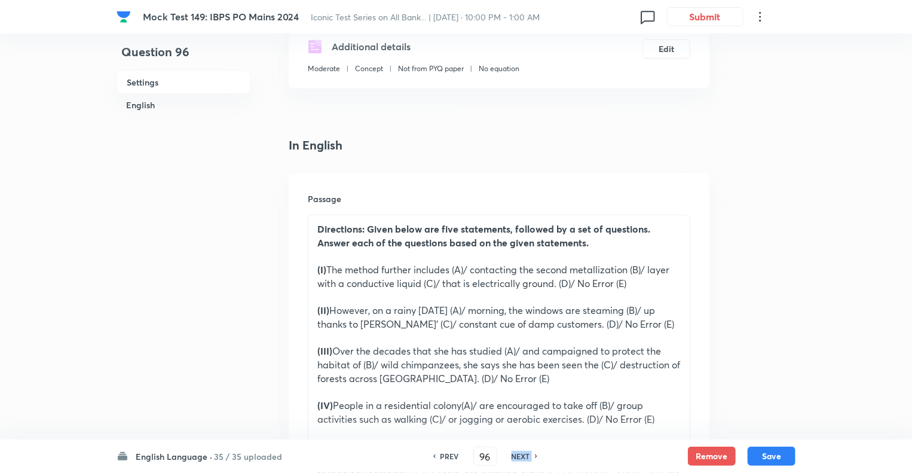
click at [514, 459] on h6 "NEXT" at bounding box center [521, 456] width 19 height 11
type input "97"
checkbox input "true"
click at [514, 459] on h6 "NEXT" at bounding box center [521, 456] width 19 height 11
type input "98"
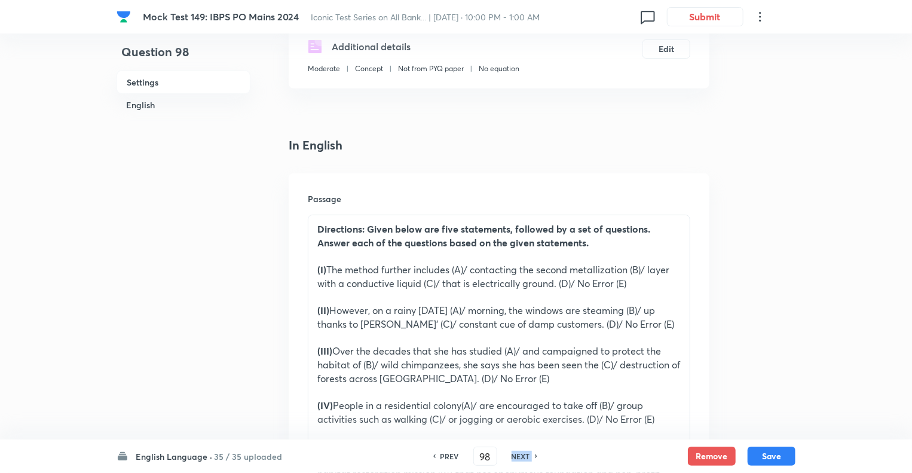
checkbox input "false"
checkbox input "true"
click at [514, 459] on h6 "NEXT" at bounding box center [521, 456] width 19 height 11
type input "99"
checkbox input "false"
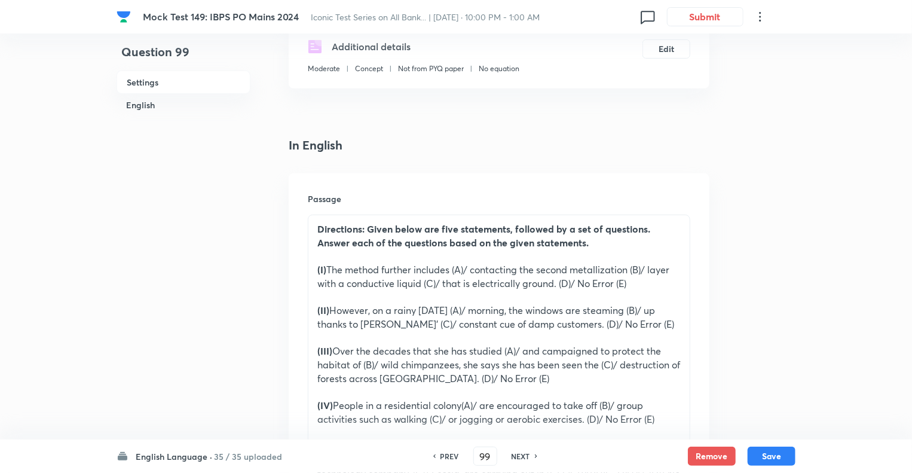
checkbox input "true"
click at [514, 459] on h6 "NEXT" at bounding box center [521, 456] width 19 height 11
type input "100"
checkbox input "false"
checkbox input "true"
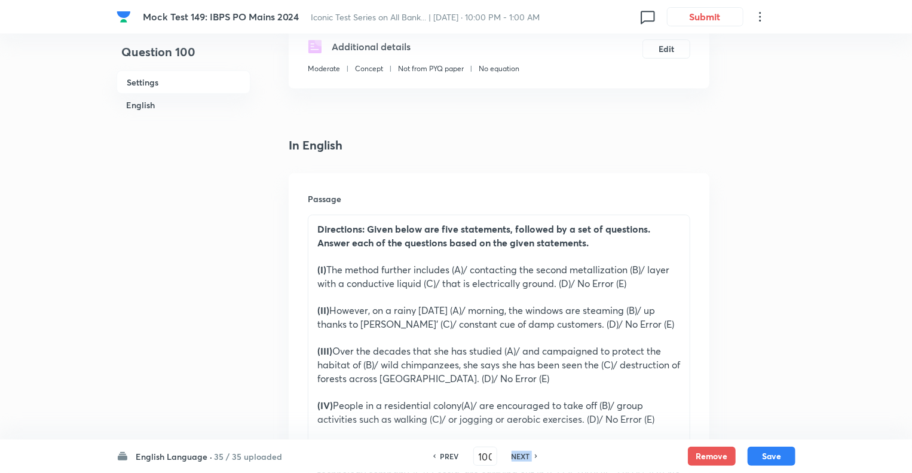
click at [514, 459] on h6 "NEXT" at bounding box center [521, 456] width 19 height 11
type input "101"
checkbox input "false"
checkbox input "true"
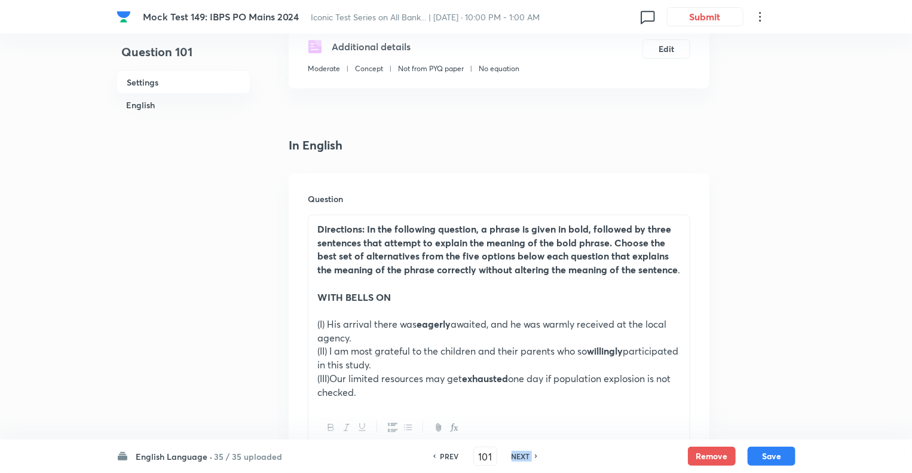
click at [514, 459] on h6 "NEXT" at bounding box center [521, 456] width 19 height 11
type input "102"
checkbox input "false"
checkbox input "true"
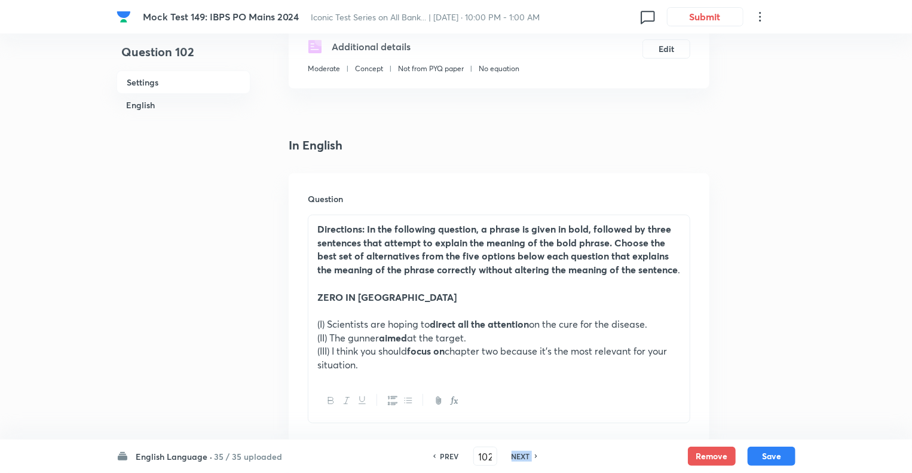
click at [514, 459] on h6 "NEXT" at bounding box center [521, 456] width 19 height 11
type input "103"
checkbox input "false"
checkbox input "true"
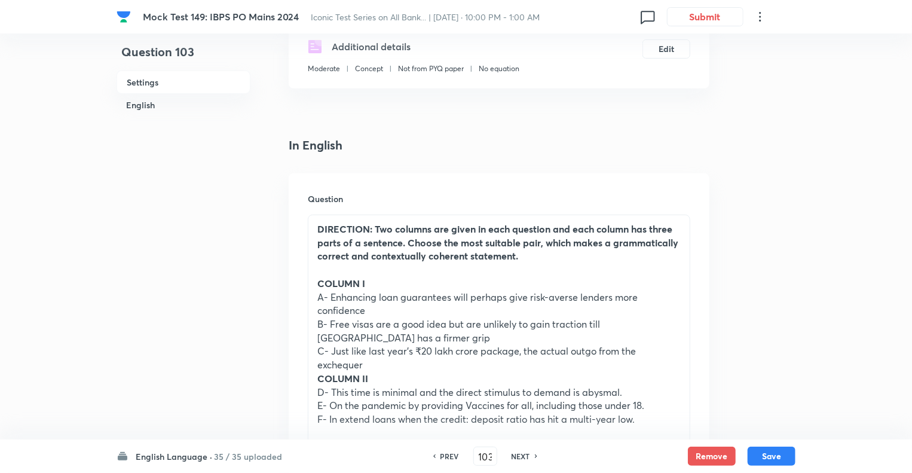
click at [514, 459] on h6 "NEXT" at bounding box center [521, 456] width 19 height 11
type input "104"
checkbox input "false"
checkbox input "true"
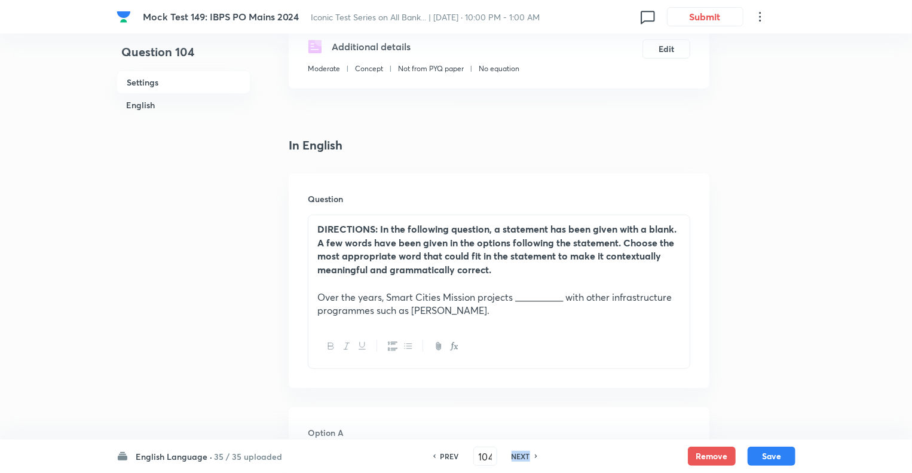
click at [514, 459] on h6 "NEXT" at bounding box center [521, 456] width 19 height 11
type input "105"
checkbox input "false"
checkbox input "true"
click at [514, 459] on h6 "NEXT" at bounding box center [521, 456] width 19 height 11
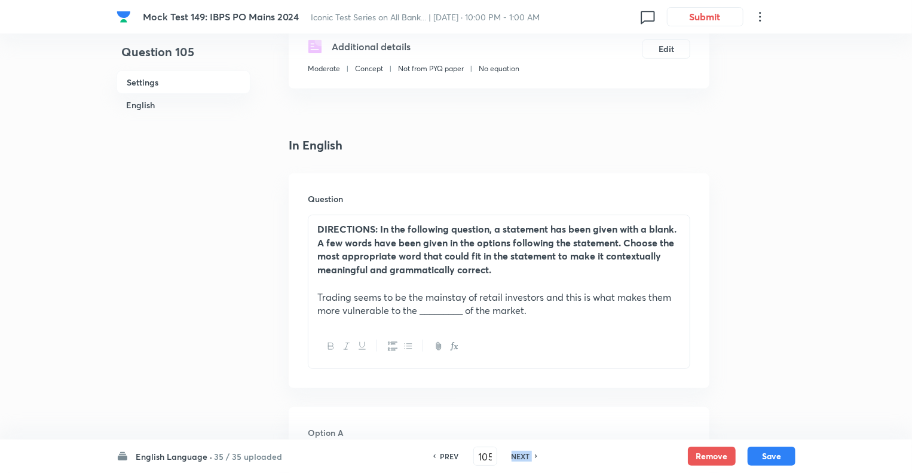
type input "106"
checkbox input "false"
checkbox input "true"
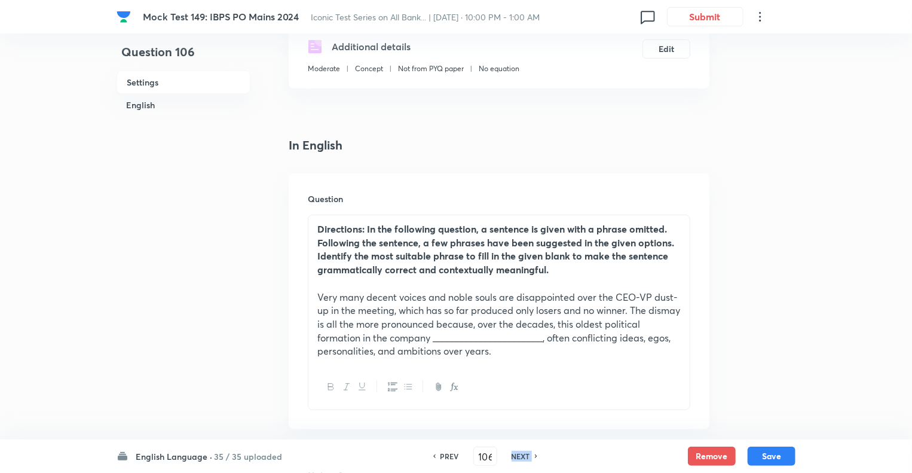
click at [514, 459] on h6 "NEXT" at bounding box center [521, 456] width 19 height 11
type input "107"
checkbox input "false"
checkbox input "true"
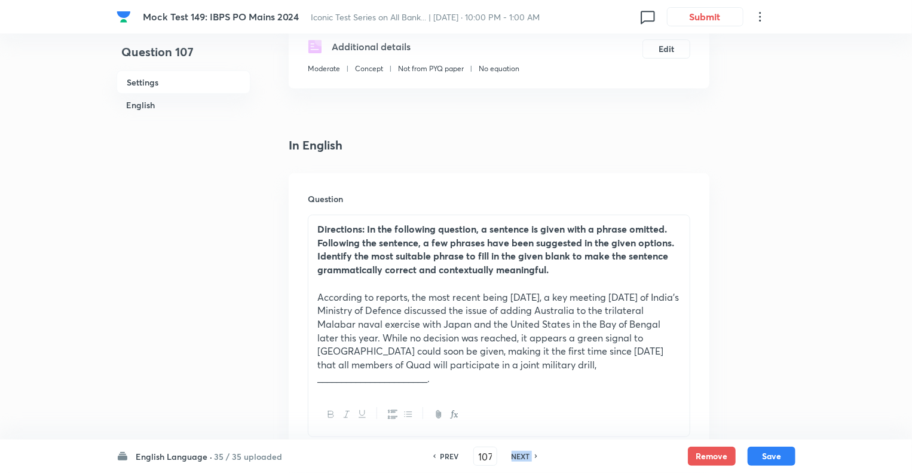
click at [514, 459] on h6 "NEXT" at bounding box center [521, 456] width 19 height 11
type input "108"
checkbox input "false"
checkbox input "true"
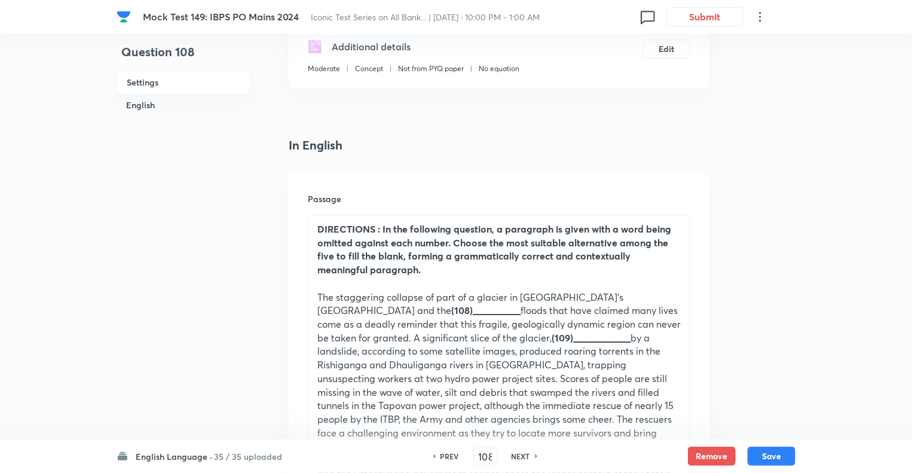
click at [444, 454] on h6 "PREV" at bounding box center [450, 456] width 19 height 11
type input "107"
checkbox input "false"
checkbox input "true"
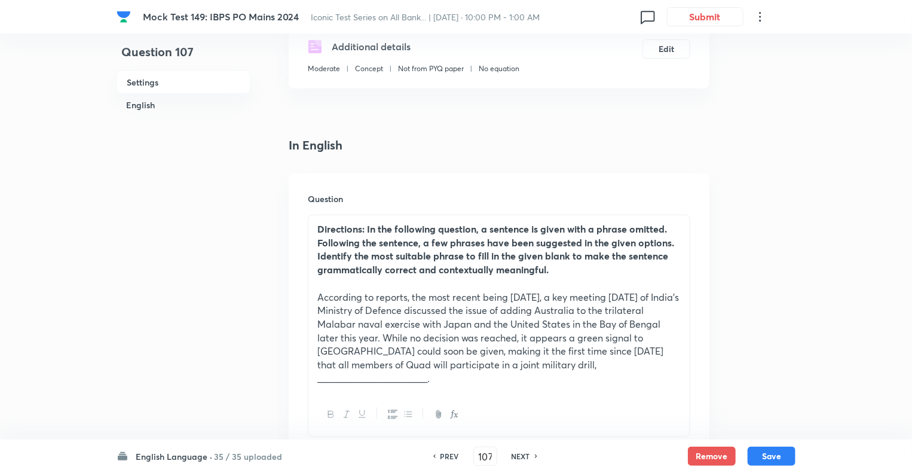
click at [444, 454] on h6 "PREV" at bounding box center [450, 456] width 19 height 11
type input "106"
checkbox input "false"
checkbox input "true"
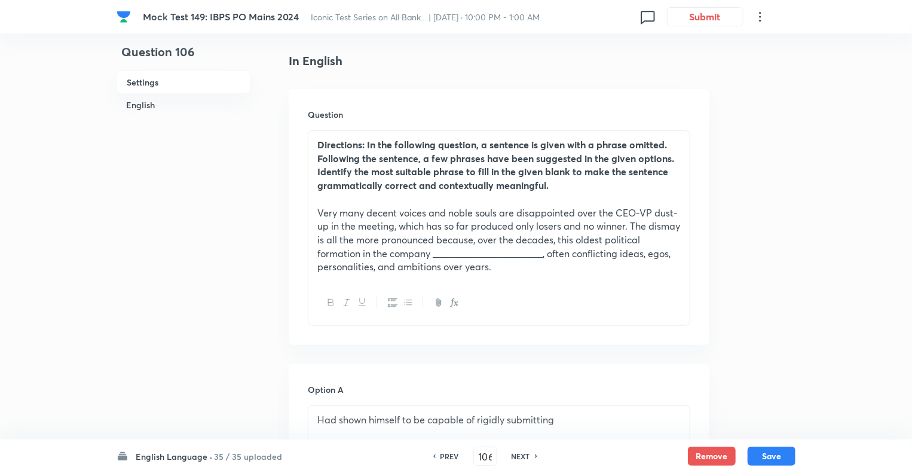
scroll to position [239, 0]
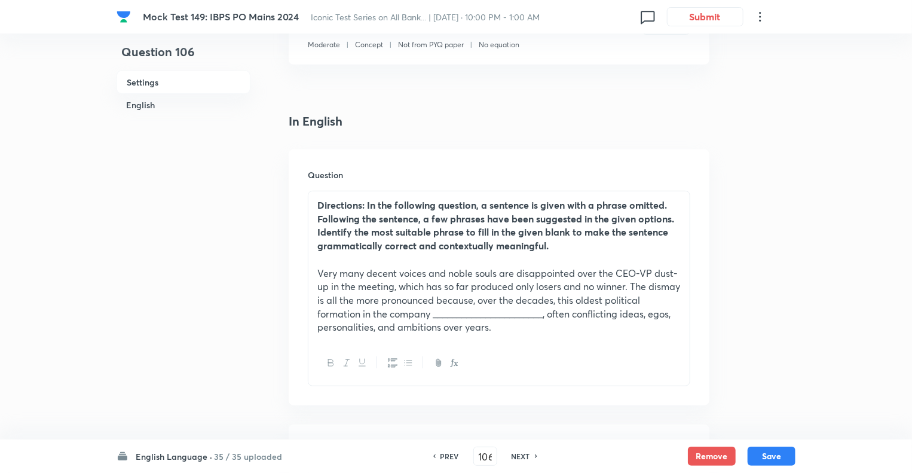
drag, startPoint x: 444, startPoint y: 454, endPoint x: 442, endPoint y: 463, distance: 8.5
click at [442, 463] on div "PREV 106 ​ NEXT" at bounding box center [485, 456] width 154 height 19
click at [442, 455] on h6 "PREV" at bounding box center [450, 456] width 19 height 11
type input "105"
checkbox input "false"
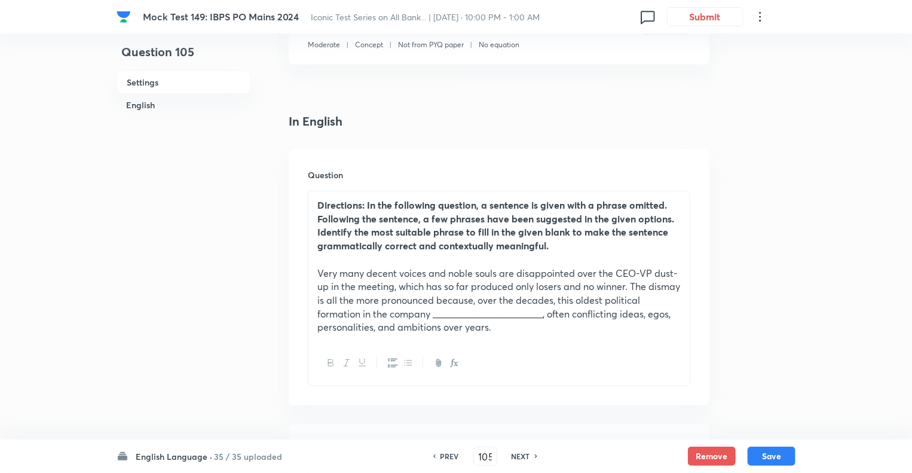
checkbox input "true"
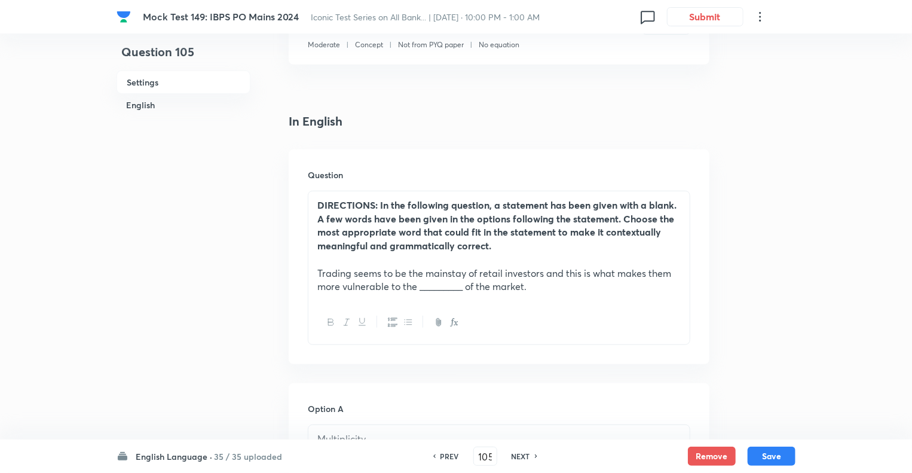
click at [512, 457] on h6 "NEXT" at bounding box center [521, 456] width 19 height 11
type input "106"
checkbox input "false"
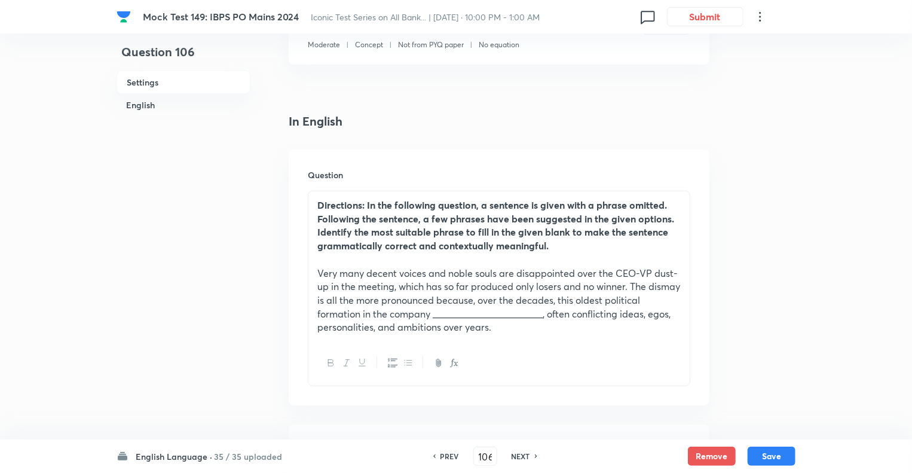
checkbox input "true"
click at [430, 224] on strong "Directions: In the following question, a sentence is given with a phrase omitte…" at bounding box center [495, 224] width 357 height 53
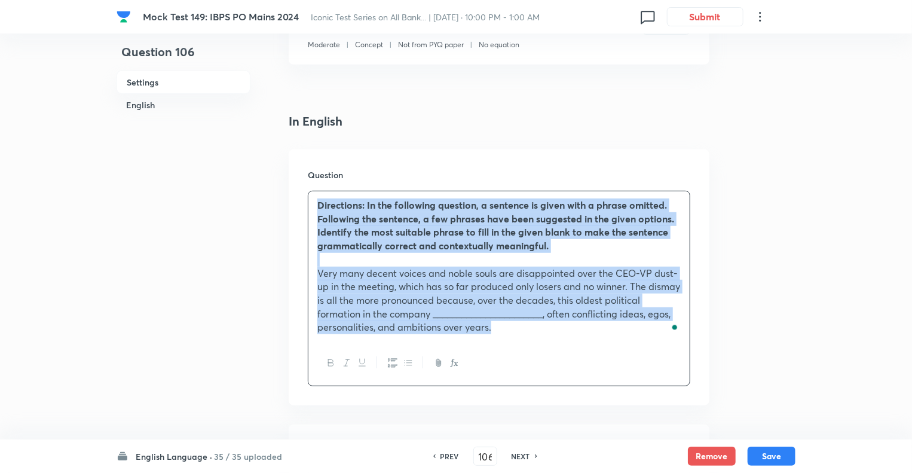
copy div "Directions: In the following question, a sentence is given with a phrase omitte…"
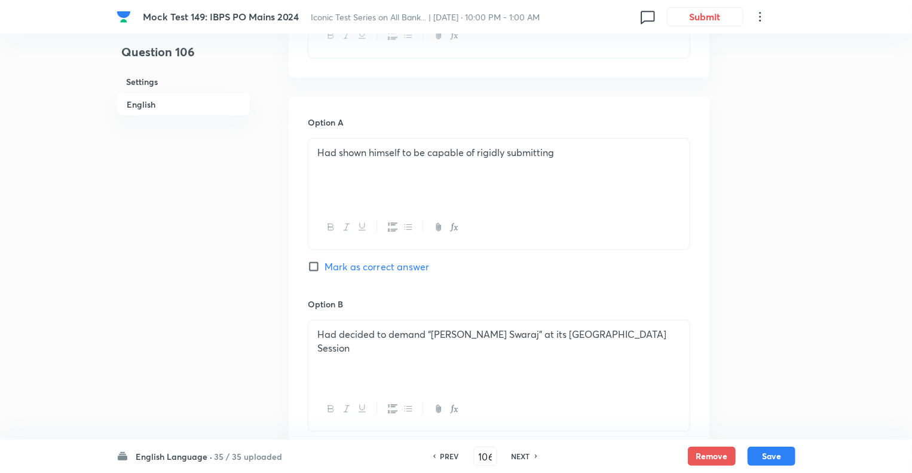
scroll to position [574, 0]
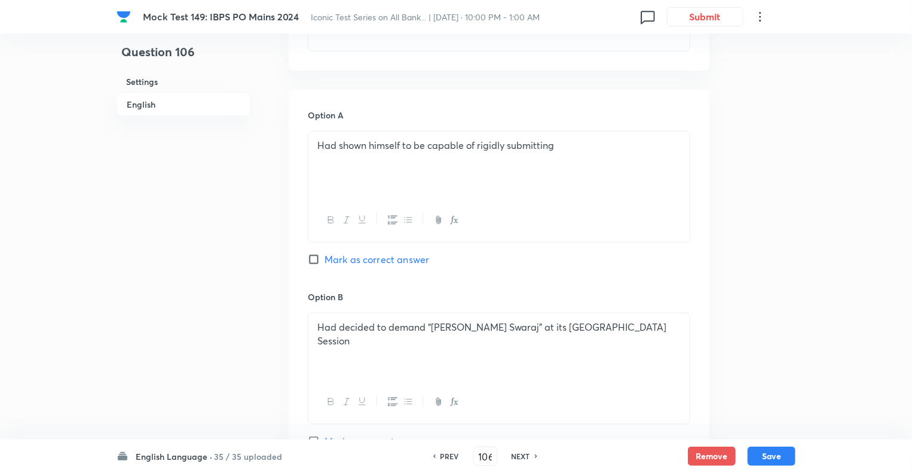
click at [373, 164] on div "Had shown himself to be capable of rigidly submitting" at bounding box center [498, 165] width 381 height 67
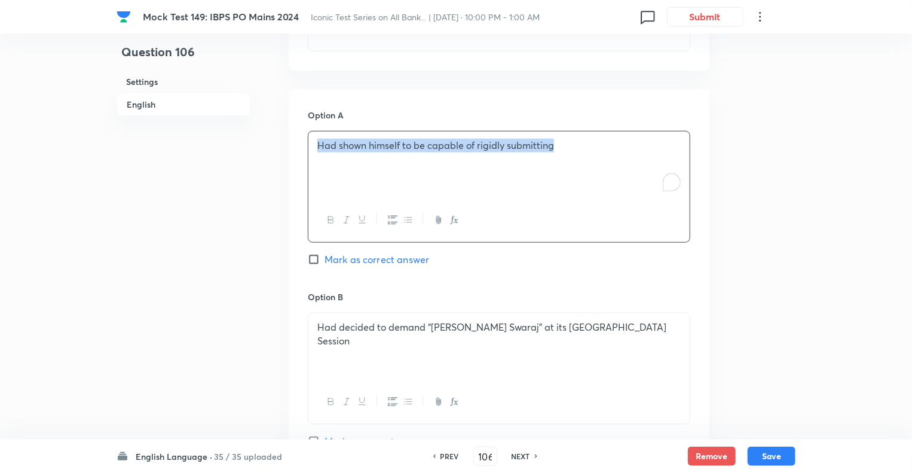
copy p "Had shown himself to be capable of rigidly submitting"
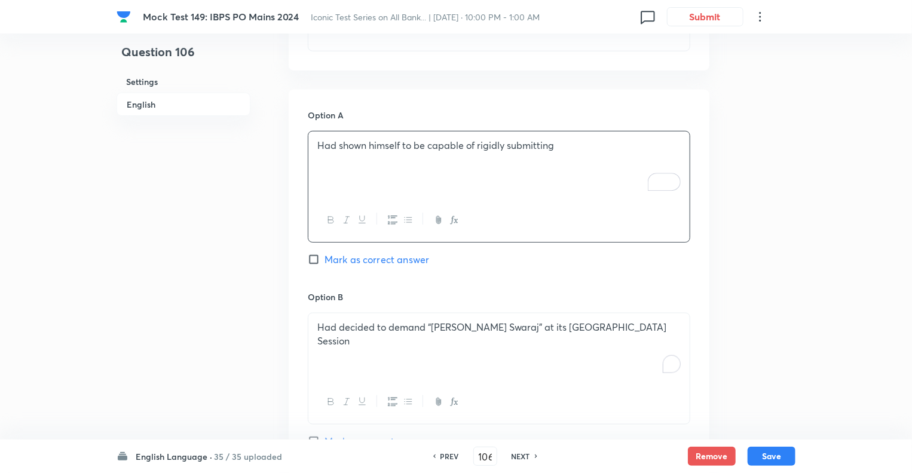
click at [343, 332] on p "Had decided to demand “Purna Swaraj” at its Lahore Session" at bounding box center [498, 333] width 363 height 27
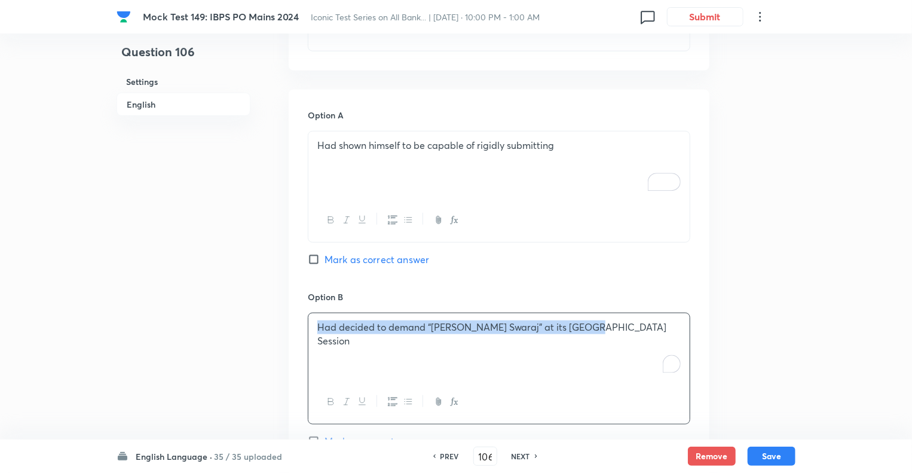
copy p "Had decided to demand “Purna Swaraj” at its Lahore Session"
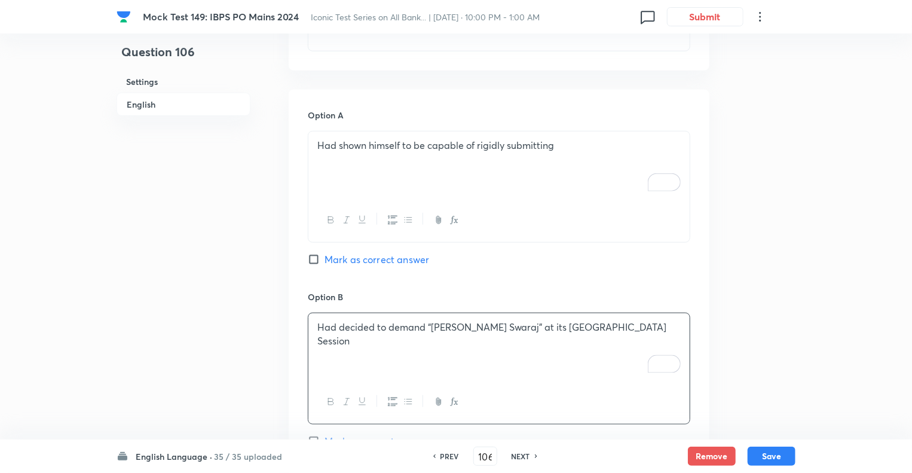
click at [270, 283] on div "Question 106 Settings English Settings Type Single choice correct 5 options + 1…" at bounding box center [456, 477] width 679 height 1988
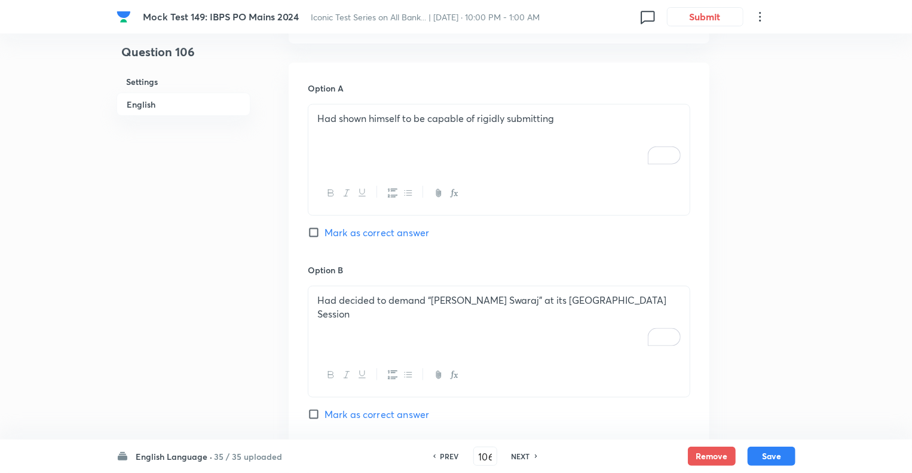
scroll to position [957, 0]
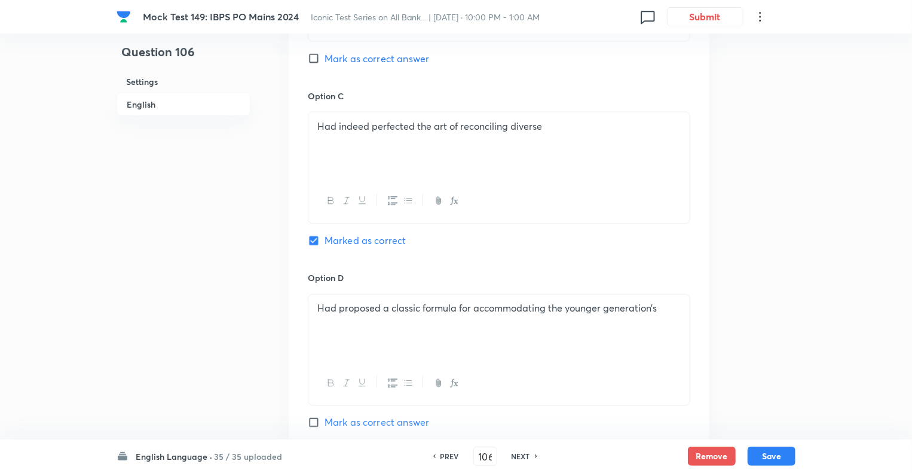
click at [351, 137] on div "Had indeed perfected the art of reconciling diverse" at bounding box center [498, 145] width 381 height 67
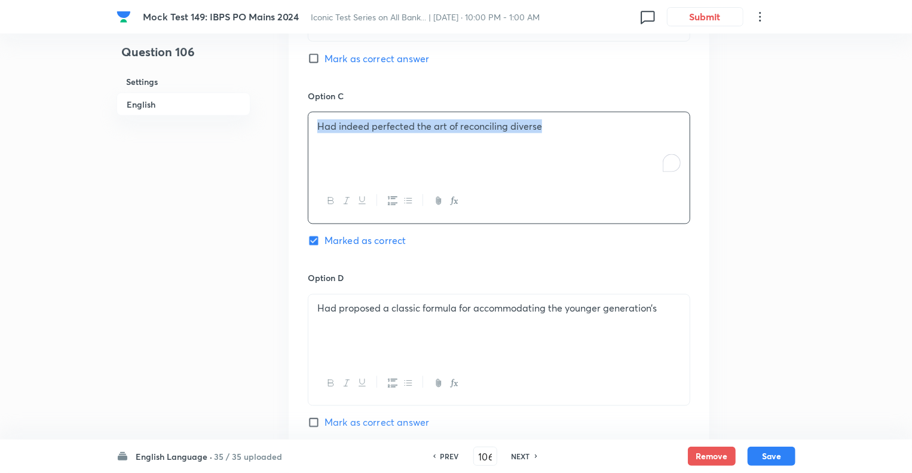
copy p "Had indeed perfected the art of reconciling diverse"
click at [343, 322] on div "Had proposed a classic formula for accommodating the younger generation’s" at bounding box center [498, 328] width 381 height 67
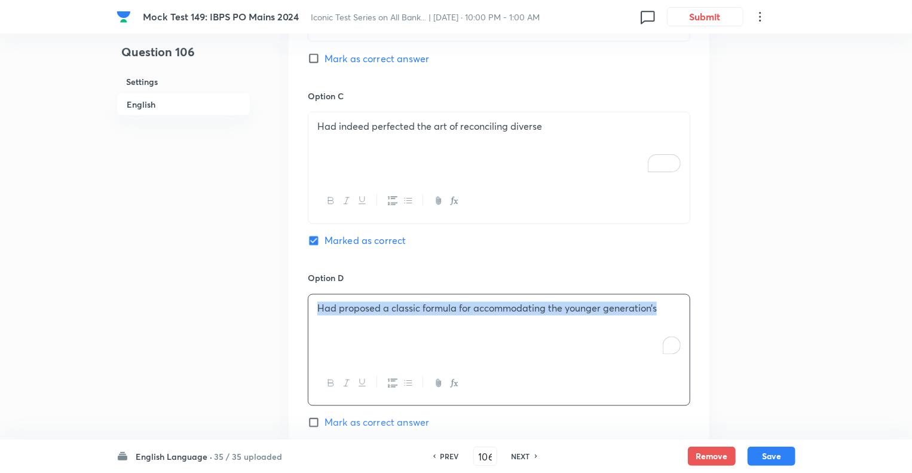
copy p "Had proposed a classic formula for accommodating the younger generation’s"
click at [230, 287] on div "Question 106 Settings English" at bounding box center [184, 95] width 134 height 1988
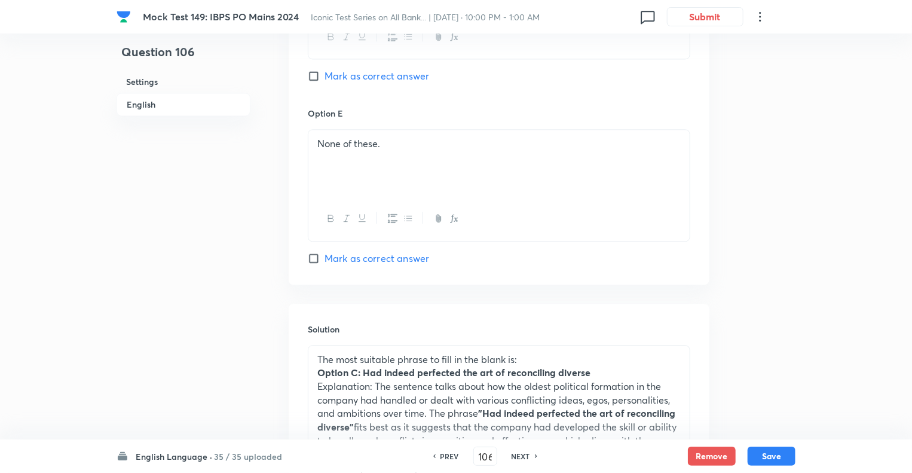
scroll to position [1339, 0]
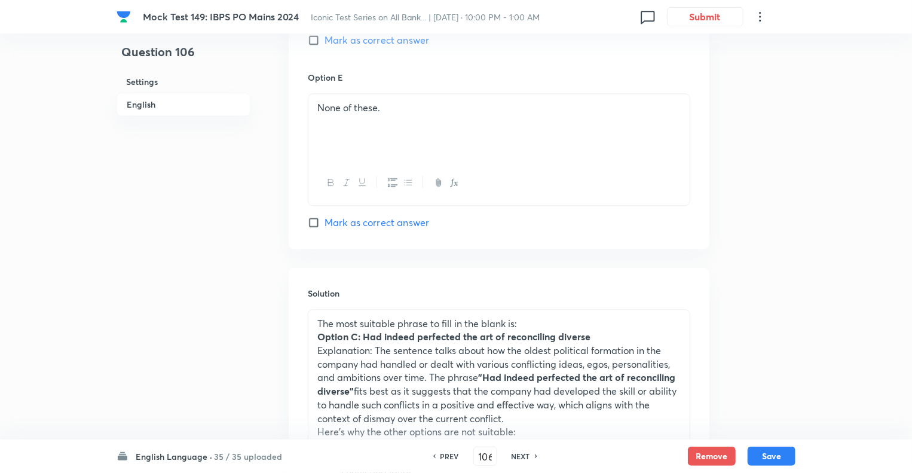
click at [392, 111] on p "None of these." at bounding box center [498, 108] width 363 height 14
copy p "None of these."
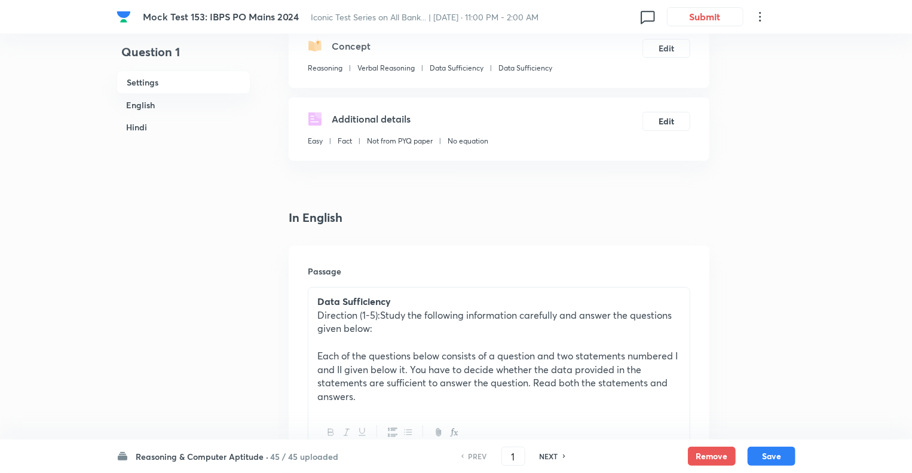
scroll to position [215, 0]
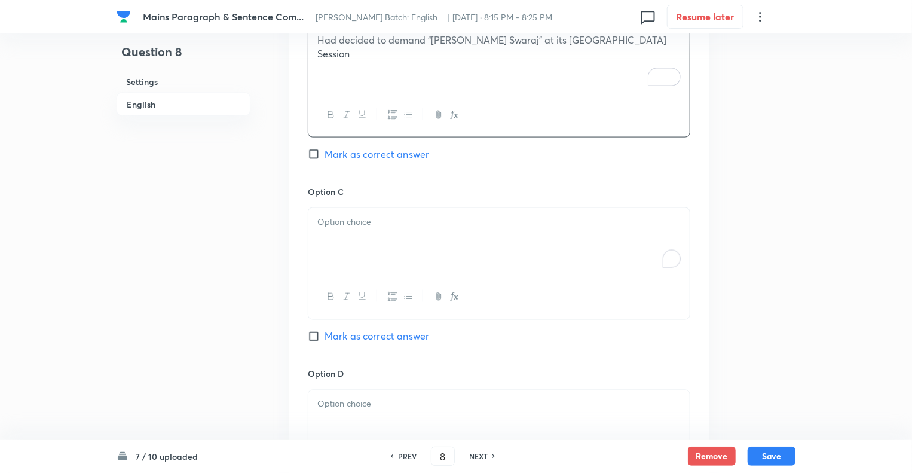
click at [346, 247] on div "To enrich screen reader interactions, please activate Accessibility in Grammarl…" at bounding box center [498, 241] width 381 height 67
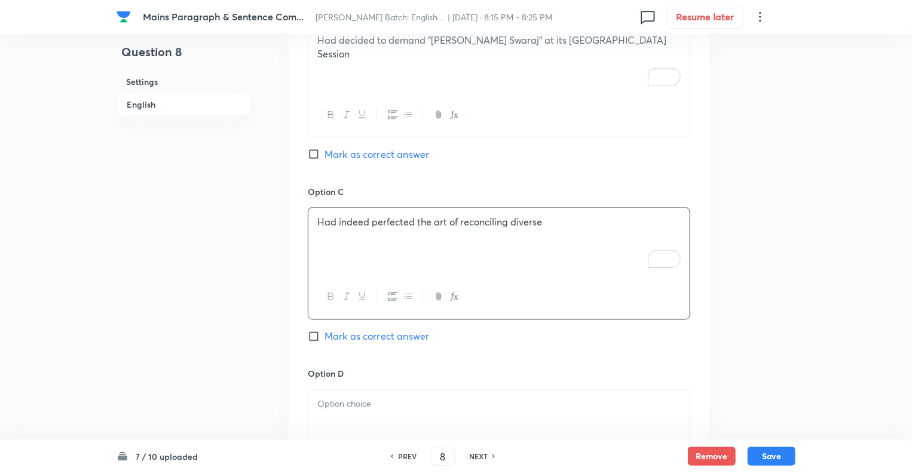
click at [308, 337] on input "Mark as correct answer" at bounding box center [316, 337] width 17 height 12
checkbox input "true"
click at [331, 407] on p "To enrich screen reader interactions, please activate Accessibility in Grammarl…" at bounding box center [498, 405] width 363 height 14
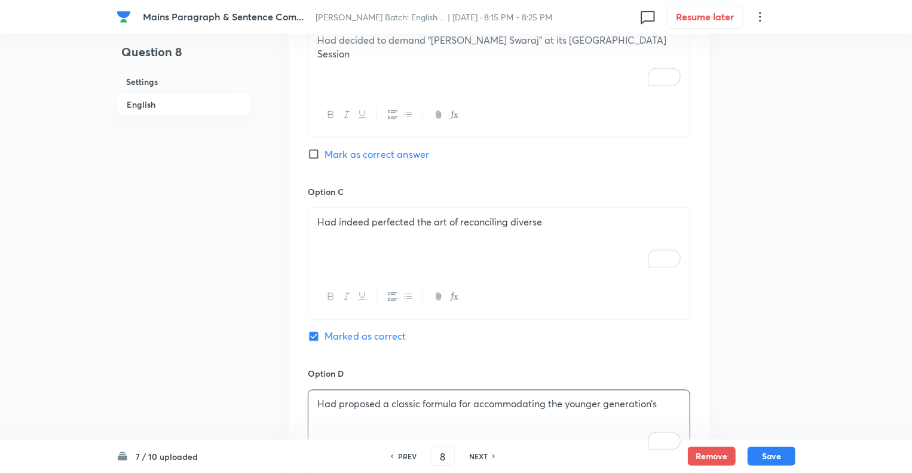
click at [218, 193] on div "Question 8 Settings English" at bounding box center [184, 81] width 134 height 1770
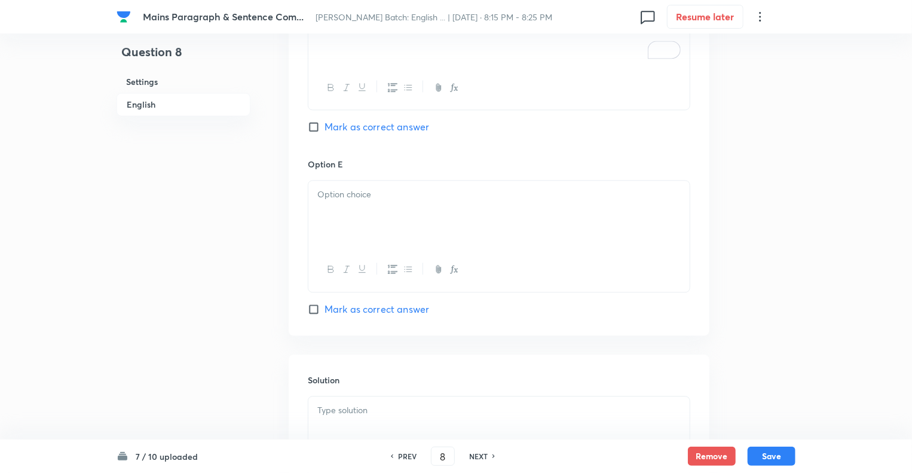
scroll to position [1291, 0]
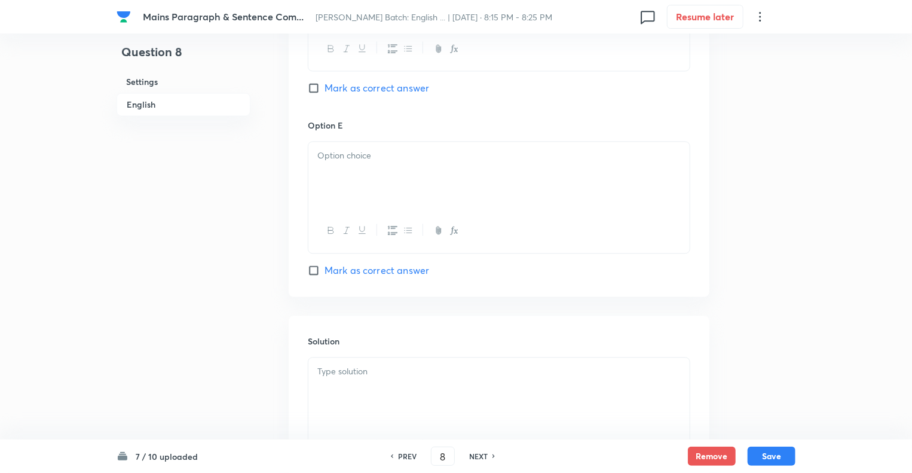
click at [337, 164] on div at bounding box center [498, 175] width 381 height 67
click at [352, 383] on div at bounding box center [498, 391] width 381 height 67
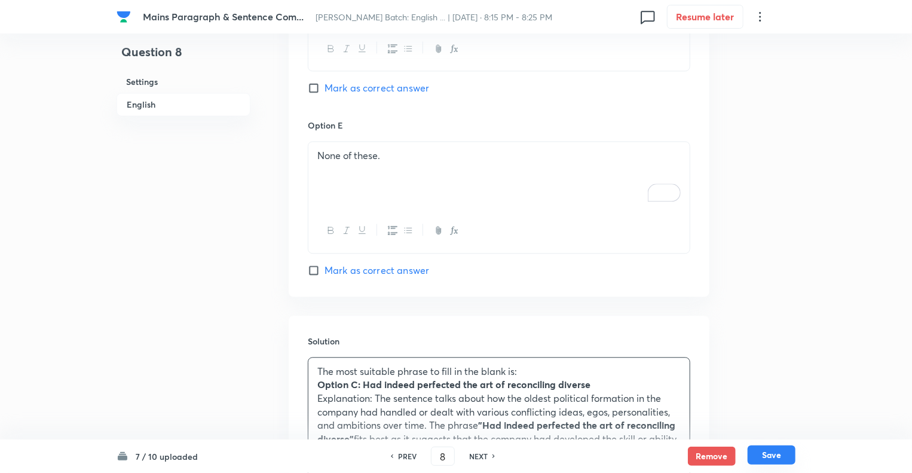
click at [765, 447] on button "Save" at bounding box center [772, 454] width 48 height 19
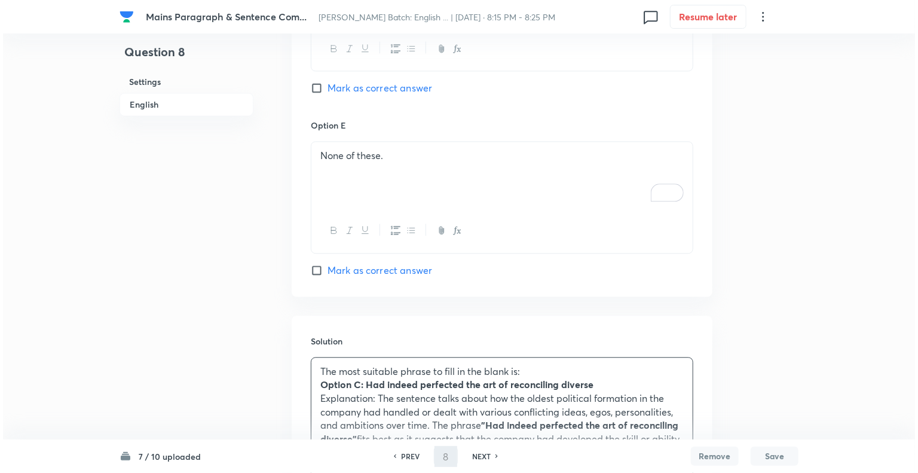
scroll to position [0, 0]
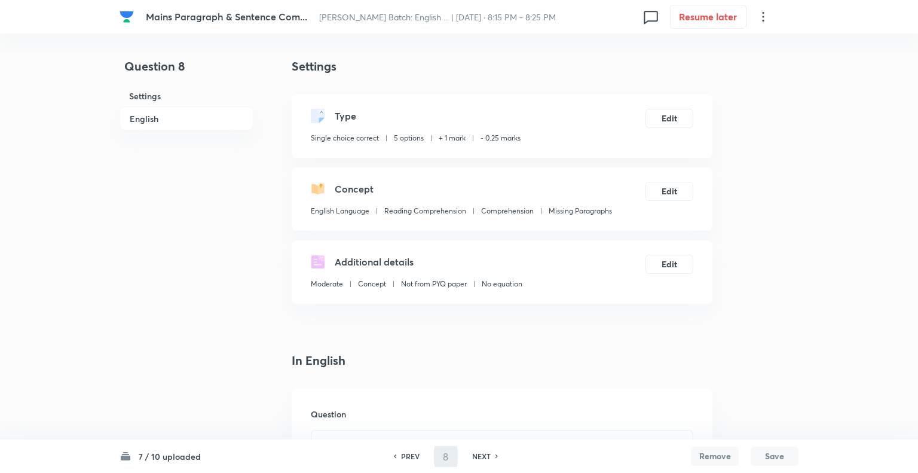
type input "9"
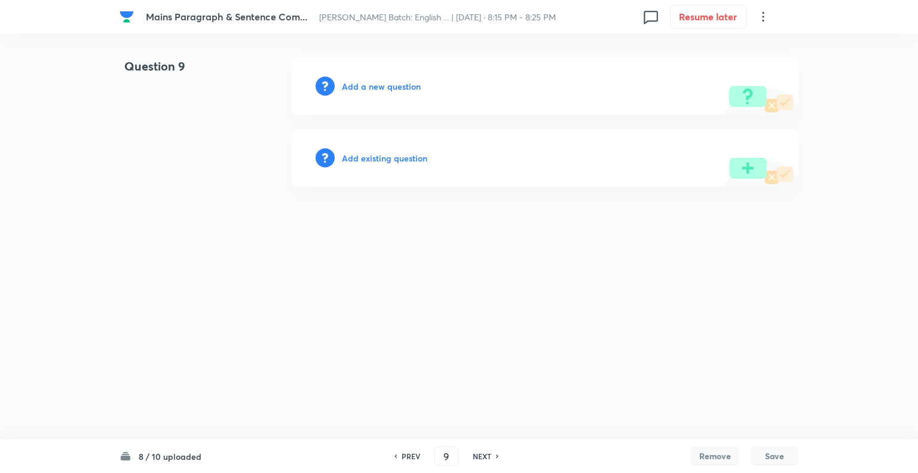
click at [352, 83] on h6 "Add a new question" at bounding box center [381, 86] width 79 height 13
click at [352, 83] on h6 "Choose a question type" at bounding box center [388, 86] width 92 height 13
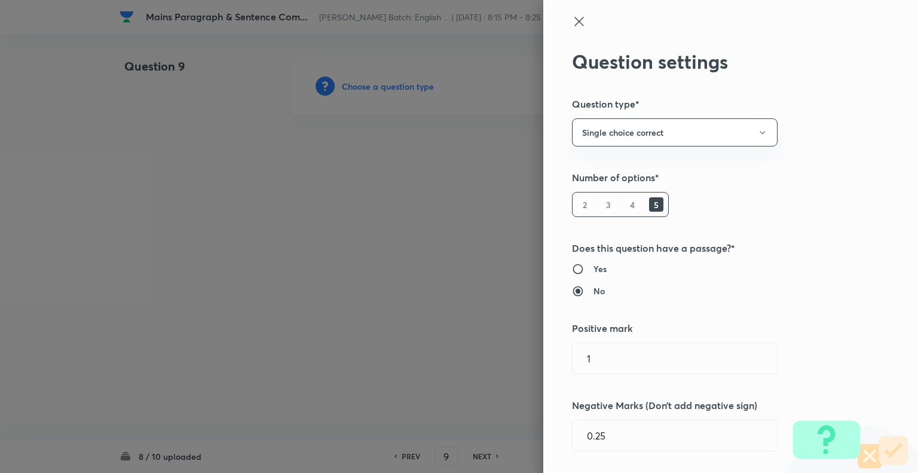
click at [352, 83] on div at bounding box center [459, 236] width 918 height 473
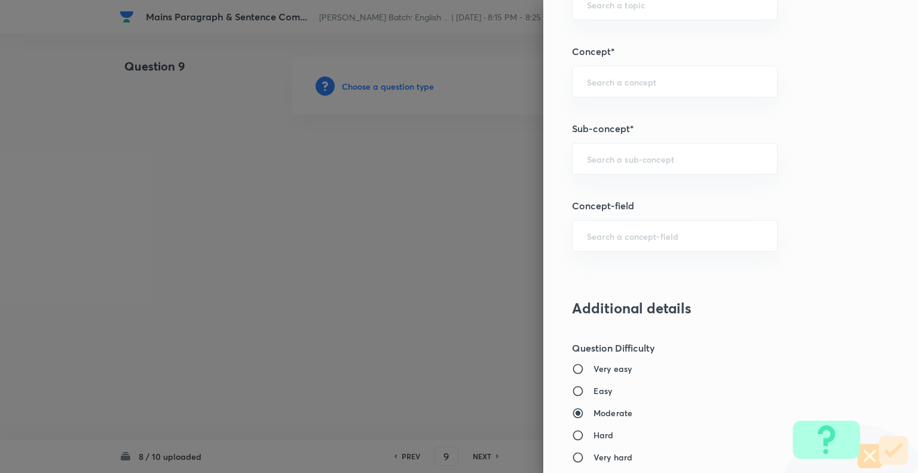
scroll to position [659, 0]
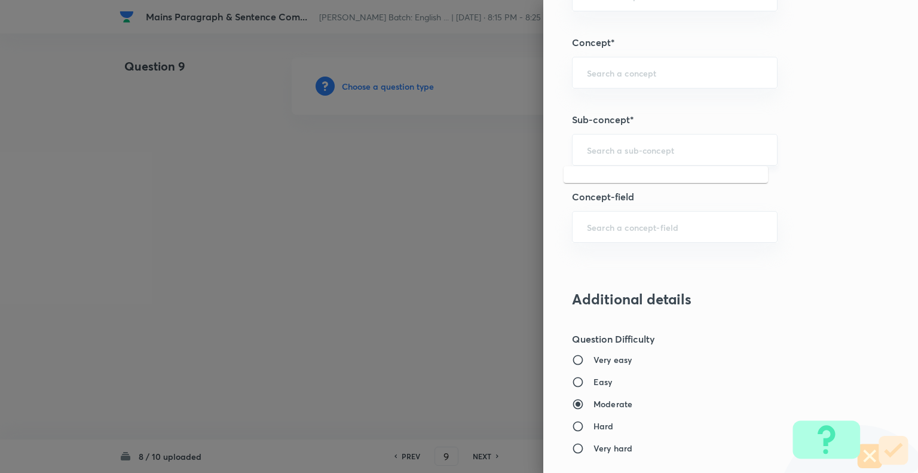
click at [656, 144] on input "text" at bounding box center [675, 149] width 176 height 11
type input "Missing Paragraphs"
type input "English Language"
type input "Reading Comprehension"
type input "Comprehension"
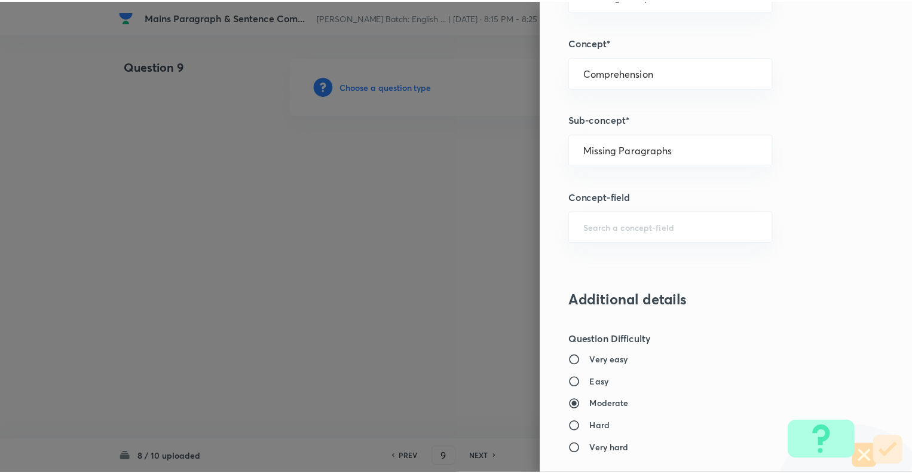
scroll to position [1154, 0]
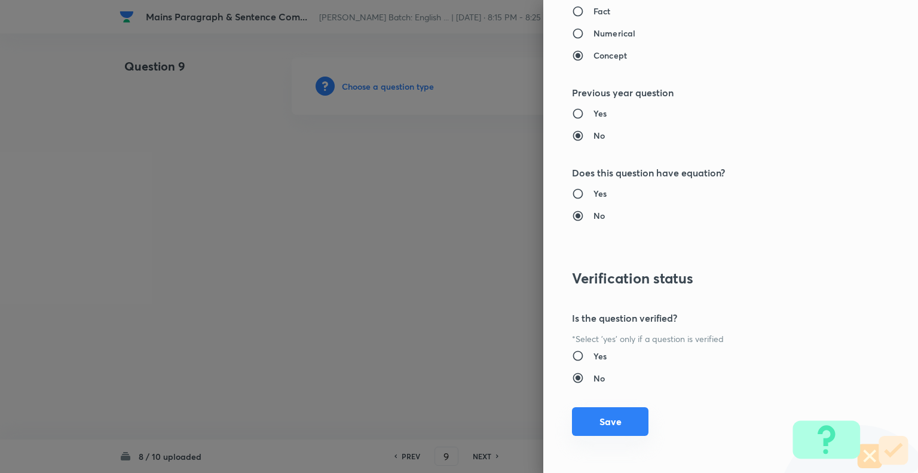
click at [603, 411] on button "Save" at bounding box center [610, 421] width 77 height 29
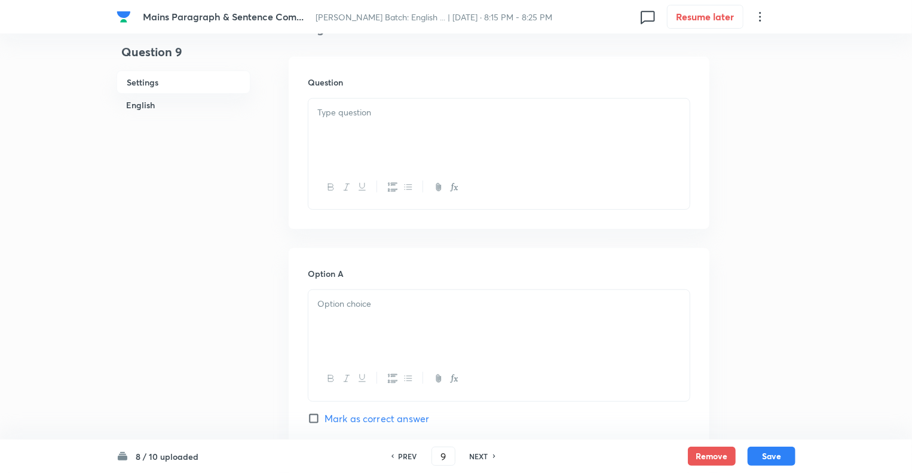
scroll to position [335, 0]
click at [339, 129] on div "To enrich screen reader interactions, please activate Accessibility in Grammarl…" at bounding box center [498, 129] width 381 height 67
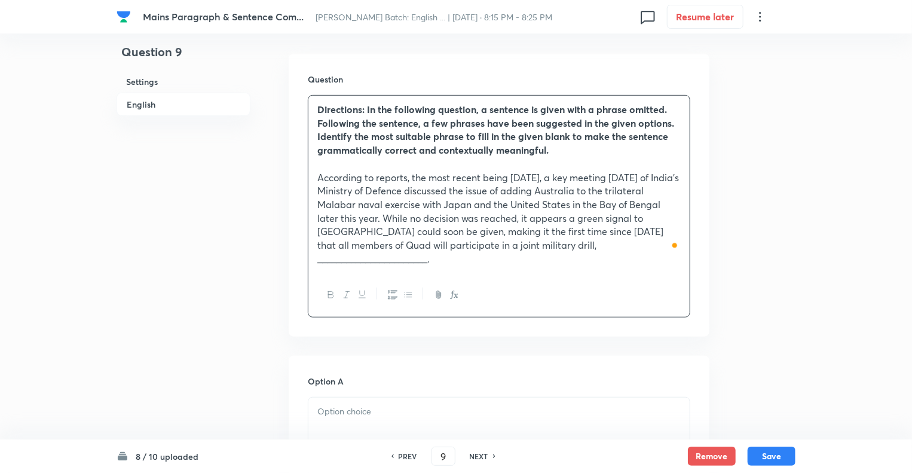
click at [338, 405] on p at bounding box center [498, 412] width 363 height 14
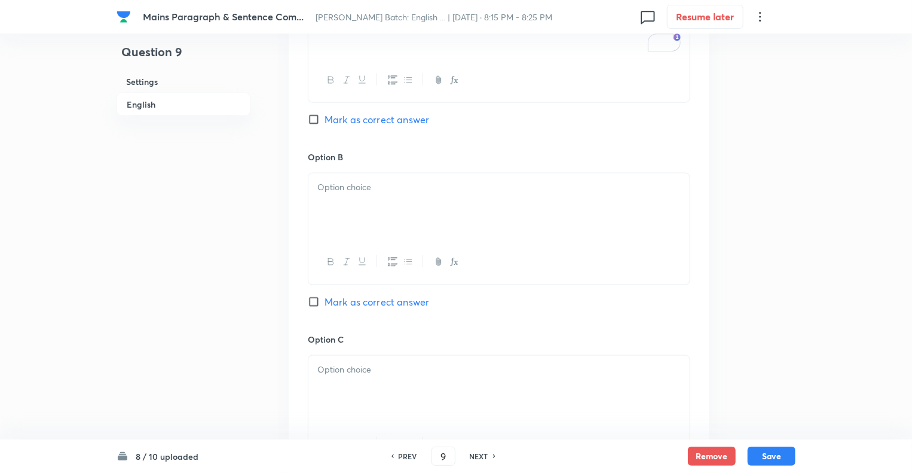
scroll to position [741, 0]
click at [347, 188] on div at bounding box center [498, 206] width 381 height 67
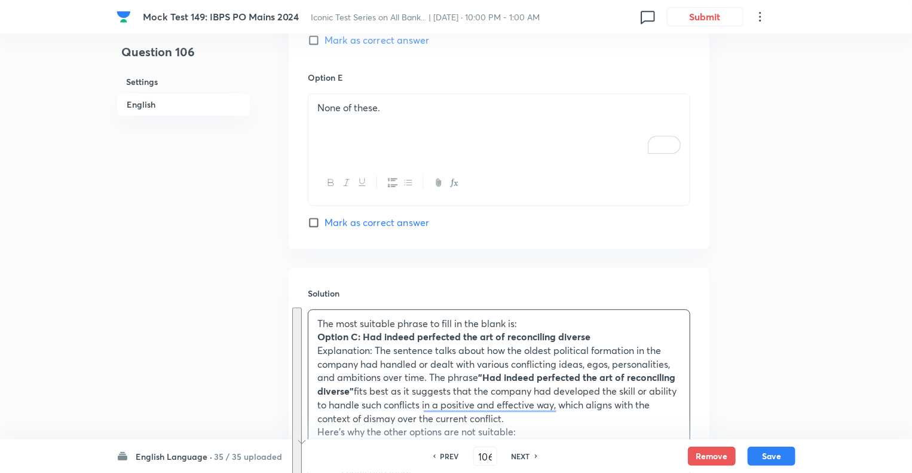
scroll to position [1438, 0]
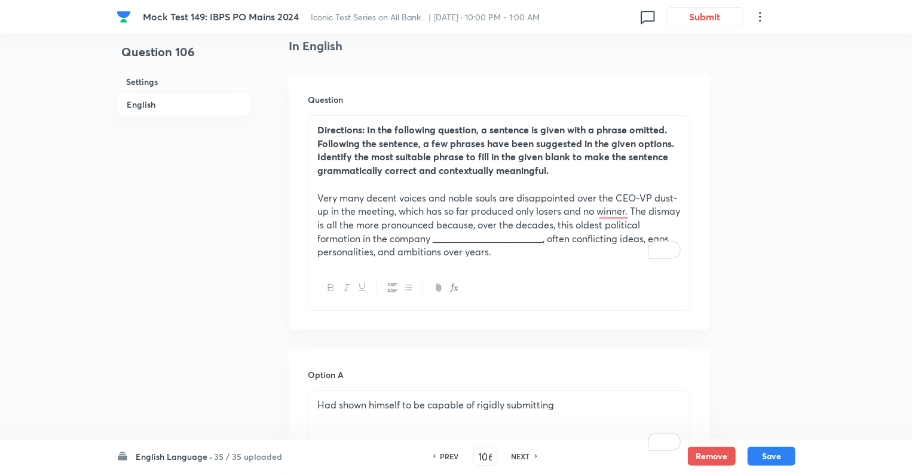
scroll to position [314, 0]
click at [445, 457] on h6 "PREV" at bounding box center [450, 456] width 19 height 11
type input "105"
checkbox input "false"
checkbox input "true"
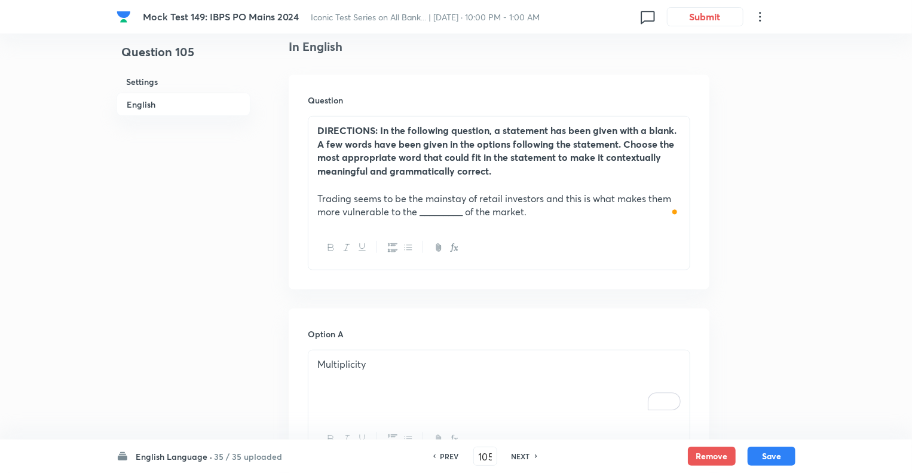
click at [521, 451] on h6 "NEXT" at bounding box center [521, 456] width 19 height 11
type input "106"
checkbox input "false"
checkbox input "true"
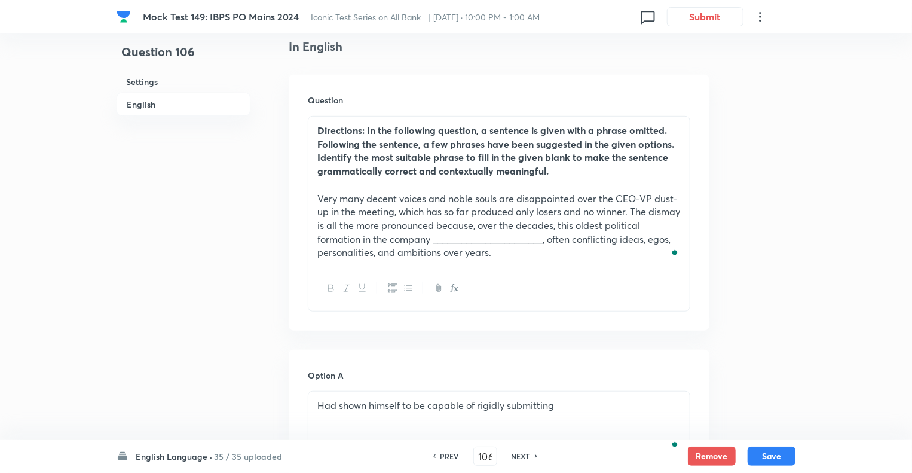
click at [521, 451] on h6 "NEXT" at bounding box center [521, 456] width 19 height 11
type input "107"
checkbox input "false"
checkbox input "true"
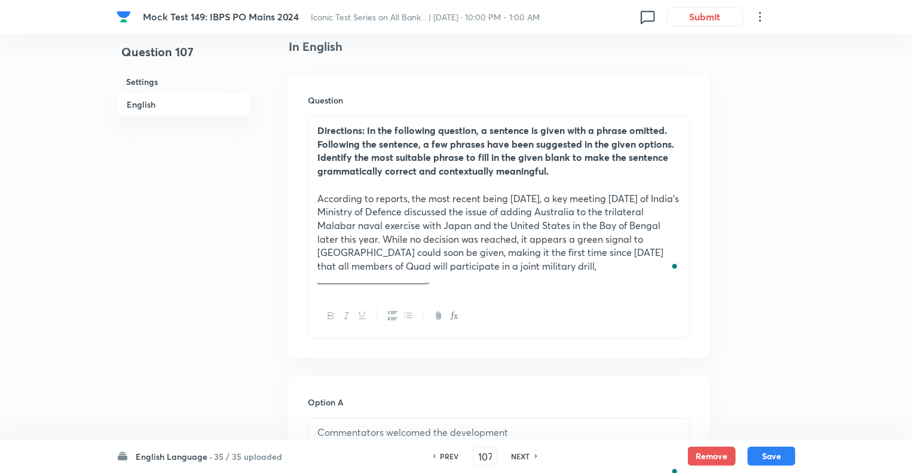
click at [410, 207] on p "﻿ According to reports, the most recent being [DATE], a key meeting [DATE] of I…" at bounding box center [498, 239] width 363 height 95
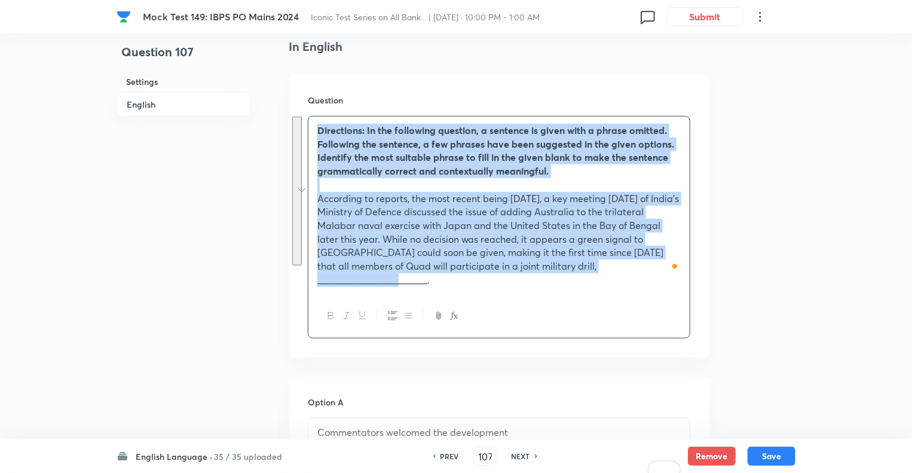
copy div "Directions: In the following question, a sentence is given with a phrase omitte…"
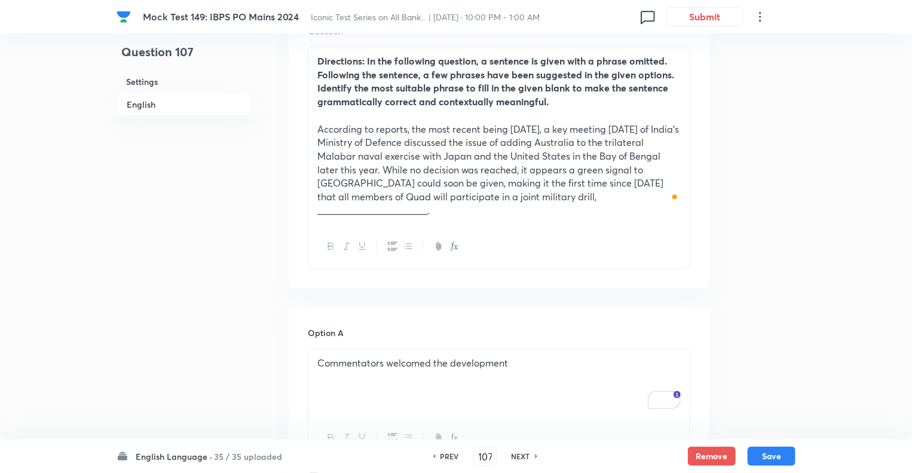
scroll to position [577, 0]
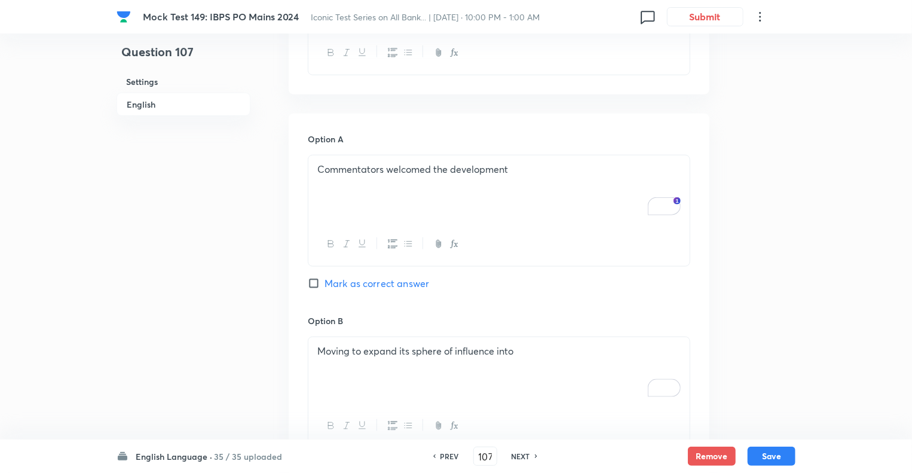
click at [397, 172] on div "Commentators welcomed the development" at bounding box center [498, 188] width 381 height 67
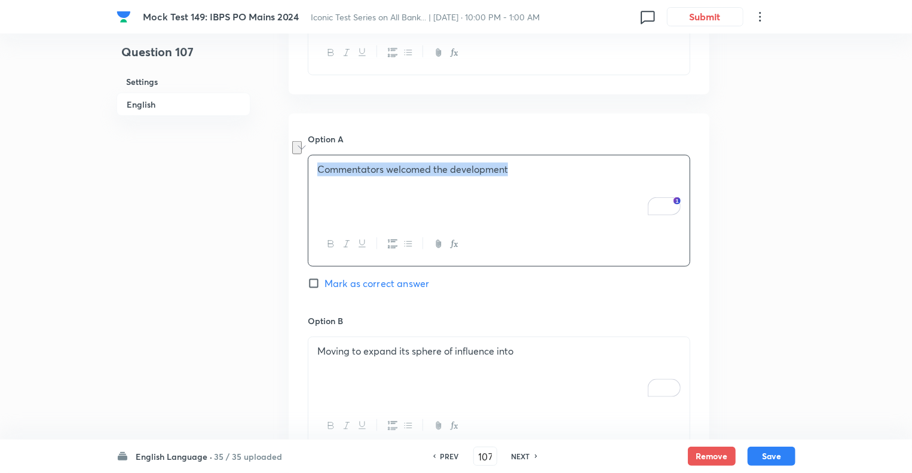
copy p "Commentators welcomed the development"
click at [343, 344] on p "Moving to expand its sphere of influence into" at bounding box center [498, 351] width 363 height 14
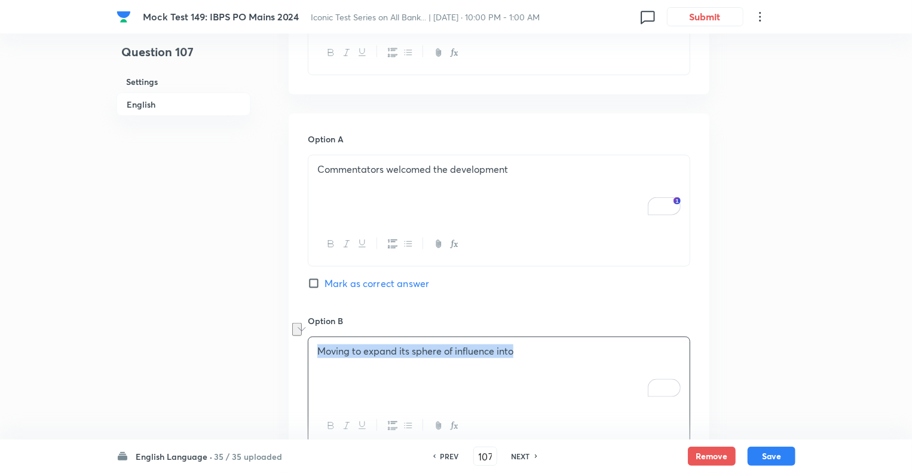
copy p "Moving to expand its sphere of influence into"
click at [219, 276] on div "Question 107 Settings English" at bounding box center [184, 433] width 134 height 1907
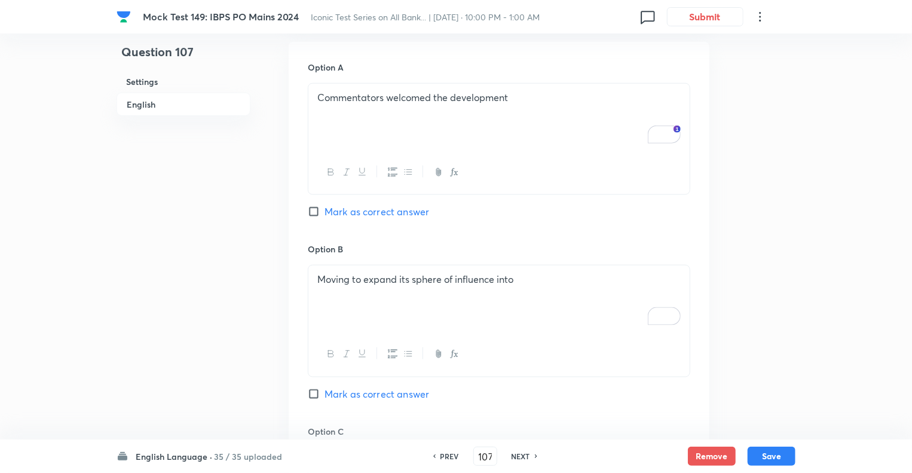
click at [219, 276] on div "Question 107 Settings English" at bounding box center [184, 362] width 134 height 1907
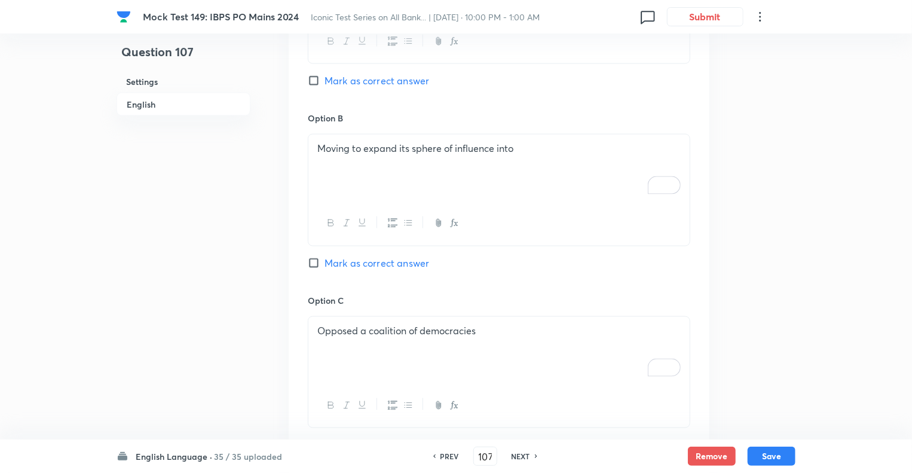
scroll to position [792, 0]
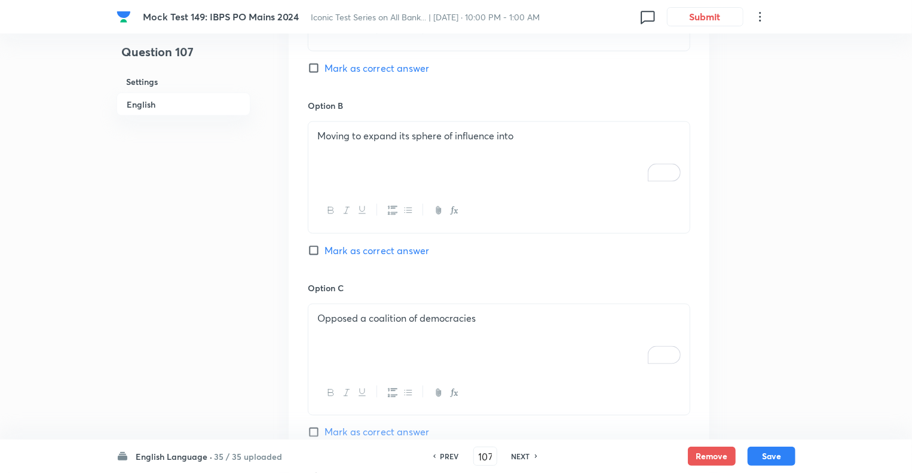
click at [397, 329] on div "Opposed a coalition of democracies" at bounding box center [498, 337] width 381 height 67
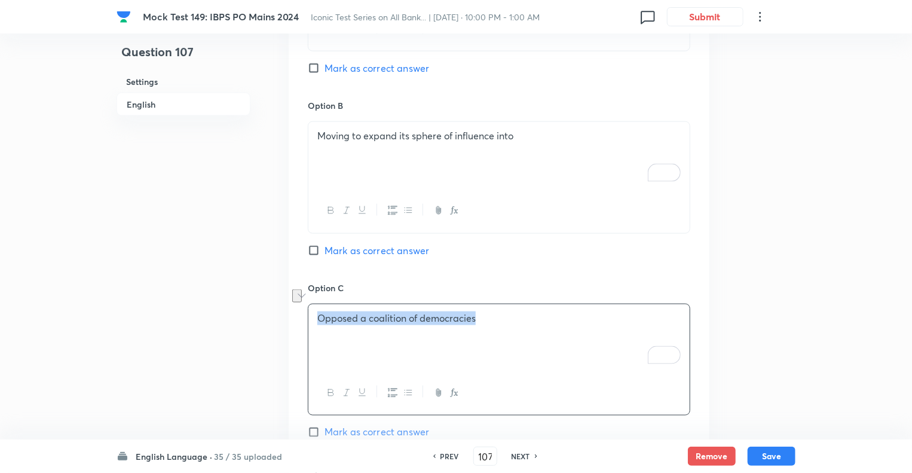
copy p "Opposed a coalition of democracies"
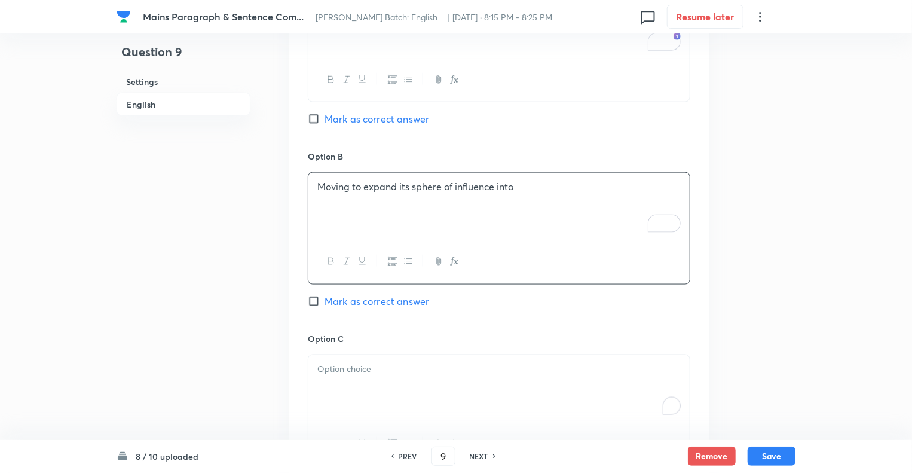
click at [361, 362] on p "To enrich screen reader interactions, please activate Accessibility in Grammarl…" at bounding box center [498, 369] width 363 height 14
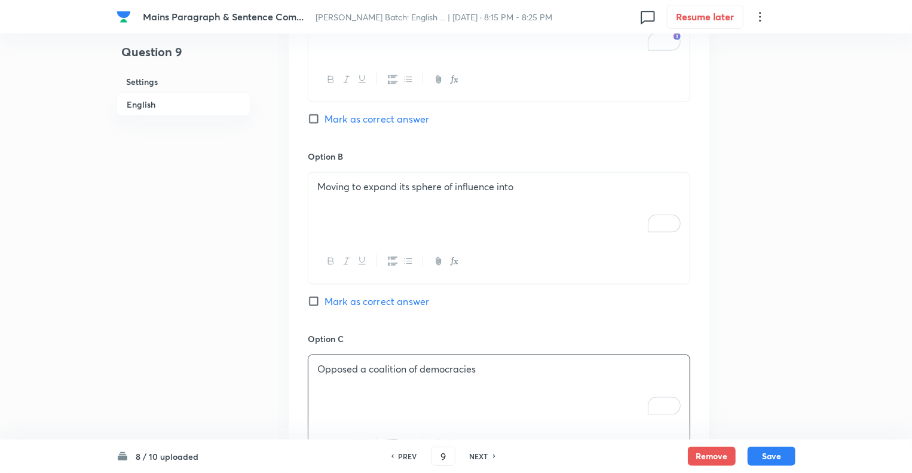
click at [231, 226] on div "Question 9 Settings English" at bounding box center [184, 214] width 134 height 1797
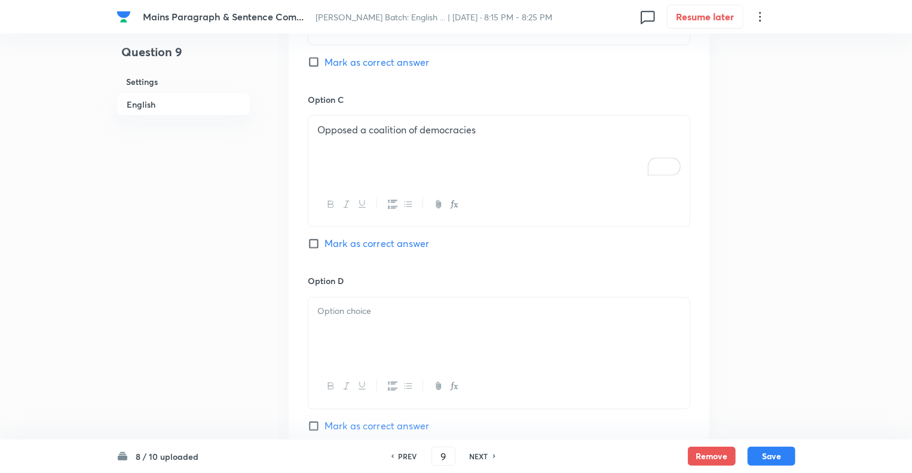
scroll to position [1004, 0]
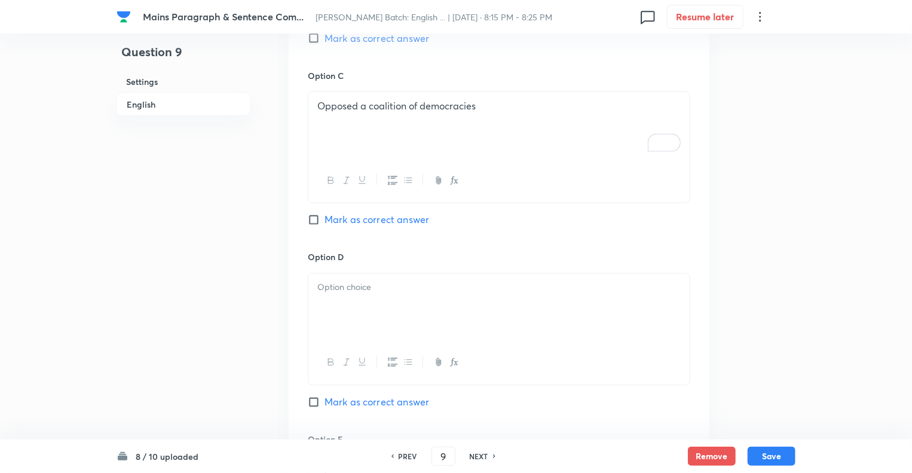
click at [373, 281] on p at bounding box center [498, 288] width 363 height 14
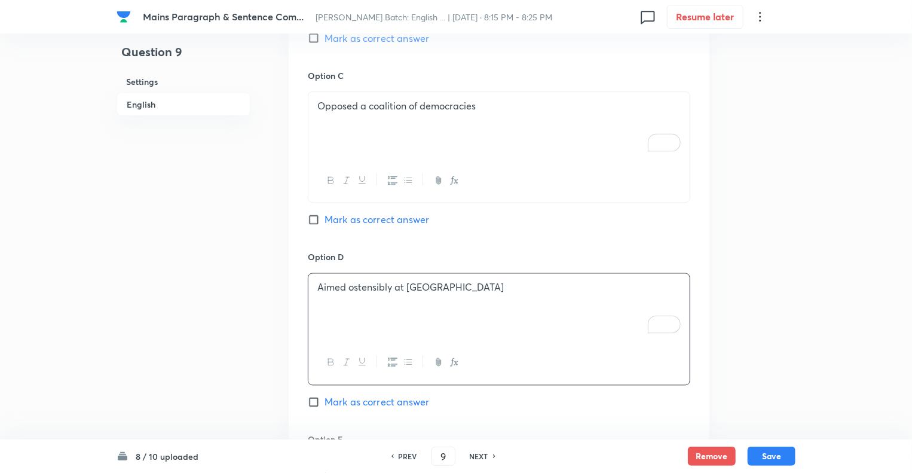
click at [316, 394] on div "Option D Aimed ostensibly at China Mark as correct answer" at bounding box center [499, 342] width 383 height 182
click at [313, 396] on input "Mark as correct answer" at bounding box center [316, 402] width 17 height 12
checkbox input "true"
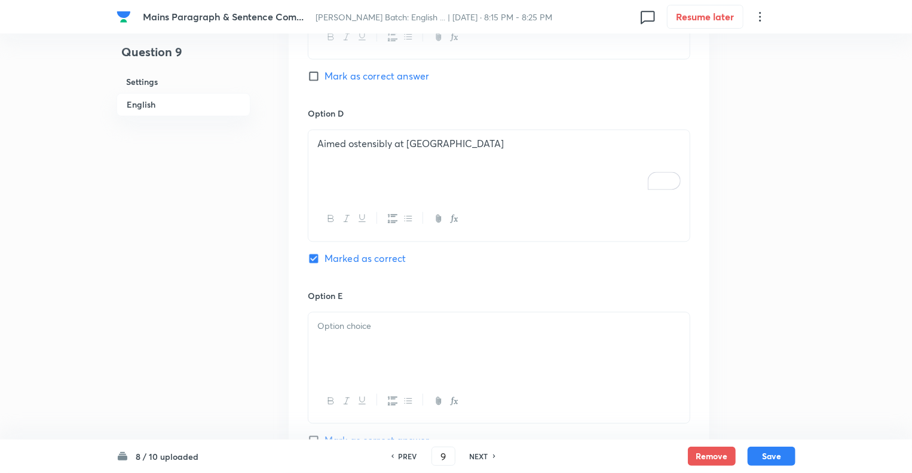
scroll to position [1196, 0]
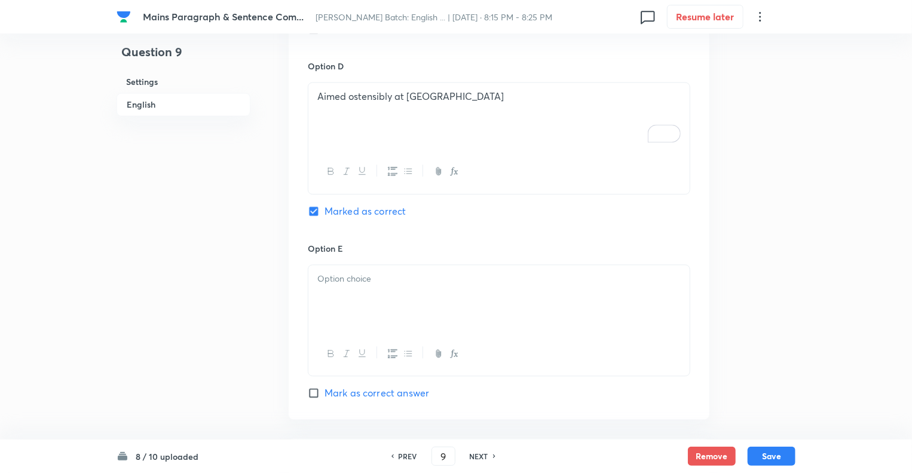
click at [402, 242] on h6 "Option E" at bounding box center [499, 248] width 383 height 13
click at [349, 285] on div at bounding box center [498, 298] width 381 height 67
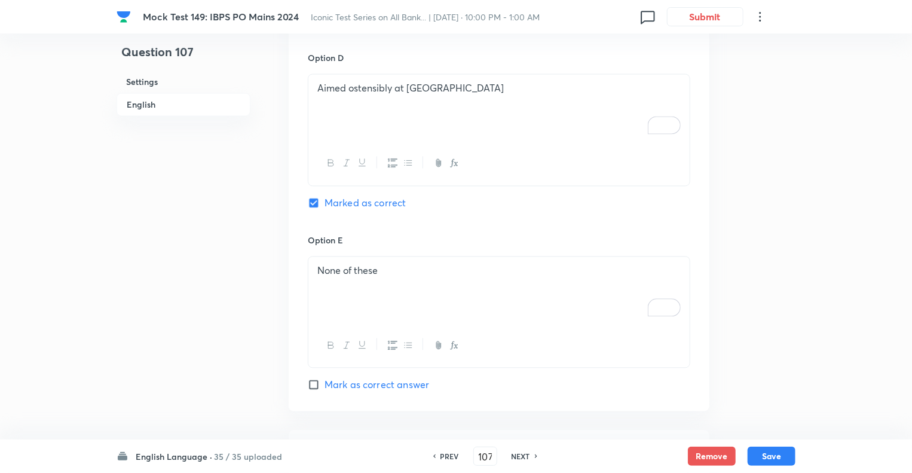
scroll to position [1175, 0]
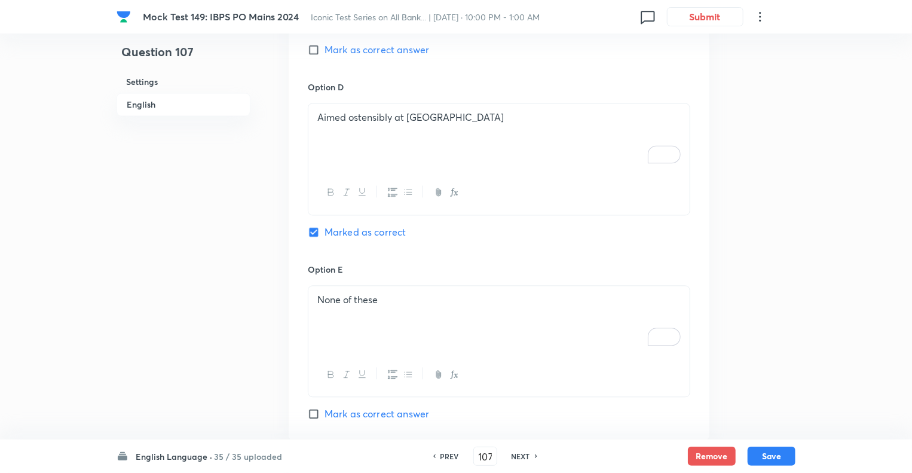
click at [374, 119] on div "Aimed ostensibly at [GEOGRAPHIC_DATA]" at bounding box center [498, 136] width 381 height 67
copy p "Aimed ostensibly at [GEOGRAPHIC_DATA]"
click at [371, 291] on div "None of these" at bounding box center [498, 319] width 381 height 67
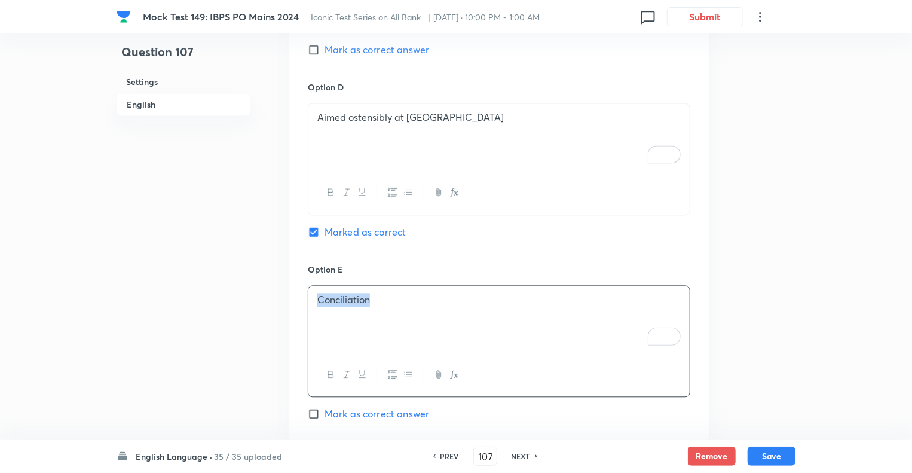
copy p "Conciliation"
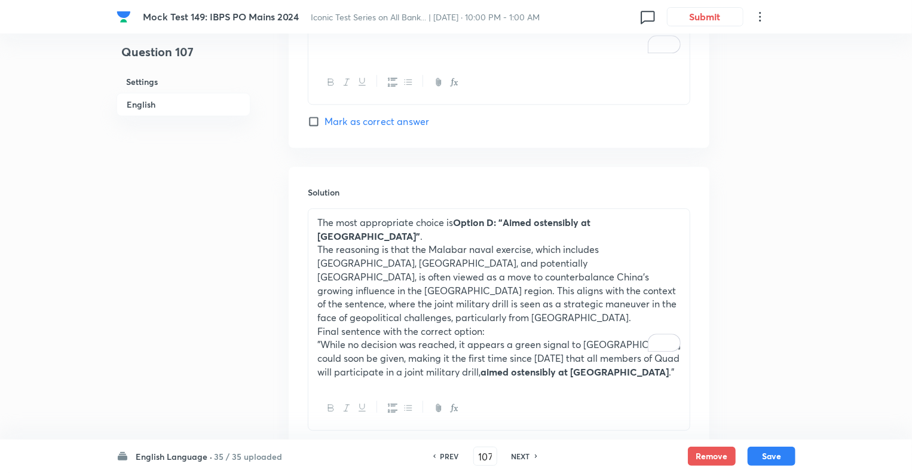
scroll to position [1510, 0]
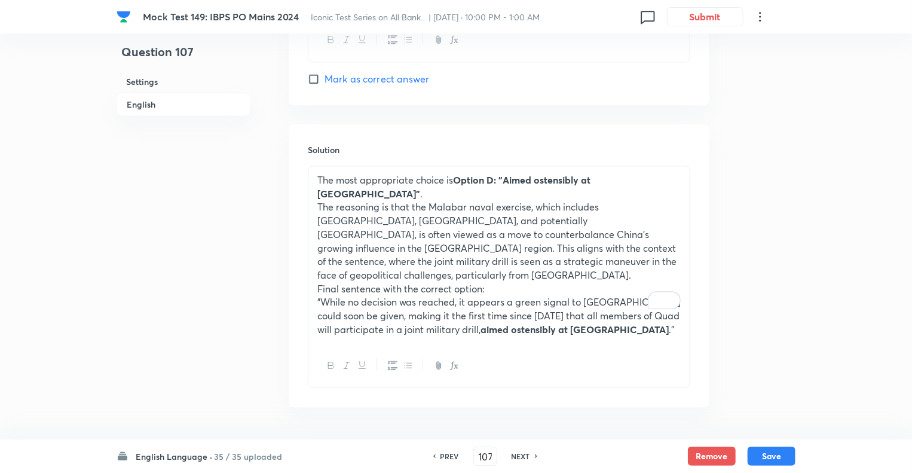
click at [357, 200] on p "The reasoning is that the Malabar naval exercise, which includes [GEOGRAPHIC_DA…" at bounding box center [498, 240] width 363 height 81
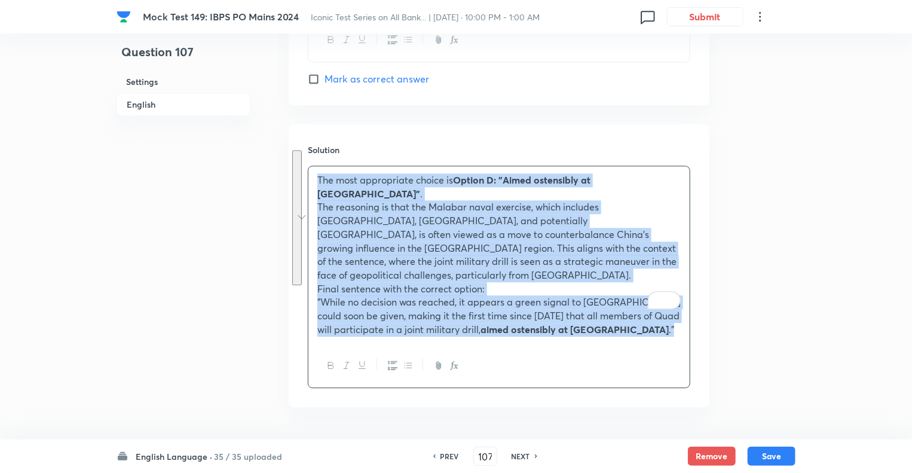
copy div "The most appropriate choice is Option D: "Aimed ostensibly at [GEOGRAPHIC_DATA]…"
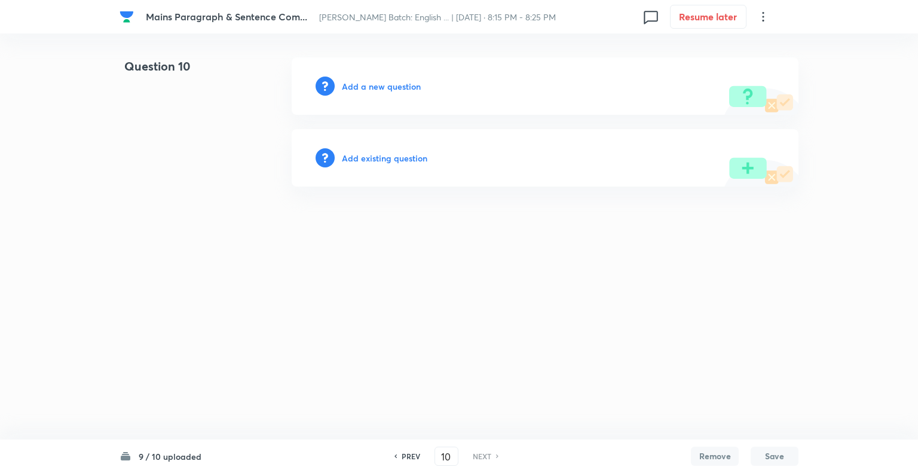
click at [769, 448] on button "Save" at bounding box center [775, 456] width 48 height 19
click at [349, 86] on h6 "Add a new question" at bounding box center [381, 86] width 79 height 13
click at [349, 86] on h6 "Choose a question type" at bounding box center [388, 86] width 92 height 13
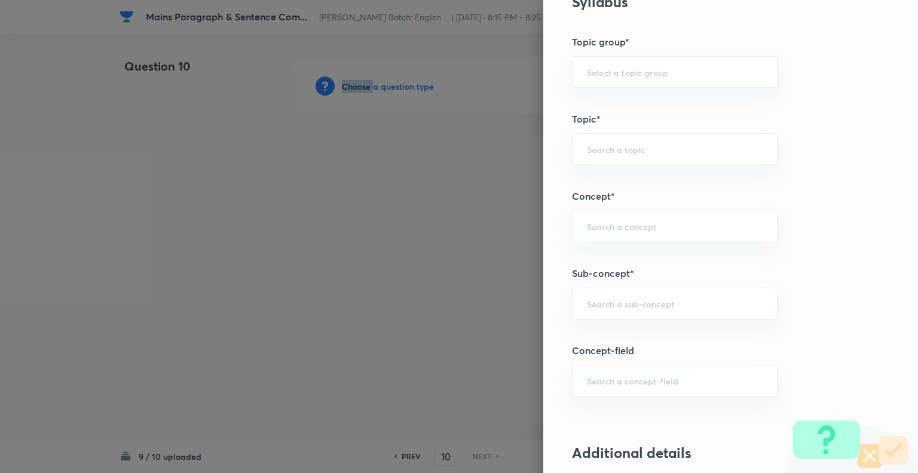
scroll to position [514, 0]
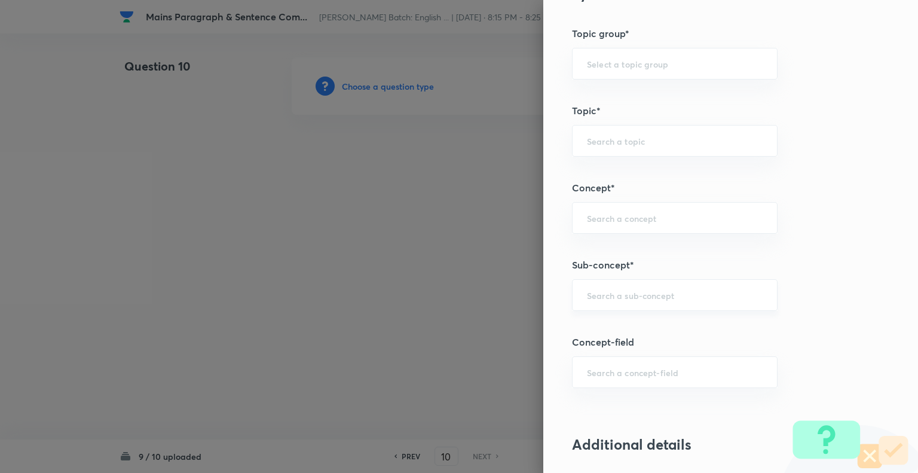
click at [619, 293] on input "text" at bounding box center [675, 294] width 176 height 11
click at [632, 323] on li "Missing Paragraphs" at bounding box center [666, 327] width 204 height 22
type input "Missing Paragraphs"
type input "English Language"
type input "Reading Comprehension"
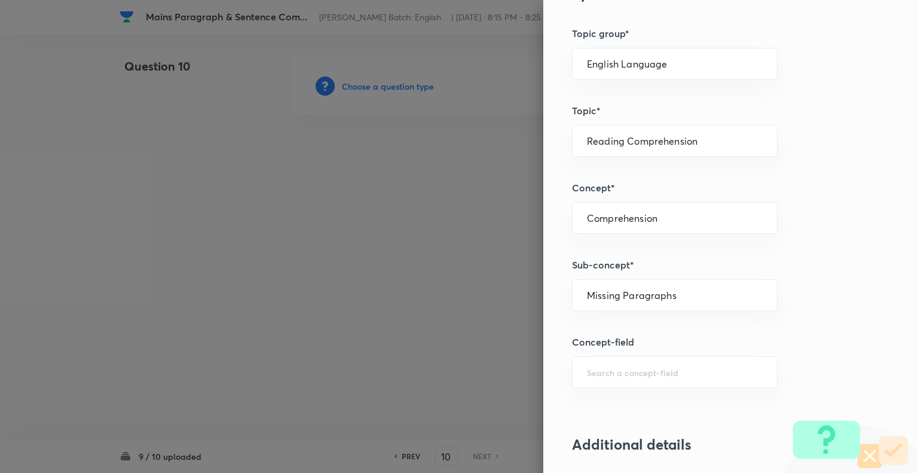
type input "Comprehension"
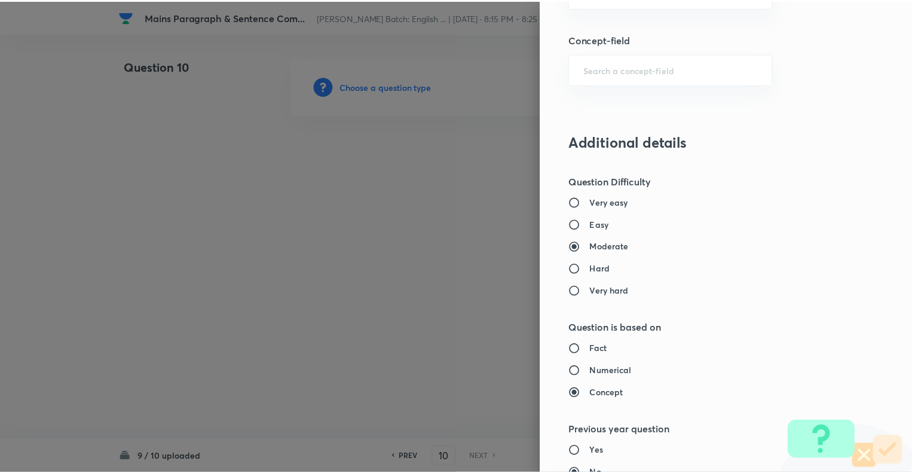
scroll to position [1154, 0]
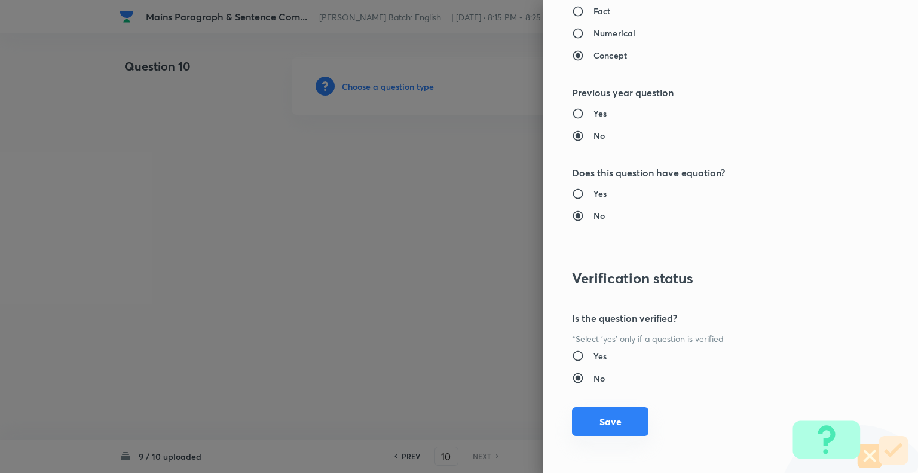
click at [597, 416] on button "Save" at bounding box center [610, 421] width 77 height 29
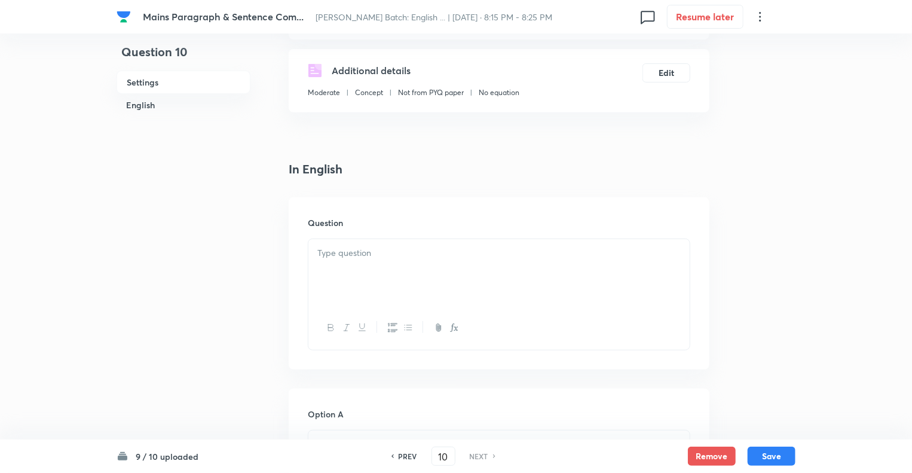
scroll to position [263, 0]
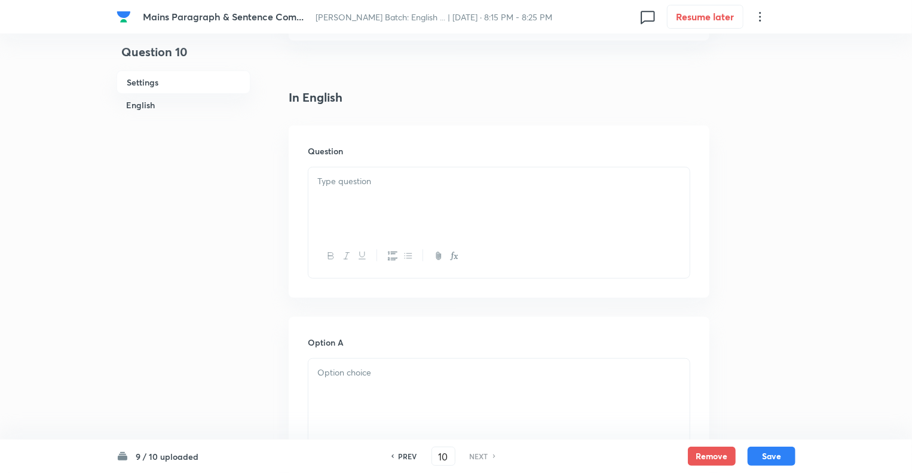
click at [338, 209] on div at bounding box center [498, 200] width 381 height 67
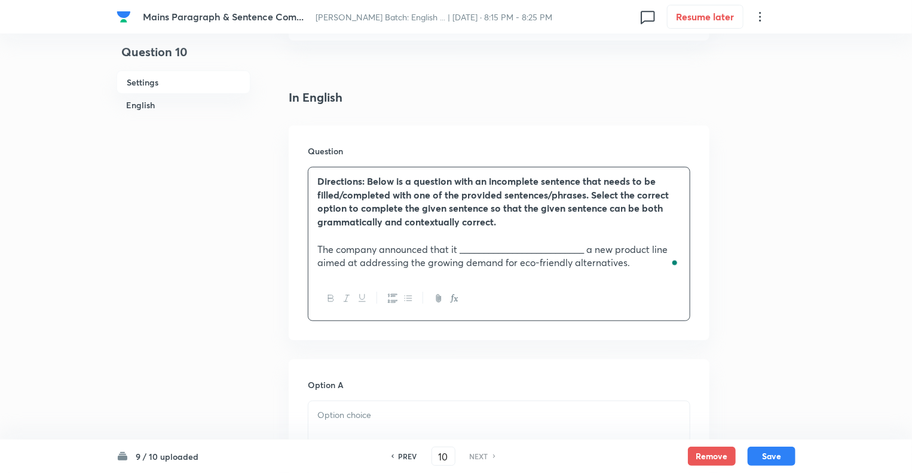
click div "Question 10 Settings English Settings Type Single choice correct 5 options + 1 …"
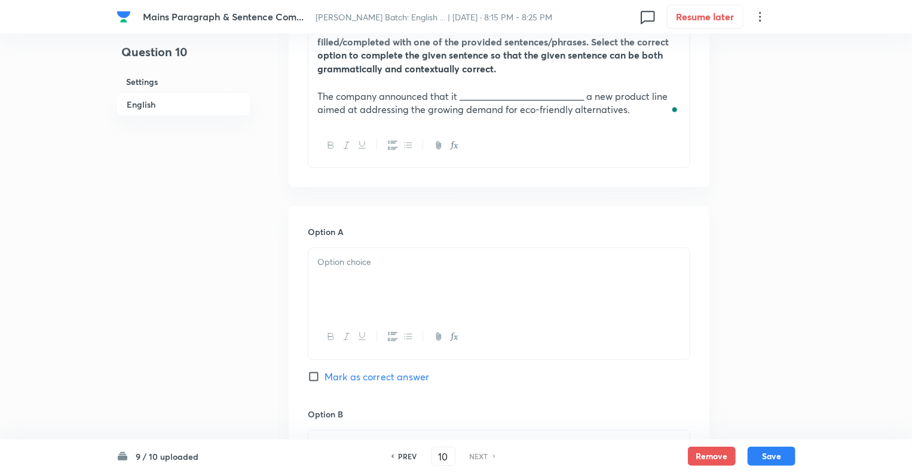
scroll to position [550, 0]
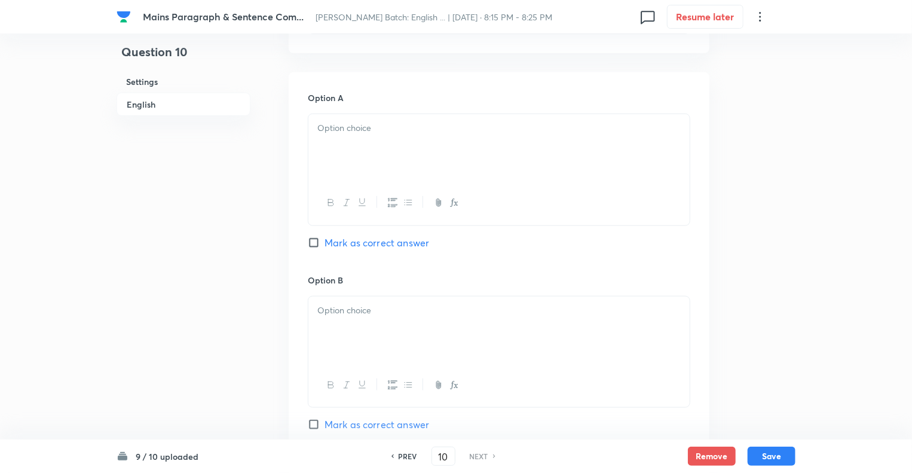
click div
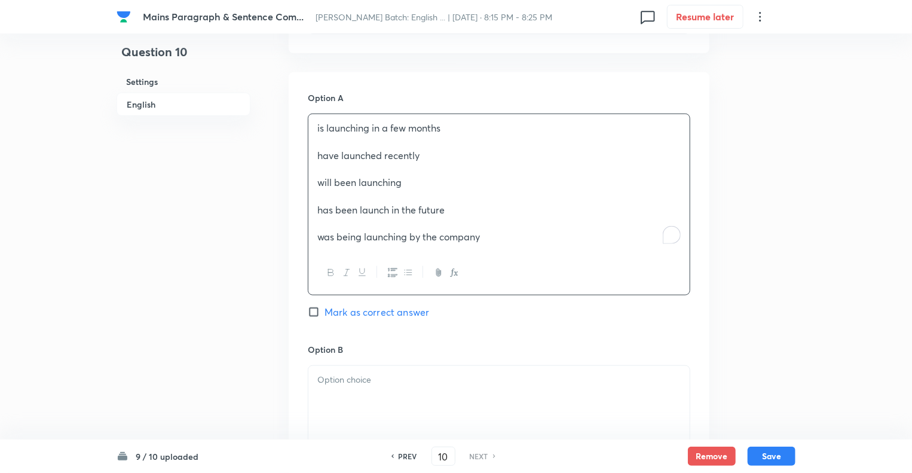
click div "is launching in a few months have launched recently will been launching has bee…"
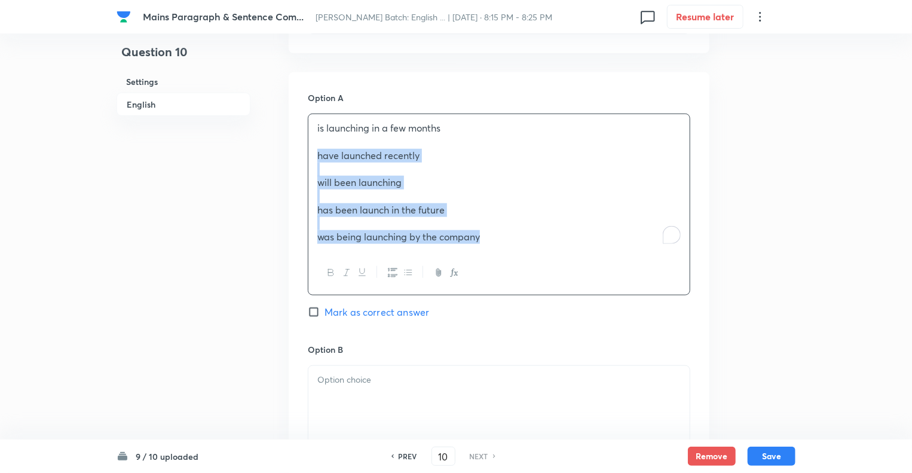
drag, startPoint x: 309, startPoint y: 155, endPoint x: 537, endPoint y: 262, distance: 252.5
click div "is launching in a few months have launched recently will been launching has bee…"
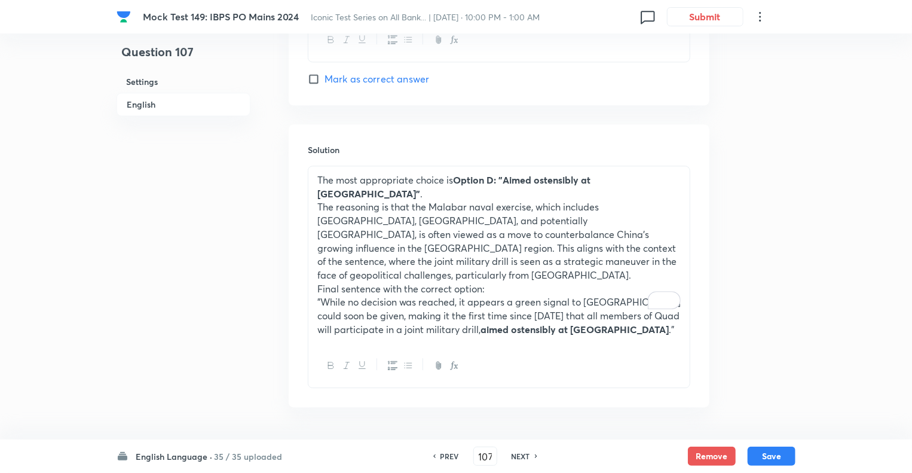
click at [516, 454] on h6 "NEXT" at bounding box center [521, 456] width 19 height 11
type input "108"
checkbox input "false"
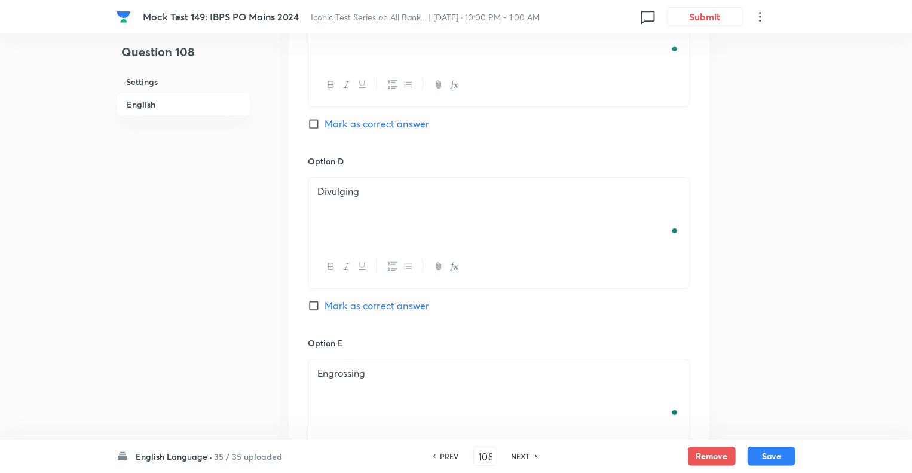
checkbox input "true"
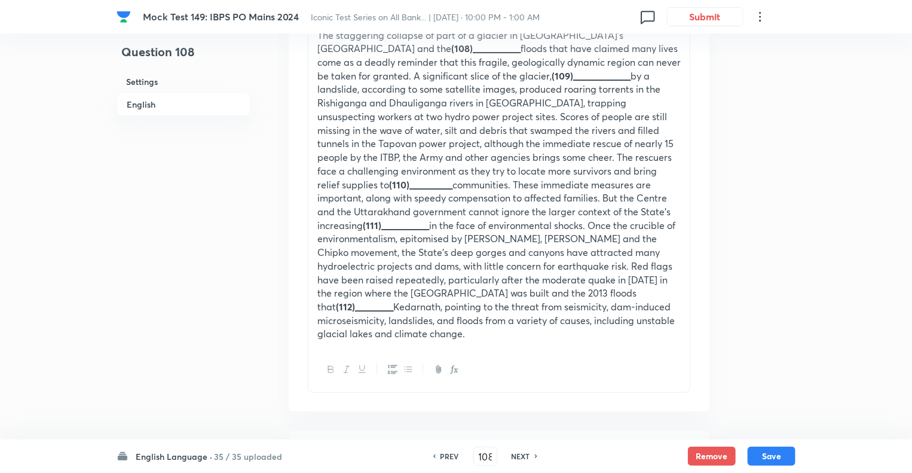
scroll to position [457, 0]
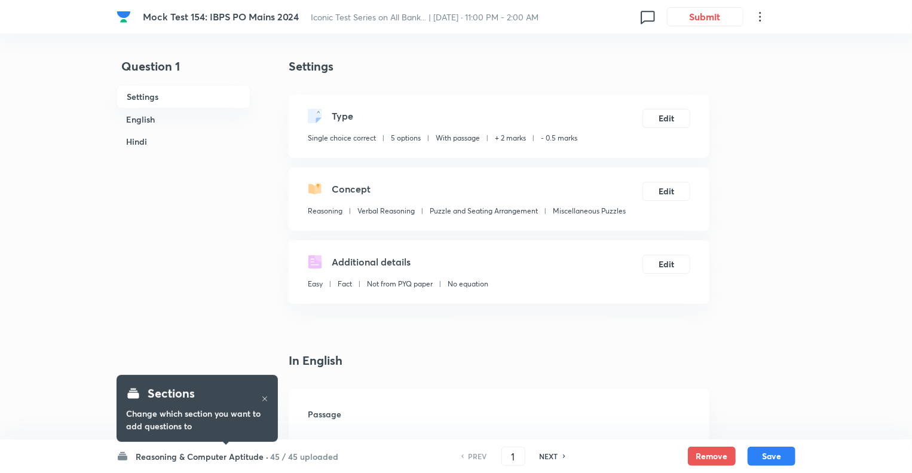
checkbox input "true"
click at [148, 456] on h6 "Reasoning & Computer Aptitude ·" at bounding box center [202, 456] width 133 height 13
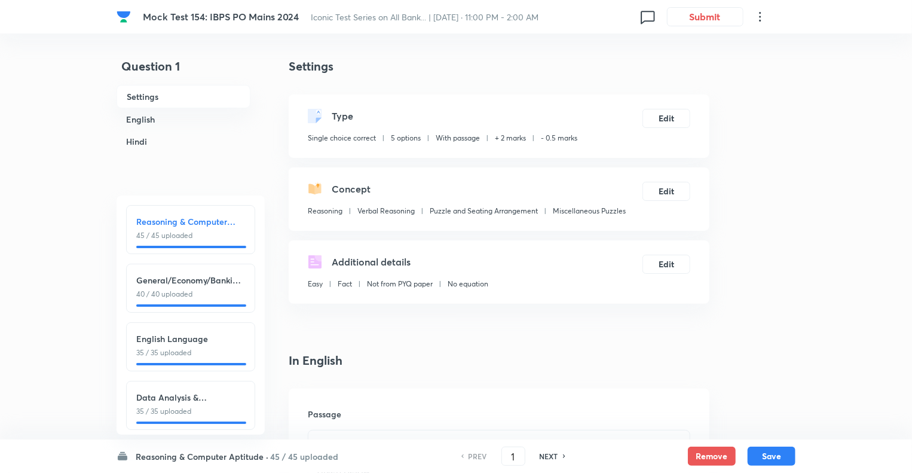
click at [173, 346] on div "English Language 35 / 35 uploaded" at bounding box center [190, 345] width 109 height 26
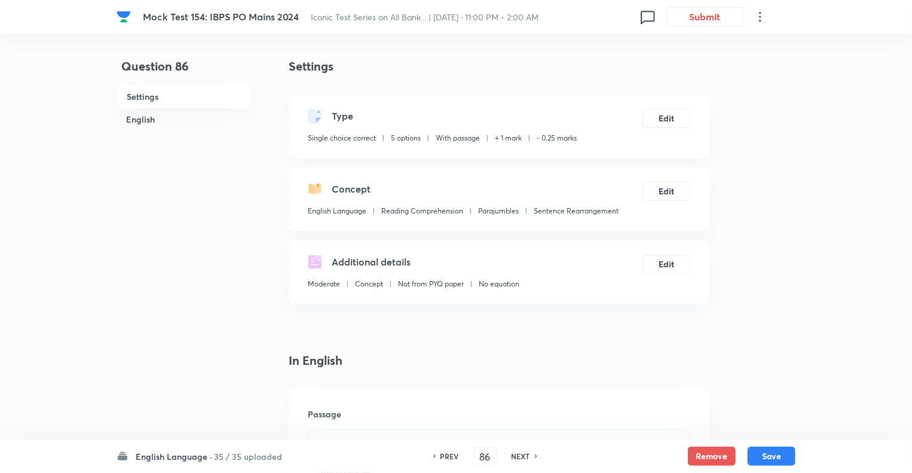
type input "86"
checkbox input "false"
checkbox input "true"
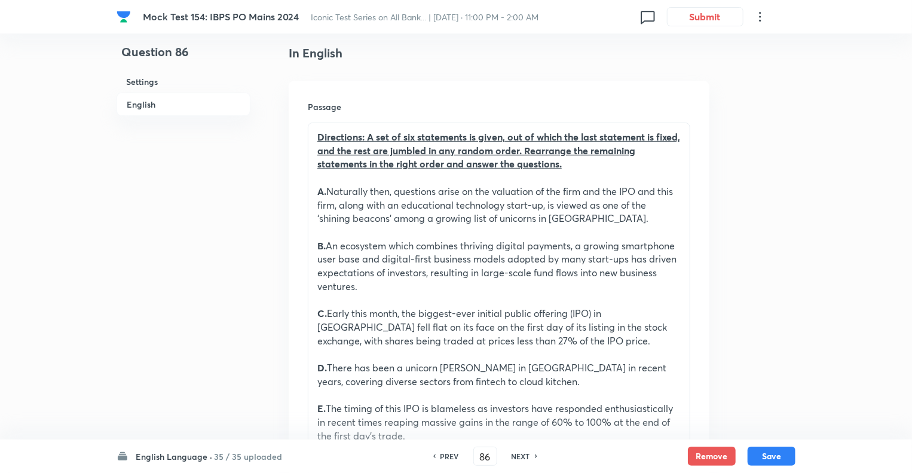
scroll to position [311, 0]
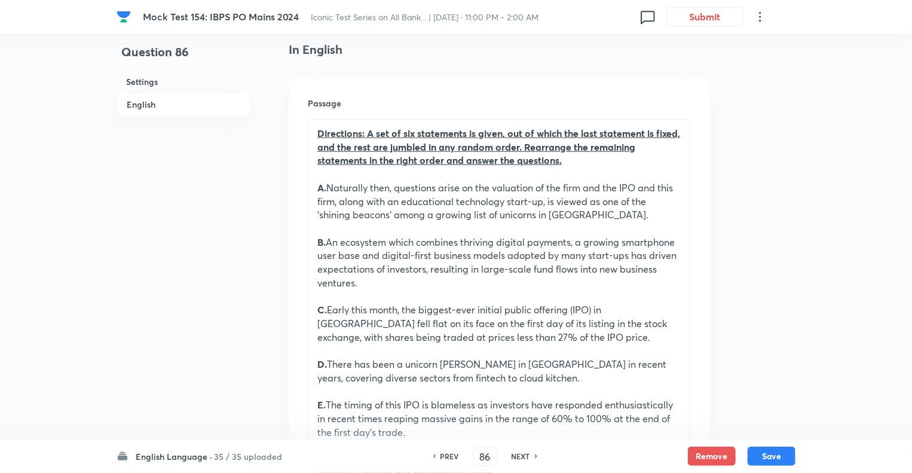
click at [517, 458] on h6 "NEXT" at bounding box center [521, 456] width 19 height 11
type input "87"
checkbox input "false"
checkbox input "true"
click at [517, 458] on h6 "NEXT" at bounding box center [521, 456] width 19 height 11
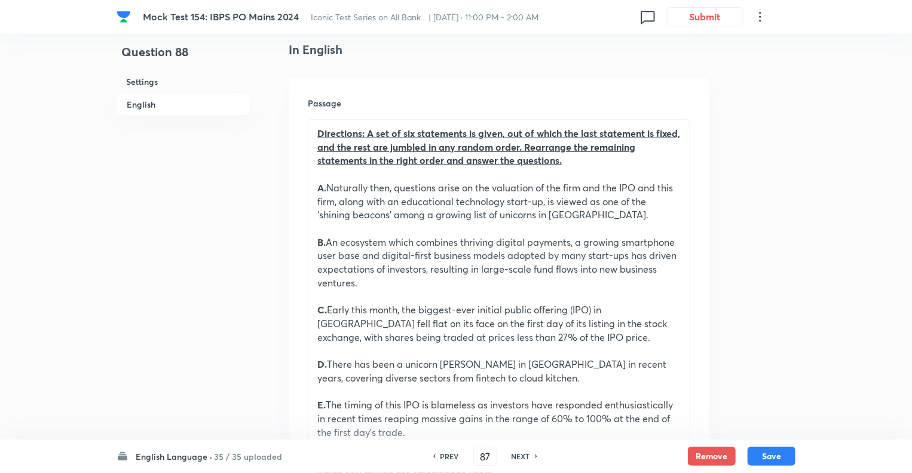
type input "88"
checkbox input "true"
click at [517, 458] on h6 "NEXT" at bounding box center [521, 456] width 19 height 11
type input "89"
checkbox input "false"
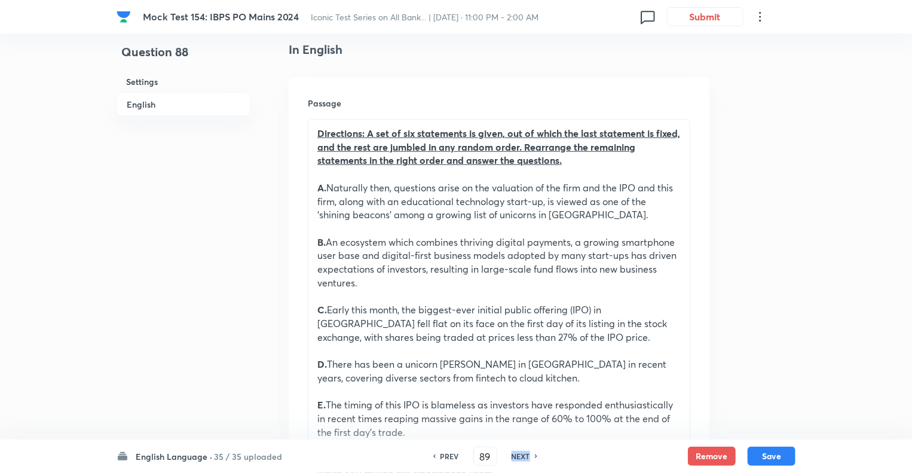
checkbox input "true"
click at [517, 458] on h6 "NEXT" at bounding box center [521, 456] width 19 height 11
type input "90"
checkbox input "false"
checkbox input "true"
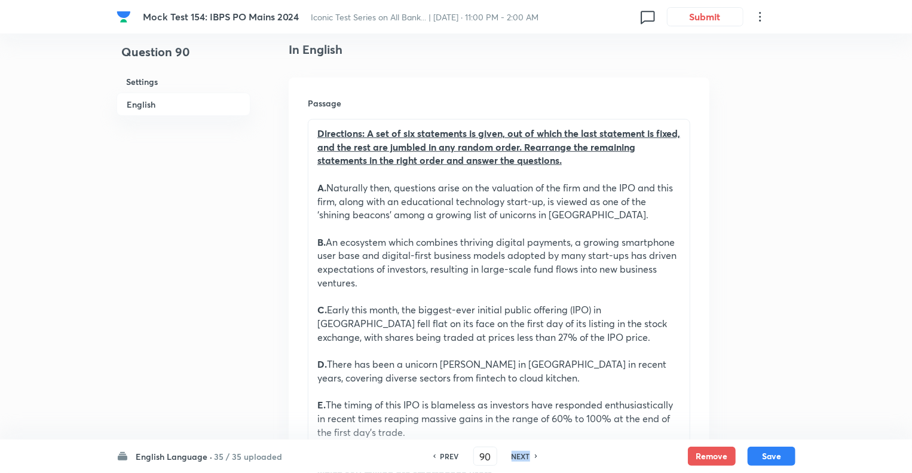
click at [517, 458] on h6 "NEXT" at bounding box center [521, 456] width 19 height 11
type input "91"
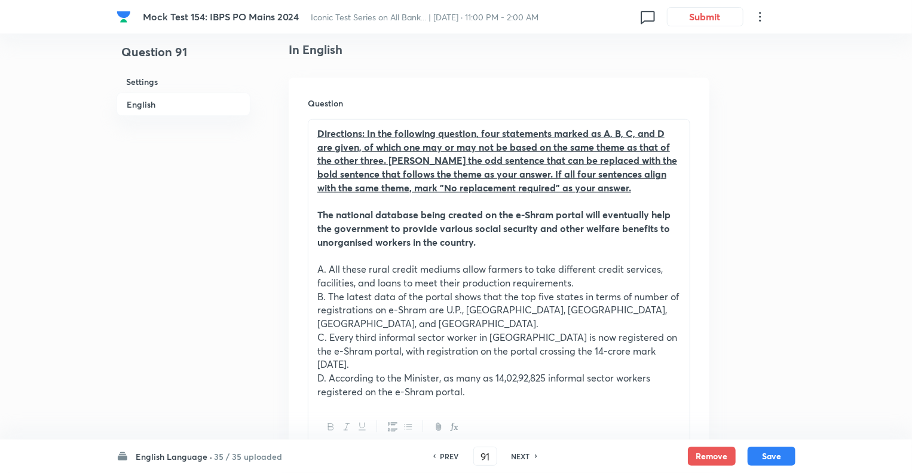
checkbox input "true"
click at [517, 458] on h6 "NEXT" at bounding box center [521, 456] width 19 height 11
type input "92"
checkbox input "false"
checkbox input "true"
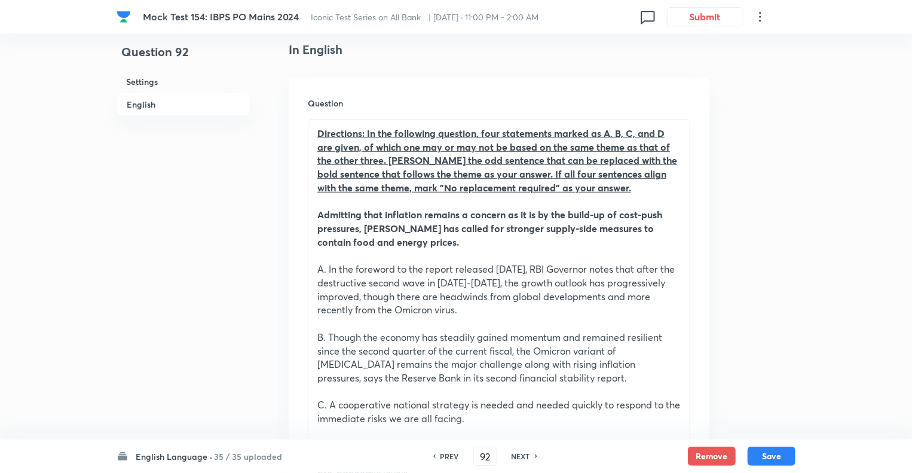
click at [517, 458] on h6 "NEXT" at bounding box center [521, 456] width 19 height 11
type input "93"
checkbox input "false"
checkbox input "true"
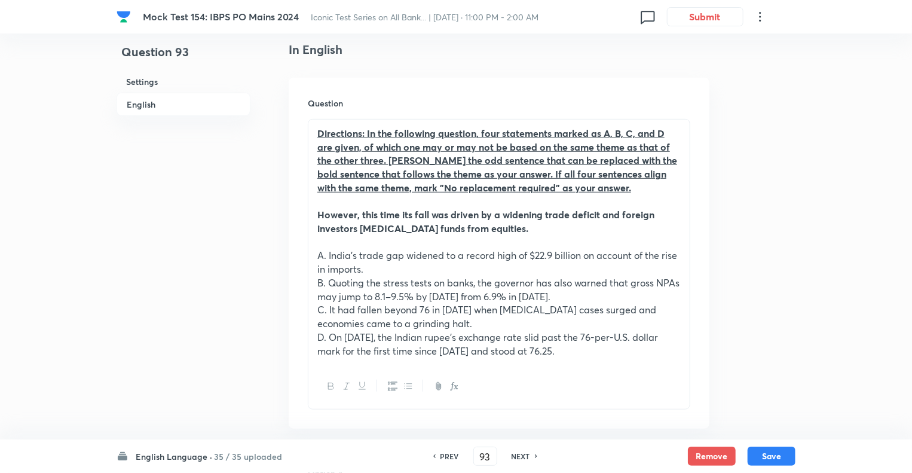
click at [441, 454] on h6 "PREV" at bounding box center [450, 456] width 19 height 11
type input "92"
checkbox input "false"
checkbox input "true"
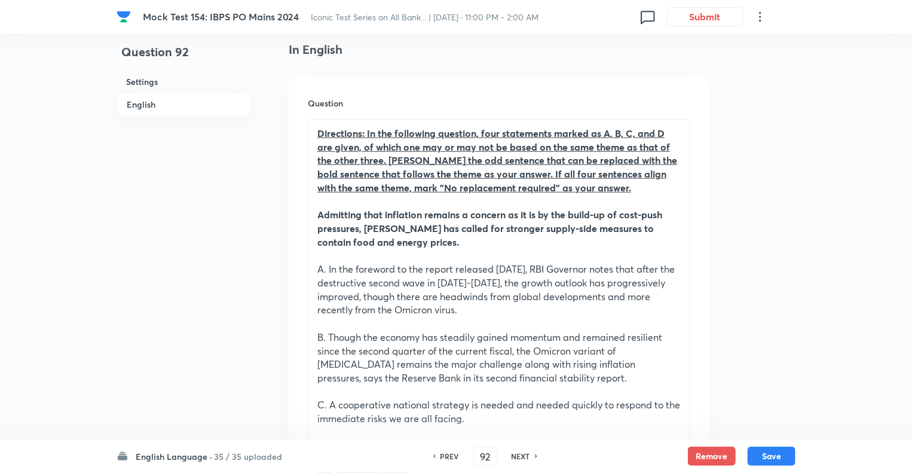
click at [441, 454] on h6 "PREV" at bounding box center [450, 456] width 19 height 11
type input "91"
checkbox input "false"
checkbox input "true"
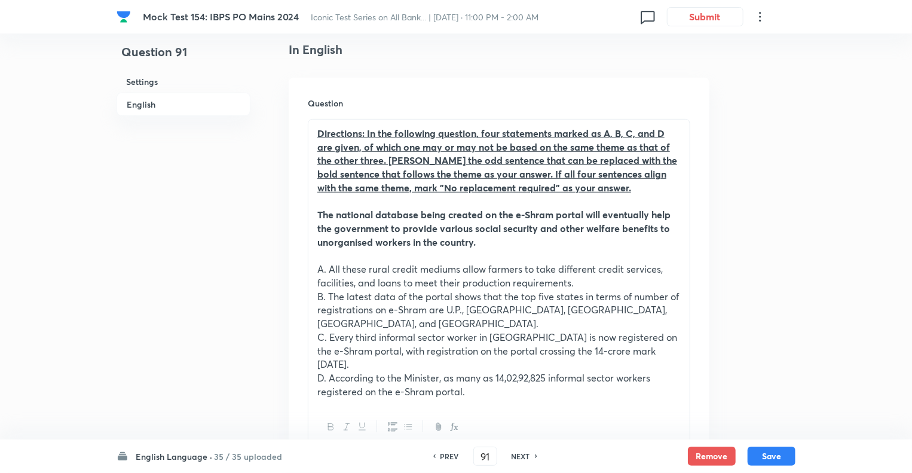
click at [441, 454] on h6 "PREV" at bounding box center [450, 456] width 19 height 11
type input "90"
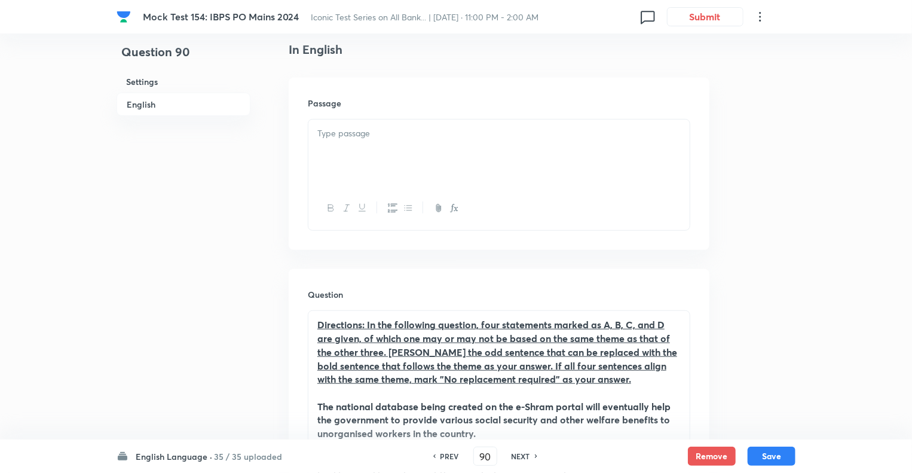
checkbox input "true"
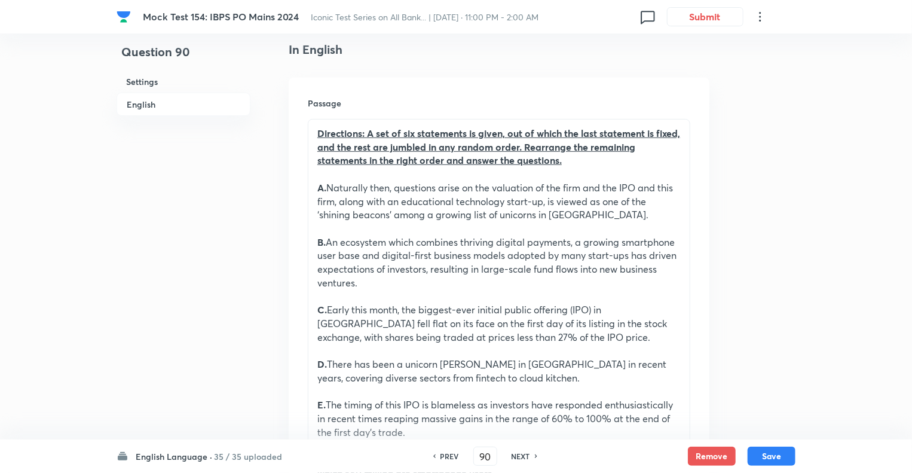
click at [526, 454] on h6 "NEXT" at bounding box center [521, 456] width 19 height 11
type input "91"
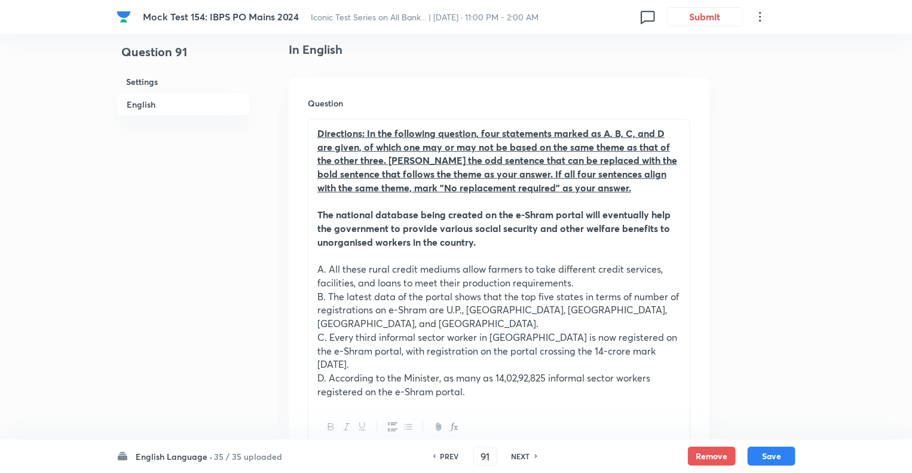
checkbox input "true"
click at [517, 457] on h6 "NEXT" at bounding box center [521, 456] width 19 height 11
type input "92"
checkbox input "false"
checkbox input "true"
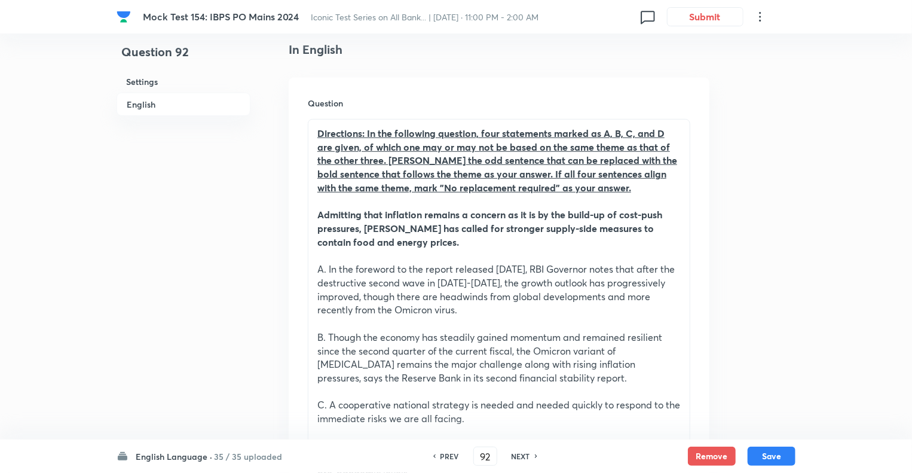
click at [517, 457] on h6 "NEXT" at bounding box center [521, 456] width 19 height 11
type input "93"
checkbox input "false"
checkbox input "true"
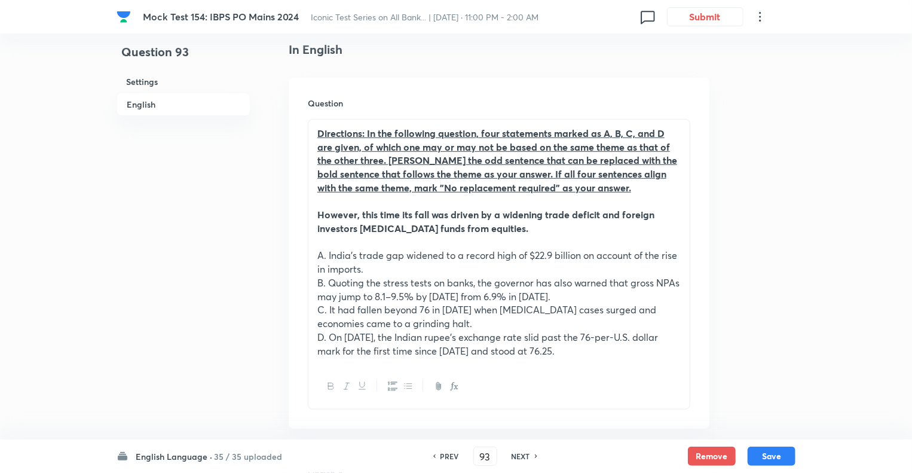
click at [517, 457] on h6 "NEXT" at bounding box center [521, 456] width 19 height 11
type input "94"
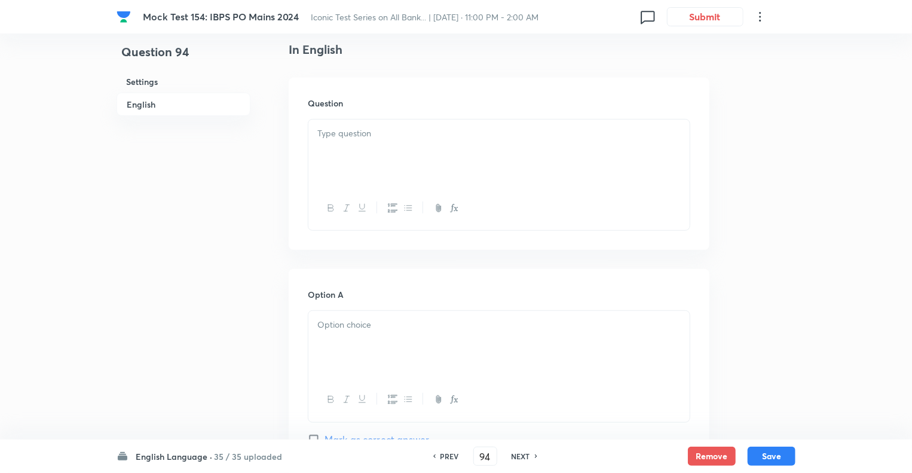
checkbox input "true"
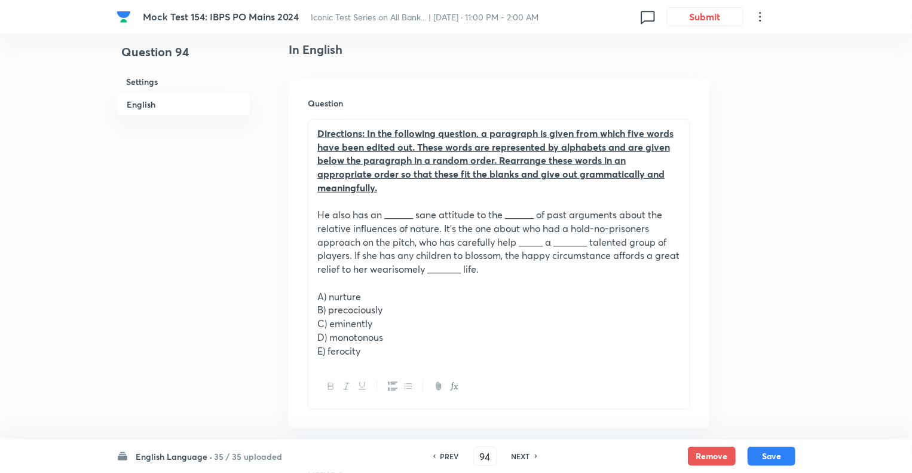
click at [517, 457] on h6 "NEXT" at bounding box center [521, 456] width 19 height 11
type input "95"
checkbox input "false"
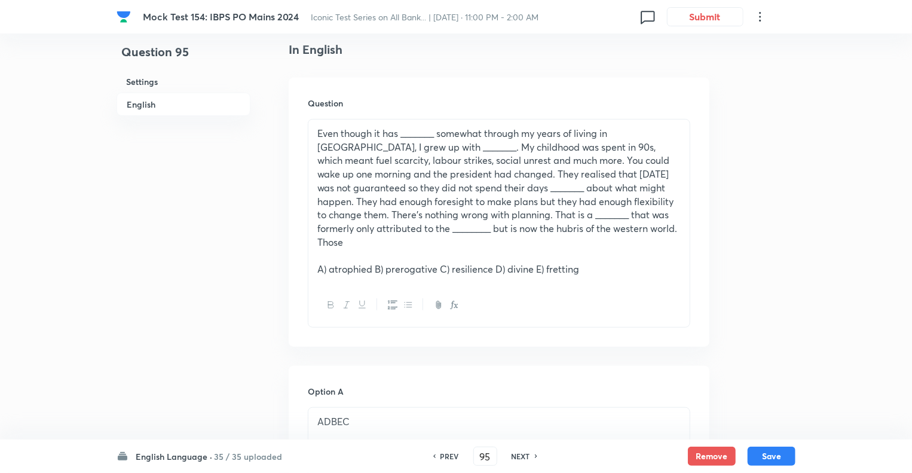
checkbox input "true"
click at [517, 457] on h6 "NEXT" at bounding box center [521, 456] width 19 height 11
type input "96"
checkbox input "false"
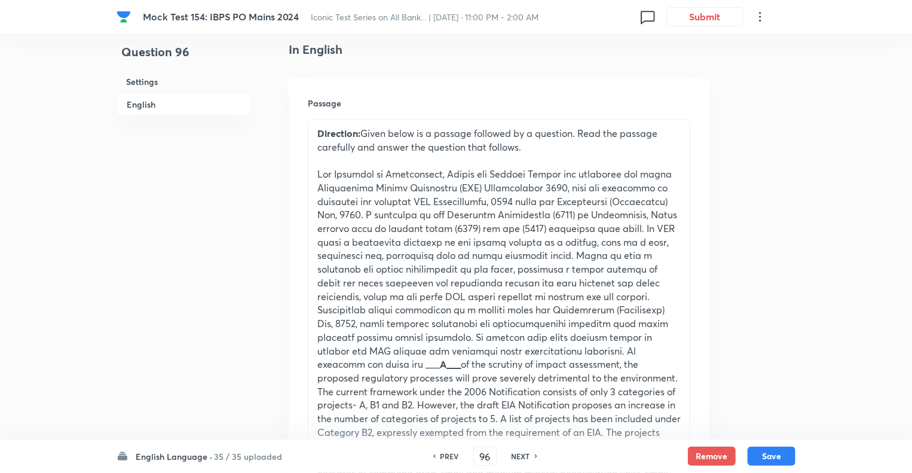
checkbox input "true"
click at [517, 457] on h6 "NEXT" at bounding box center [521, 456] width 19 height 11
type input "97"
checkbox input "false"
checkbox input "true"
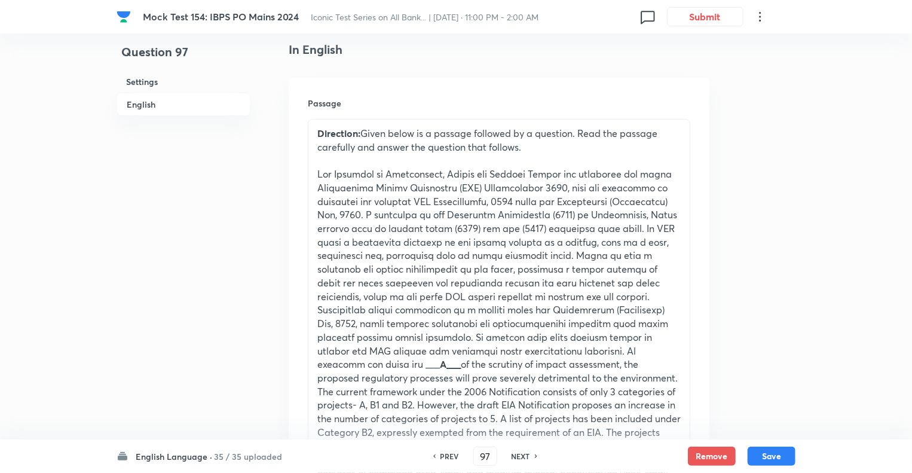
click at [517, 457] on h6 "NEXT" at bounding box center [521, 456] width 19 height 11
type input "98"
checkbox input "true"
click at [517, 457] on h6 "NEXT" at bounding box center [521, 456] width 19 height 11
type input "99"
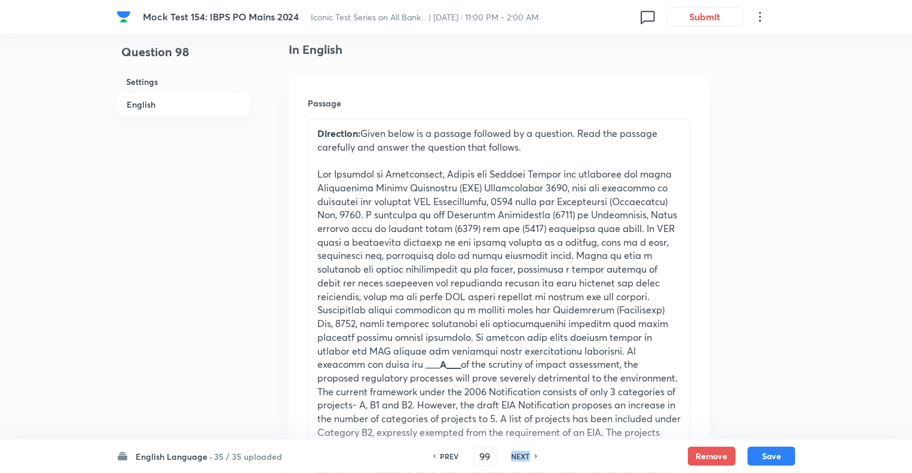
checkbox input "false"
checkbox input "true"
click at [517, 457] on h6 "NEXT" at bounding box center [521, 456] width 19 height 11
type input "100"
checkbox input "false"
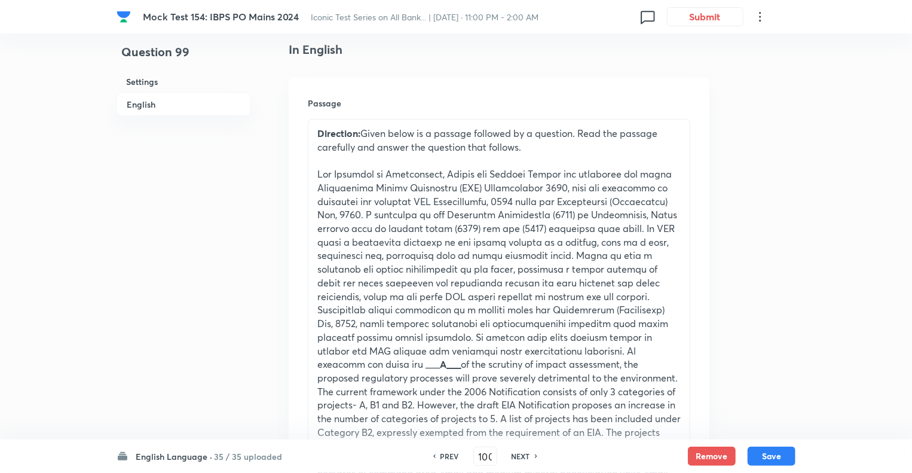
checkbox input "true"
click at [517, 457] on h6 "NEXT" at bounding box center [521, 456] width 19 height 11
type input "101"
checkbox input "false"
checkbox input "true"
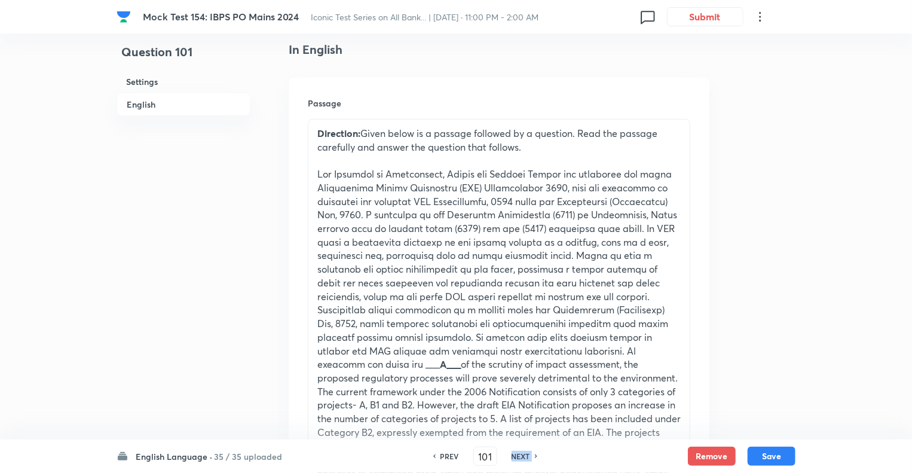
click at [517, 457] on h6 "NEXT" at bounding box center [521, 456] width 19 height 11
type input "102"
checkbox input "false"
checkbox input "true"
click at [517, 457] on h6 "NEXT" at bounding box center [521, 456] width 19 height 11
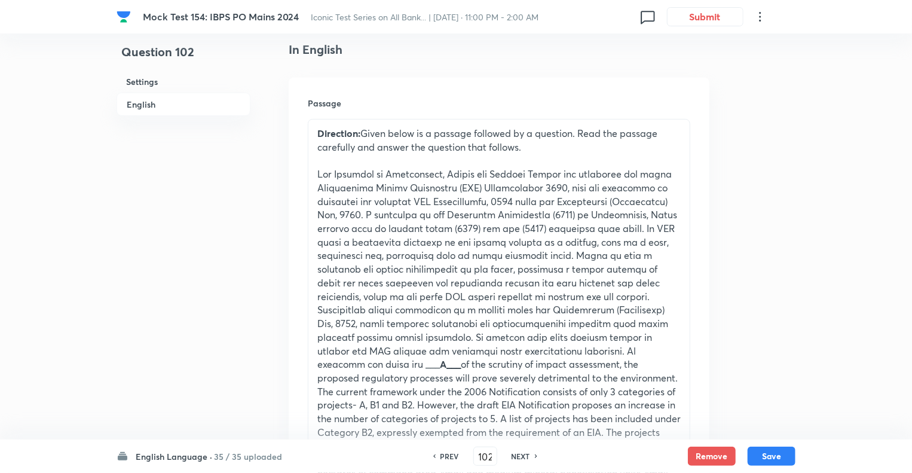
type input "103"
checkbox input "false"
checkbox input "true"
click at [517, 457] on h6 "NEXT" at bounding box center [521, 456] width 19 height 11
type input "104"
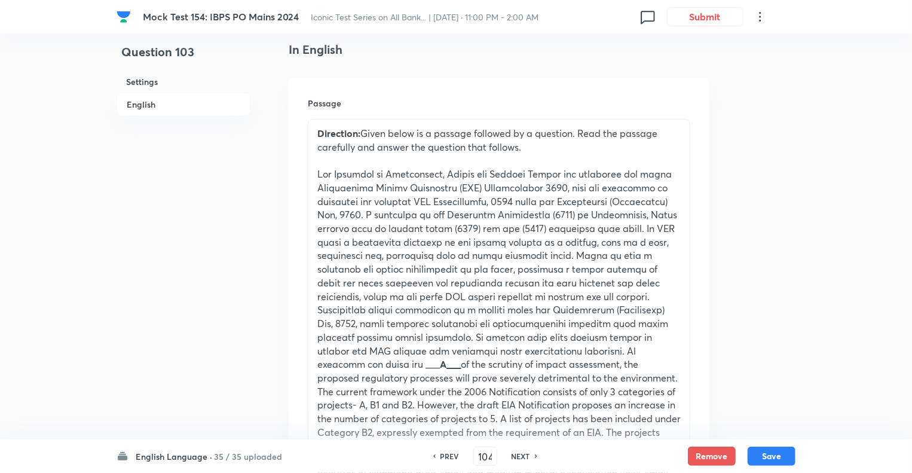
checkbox input "false"
checkbox input "true"
click at [517, 457] on h6 "NEXT" at bounding box center [521, 456] width 19 height 11
type input "105"
checkbox input "false"
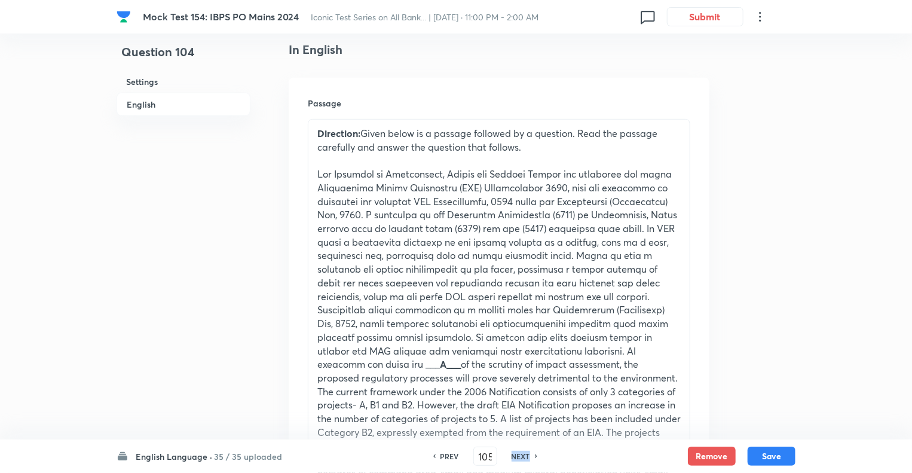
checkbox input "true"
click at [517, 457] on h6 "NEXT" at bounding box center [521, 456] width 19 height 11
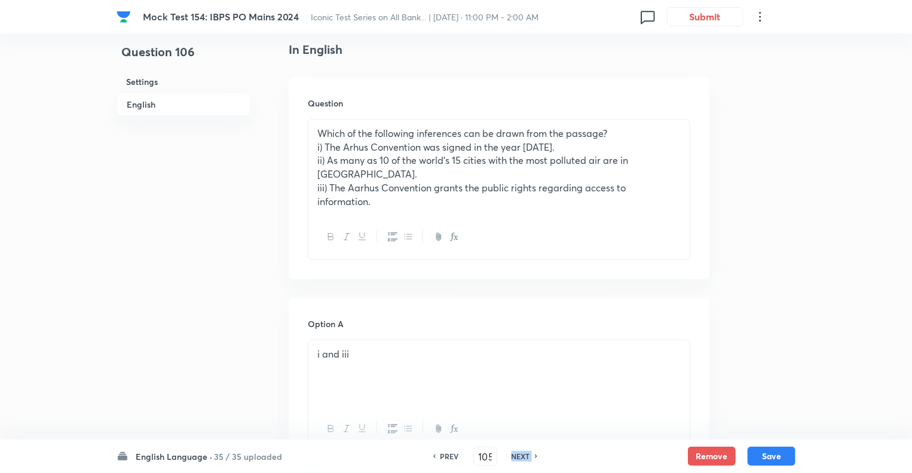
type input "106"
checkbox input "false"
click at [517, 457] on h6 "NEXT" at bounding box center [521, 456] width 19 height 11
checkbox input "true"
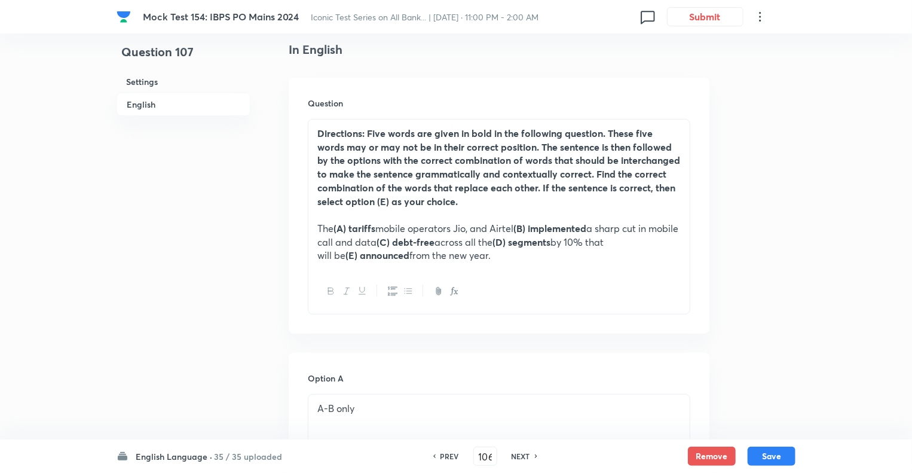
type input "107"
checkbox input "false"
checkbox input "true"
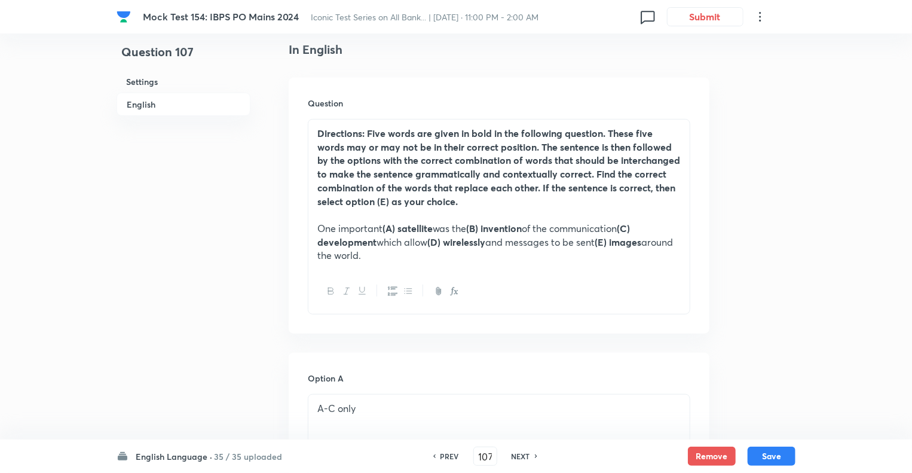
click at [517, 457] on h6 "NEXT" at bounding box center [521, 456] width 19 height 11
type input "108"
checkbox input "false"
checkbox input "true"
click at [517, 457] on h6 "NEXT" at bounding box center [521, 456] width 19 height 11
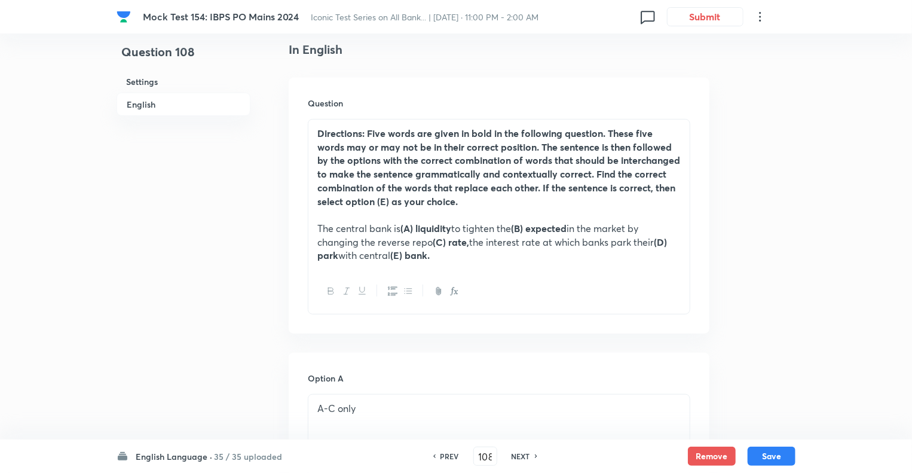
type input "109"
checkbox input "false"
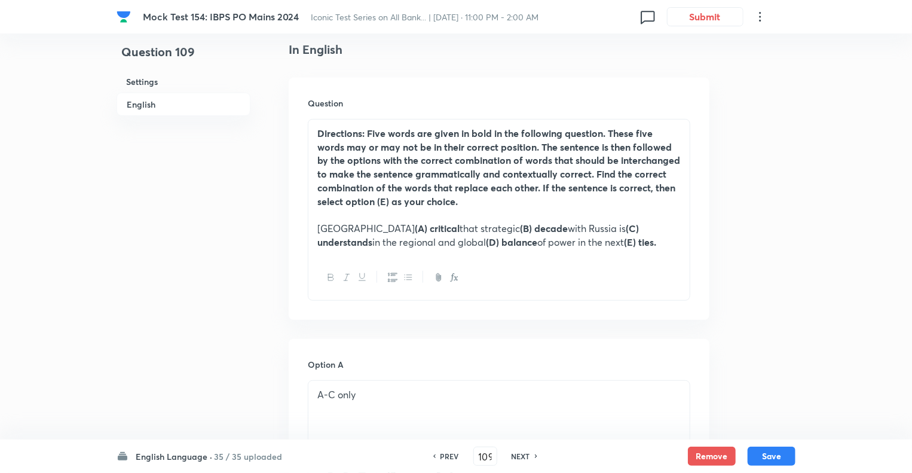
checkbox input "true"
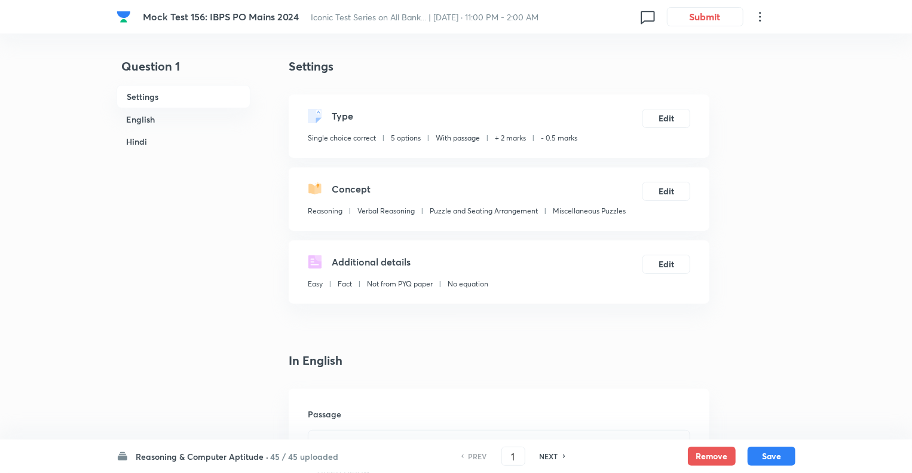
click at [157, 453] on h6 "Reasoning & Computer Aptitude ·" at bounding box center [202, 456] width 133 height 13
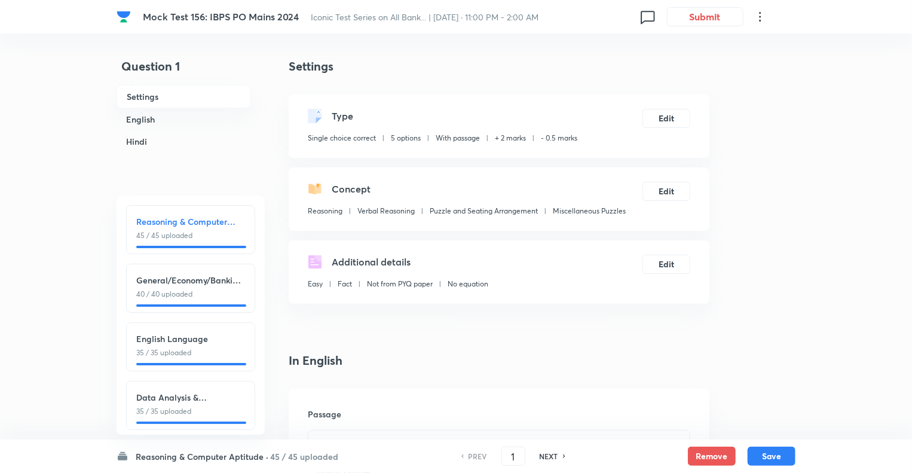
click at [178, 346] on div "English Language 35 / 35 uploaded" at bounding box center [190, 345] width 109 height 26
type input "86"
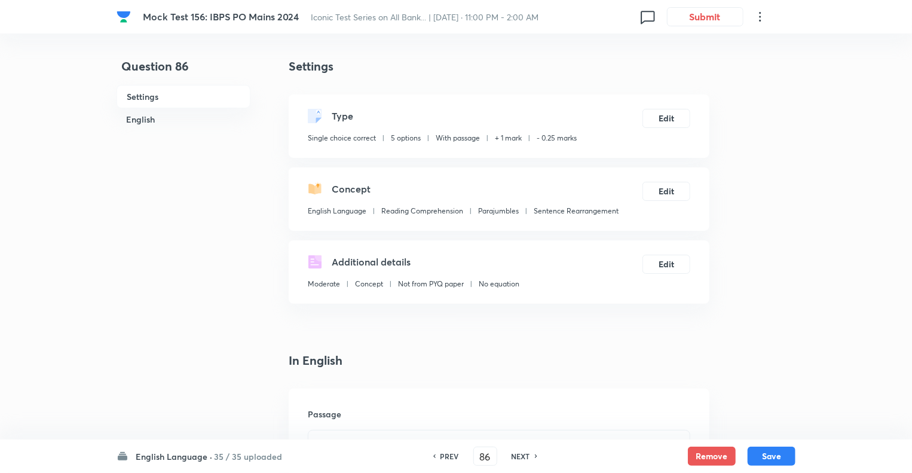
checkbox input "false"
checkbox input "true"
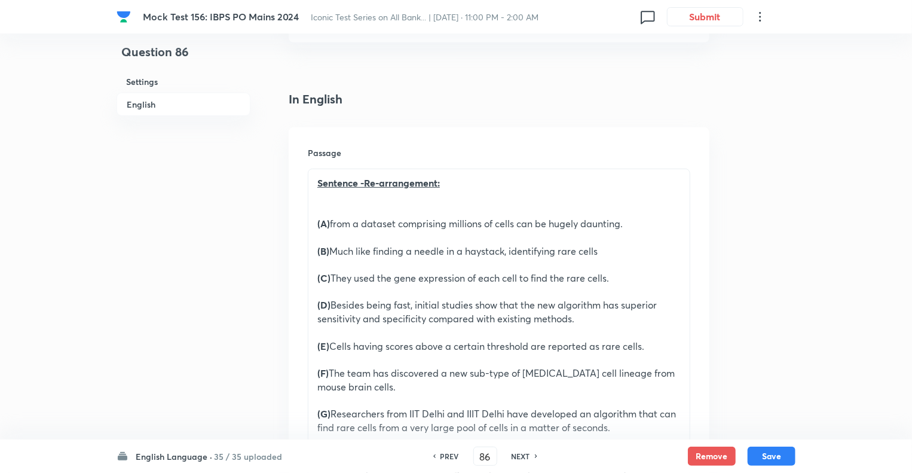
scroll to position [311, 0]
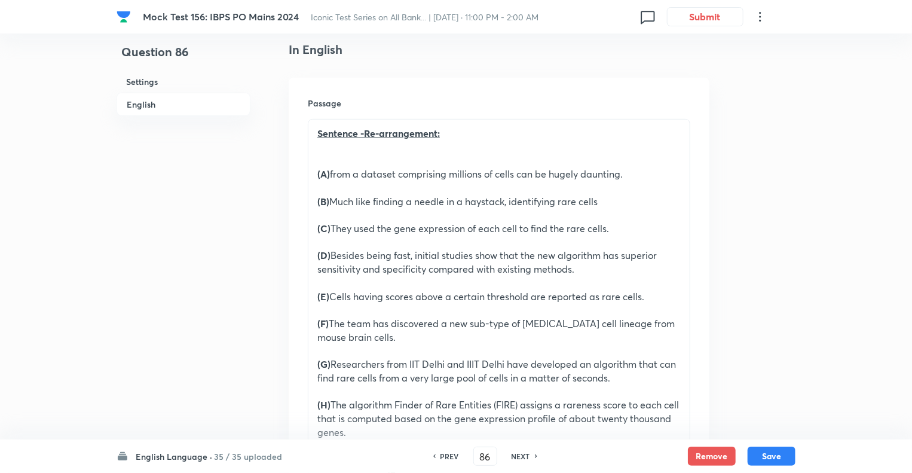
click at [515, 453] on h6 "NEXT" at bounding box center [521, 456] width 19 height 11
type input "87"
checkbox input "false"
click at [515, 453] on h6 "NEXT" at bounding box center [521, 456] width 19 height 11
checkbox input "true"
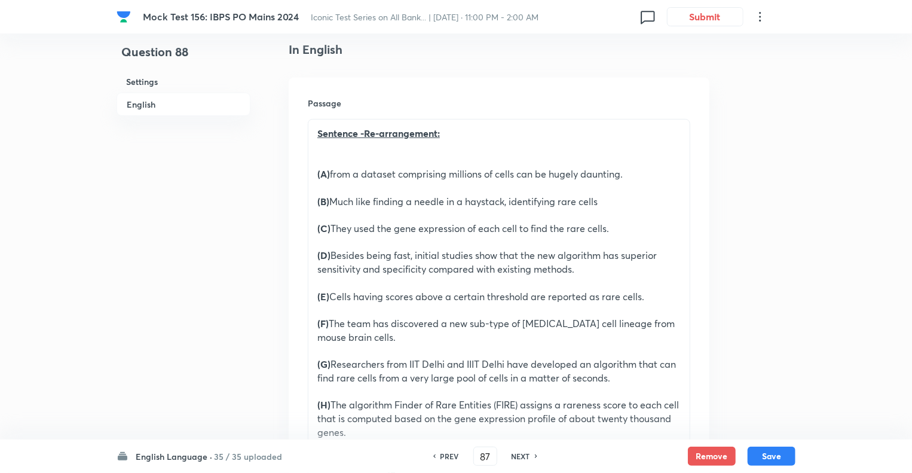
type input "88"
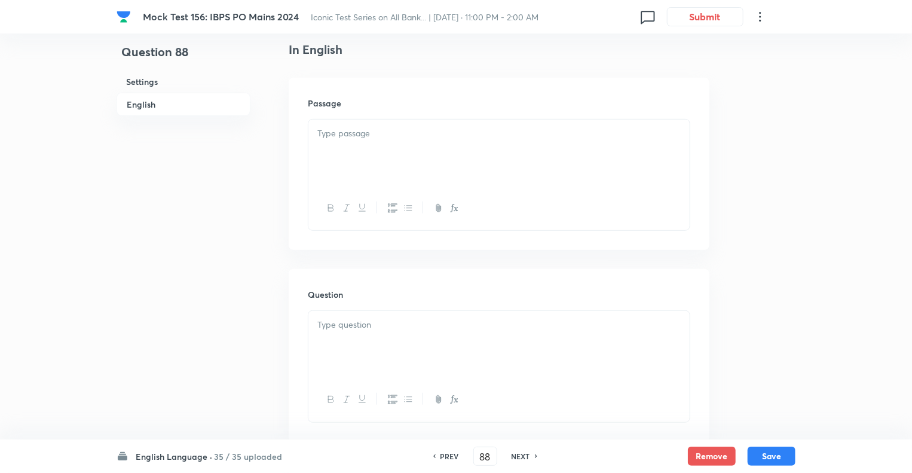
checkbox input "false"
checkbox input "true"
click at [515, 453] on h6 "NEXT" at bounding box center [521, 456] width 19 height 11
type input "89"
checkbox input "false"
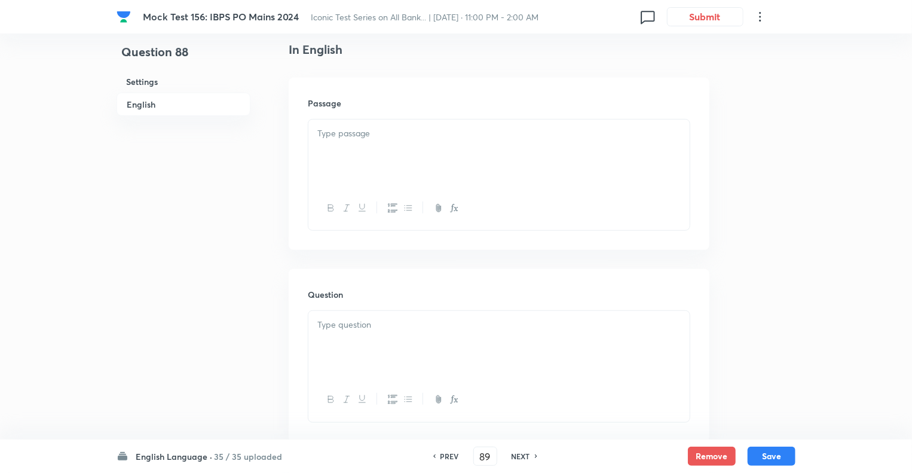
checkbox input "true"
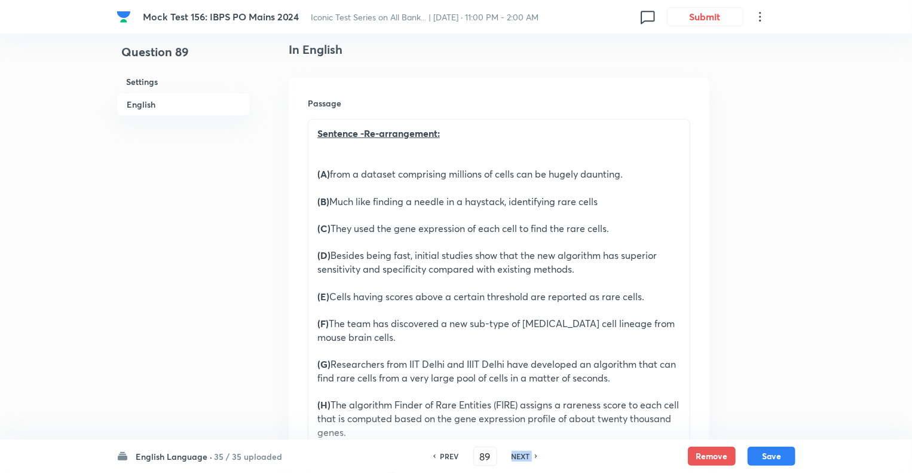
click at [515, 453] on h6 "NEXT" at bounding box center [521, 456] width 19 height 11
type input "90"
checkbox input "true"
click at [515, 453] on h6 "NEXT" at bounding box center [521, 456] width 19 height 11
type input "91"
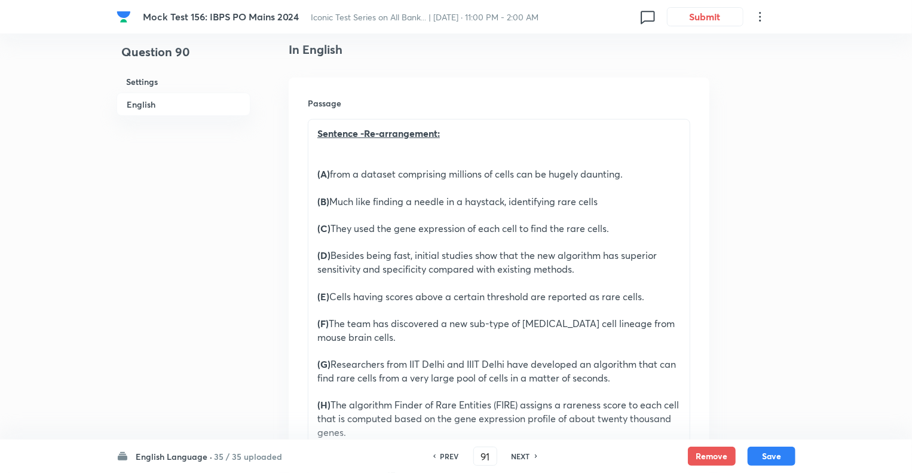
checkbox input "true"
click at [516, 456] on h6 "NEXT" at bounding box center [521, 456] width 19 height 11
type input "92"
checkbox input "true"
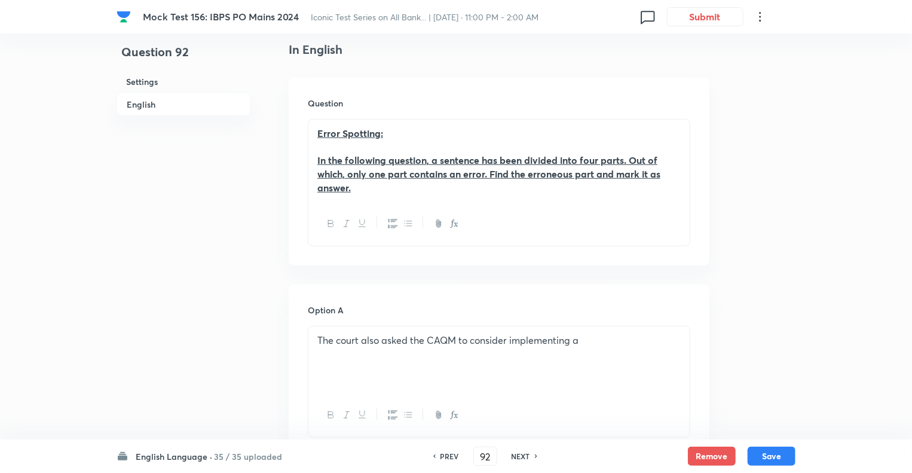
click at [516, 456] on h6 "NEXT" at bounding box center [521, 456] width 19 height 11
type input "93"
checkbox input "true"
click at [516, 456] on h6 "NEXT" at bounding box center [521, 456] width 19 height 11
type input "94"
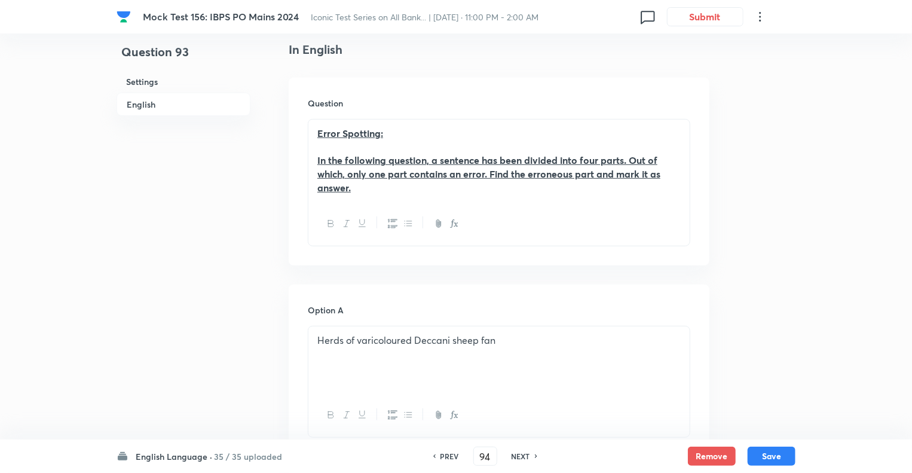
checkbox input "false"
checkbox input "true"
click at [516, 456] on h6 "NEXT" at bounding box center [521, 456] width 19 height 11
type input "95"
checkbox input "true"
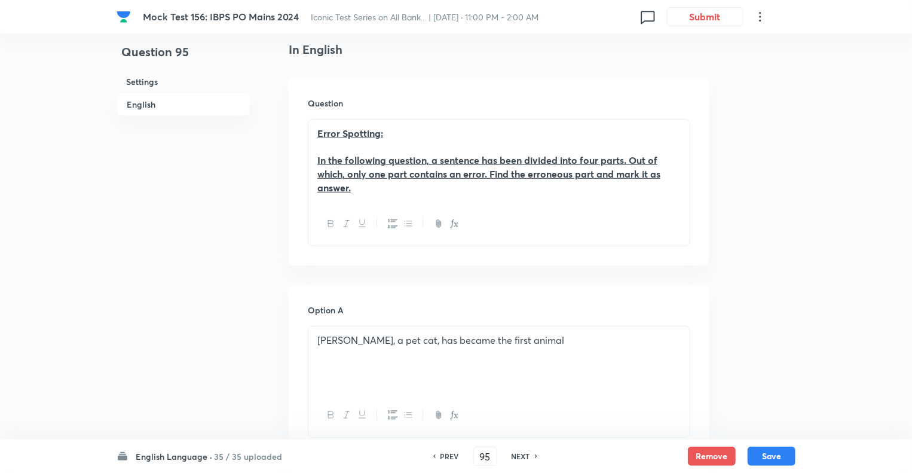
click at [516, 456] on h6 "NEXT" at bounding box center [521, 456] width 19 height 11
type input "96"
checkbox input "false"
checkbox input "true"
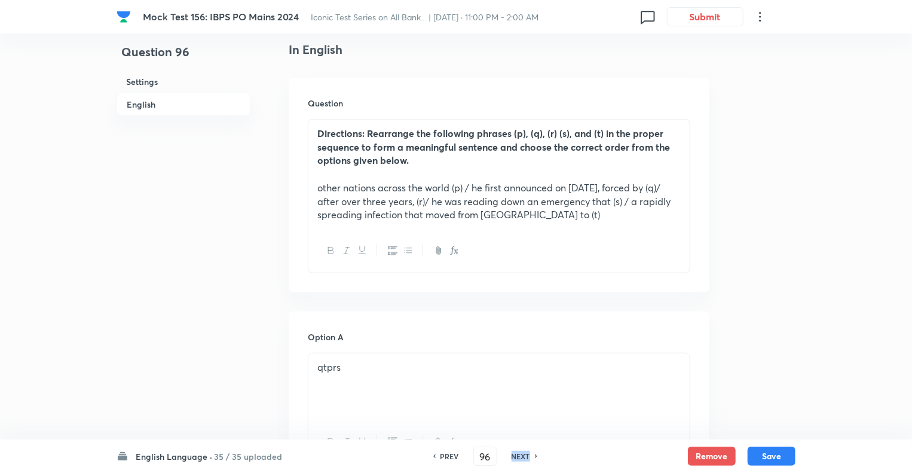
click at [516, 456] on h6 "NEXT" at bounding box center [521, 456] width 19 height 11
type input "97"
checkbox input "false"
checkbox input "true"
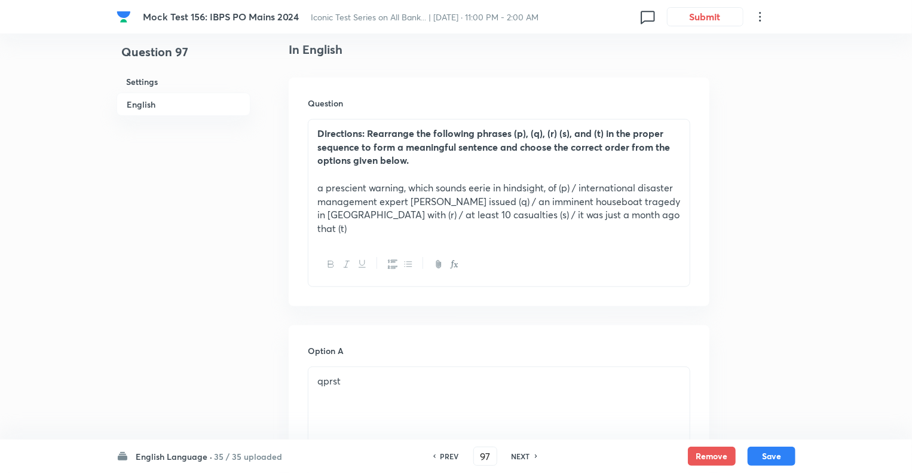
click at [516, 456] on h6 "NEXT" at bounding box center [521, 456] width 19 height 11
type input "98"
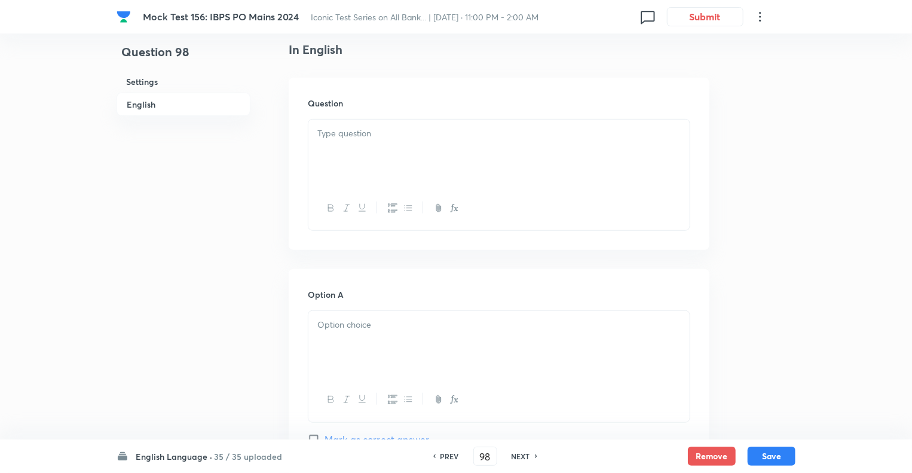
checkbox input "true"
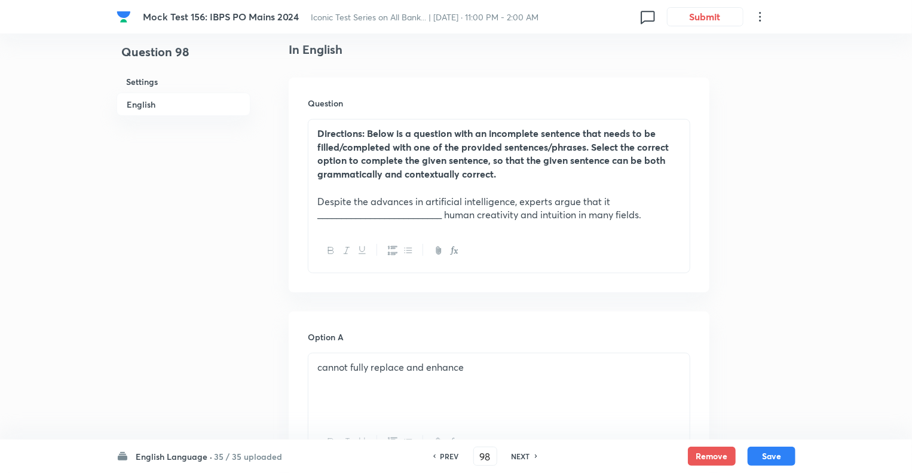
click at [516, 456] on h6 "NEXT" at bounding box center [521, 456] width 19 height 11
type input "99"
checkbox input "false"
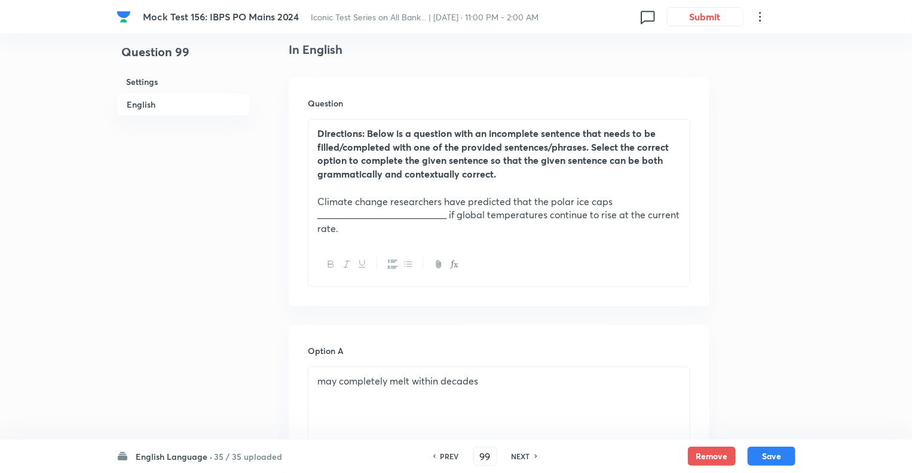
checkbox input "true"
click at [516, 456] on h6 "NEXT" at bounding box center [521, 456] width 19 height 11
type input "100"
checkbox input "false"
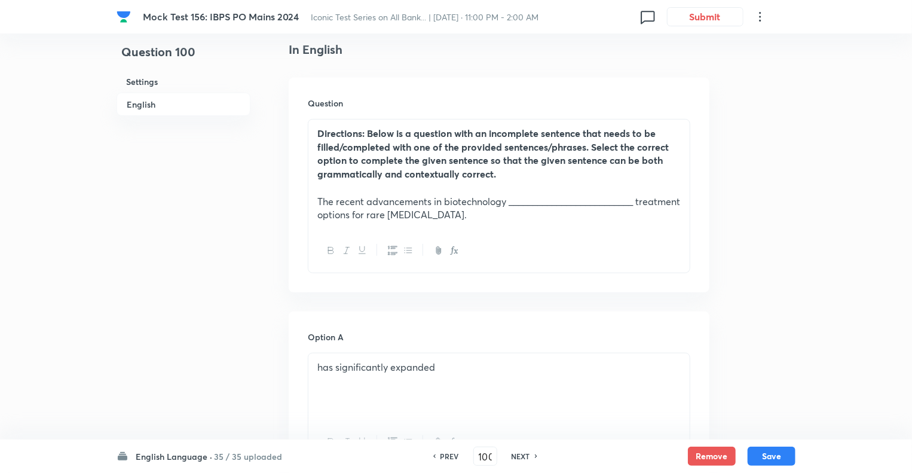
checkbox input "true"
click at [516, 456] on h6 "NEXT" at bounding box center [521, 456] width 19 height 11
type input "101"
checkbox input "true"
click at [516, 456] on h6 "NEXT" at bounding box center [521, 456] width 19 height 11
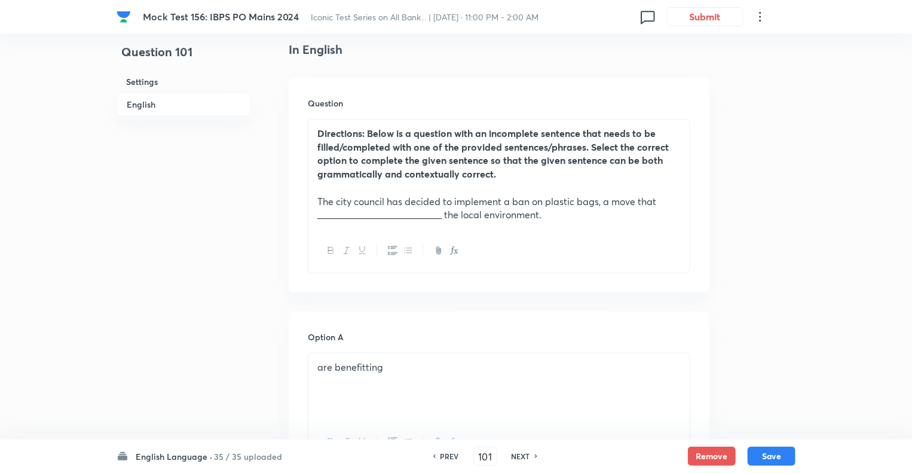
type input "102"
checkbox input "false"
checkbox input "true"
click at [516, 456] on h6 "NEXT" at bounding box center [521, 456] width 19 height 11
type input "103"
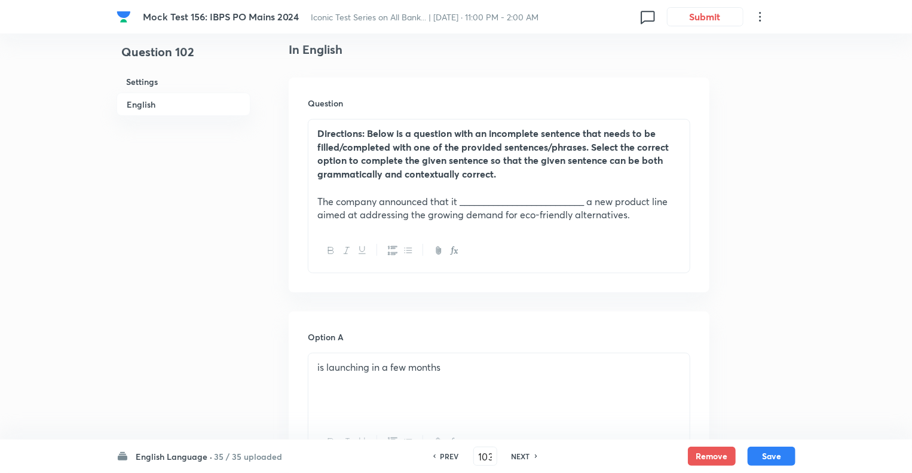
checkbox input "false"
checkbox input "true"
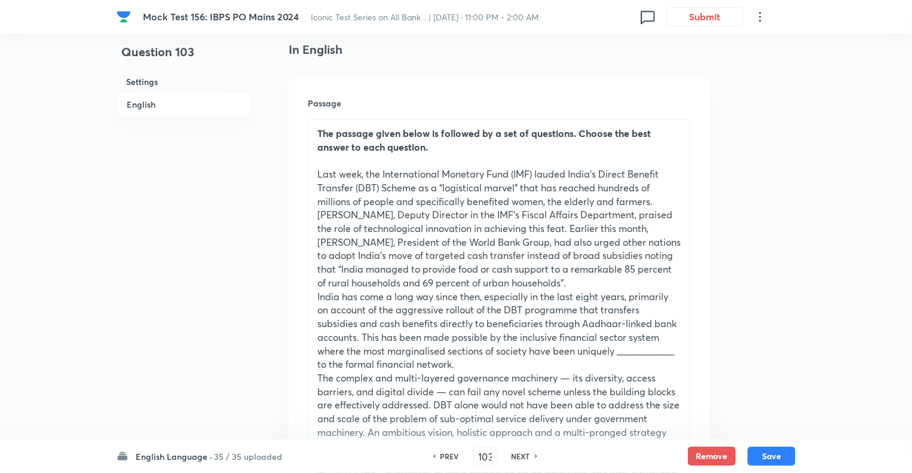
click at [516, 456] on h6 "NEXT" at bounding box center [521, 456] width 19 height 11
type input "104"
checkbox input "false"
checkbox input "true"
click at [516, 456] on h6 "NEXT" at bounding box center [521, 456] width 19 height 11
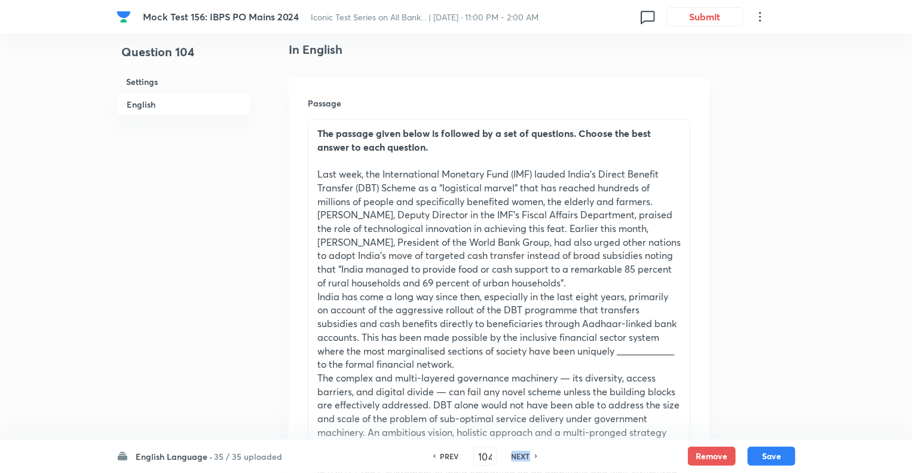
type input "105"
checkbox input "false"
checkbox input "true"
click at [516, 456] on h6 "NEXT" at bounding box center [521, 456] width 19 height 11
type input "106"
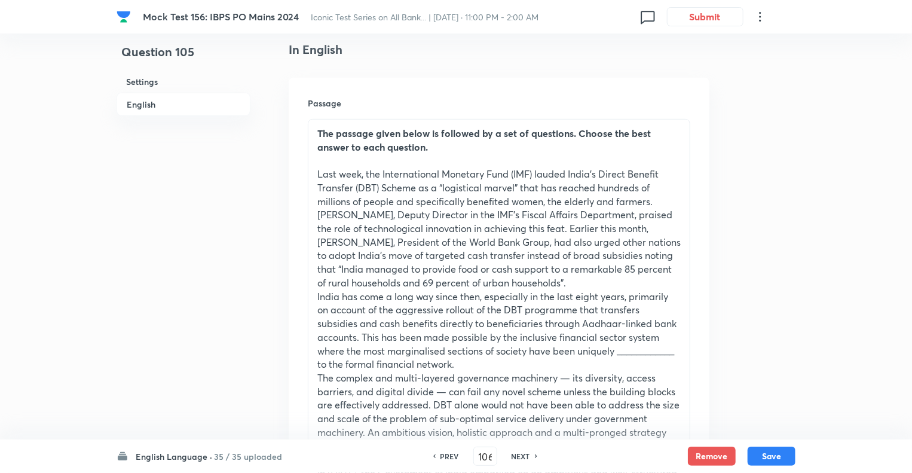
checkbox input "false"
click at [516, 456] on h6 "NEXT" at bounding box center [521, 456] width 19 height 11
checkbox input "true"
type input "107"
checkbox input "false"
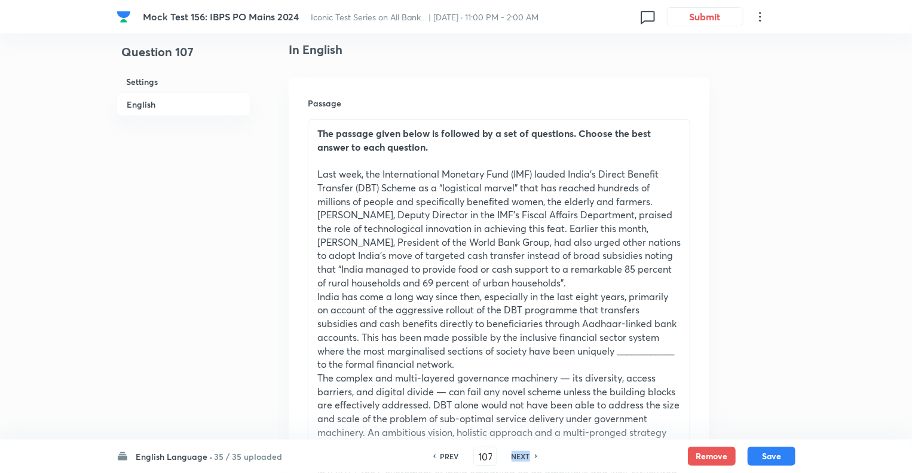
checkbox input "true"
click at [516, 456] on h6 "NEXT" at bounding box center [521, 456] width 19 height 11
type input "108"
checkbox input "false"
checkbox input "true"
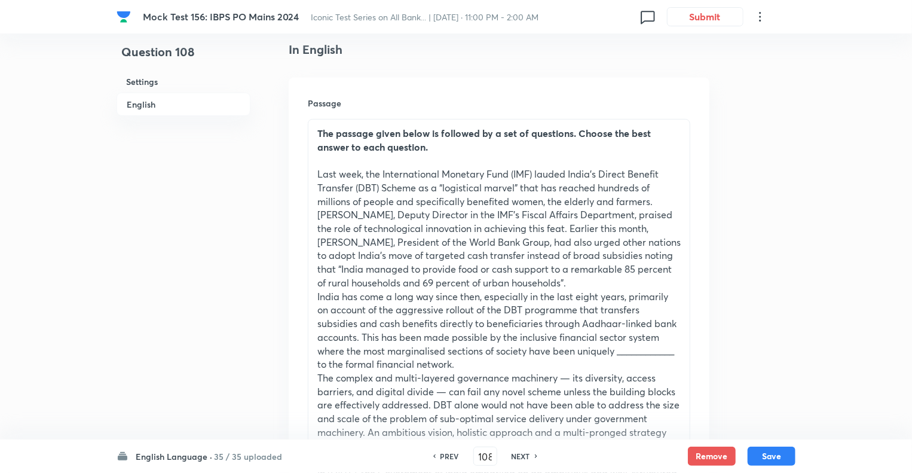
click at [516, 456] on h6 "NEXT" at bounding box center [521, 456] width 19 height 11
type input "109"
checkbox input "false"
checkbox input "true"
click at [516, 456] on h6 "NEXT" at bounding box center [521, 456] width 19 height 11
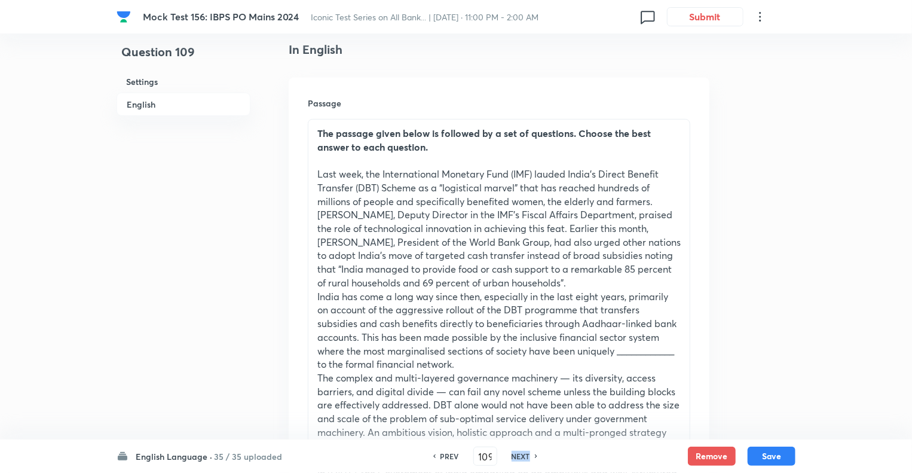
type input "110"
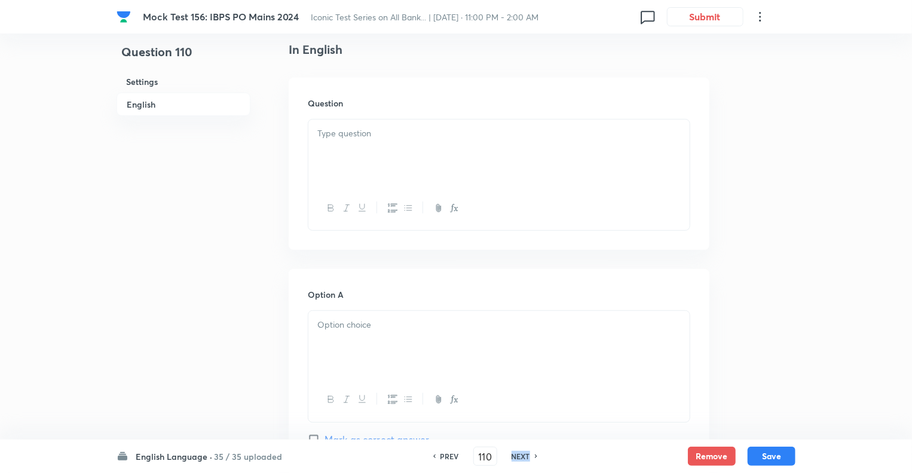
checkbox input "false"
checkbox input "true"
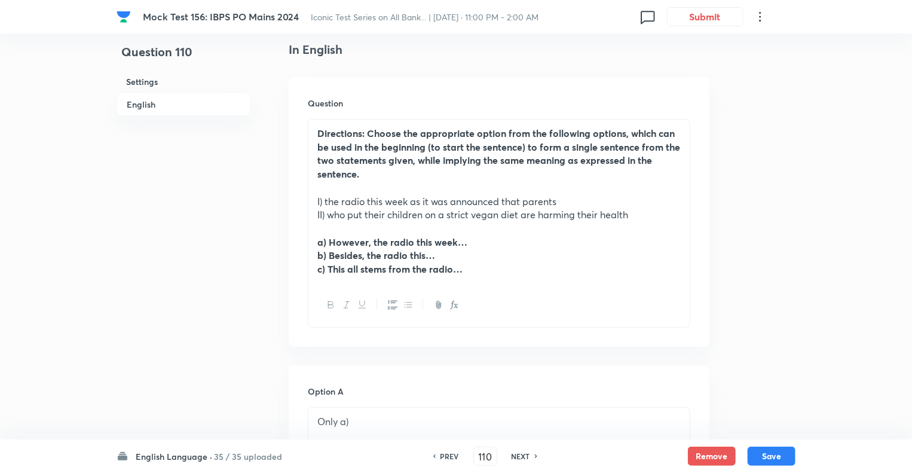
click at [516, 456] on h6 "NEXT" at bounding box center [521, 456] width 19 height 11
type input "111"
checkbox input "false"
checkbox input "true"
click at [516, 456] on h6 "NEXT" at bounding box center [521, 456] width 19 height 11
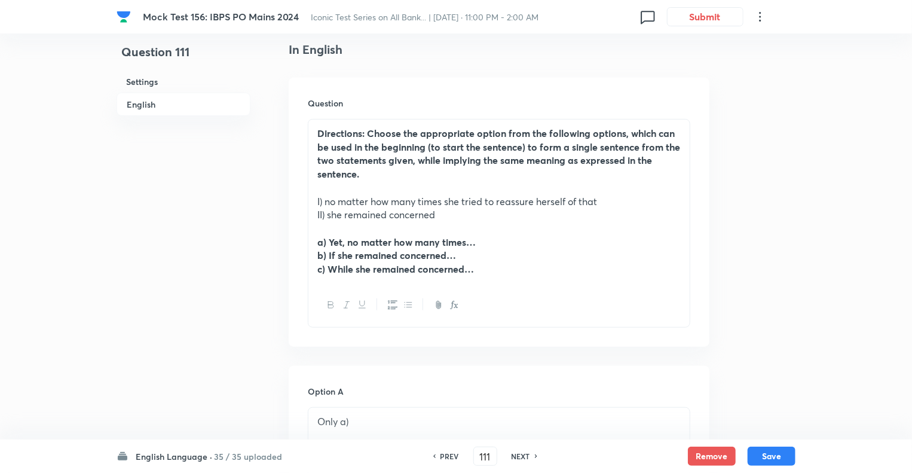
type input "112"
checkbox input "false"
checkbox input "true"
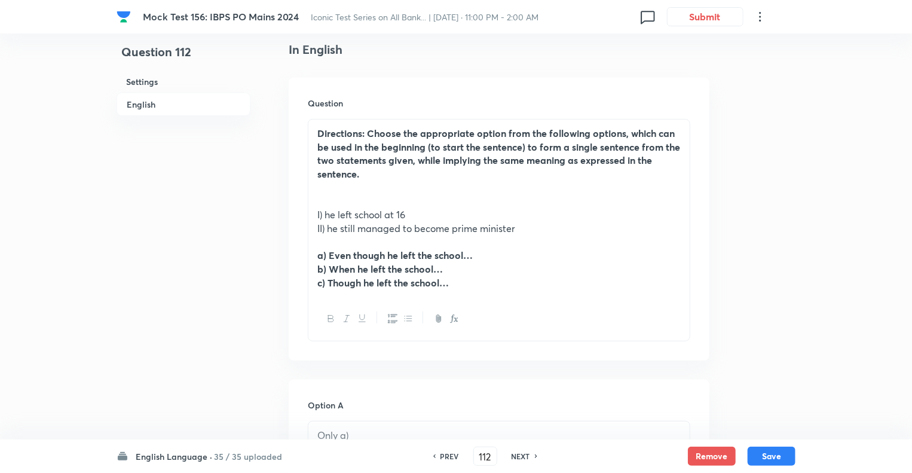
click at [447, 458] on h6 "PREV" at bounding box center [450, 456] width 19 height 11
type input "111"
checkbox input "false"
checkbox input "true"
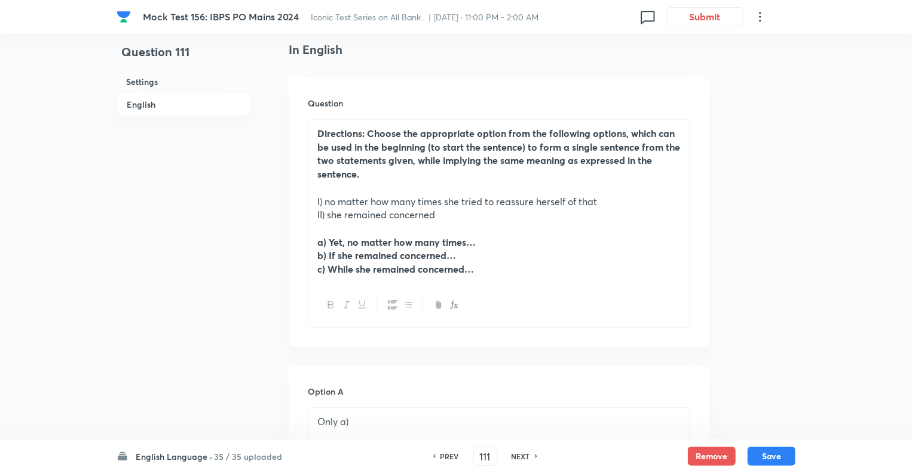
click at [447, 458] on h6 "PREV" at bounding box center [450, 456] width 19 height 11
type input "110"
checkbox input "false"
checkbox input "true"
click at [447, 458] on h6 "PREV" at bounding box center [450, 456] width 19 height 11
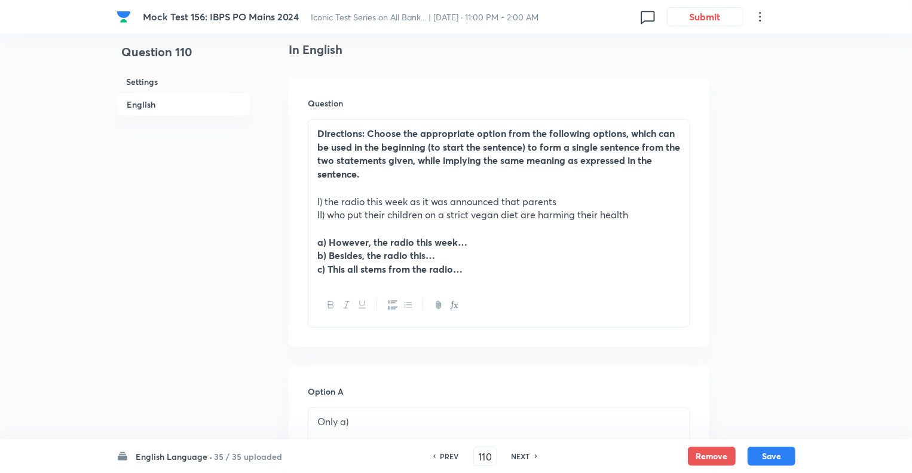
type input "109"
checkbox input "false"
checkbox input "true"
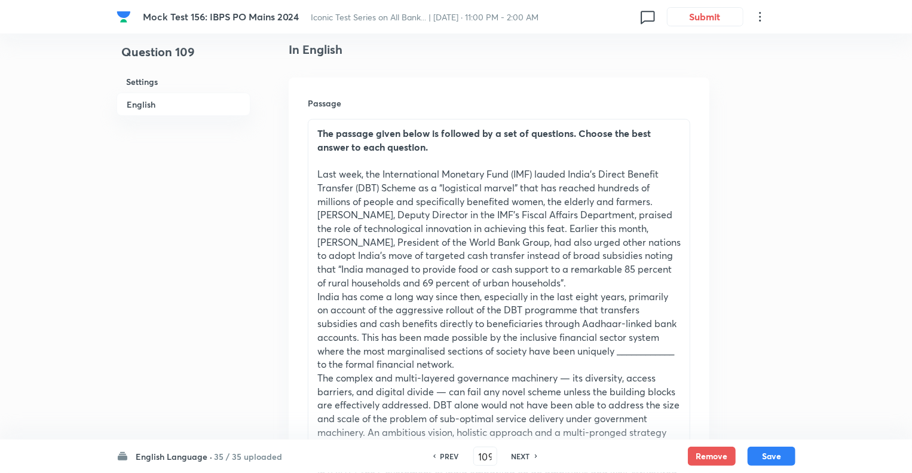
click at [447, 458] on h6 "PREV" at bounding box center [450, 456] width 19 height 11
type input "108"
checkbox input "false"
checkbox input "true"
click at [447, 458] on h6 "PREV" at bounding box center [450, 456] width 19 height 11
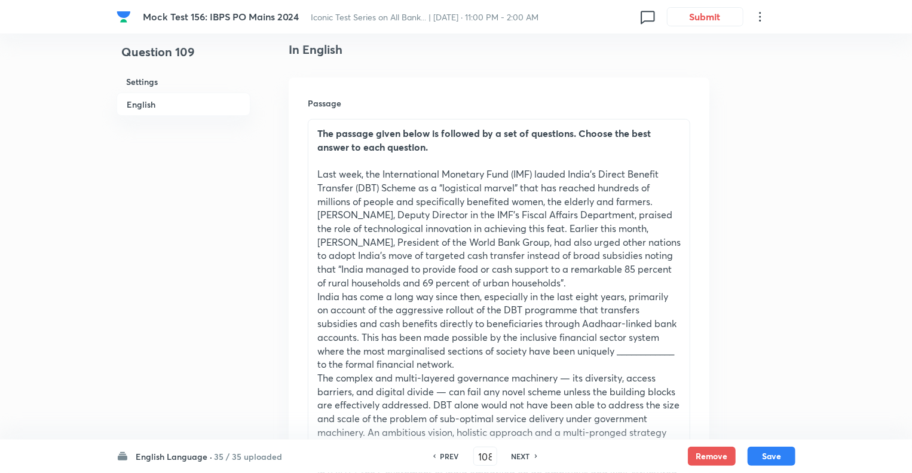
type input "107"
checkbox input "false"
checkbox input "true"
click at [447, 458] on h6 "PREV" at bounding box center [450, 456] width 19 height 11
type input "106"
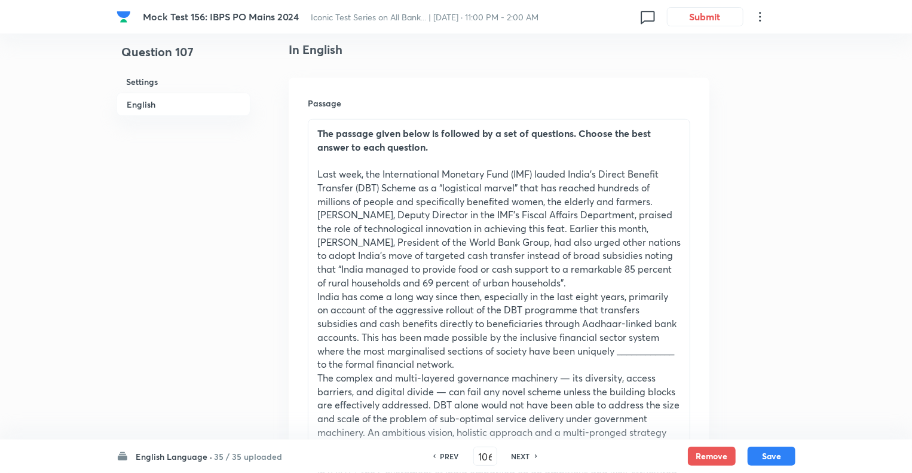
checkbox input "false"
checkbox input "true"
click at [447, 458] on h6 "PREV" at bounding box center [450, 456] width 19 height 11
type input "105"
checkbox input "false"
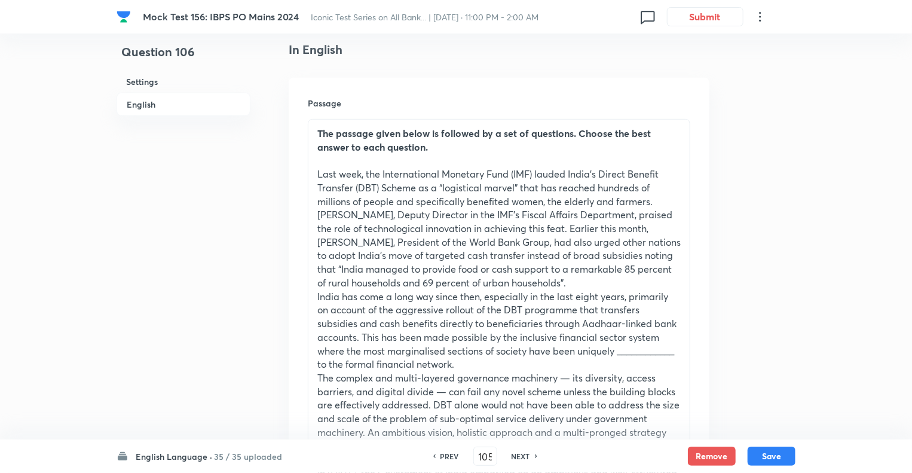
checkbox input "true"
click at [447, 458] on h6 "PREV" at bounding box center [450, 456] width 19 height 11
type input "104"
checkbox input "false"
checkbox input "true"
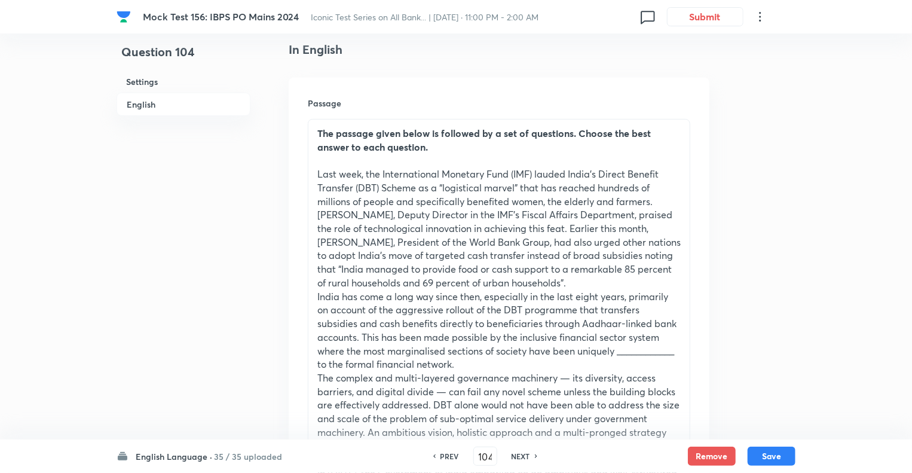
click at [447, 458] on h6 "PREV" at bounding box center [450, 456] width 19 height 11
type input "103"
checkbox input "false"
checkbox input "true"
click at [447, 458] on h6 "PREV" at bounding box center [450, 456] width 19 height 11
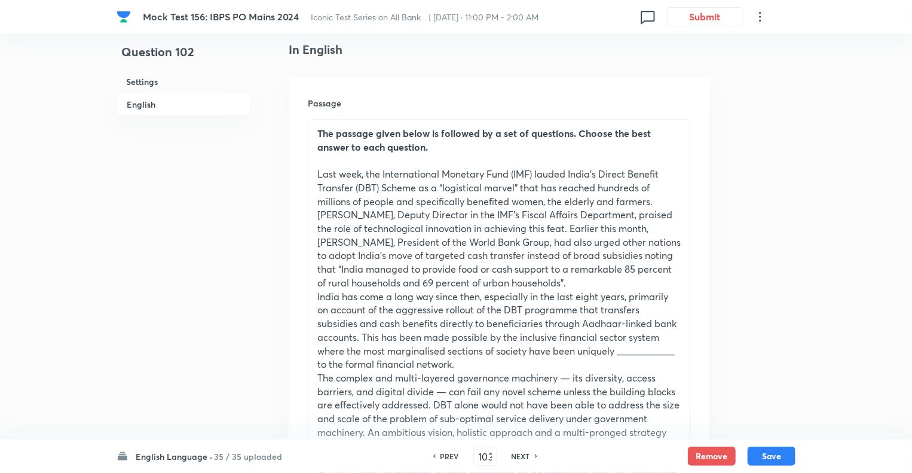
type input "102"
checkbox input "false"
checkbox input "true"
click at [447, 458] on h6 "PREV" at bounding box center [450, 456] width 19 height 11
type input "101"
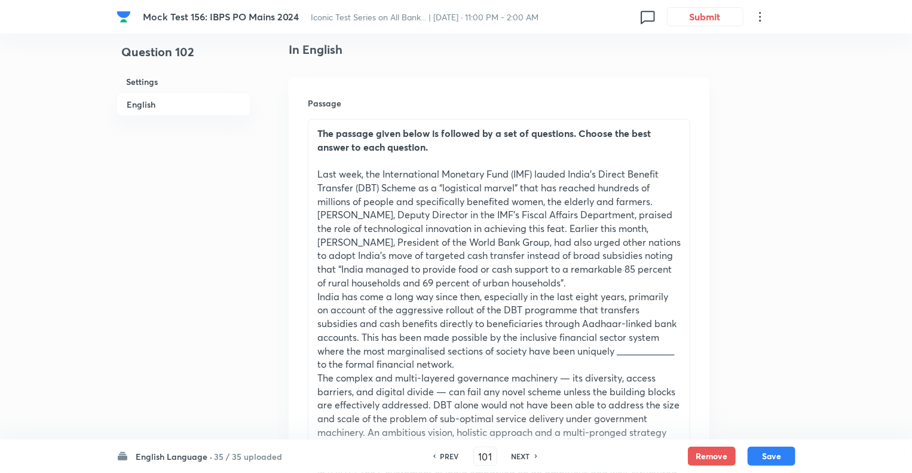
checkbox input "false"
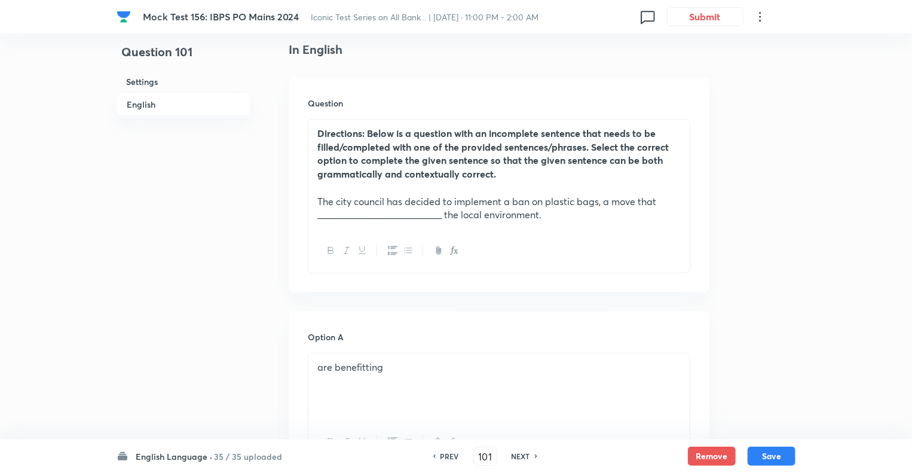
checkbox input "true"
click at [447, 458] on h6 "PREV" at bounding box center [450, 456] width 19 height 11
type input "100"
checkbox input "true"
click at [447, 458] on h6 "PREV" at bounding box center [450, 456] width 19 height 11
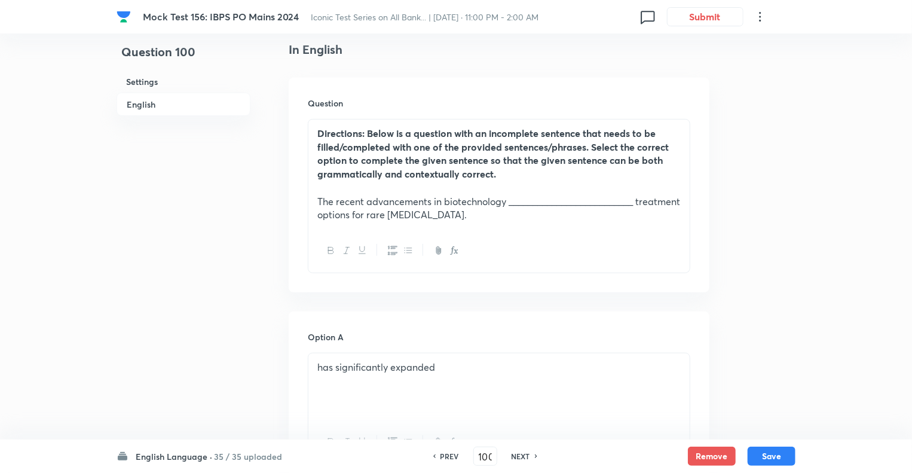
type input "99"
checkbox input "false"
checkbox input "true"
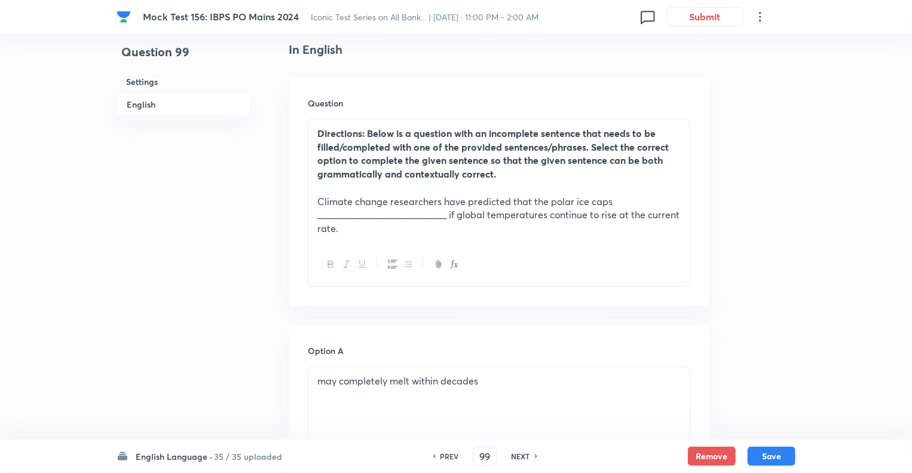
click at [447, 458] on h6 "PREV" at bounding box center [450, 456] width 19 height 11
type input "98"
checkbox input "false"
checkbox input "true"
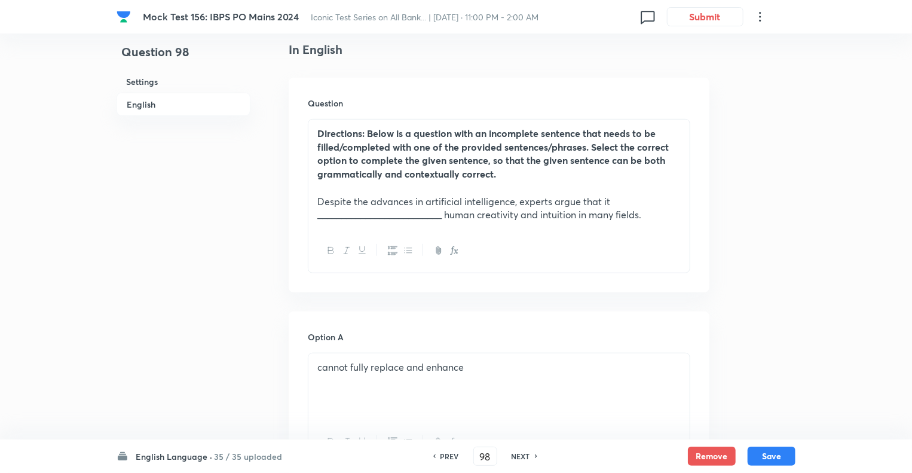
click at [518, 459] on h6 "NEXT" at bounding box center [521, 456] width 19 height 11
type input "99"
checkbox input "false"
checkbox input "true"
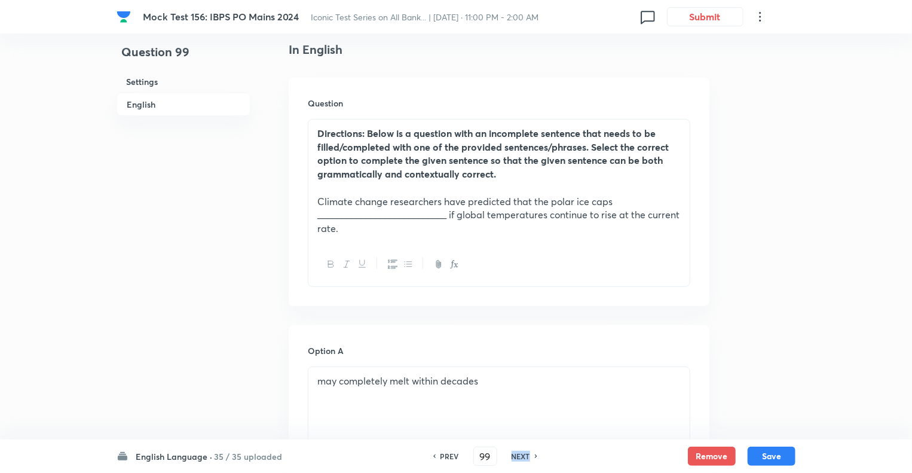
click at [518, 459] on h6 "NEXT" at bounding box center [521, 456] width 19 height 11
type input "100"
checkbox input "false"
checkbox input "true"
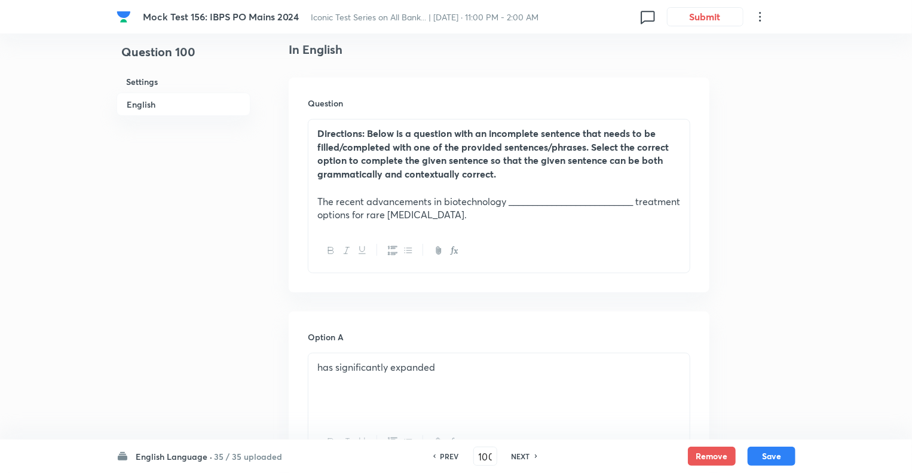
click at [518, 459] on h6 "NEXT" at bounding box center [521, 456] width 19 height 11
type input "101"
checkbox input "true"
click at [518, 459] on h6 "NEXT" at bounding box center [521, 456] width 19 height 11
type input "102"
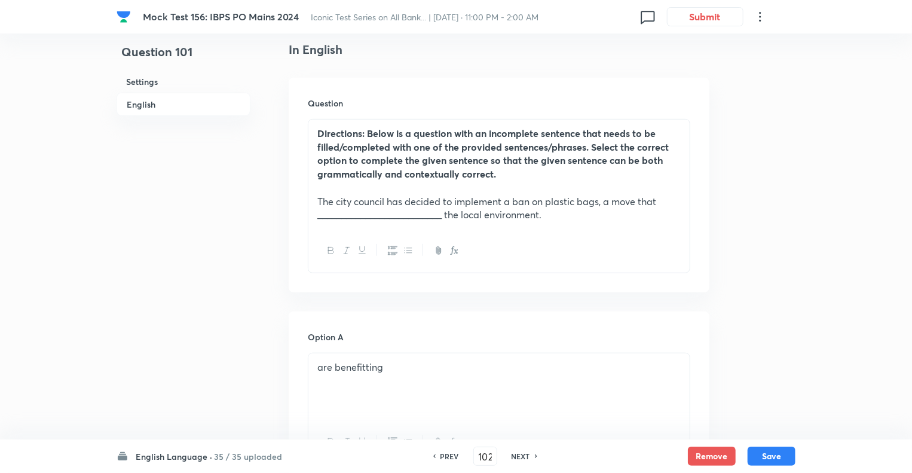
checkbox input "false"
checkbox input "true"
click at [518, 459] on h6 "NEXT" at bounding box center [521, 456] width 19 height 11
type input "103"
checkbox input "false"
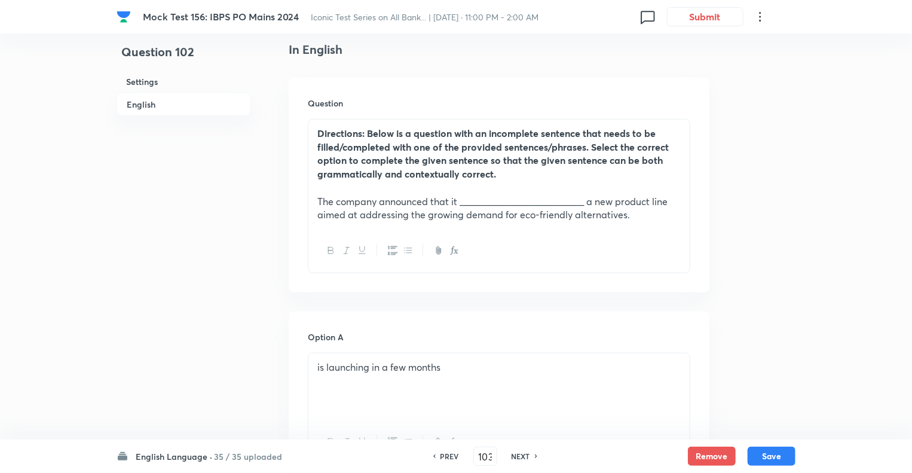
checkbox input "true"
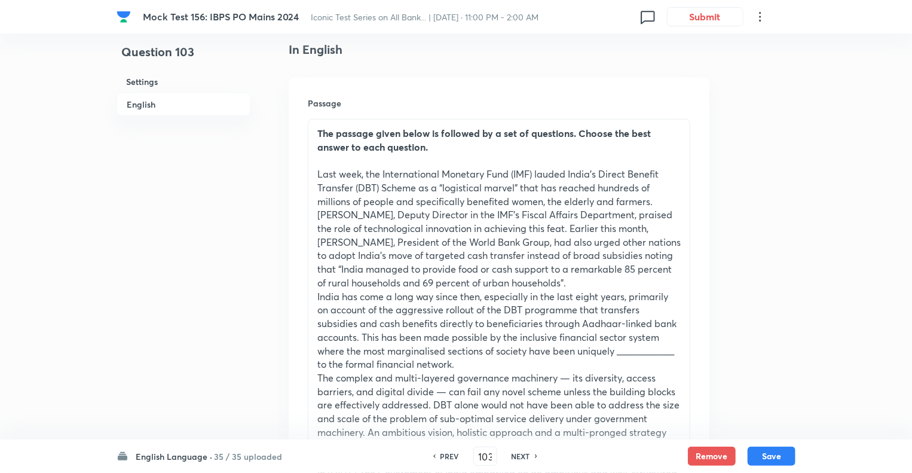
click at [448, 459] on h6 "PREV" at bounding box center [450, 456] width 19 height 11
type input "102"
checkbox input "false"
checkbox input "true"
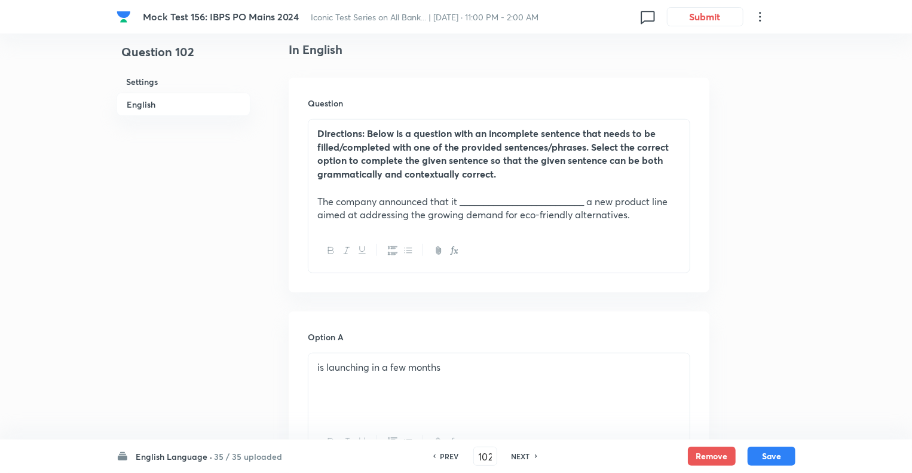
click at [460, 221] on p "﻿ The company announced that it __________________________ a new product line a…" at bounding box center [498, 208] width 363 height 27
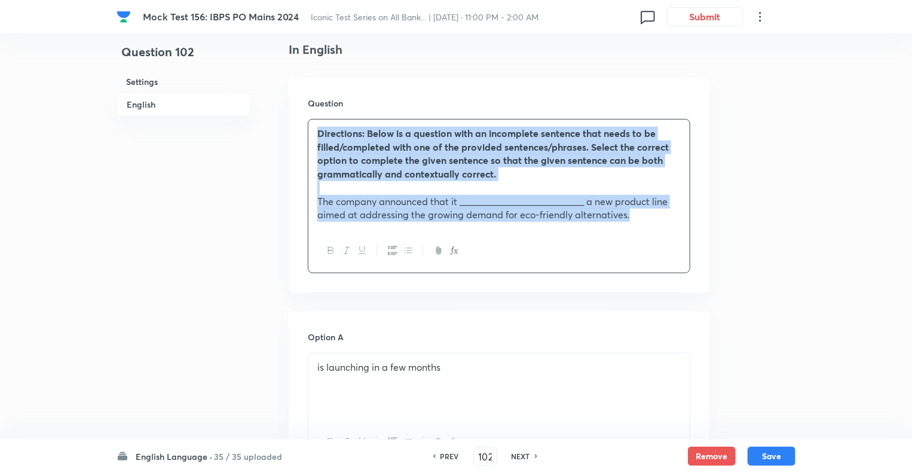
copy div "Directions: Below is a question with an incomplete sentence that needs to be fi…"
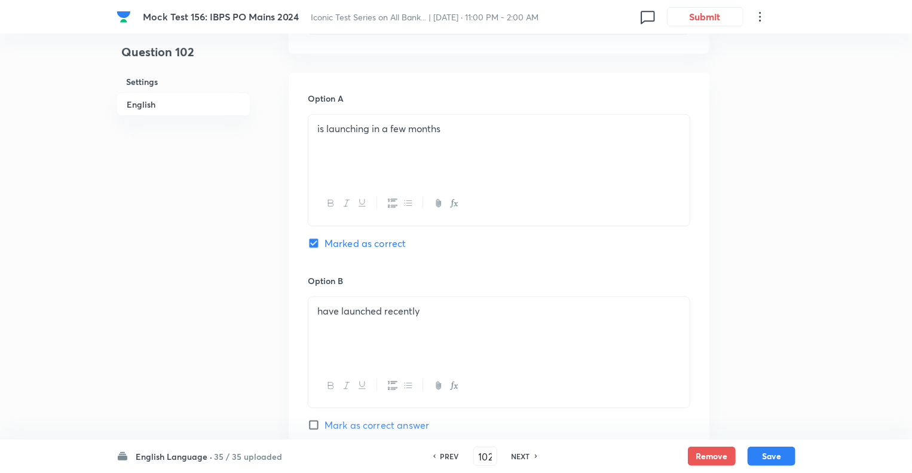
scroll to position [574, 0]
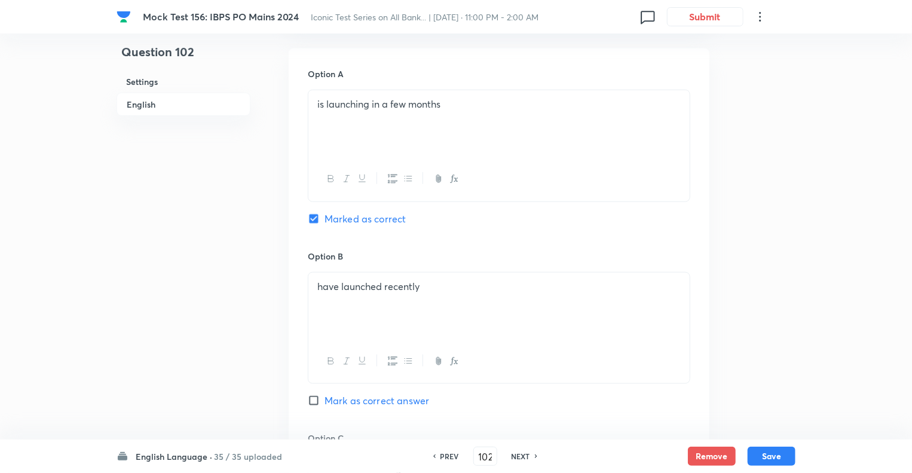
click at [441, 112] on div "is launching in a few months" at bounding box center [498, 123] width 381 height 67
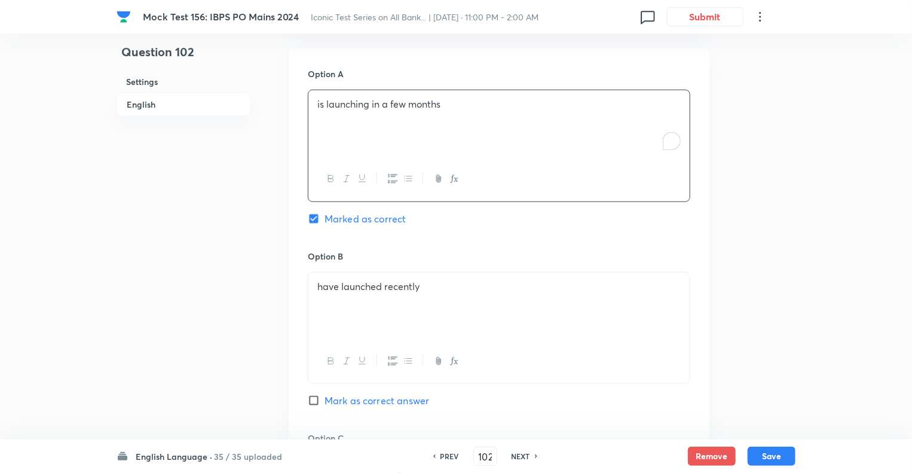
copy p "is launching in a few months"
click at [317, 291] on p "have launched recently" at bounding box center [498, 287] width 363 height 14
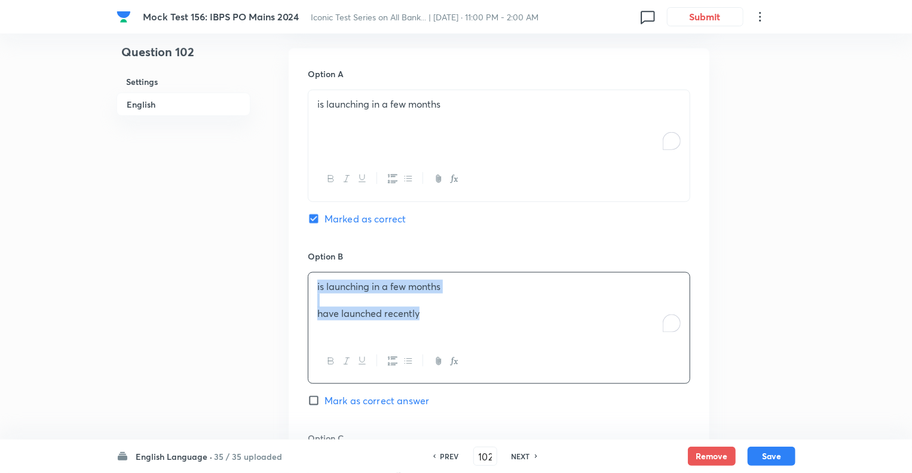
copy div "is launching in a few months have launched recently"
click at [205, 288] on div "Question 102 Settings English" at bounding box center [184, 375] width 134 height 1785
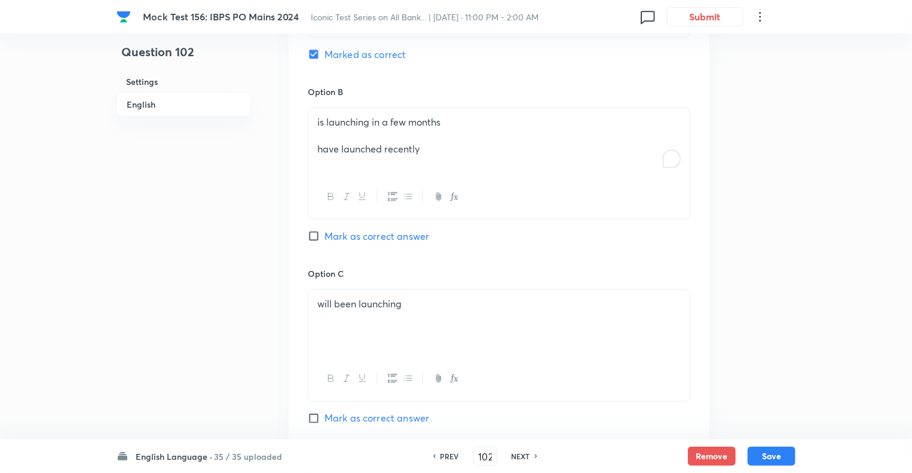
scroll to position [825, 0]
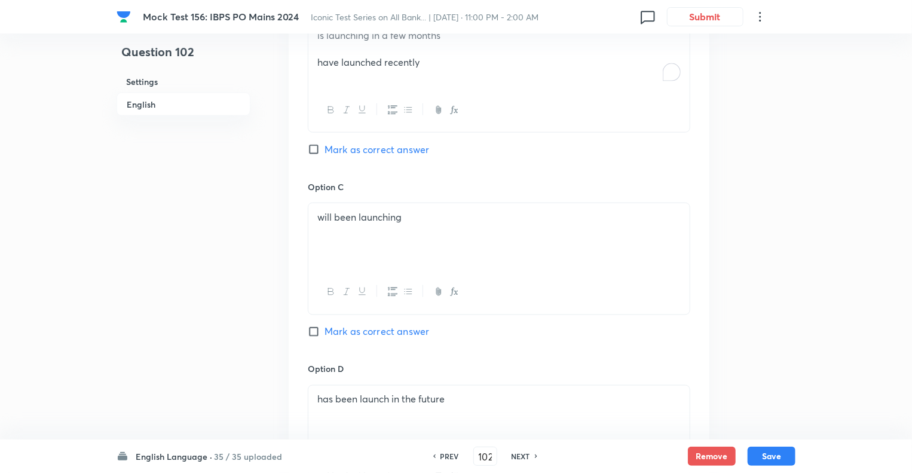
click at [304, 151] on div "Option A is launching in a few months Marked as correct Option B is launching i…" at bounding box center [499, 259] width 421 height 924
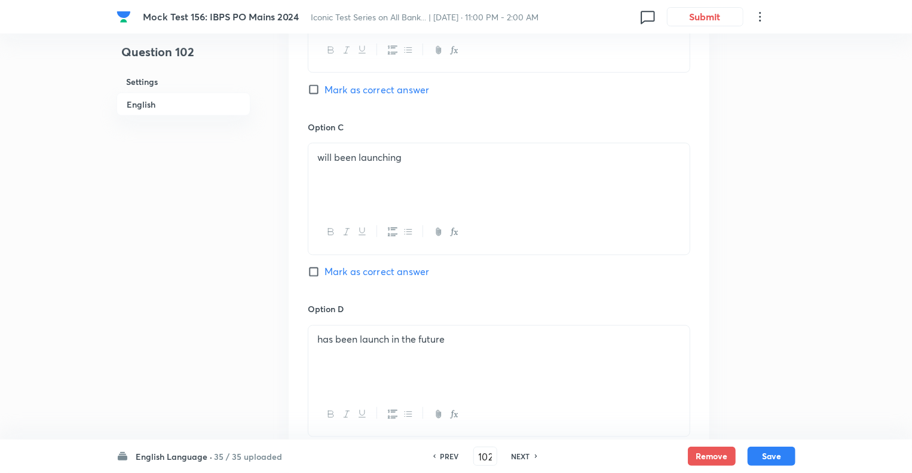
click at [309, 157] on div "will been launching" at bounding box center [498, 176] width 381 height 67
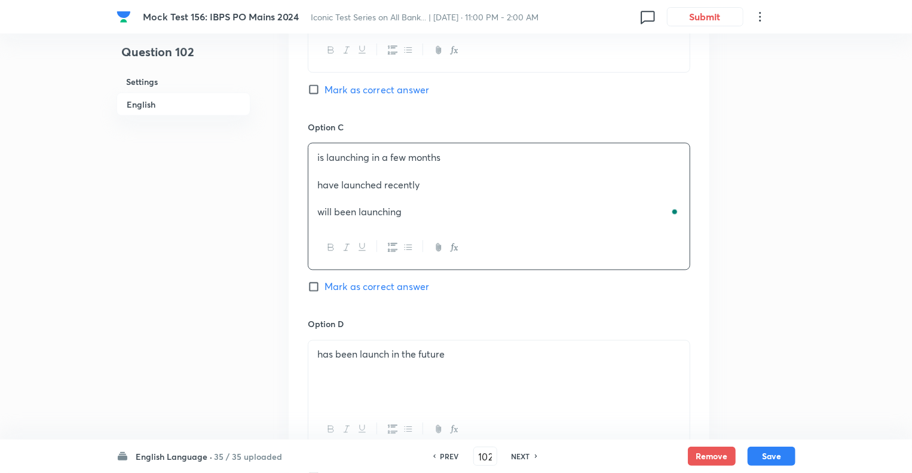
copy div "is launching in a few months have launched recently will been launching"
click at [317, 349] on p "has been launch in the future" at bounding box center [498, 355] width 363 height 14
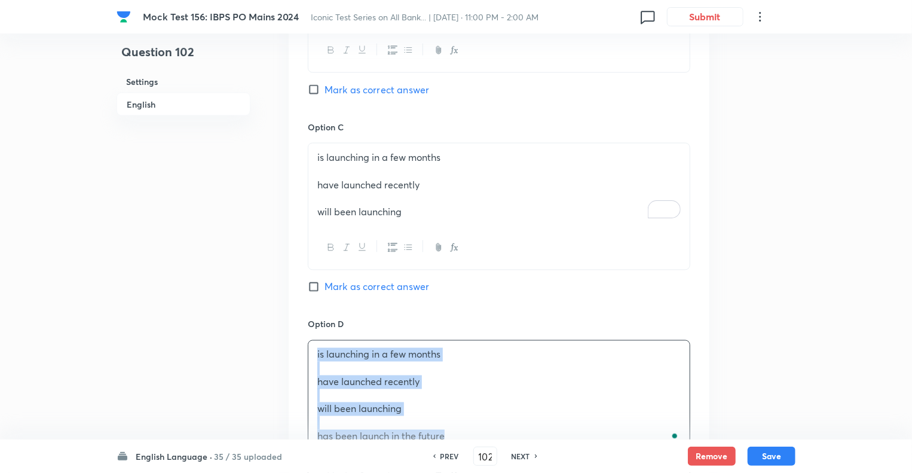
copy div "is launching in a few months have launched recently will been launching has bee…"
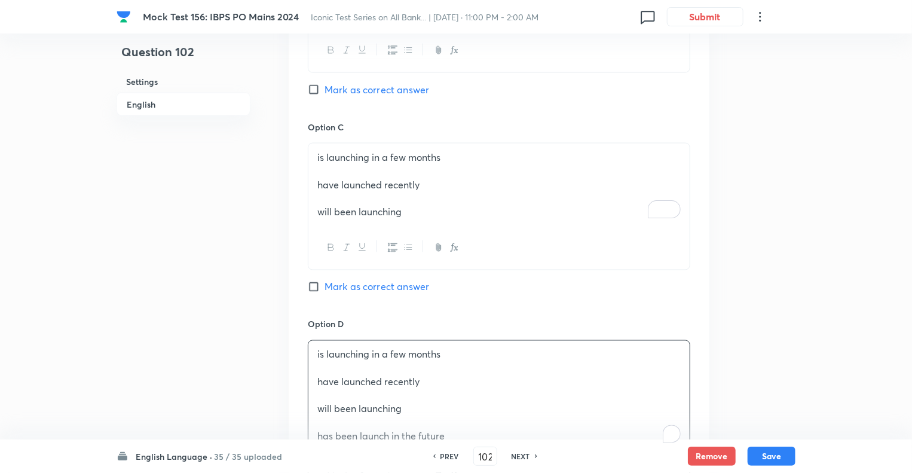
click at [242, 315] on div "Question 102 Settings English" at bounding box center [184, 94] width 134 height 1843
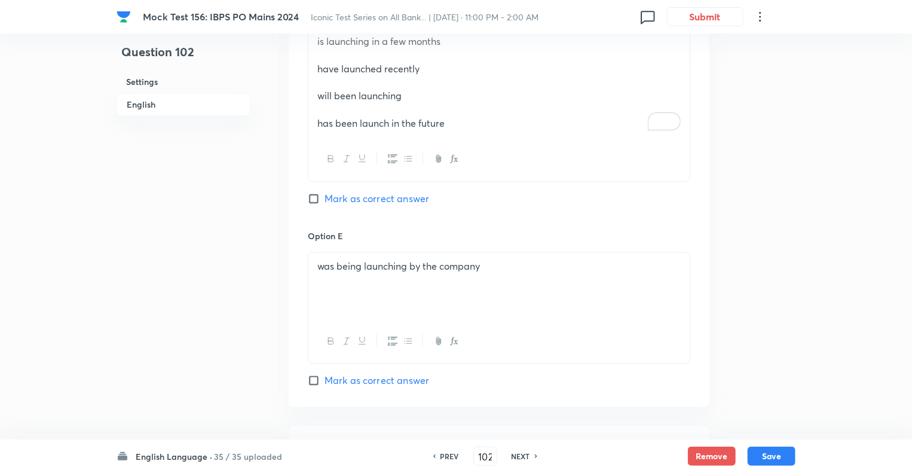
scroll to position [1267, 0]
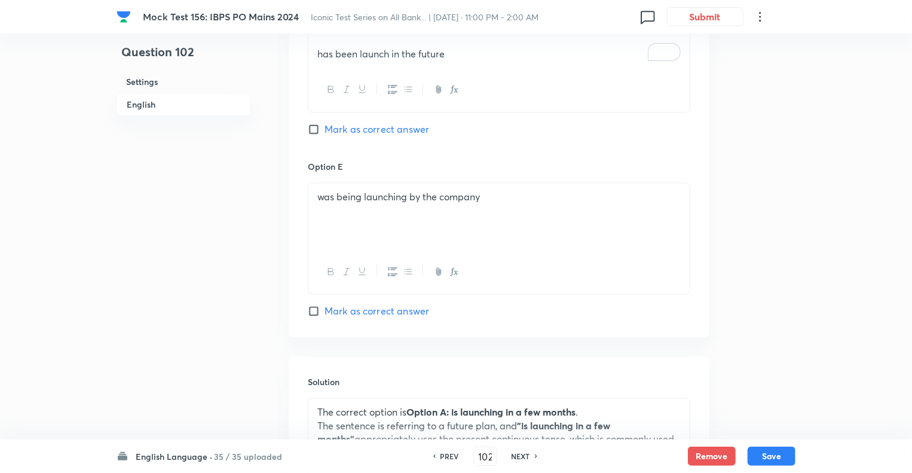
click at [313, 193] on div "was being launching by the company" at bounding box center [498, 216] width 381 height 67
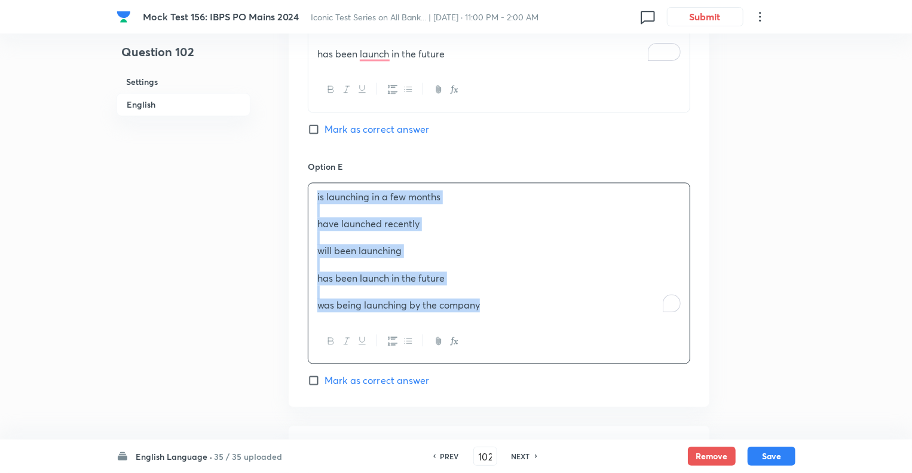
copy div "is launching in a few months have launched recently will been launching has bee…"
